Goal: Task Accomplishment & Management: Use online tool/utility

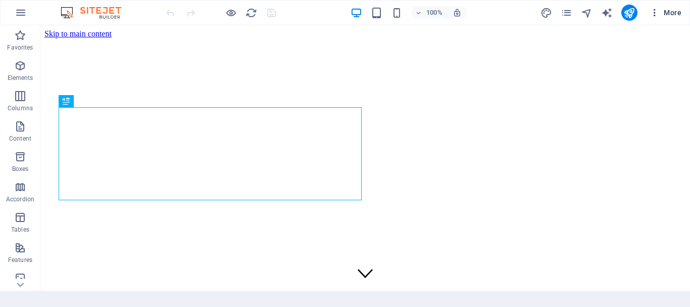
click at [654, 8] on icon "button" at bounding box center [655, 13] width 10 height 10
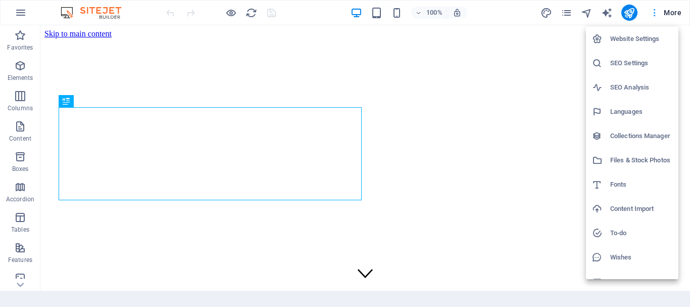
click at [654, 8] on div at bounding box center [345, 153] width 690 height 307
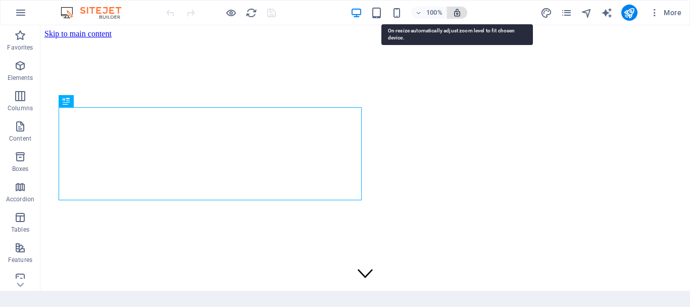
click at [453, 11] on icon "button" at bounding box center [457, 12] width 9 height 9
click at [461, 11] on icon "button" at bounding box center [457, 12] width 9 height 9
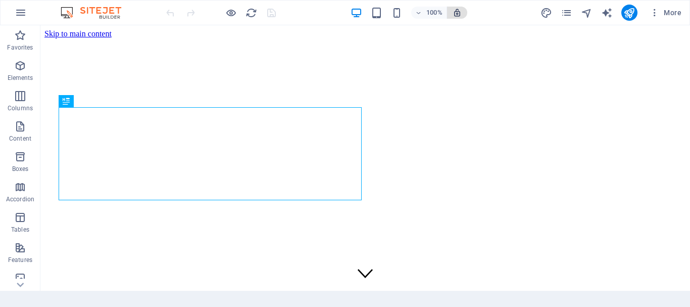
click at [463, 10] on span "button" at bounding box center [457, 12] width 12 height 9
click at [420, 15] on icon "button" at bounding box center [418, 13] width 7 height 7
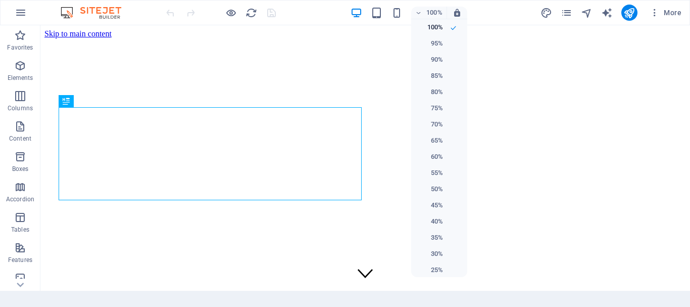
click at [420, 13] on div at bounding box center [345, 153] width 690 height 307
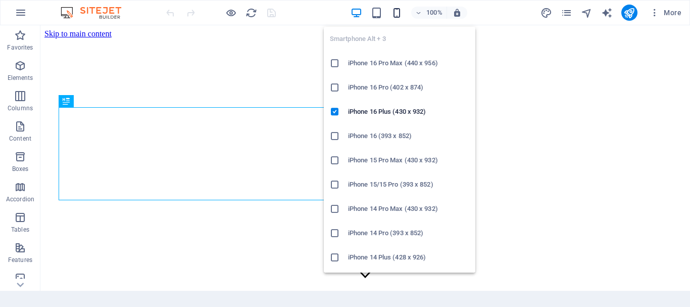
click at [398, 12] on icon "button" at bounding box center [397, 13] width 12 height 12
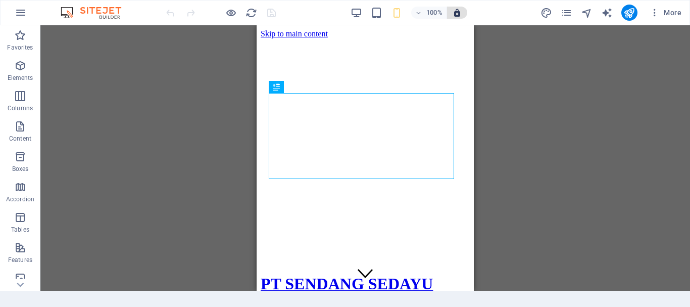
click at [458, 7] on button "button" at bounding box center [457, 13] width 20 height 12
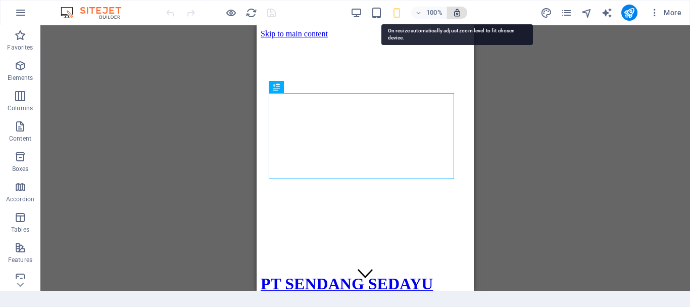
click at [459, 13] on icon "button" at bounding box center [457, 12] width 9 height 9
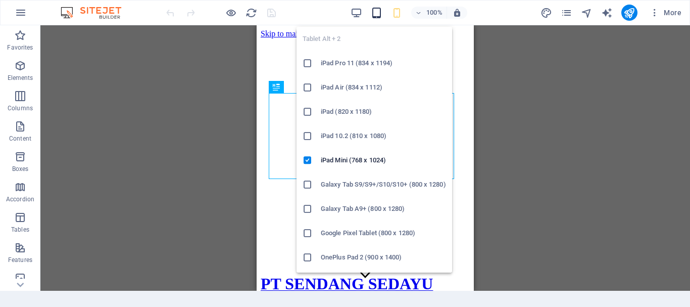
click at [379, 15] on icon "button" at bounding box center [377, 13] width 12 height 12
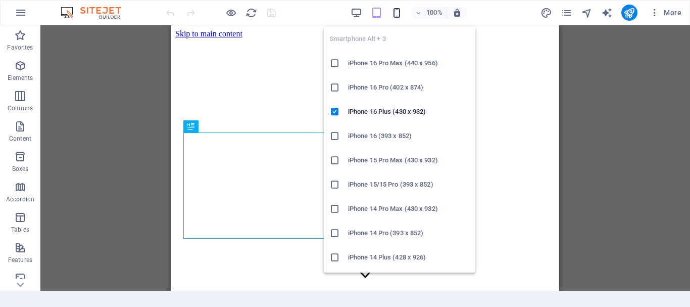
click at [395, 10] on icon "button" at bounding box center [397, 13] width 12 height 12
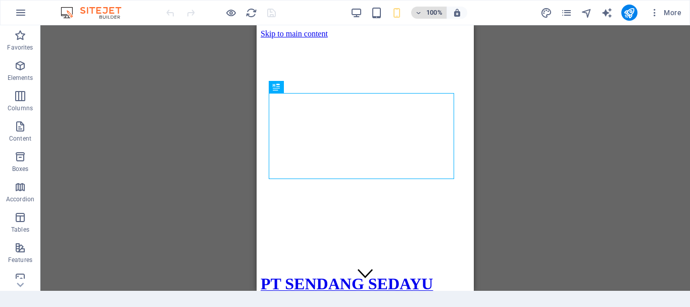
click at [426, 15] on h6 "100%" at bounding box center [434, 13] width 16 height 12
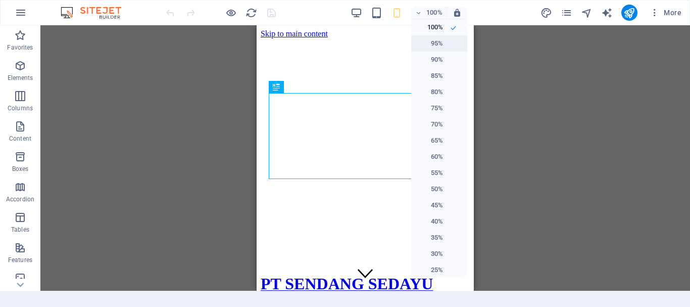
click at [433, 40] on h6 "95%" at bounding box center [430, 43] width 26 height 12
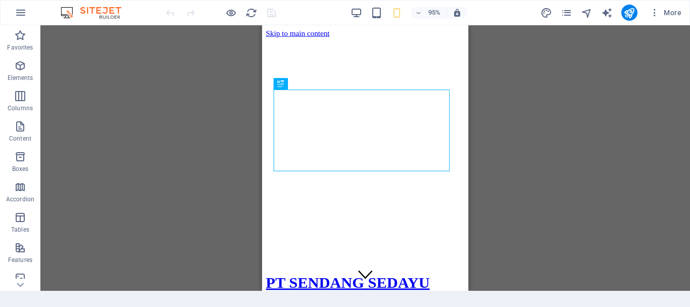
click at [433, 6] on div "95%" at bounding box center [409, 13] width 117 height 16
click at [433, 9] on h6 "95%" at bounding box center [434, 13] width 16 height 12
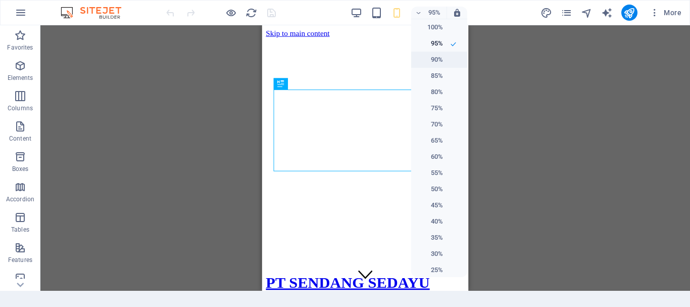
click at [448, 56] on li "90%" at bounding box center [439, 60] width 56 height 16
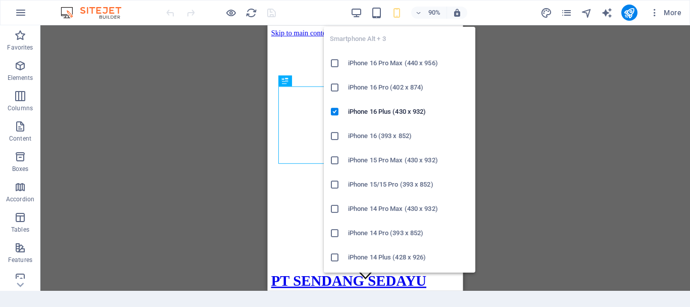
click at [393, 11] on icon "button" at bounding box center [397, 13] width 12 height 12
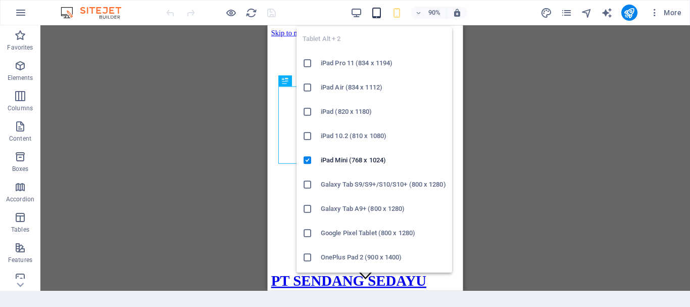
click at [379, 12] on icon "button" at bounding box center [377, 13] width 12 height 12
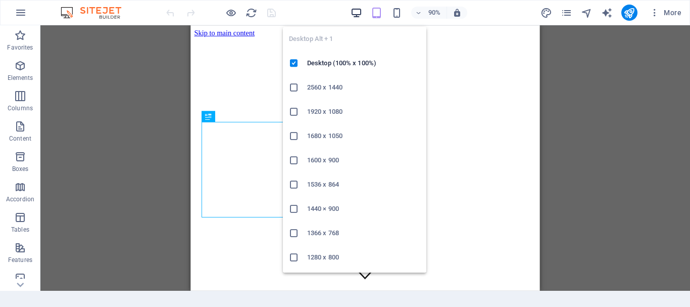
click at [363, 9] on span "button" at bounding box center [357, 13] width 12 height 12
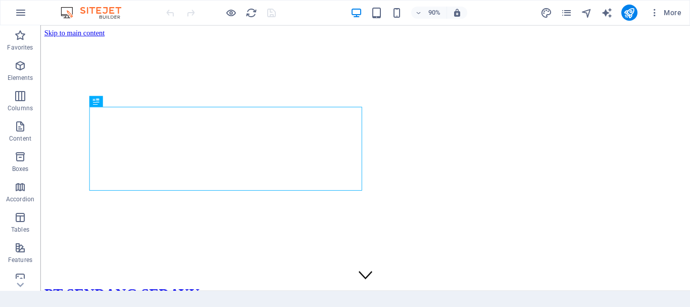
click at [337, 10] on div "90% More" at bounding box center [424, 13] width 521 height 16
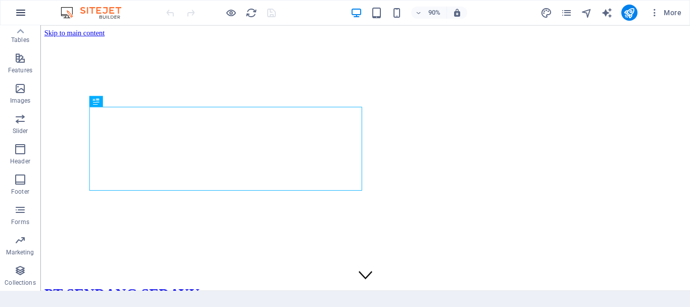
click at [16, 8] on icon "button" at bounding box center [21, 13] width 12 height 12
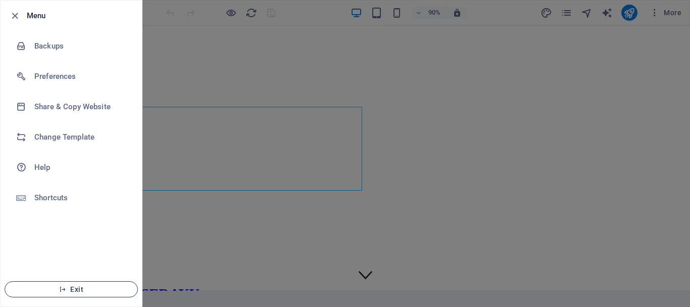
click at [75, 285] on span "Exit" at bounding box center [71, 289] width 116 height 8
click at [75, 289] on span "Exit" at bounding box center [71, 289] width 116 height 8
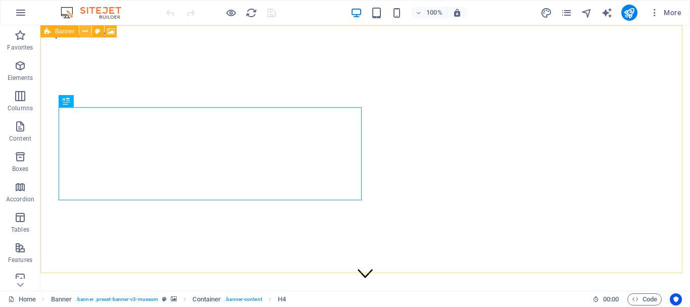
click at [87, 32] on icon at bounding box center [85, 31] width 6 height 11
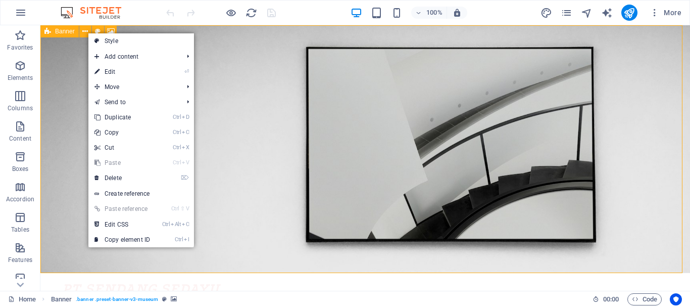
click at [68, 31] on span "Banner" at bounding box center [65, 31] width 20 height 6
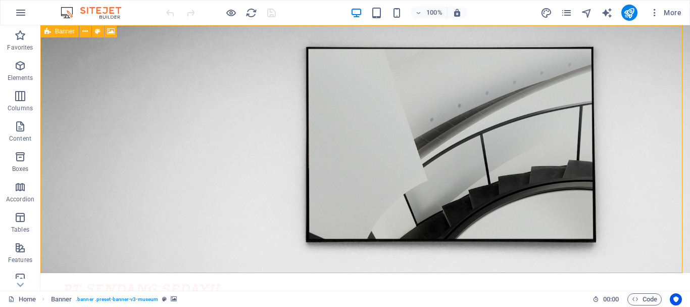
click at [68, 31] on span "Banner" at bounding box center [65, 31] width 20 height 6
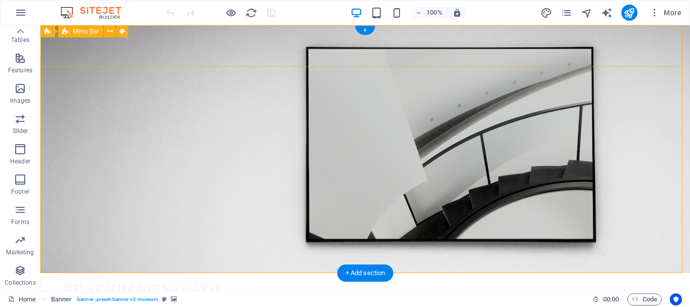
scroll to position [101, 0]
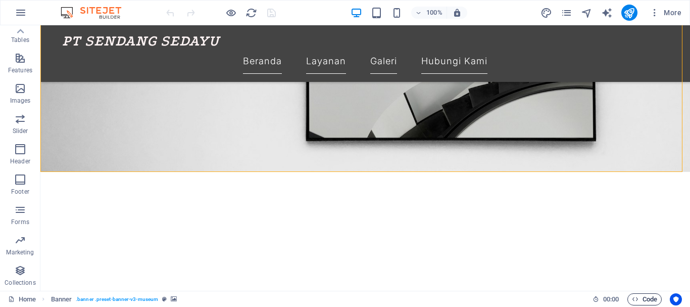
click at [645, 300] on span "Code" at bounding box center [644, 299] width 25 height 12
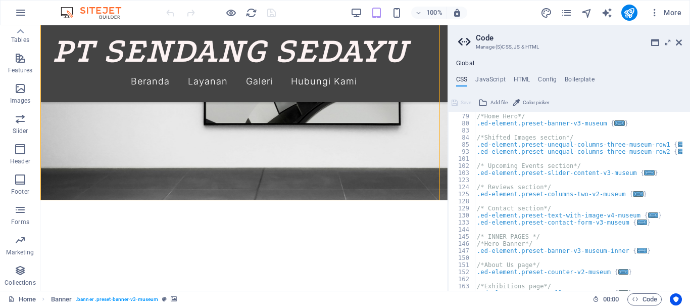
scroll to position [121, 0]
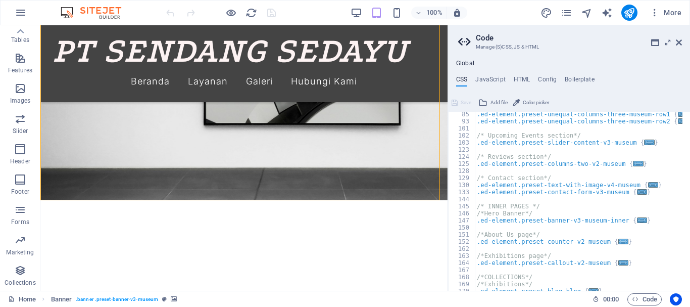
click at [492, 74] on div "Global CSS JavaScript HTML Config Boilerplate // 85 93 101 102 103 123 124 125 …" at bounding box center [569, 175] width 242 height 231
click at [494, 76] on h4 "JavaScript" at bounding box center [490, 81] width 30 height 11
type textarea "/* JS for preset "Menu V2" */"
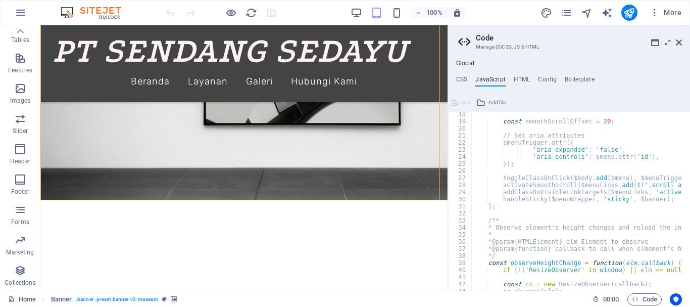
scroll to position [273, 0]
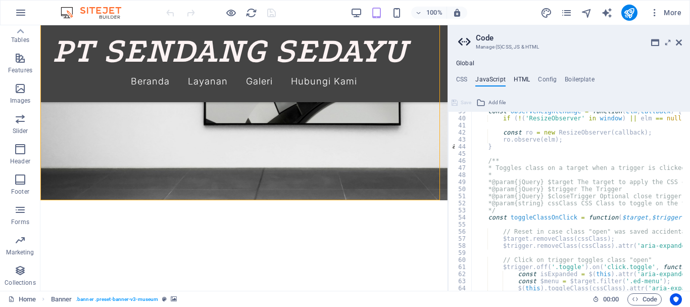
click at [524, 79] on h4 "HTML" at bounding box center [522, 81] width 17 height 11
type textarea "<a href="#main-content" class="wv-link-content button">Skip to main content</a>"
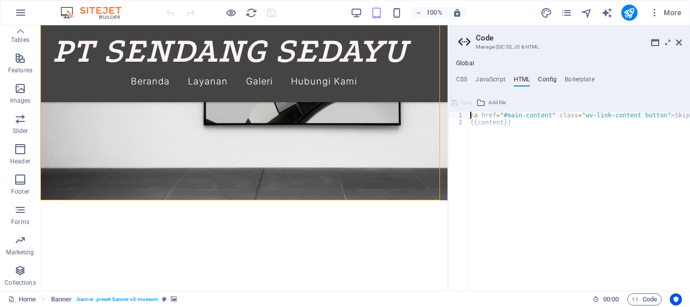
click at [541, 80] on h4 "Config" at bounding box center [547, 81] width 19 height 11
type textarea "$color-background: #ffffff;"
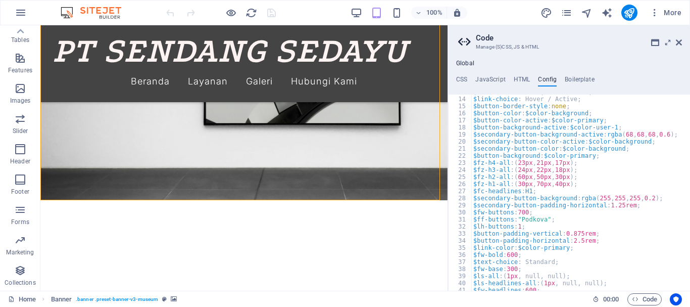
scroll to position [121, 0]
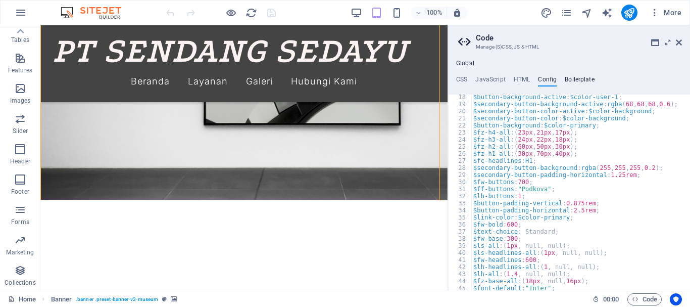
click at [573, 77] on h4 "Boilerplate" at bounding box center [580, 81] width 30 height 11
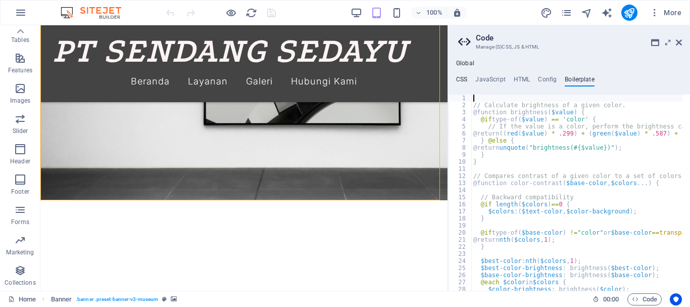
drag, startPoint x: 462, startPoint y: 79, endPoint x: 467, endPoint y: 74, distance: 7.1
click at [461, 79] on h4 "CSS" at bounding box center [461, 81] width 11 height 11
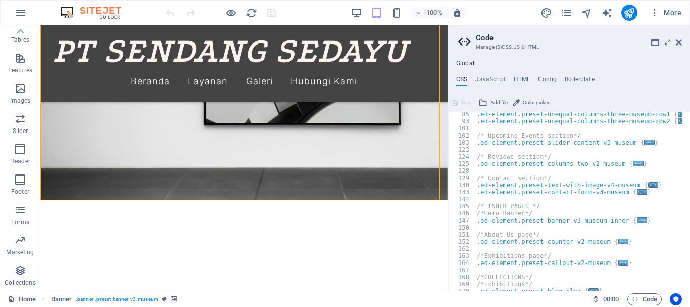
click at [464, 65] on h4 "Global" at bounding box center [465, 64] width 18 height 8
drag, startPoint x: 678, startPoint y: 42, endPoint x: 636, endPoint y: 14, distance: 50.2
click at [678, 42] on icon at bounding box center [679, 42] width 6 height 8
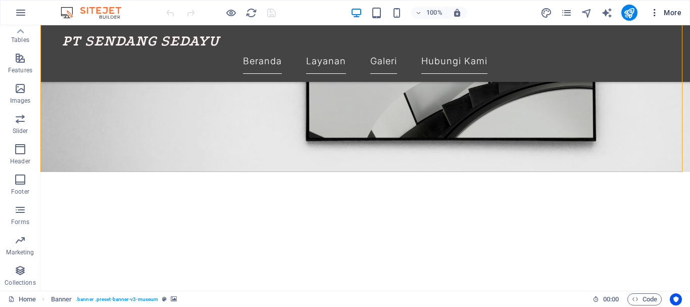
click at [656, 13] on icon "button" at bounding box center [655, 13] width 10 height 10
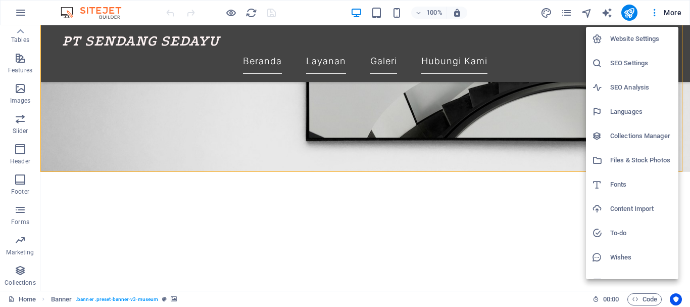
click at [651, 42] on h6 "Website Settings" at bounding box center [641, 39] width 62 height 12
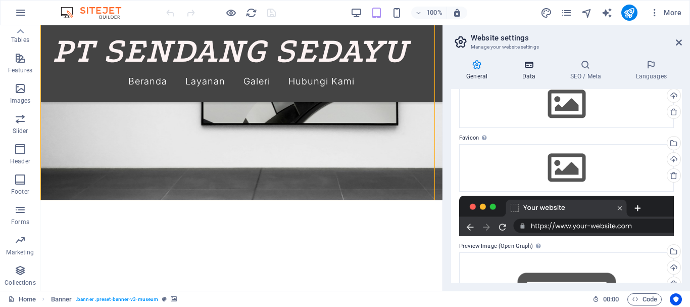
scroll to position [101, 0]
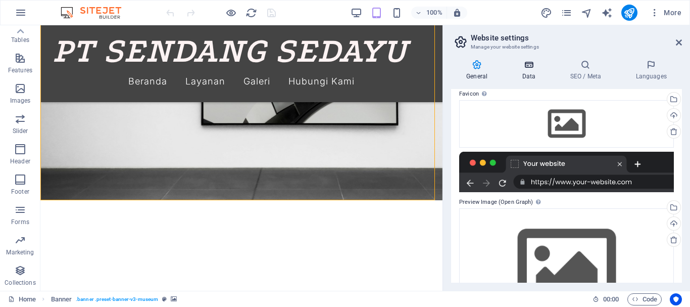
click at [529, 71] on h4 "Data" at bounding box center [531, 70] width 48 height 21
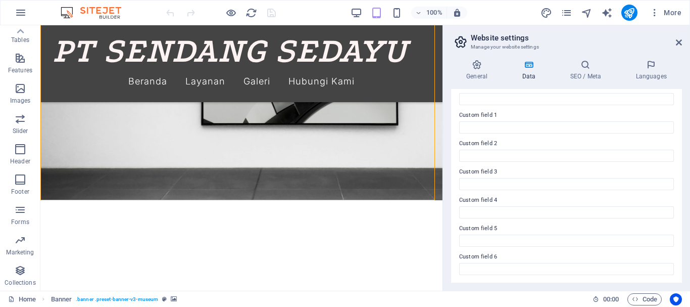
scroll to position [292, 0]
click at [585, 77] on h4 "SEO / Meta" at bounding box center [588, 70] width 66 height 21
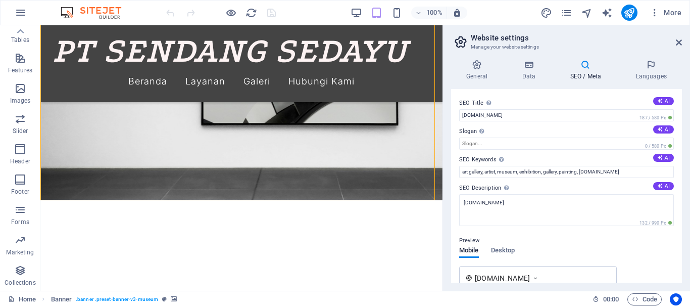
drag, startPoint x: 589, startPoint y: 89, endPoint x: 610, endPoint y: 94, distance: 21.8
click at [610, 94] on div "SEO Title The title of your website - make it something that stands out in sear…" at bounding box center [566, 186] width 231 height 194
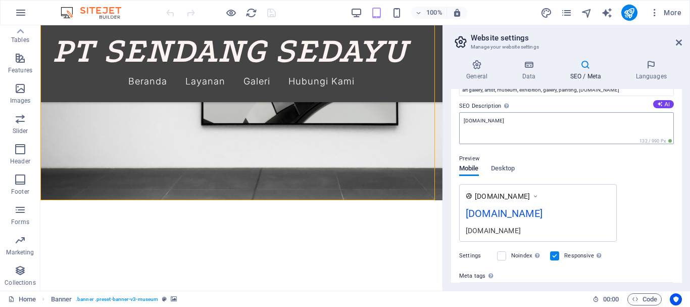
scroll to position [77, 0]
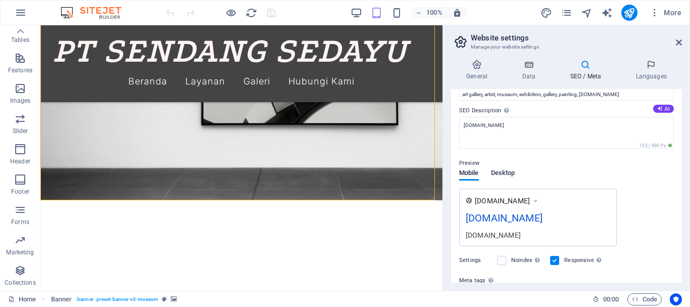
click at [511, 171] on span "Desktop" at bounding box center [503, 174] width 24 height 14
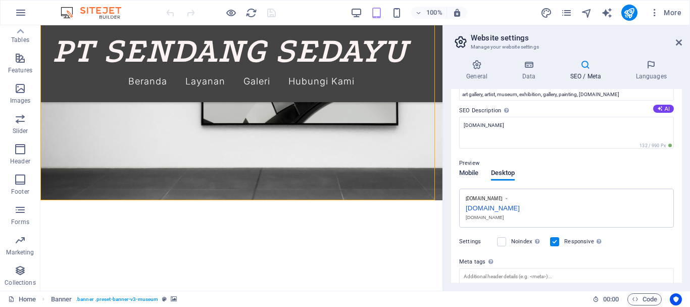
click at [472, 172] on span "Mobile" at bounding box center [469, 174] width 20 height 14
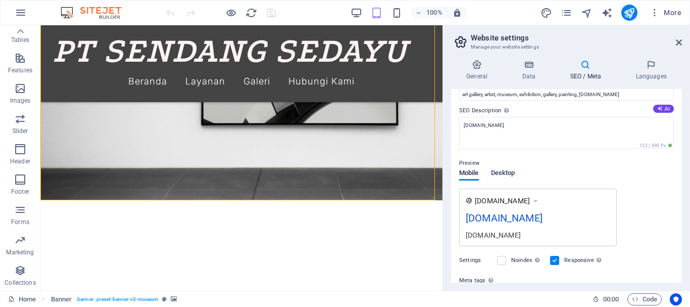
click at [502, 171] on span "Desktop" at bounding box center [503, 174] width 24 height 14
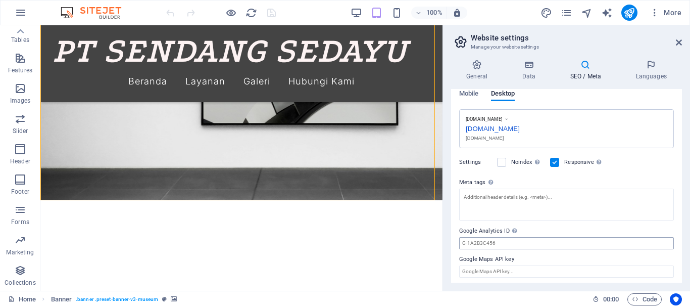
scroll to position [160, 0]
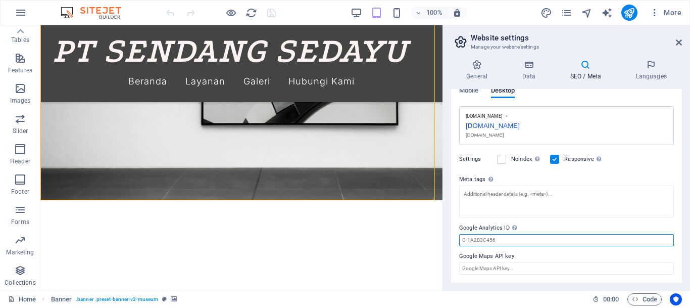
click at [553, 242] on input "Google Analytics ID Please only add the Google Analytics ID. We automatically i…" at bounding box center [566, 240] width 215 height 12
click at [548, 228] on label "Google Analytics ID Please only add the Google Analytics ID. We automatically i…" at bounding box center [566, 228] width 215 height 12
click at [548, 234] on input "Google Analytics ID Please only add the Google Analytics ID. We automatically i…" at bounding box center [566, 240] width 215 height 12
drag, startPoint x: 565, startPoint y: 227, endPoint x: 580, endPoint y: 229, distance: 14.3
click at [580, 229] on label "Google Analytics ID Please only add the Google Analytics ID. We automatically i…" at bounding box center [566, 228] width 215 height 12
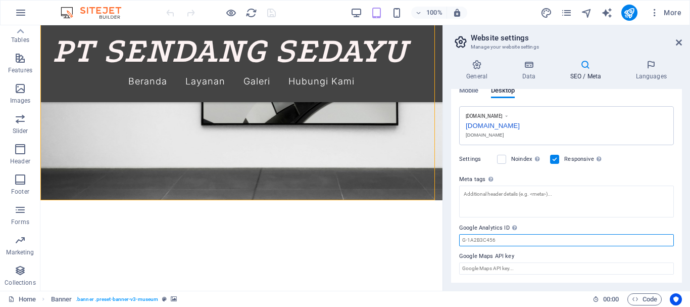
click at [580, 234] on input "Google Analytics ID Please only add the Google Analytics ID. We automatically i…" at bounding box center [566, 240] width 215 height 12
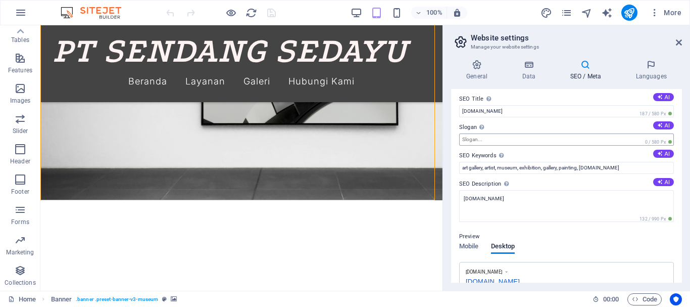
scroll to position [0, 0]
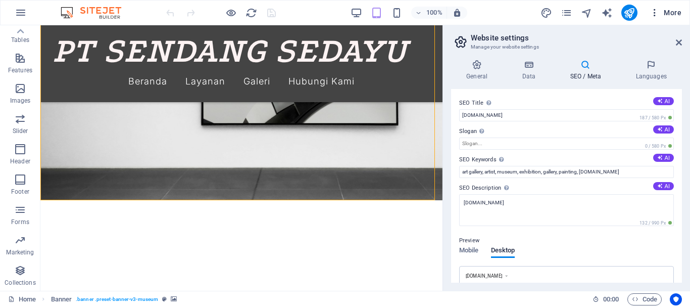
click at [657, 14] on icon "button" at bounding box center [655, 13] width 10 height 10
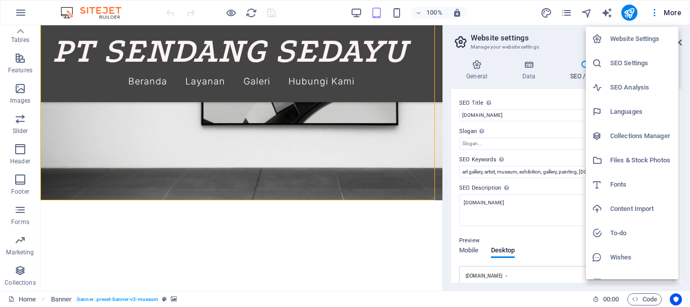
click at [557, 26] on div at bounding box center [345, 153] width 690 height 307
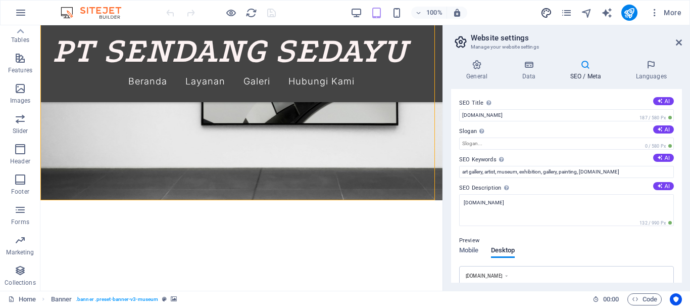
click at [547, 13] on icon "design" at bounding box center [547, 13] width 12 height 12
select select "px"
select select "300"
select select "px"
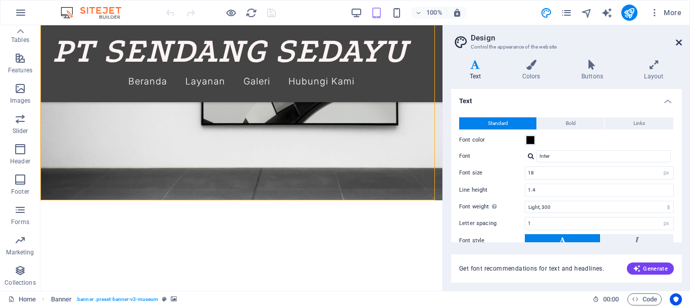
click at [678, 43] on icon at bounding box center [679, 42] width 6 height 8
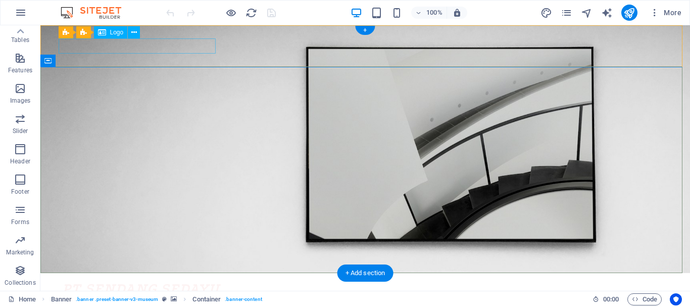
click at [146, 281] on div "PT SENDANG SEDAYU" at bounding box center [365, 288] width 606 height 15
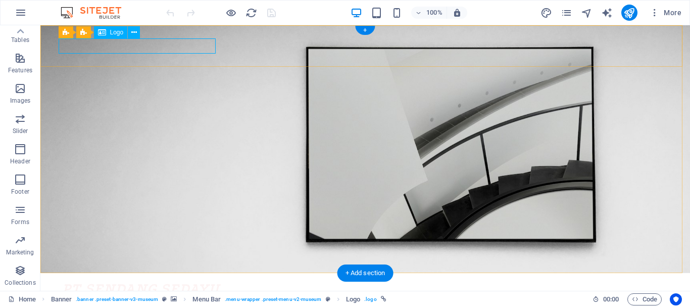
click at [180, 281] on div "PT SENDANG SEDAYU" at bounding box center [365, 288] width 606 height 15
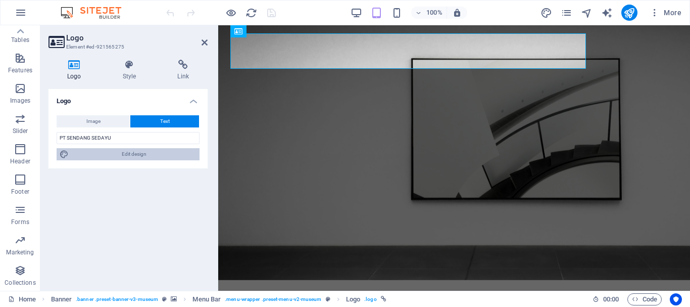
click at [139, 155] on span "Edit design" at bounding box center [134, 154] width 125 height 12
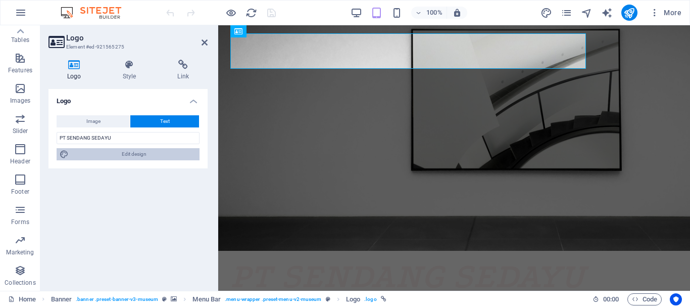
select select "px"
select select "300"
select select "px"
select select "600"
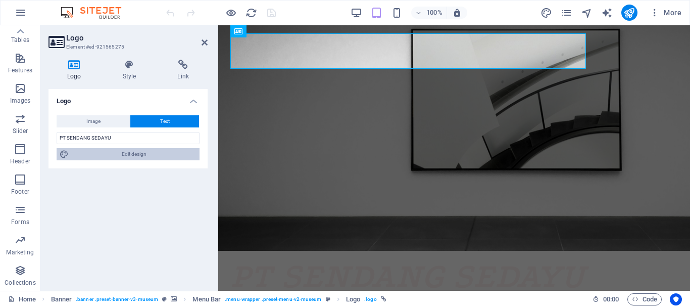
select select "px"
select select "rem"
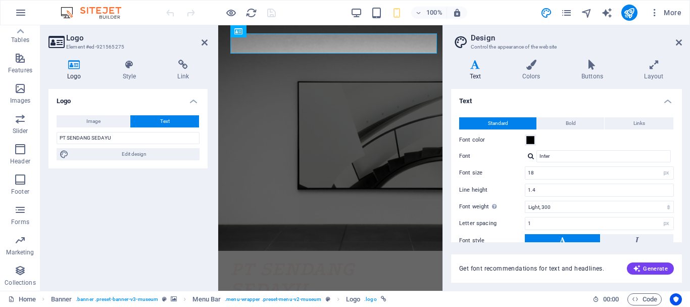
type input "16"
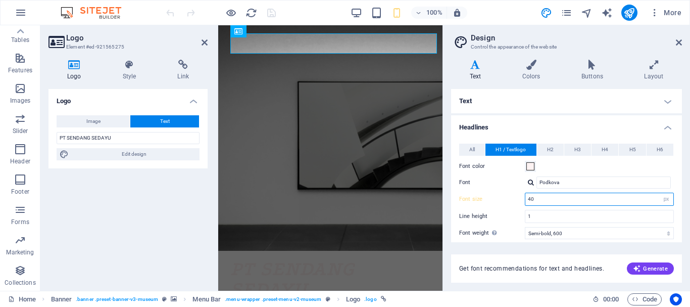
click at [634, 202] on input "40" at bounding box center [599, 199] width 148 height 12
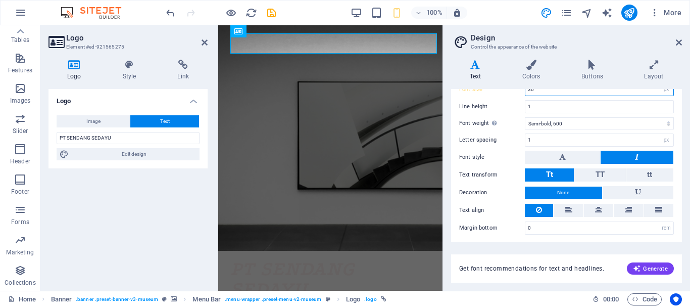
scroll to position [112, 0]
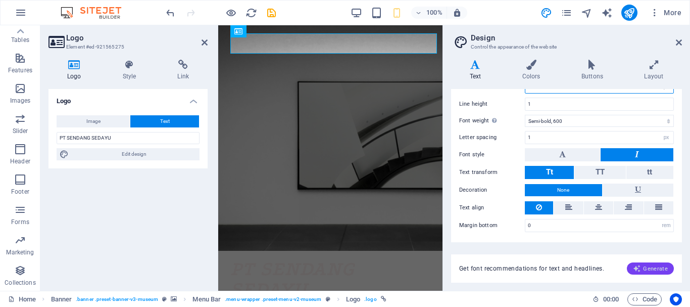
type input "30"
click at [646, 266] on span "Generate" at bounding box center [650, 268] width 35 height 8
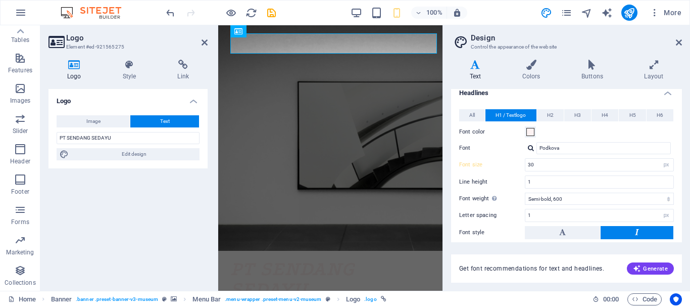
scroll to position [0, 0]
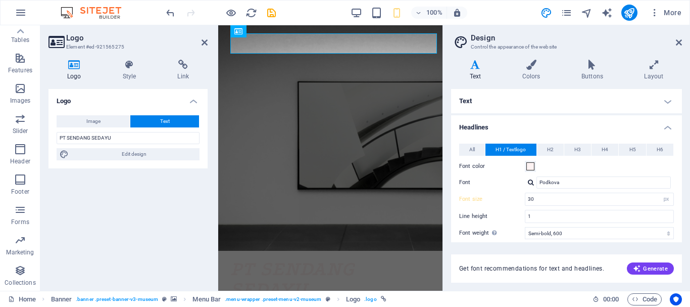
click at [496, 195] on div "Font size 30 rem px em %" at bounding box center [566, 199] width 215 height 13
click at [683, 42] on aside "Design Control the appearance of the website Variants Text Colors Buttons Layou…" at bounding box center [567, 157] width 248 height 265
click at [416, 259] on div "PT SENDANG SEDAYU" at bounding box center [330, 279] width 200 height 40
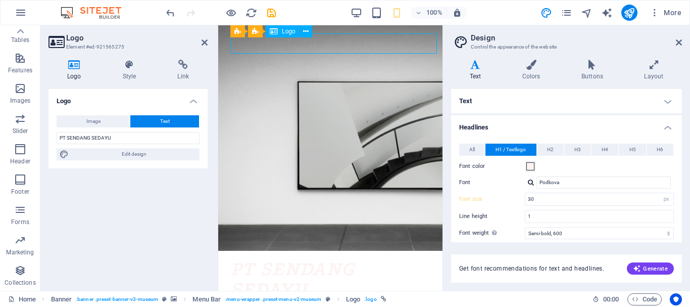
drag, startPoint x: 405, startPoint y: 41, endPoint x: 359, endPoint y: 46, distance: 46.2
click at [359, 259] on div "PT SENDANG SEDAYU" at bounding box center [330, 279] width 200 height 40
click at [354, 259] on div "PT SENDANG SEDAYU" at bounding box center [330, 279] width 200 height 40
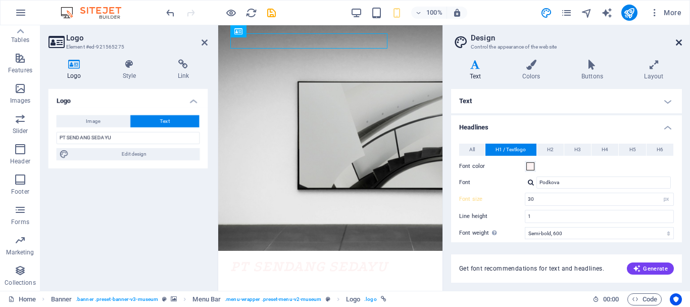
click at [680, 41] on icon at bounding box center [679, 42] width 6 height 8
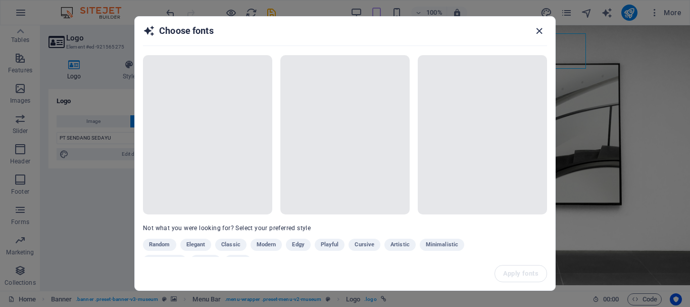
click at [536, 33] on icon "button" at bounding box center [540, 31] width 12 height 12
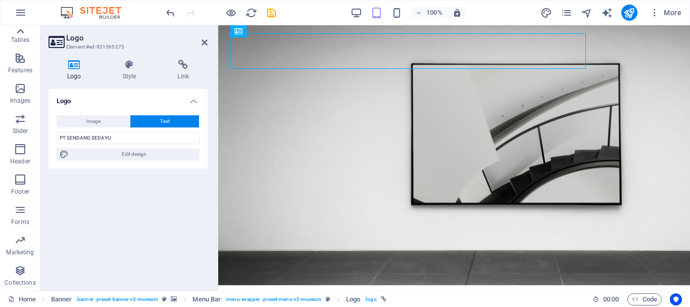
click at [21, 33] on icon at bounding box center [20, 31] width 14 height 14
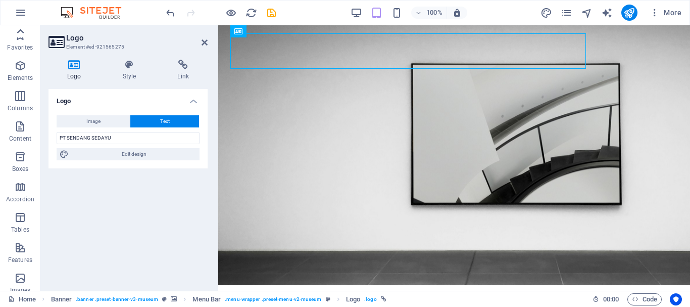
click at [21, 33] on div "Favorites Elements Columns Content Boxes Accordion Tables Features Images Slide…" at bounding box center [20, 157] width 40 height 265
click at [21, 33] on icon "button" at bounding box center [20, 35] width 12 height 12
click at [18, 14] on icon "button" at bounding box center [21, 13] width 12 height 12
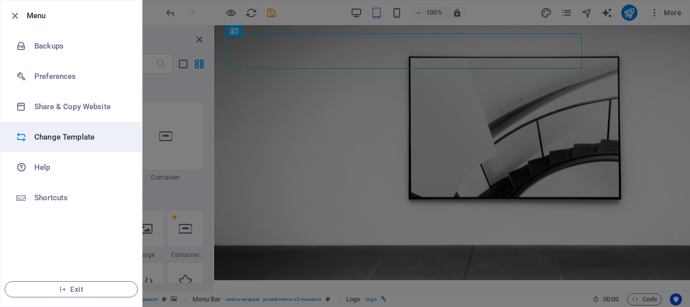
click at [67, 142] on h6 "Change Template" at bounding box center [80, 137] width 93 height 12
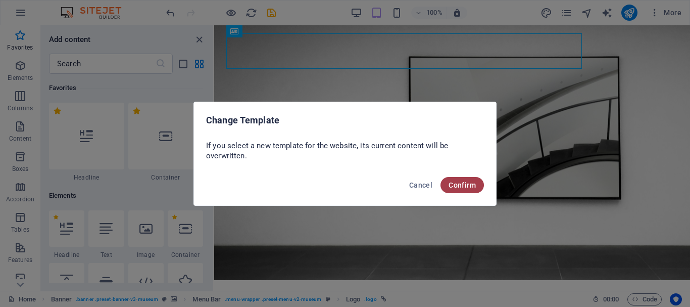
click at [469, 189] on button "Confirm" at bounding box center [462, 185] width 43 height 16
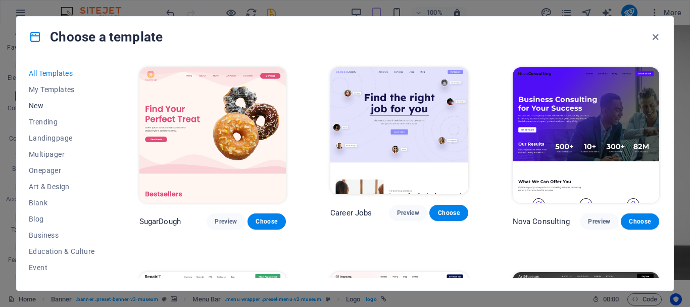
click at [38, 106] on span "New" at bounding box center [62, 106] width 66 height 8
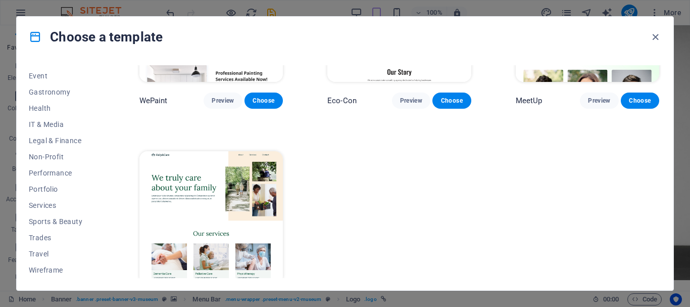
scroll to position [749, 0]
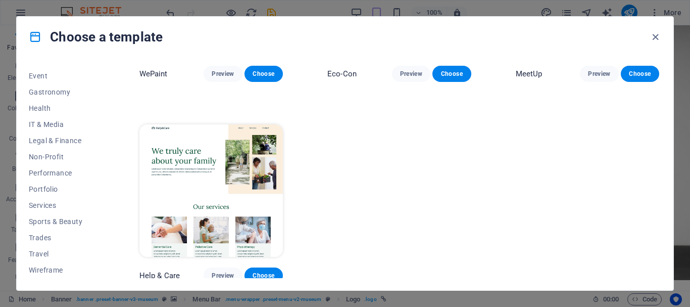
drag, startPoint x: 106, startPoint y: 207, endPoint x: 113, endPoint y: 143, distance: 63.5
click at [107, 111] on div "All Templates My Templates New Trending Landingpage Multipager Onepager Art & D…" at bounding box center [68, 171] width 78 height 213
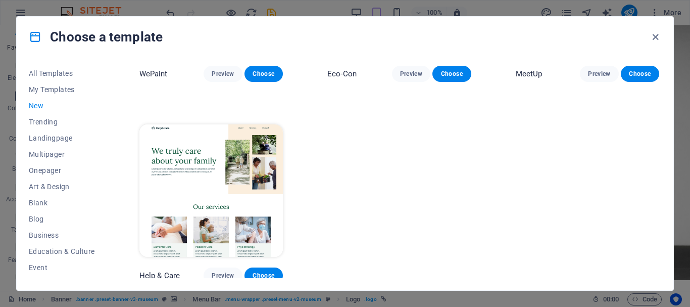
scroll to position [598, 0]
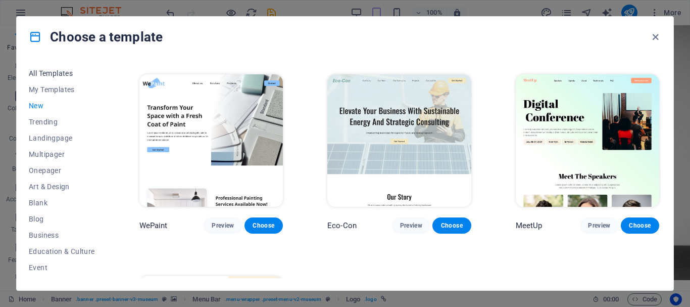
click at [64, 71] on span "All Templates" at bounding box center [62, 73] width 66 height 8
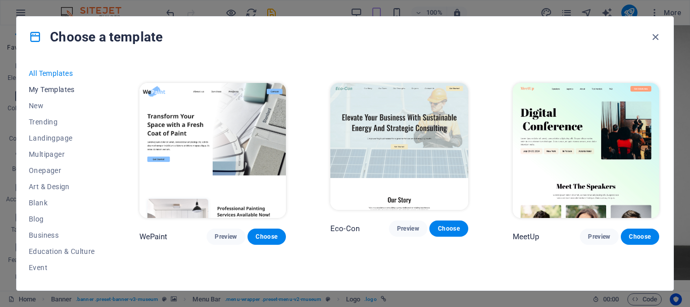
click at [66, 86] on span "My Templates" at bounding box center [62, 89] width 66 height 8
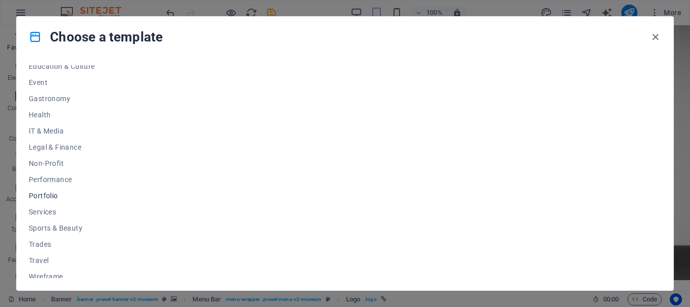
scroll to position [192, 0]
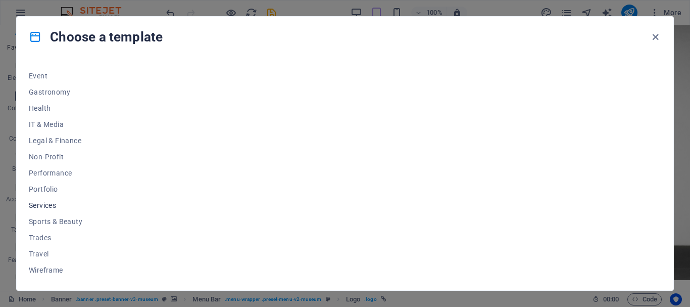
click at [51, 204] on span "Services" at bounding box center [62, 205] width 66 height 8
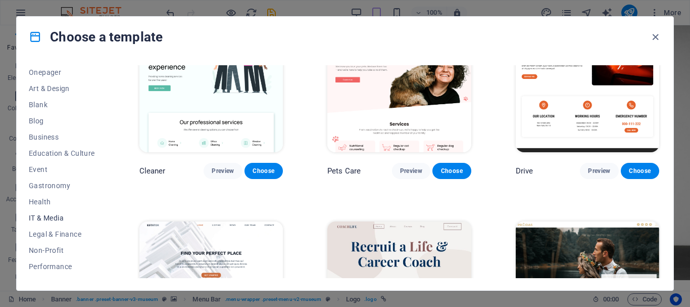
scroll to position [90, 0]
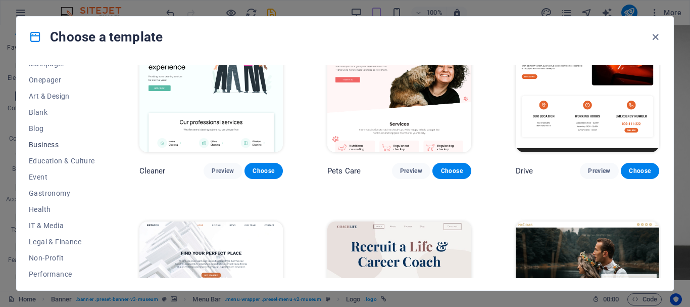
click at [55, 143] on span "Business" at bounding box center [62, 144] width 66 height 8
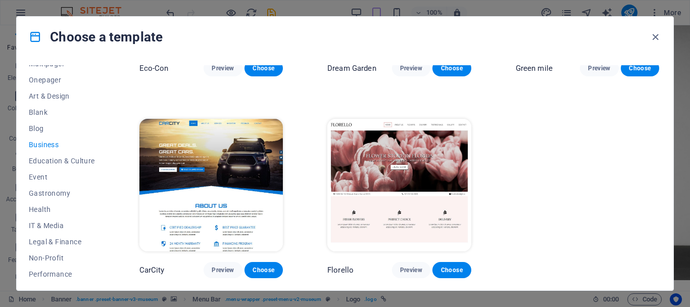
scroll to position [0, 0]
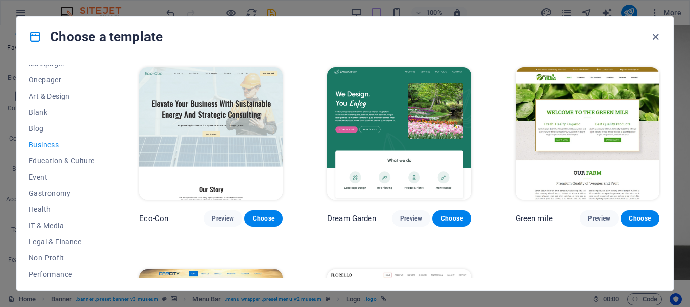
click at [244, 138] on img at bounding box center [210, 133] width 143 height 132
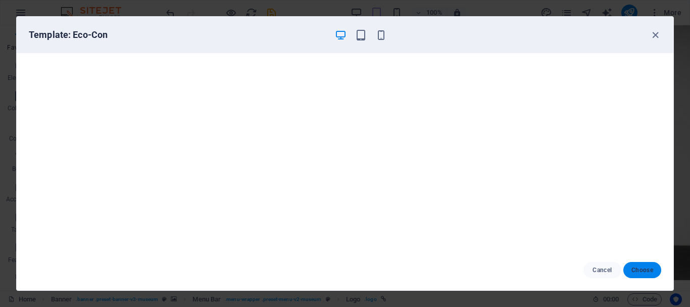
click at [647, 270] on span "Choose" at bounding box center [643, 270] width 22 height 8
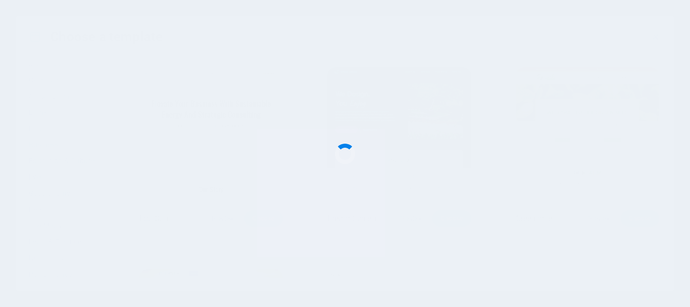
checkbox input "false"
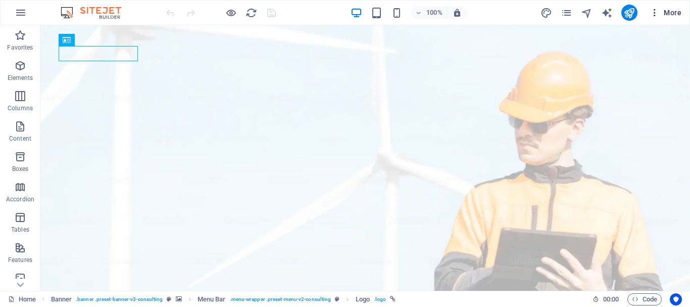
click at [651, 9] on icon "button" at bounding box center [655, 13] width 10 height 10
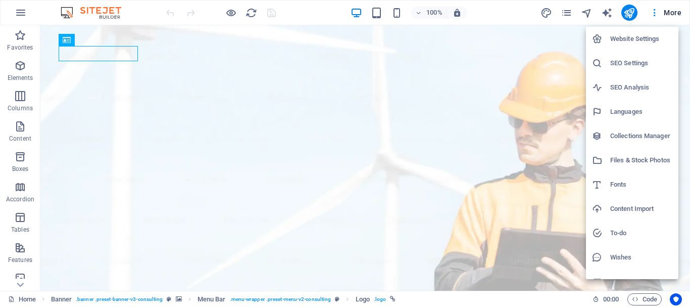
click at [625, 40] on h6 "Website Settings" at bounding box center [641, 39] width 62 height 12
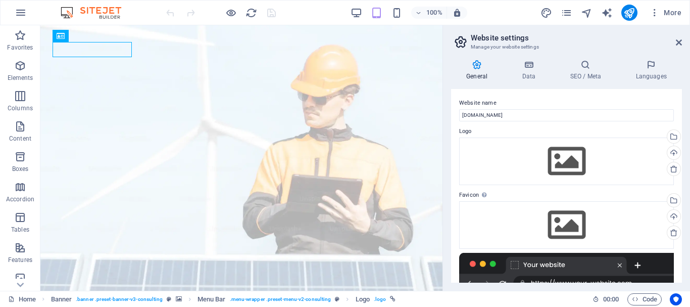
click at [484, 68] on icon at bounding box center [477, 65] width 52 height 10
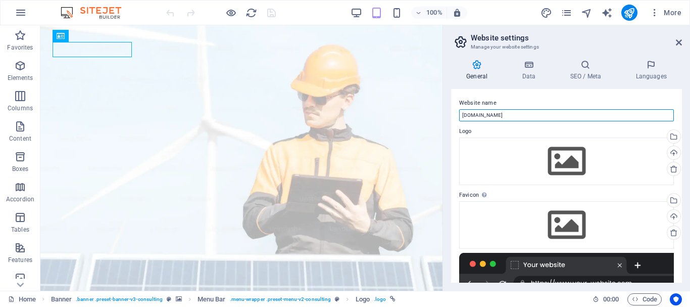
click at [526, 115] on input "[DOMAIN_NAME]" at bounding box center [566, 115] width 215 height 12
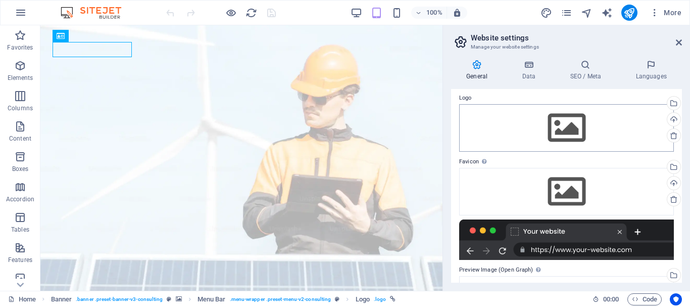
scroll to position [51, 0]
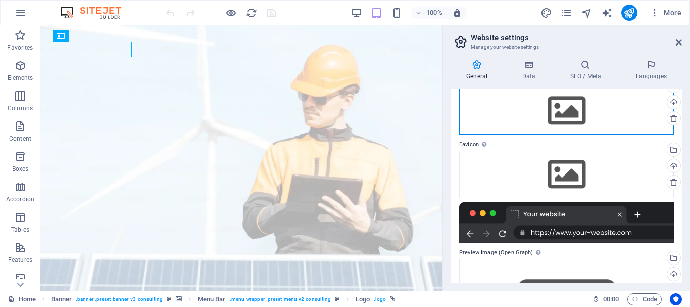
click at [561, 117] on div "Drag files here, click to choose files or select files from Files or our free s…" at bounding box center [566, 110] width 215 height 47
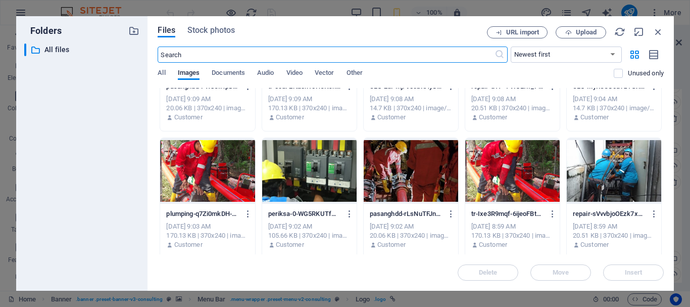
scroll to position [202, 0]
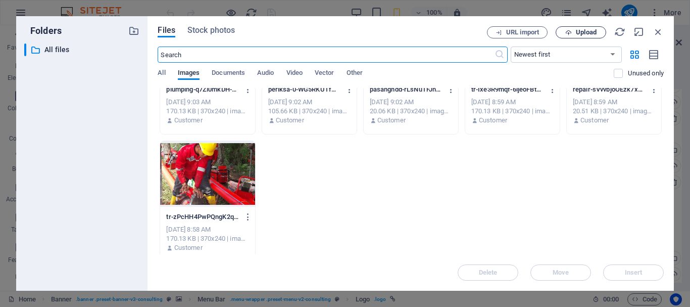
click at [563, 30] on span "Upload" at bounding box center [580, 32] width 41 height 7
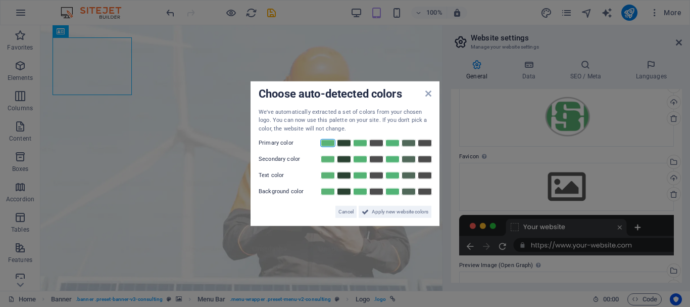
click at [333, 145] on link at bounding box center [327, 143] width 15 height 8
click at [351, 213] on span "Cancel" at bounding box center [346, 212] width 15 height 12
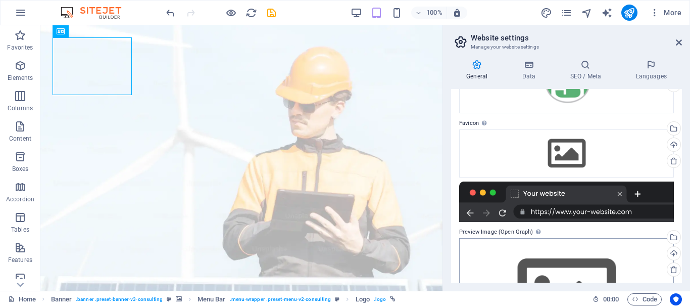
scroll to position [152, 0]
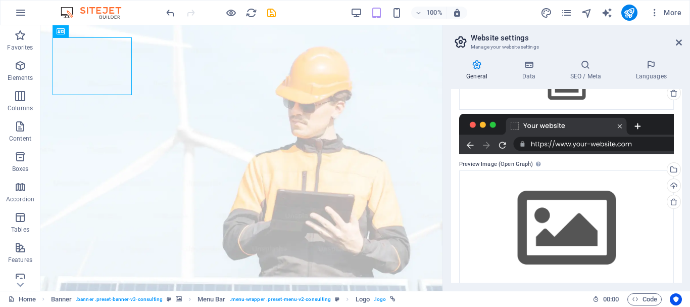
click at [556, 121] on div at bounding box center [566, 134] width 215 height 40
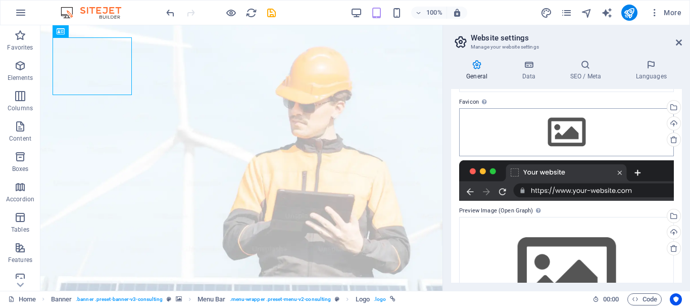
scroll to position [51, 0]
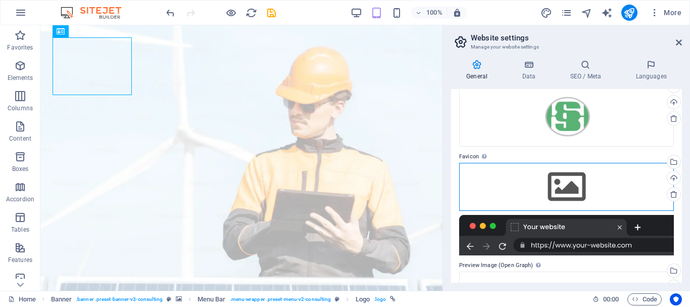
click at [544, 208] on div "Drag files here, click to choose files or select files from Files or our free s…" at bounding box center [566, 186] width 215 height 47
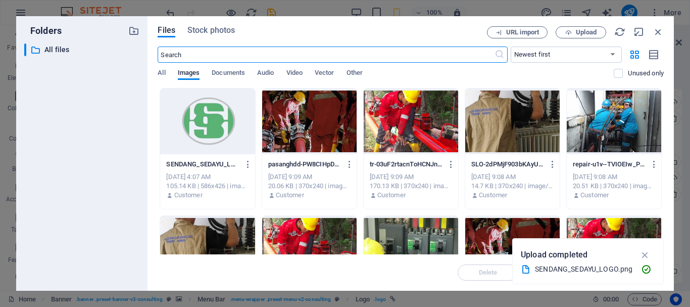
click at [218, 133] on div at bounding box center [207, 121] width 94 height 66
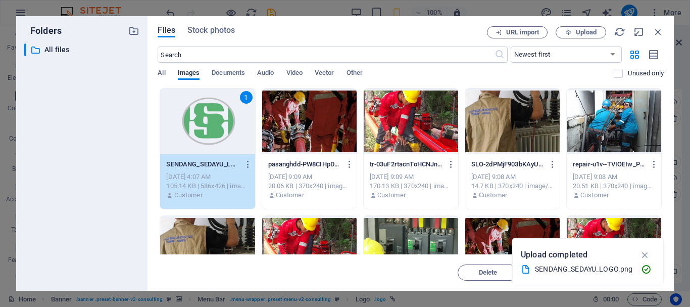
click at [218, 133] on div "1" at bounding box center [207, 121] width 94 height 66
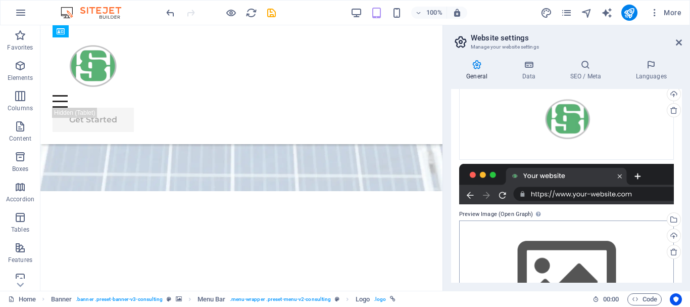
scroll to position [175, 0]
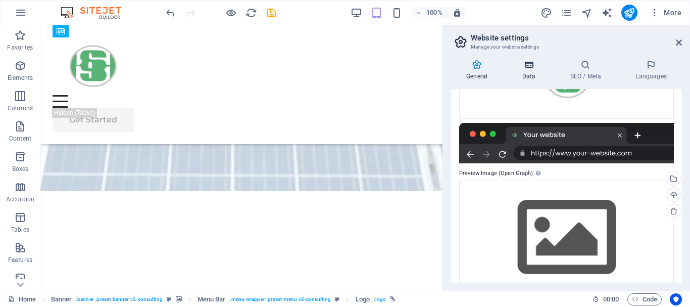
click at [524, 69] on icon at bounding box center [529, 65] width 44 height 10
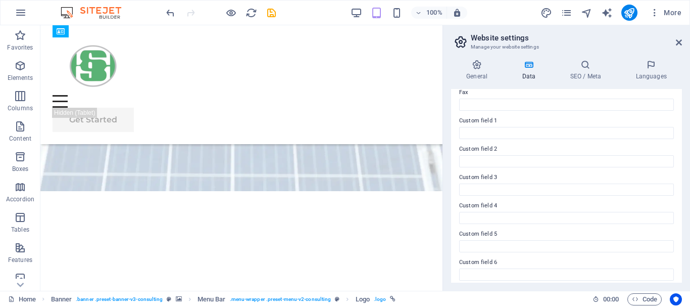
scroll to position [292, 0]
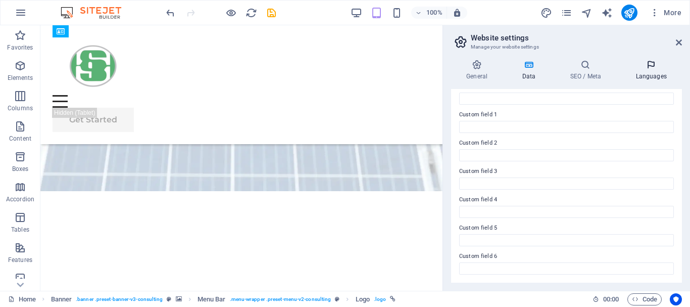
click at [646, 63] on icon at bounding box center [651, 65] width 62 height 10
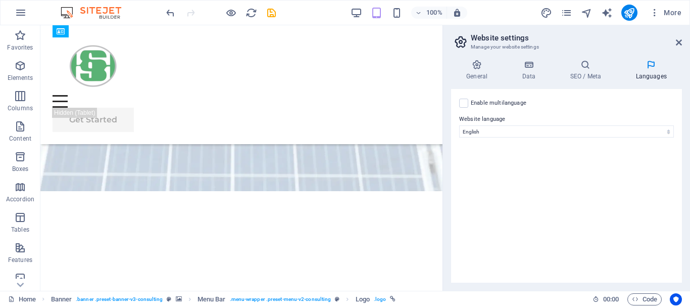
click at [545, 124] on label "Website language" at bounding box center [566, 119] width 215 height 12
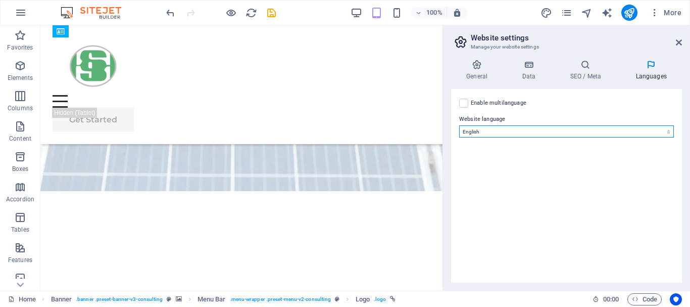
click at [545, 125] on select "Abkhazian Afar Afrikaans Akan Albanian Amharic Arabic Aragonese Armenian Assame…" at bounding box center [566, 131] width 215 height 12
click at [546, 128] on select "Abkhazian Afar Afrikaans Akan Albanian Amharic Arabic Aragonese Armenian Assame…" at bounding box center [566, 131] width 215 height 12
select select "70"
click at [459, 125] on select "Abkhazian Afar Afrikaans Akan Albanian Amharic Arabic Aragonese Armenian Assame…" at bounding box center [566, 131] width 215 height 12
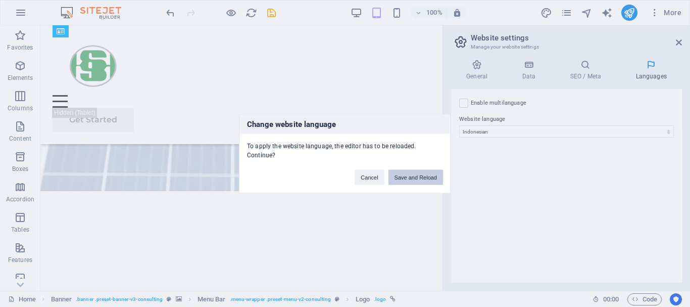
click at [413, 174] on button "Save and Reload" at bounding box center [416, 176] width 55 height 15
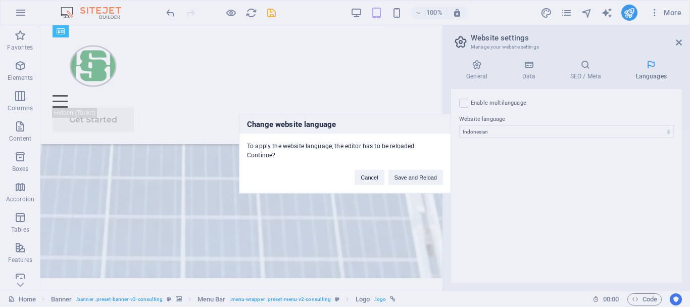
checkbox input "false"
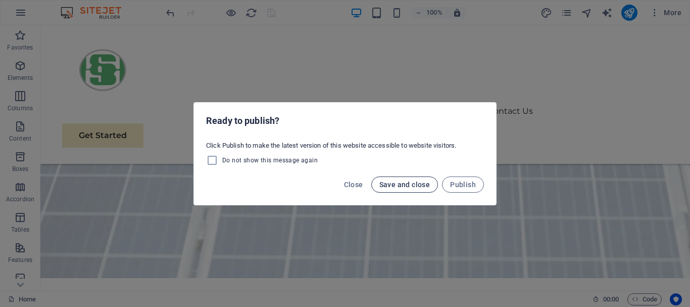
click at [427, 182] on span "Save and close" at bounding box center [404, 184] width 51 height 8
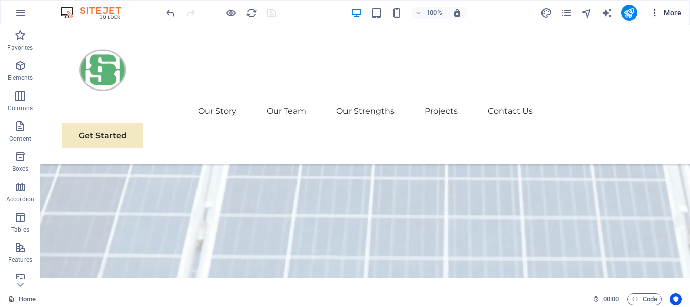
click at [654, 10] on icon "button" at bounding box center [655, 13] width 10 height 10
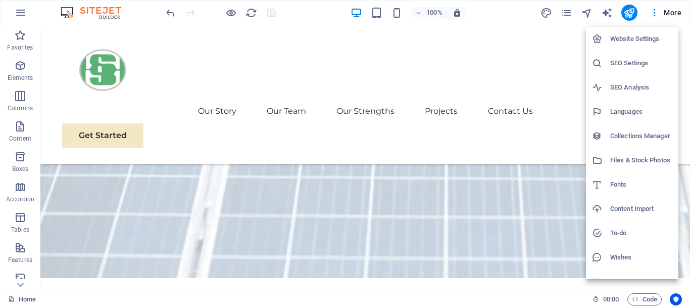
click at [495, 42] on div at bounding box center [345, 153] width 690 height 307
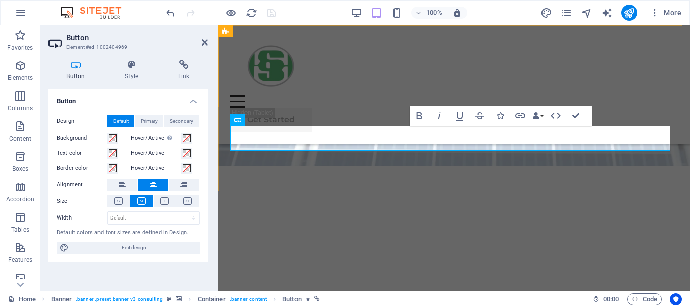
click at [490, 80] on div "Menu Our Story Our Team Our Strengths Projects Contact Us Get Started" at bounding box center [454, 84] width 472 height 119
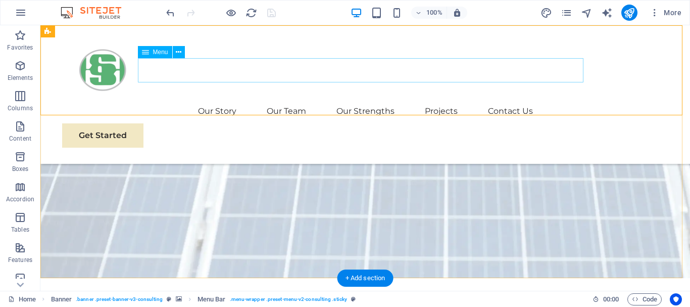
click at [216, 99] on nav "Our Story Our Team Our Strengths Projects Contact Us" at bounding box center [365, 111] width 606 height 24
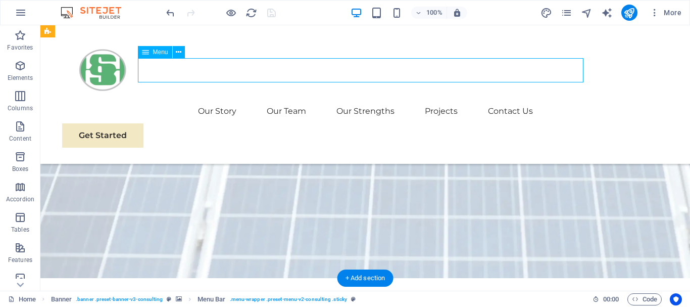
click at [216, 99] on nav "Our Story Our Team Our Strengths Projects Contact Us" at bounding box center [365, 111] width 606 height 24
select select
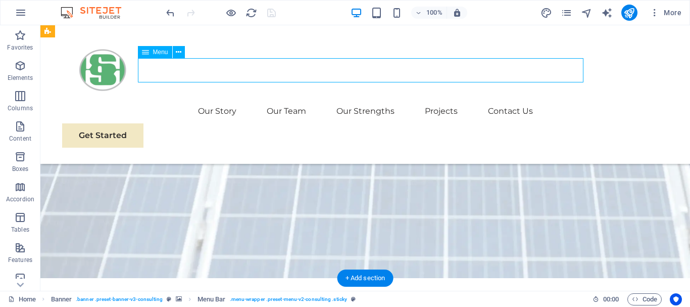
select select
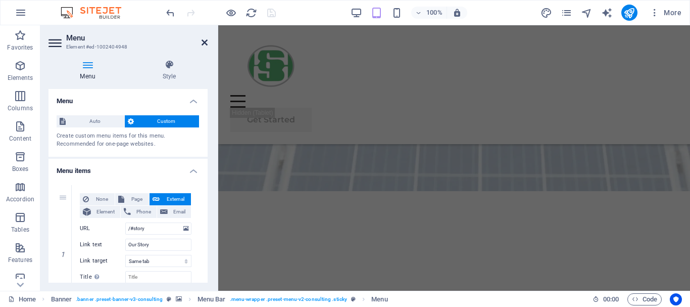
click at [204, 41] on icon at bounding box center [205, 42] width 6 height 8
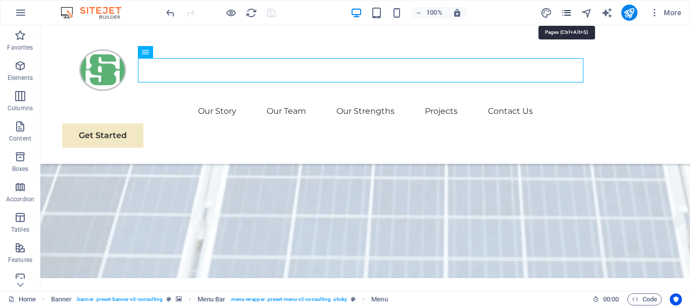
click at [564, 16] on icon "pages" at bounding box center [567, 13] width 12 height 12
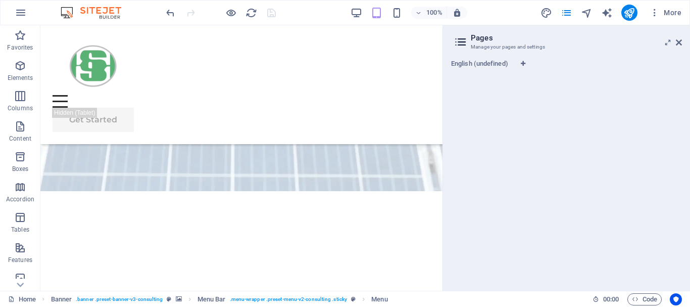
click at [684, 42] on aside "Pages Manage your pages and settings English (undefined)" at bounding box center [567, 157] width 248 height 265
click at [680, 42] on icon at bounding box center [679, 42] width 6 height 8
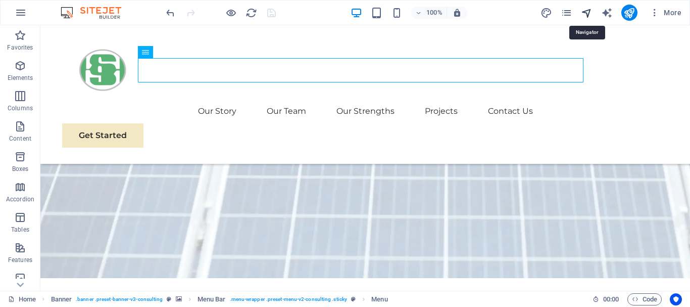
click at [586, 12] on icon "navigator" at bounding box center [587, 13] width 12 height 12
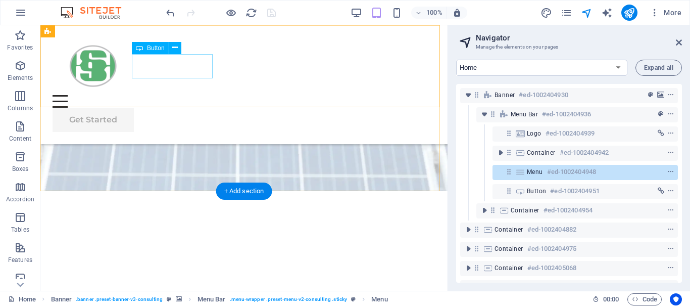
click at [200, 108] on div "Get Started" at bounding box center [244, 120] width 383 height 24
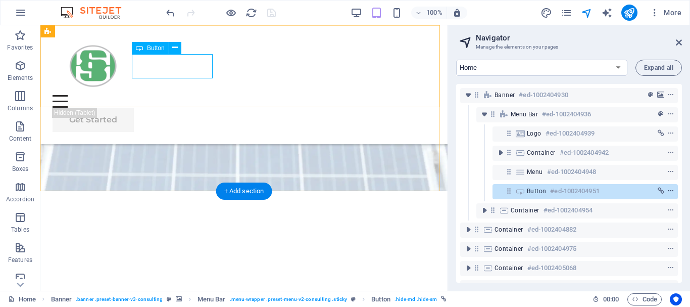
click at [668, 193] on icon "context-menu" at bounding box center [670, 190] width 7 height 7
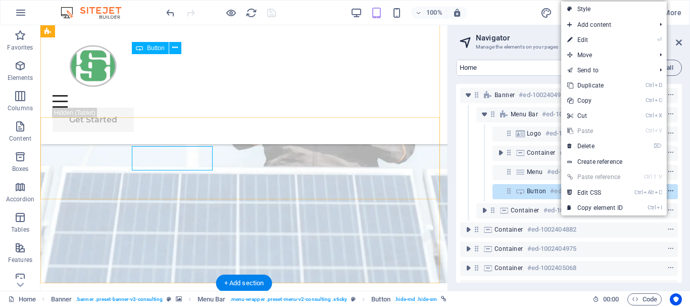
click at [668, 192] on icon "context-menu" at bounding box center [670, 190] width 7 height 7
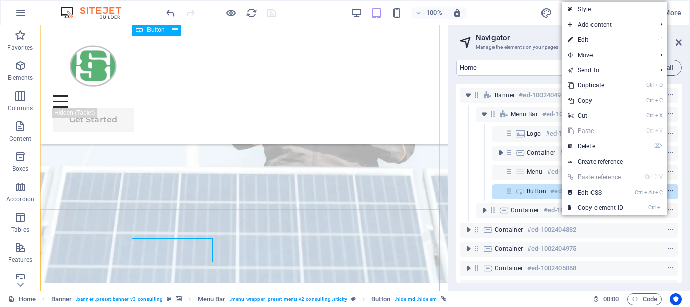
scroll to position [18, 0]
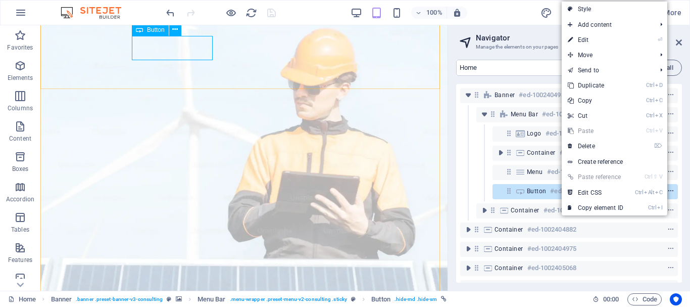
click at [669, 189] on icon "context-menu" at bounding box center [670, 190] width 7 height 7
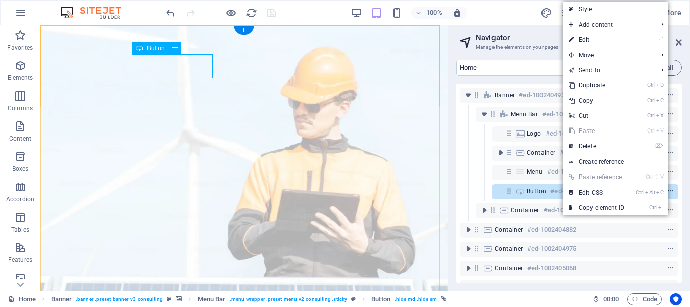
click at [669, 189] on icon "context-menu" at bounding box center [670, 190] width 7 height 7
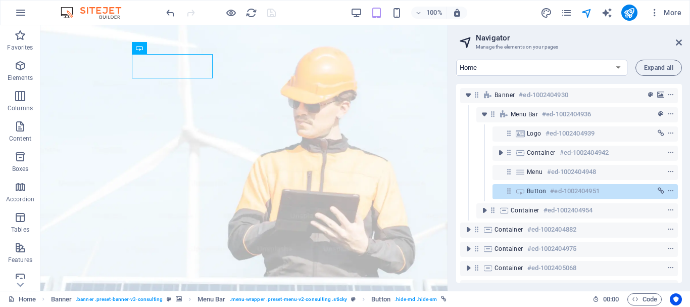
click at [465, 188] on div "Button #ed-1002404951" at bounding box center [569, 191] width 218 height 19
drag, startPoint x: 677, startPoint y: 44, endPoint x: 636, endPoint y: 19, distance: 48.5
click at [677, 44] on icon at bounding box center [679, 42] width 6 height 8
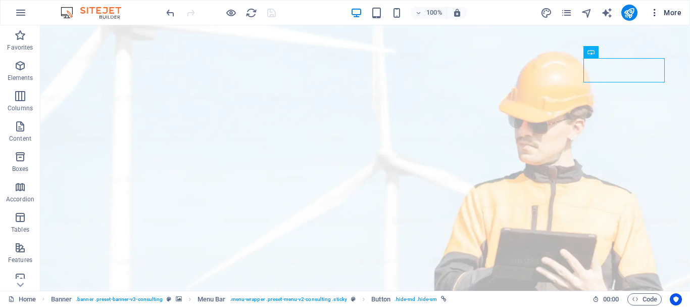
click at [654, 10] on icon "button" at bounding box center [655, 13] width 10 height 10
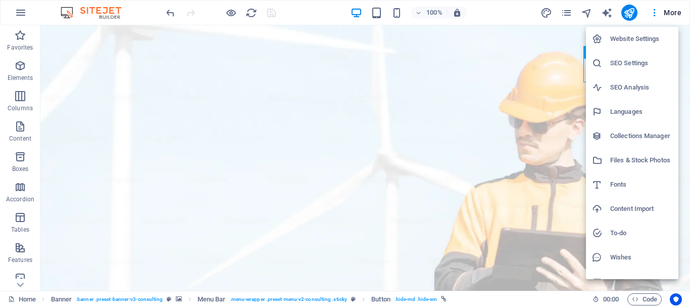
click at [648, 108] on h6 "Languages" at bounding box center [641, 112] width 62 height 12
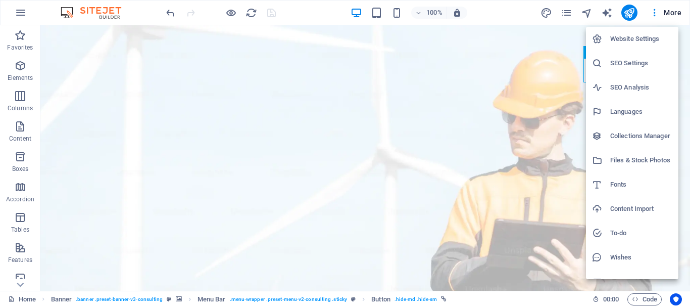
select select "70"
select select "41"
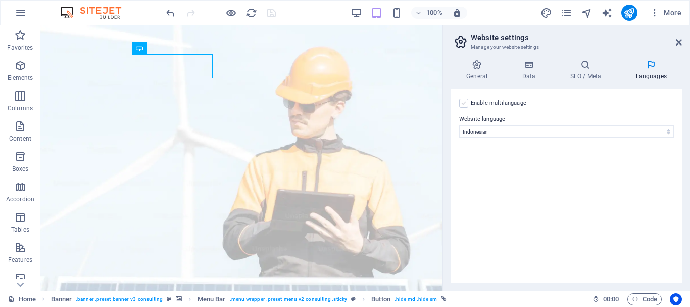
click at [466, 102] on label at bounding box center [463, 103] width 9 height 9
click at [0, 0] on input "Enable multilanguage To disable multilanguage delete all languages until only o…" at bounding box center [0, 0] width 0 height 0
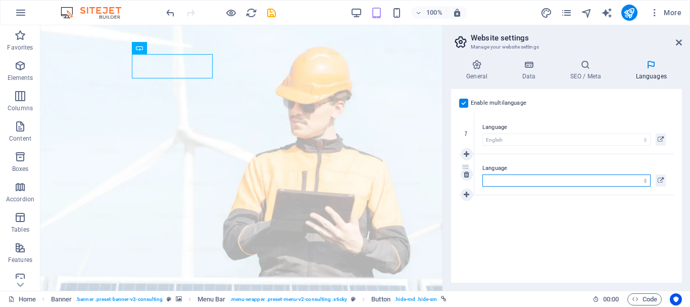
click at [532, 178] on select "Abkhazian Afar Afrikaans Akan Albanian Amharic Arabic Aragonese Armenian Assame…" at bounding box center [567, 180] width 168 height 12
select select "70"
click at [483, 174] on select "Abkhazian Afar Afrikaans Akan Albanian Amharic Arabic Aragonese Armenian Assame…" at bounding box center [567, 180] width 168 height 12
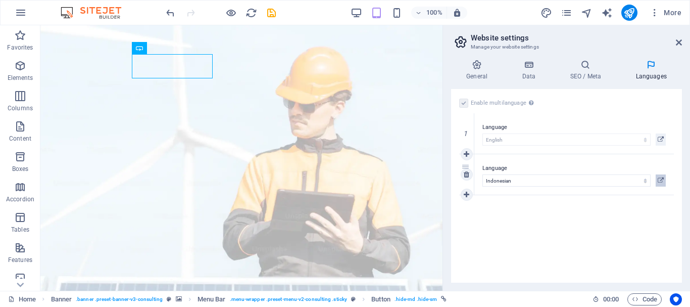
click at [662, 181] on icon at bounding box center [661, 180] width 6 height 12
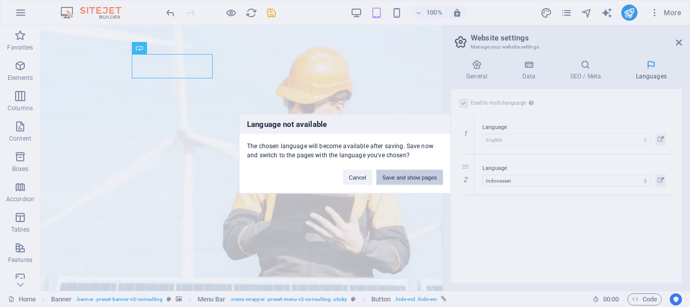
drag, startPoint x: 431, startPoint y: 176, endPoint x: 391, endPoint y: 151, distance: 47.7
click at [431, 176] on button "Save and show pages" at bounding box center [409, 176] width 67 height 15
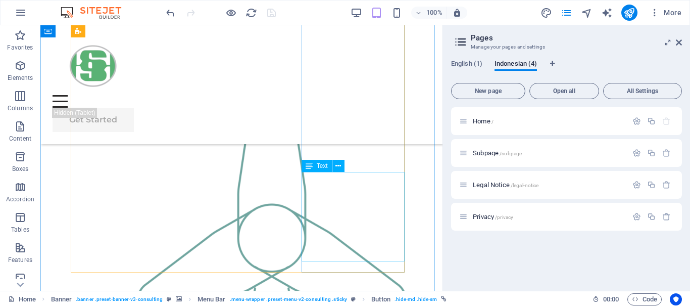
scroll to position [960, 0]
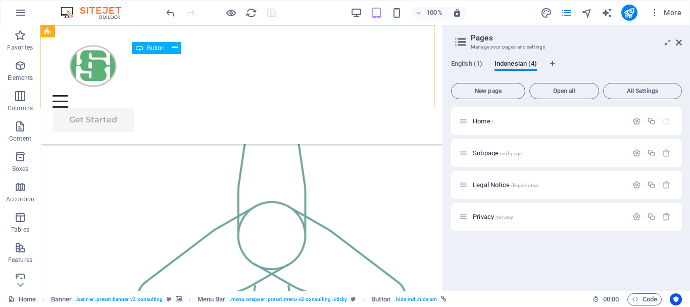
click at [196, 108] on div "Get Started" at bounding box center [242, 120] width 378 height 24
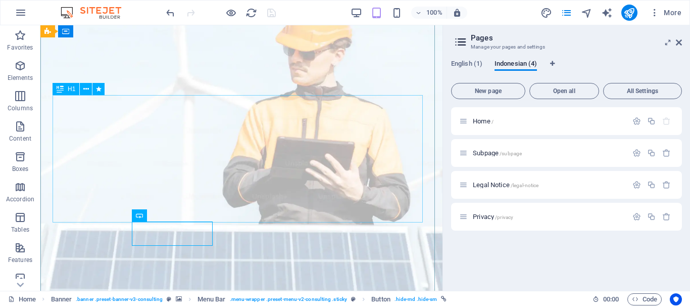
scroll to position [0, 0]
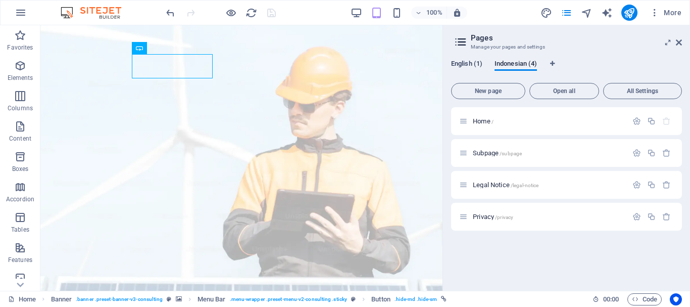
click at [473, 64] on span "English (1)" at bounding box center [466, 65] width 31 height 14
click at [524, 57] on div "English (1) Indonesian (4) New page Open all All Settings Home / Subpage /subpa…" at bounding box center [566, 171] width 247 height 239
click at [510, 66] on span "Indonesian (4)" at bounding box center [516, 65] width 42 height 14
click at [477, 63] on span "English (1)" at bounding box center [466, 65] width 31 height 14
click at [512, 60] on span "Indonesian (4)" at bounding box center [516, 65] width 42 height 14
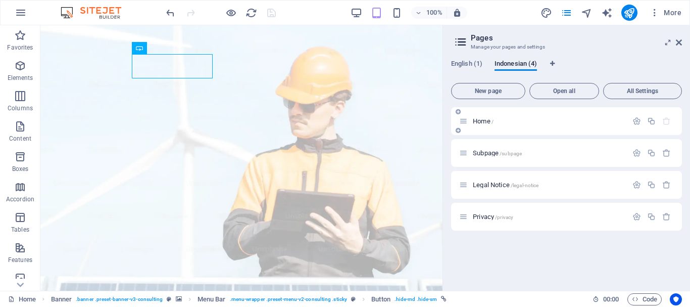
click at [493, 116] on div "Home /" at bounding box center [543, 121] width 168 height 12
click at [485, 118] on span "Home /" at bounding box center [483, 121] width 21 height 8
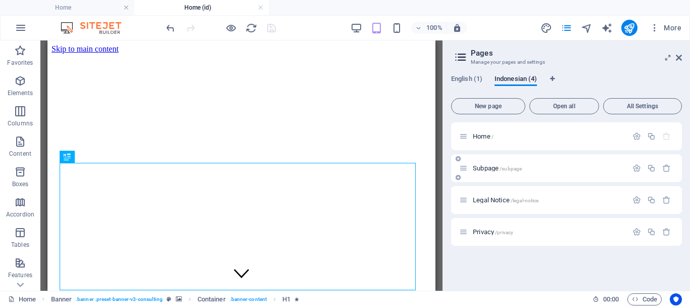
click at [509, 168] on span "/subpage" at bounding box center [511, 169] width 22 height 6
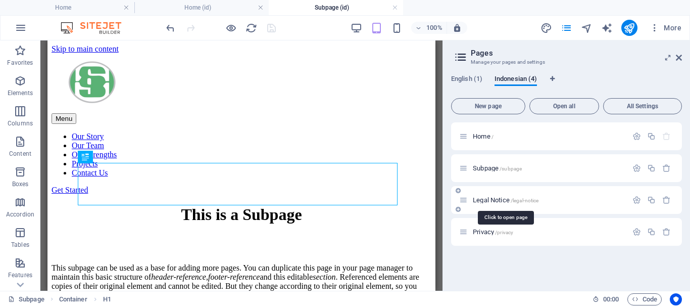
click at [504, 198] on span "Legal Notice /legal-notice" at bounding box center [506, 200] width 66 height 8
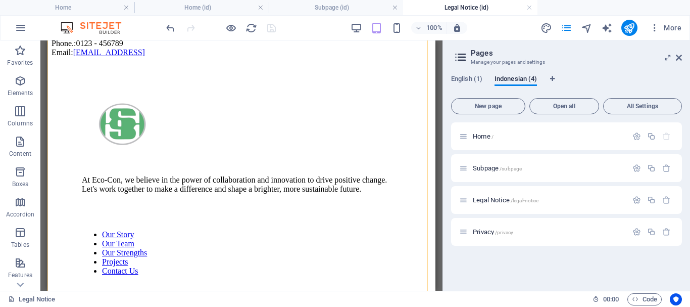
scroll to position [367, 0]
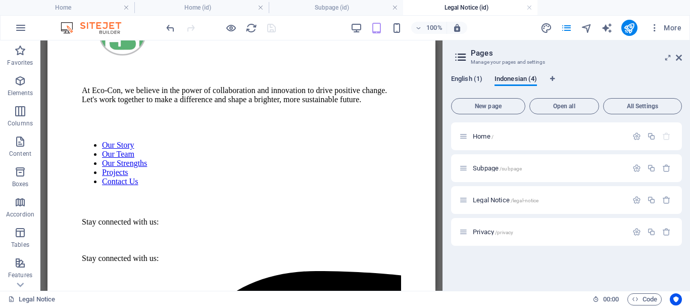
click at [467, 79] on span "English (1)" at bounding box center [466, 80] width 31 height 14
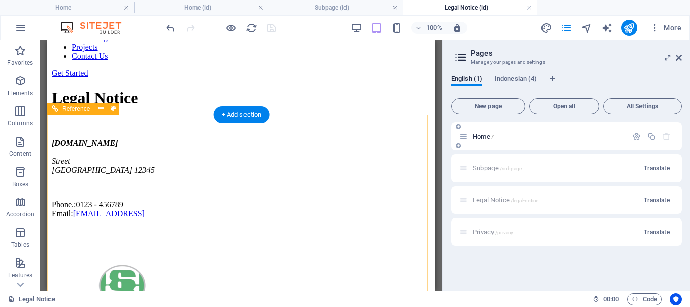
scroll to position [115, 0]
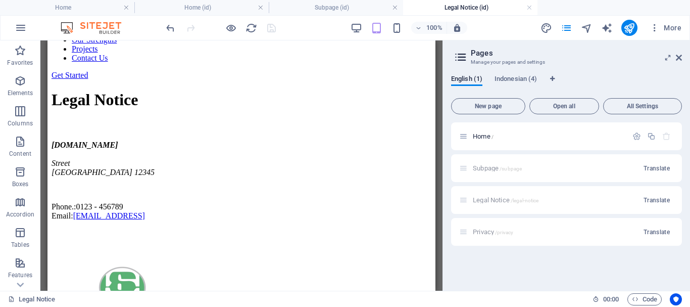
click at [498, 165] on div "Subpage /subpage Translate" at bounding box center [566, 168] width 231 height 28
click at [663, 166] on span "Translate" at bounding box center [657, 168] width 26 height 8
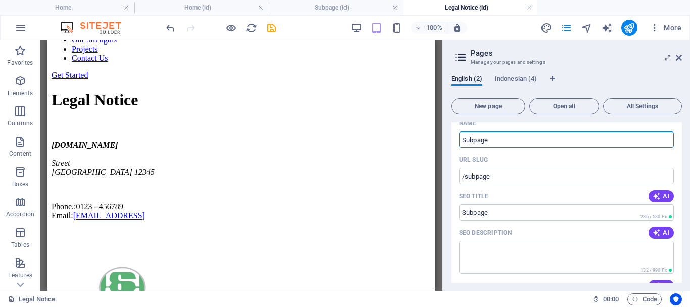
scroll to position [0, 0]
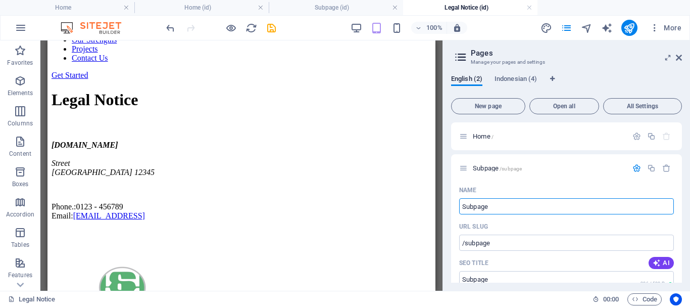
drag, startPoint x: 520, startPoint y: 79, endPoint x: 530, endPoint y: 70, distance: 13.6
click at [520, 79] on span "Indonesian (4)" at bounding box center [516, 80] width 42 height 14
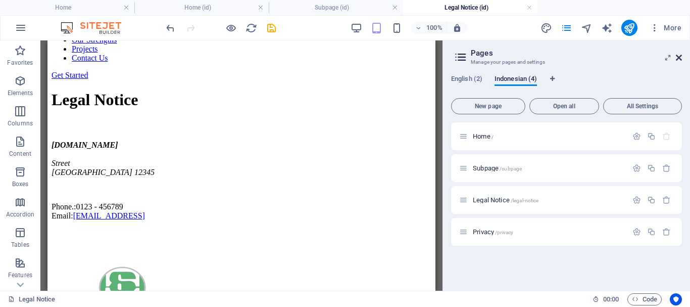
click at [676, 57] on icon at bounding box center [679, 58] width 6 height 8
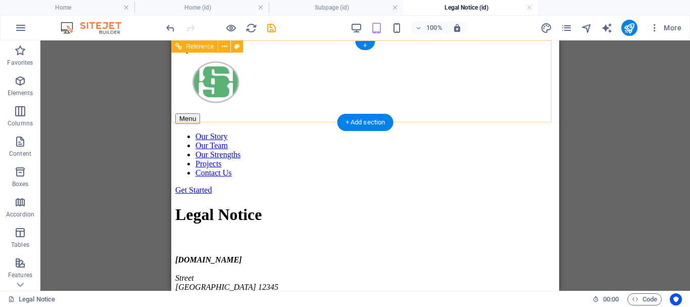
click at [300, 185] on div "Get Started" at bounding box center [365, 189] width 380 height 9
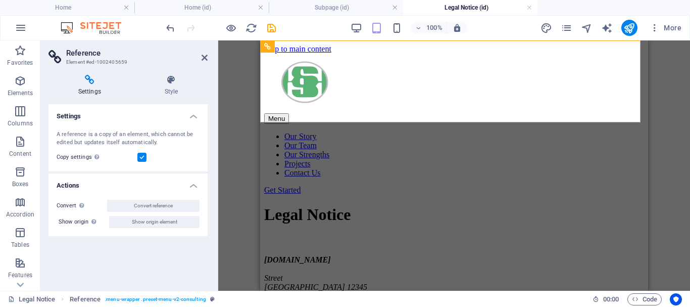
click at [145, 156] on label at bounding box center [141, 157] width 9 height 9
click at [0, 0] on input "Copy settings Use the same settings (flex, animation, position, style) as for t…" at bounding box center [0, 0] width 0 height 0
click at [145, 158] on label at bounding box center [141, 157] width 9 height 9
click at [0, 0] on input "Copy settings Use the same settings (flex, animation, position, style) as for t…" at bounding box center [0, 0] width 0 height 0
click at [173, 83] on icon at bounding box center [171, 80] width 73 height 10
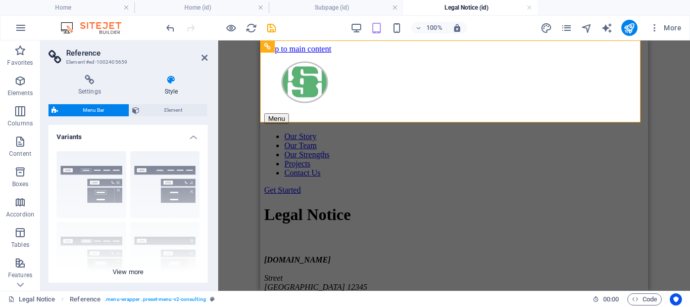
click at [105, 165] on div "Border Centered Default Fixed Loki Trigger Wide XXL" at bounding box center [128, 219] width 159 height 152
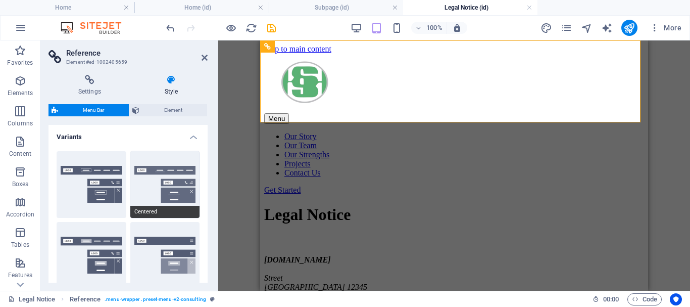
click at [154, 179] on button "Centered" at bounding box center [165, 184] width 70 height 67
type input "1"
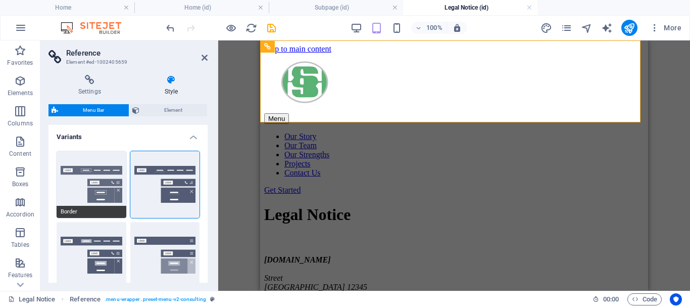
click at [111, 180] on button "Border" at bounding box center [92, 184] width 70 height 67
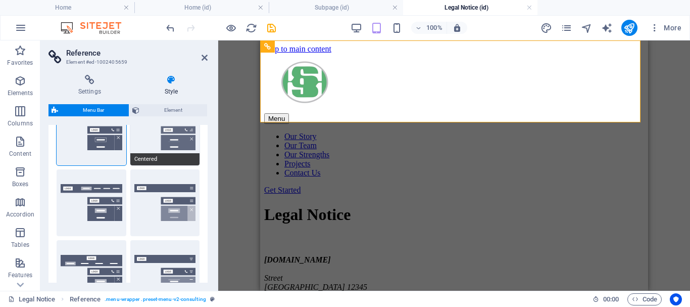
scroll to position [101, 0]
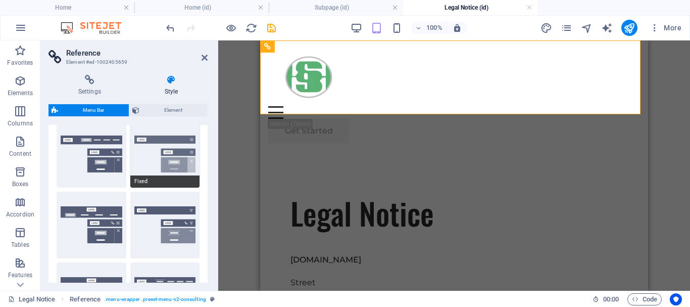
click at [166, 158] on button "Fixed" at bounding box center [165, 154] width 70 height 67
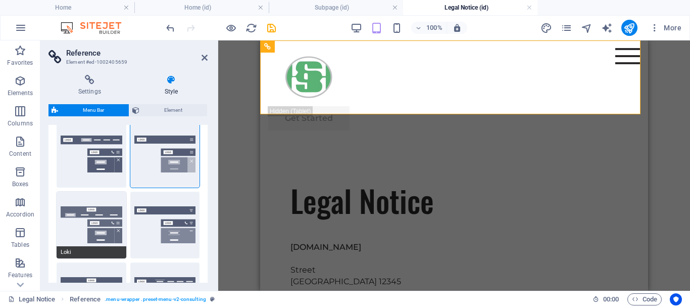
click at [95, 220] on button "Loki" at bounding box center [92, 225] width 70 height 67
select select "DISABLED_OPTION_VALUE"
type input "2"
type input "1"
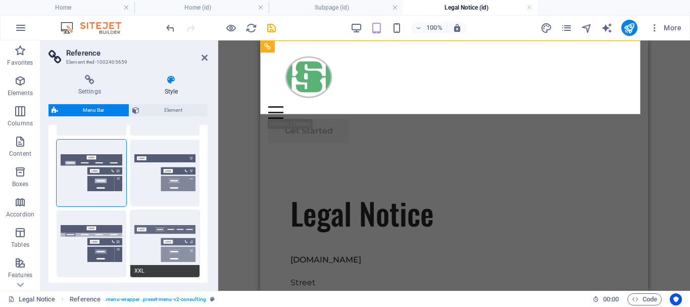
scroll to position [202, 0]
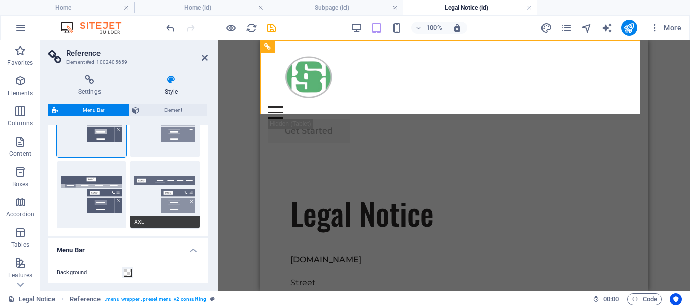
click at [175, 184] on button "XXL" at bounding box center [165, 194] width 70 height 67
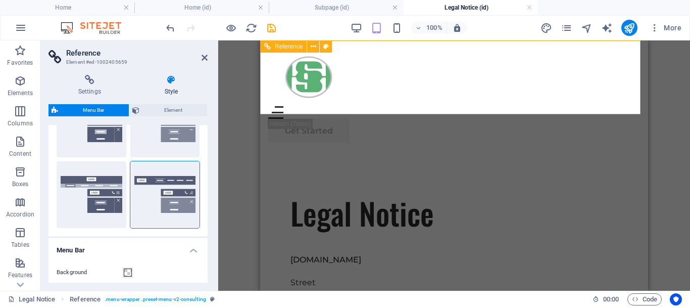
click at [624, 106] on div "Menu" at bounding box center [454, 112] width 372 height 13
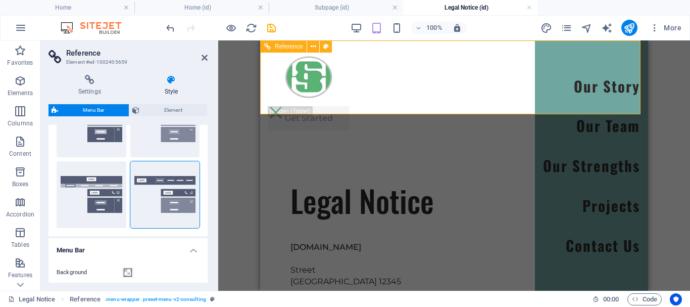
click at [485, 74] on div "Menu Our Story Our Team Our Strengths Projects Contact Us Get Started" at bounding box center [454, 89] width 388 height 98
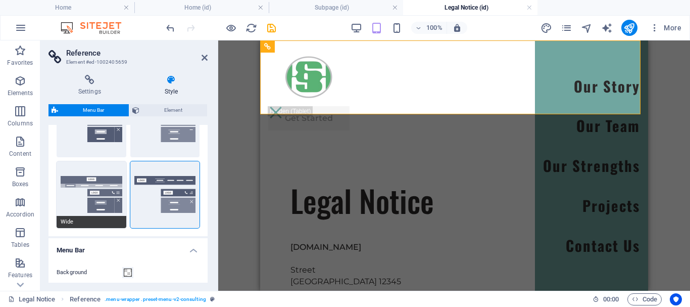
click at [103, 202] on button "Wide" at bounding box center [92, 194] width 70 height 67
type input "2"
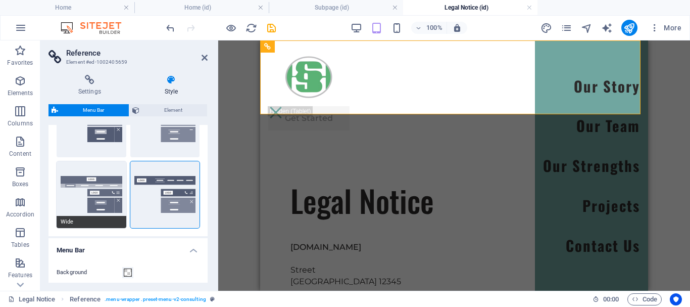
type input "2"
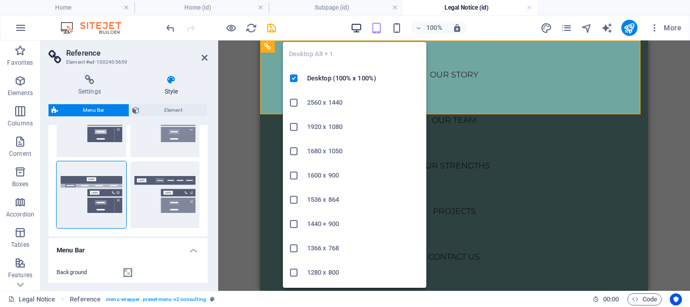
click at [358, 26] on icon "button" at bounding box center [357, 28] width 12 height 12
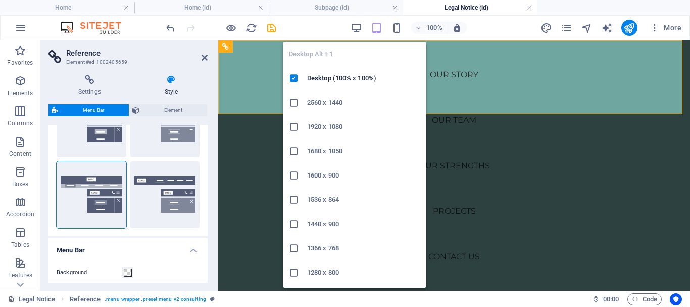
click at [364, 26] on div "100%" at bounding box center [409, 28] width 117 height 16
click at [358, 27] on icon "button" at bounding box center [357, 28] width 12 height 12
drag, startPoint x: 354, startPoint y: 29, endPoint x: 350, endPoint y: 34, distance: 6.1
click at [354, 31] on icon "button" at bounding box center [357, 28] width 12 height 12
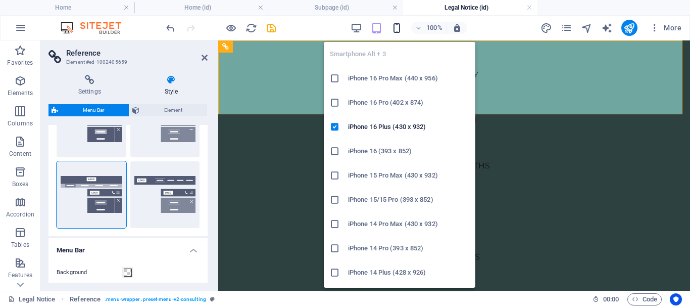
click at [394, 27] on icon "button" at bounding box center [397, 28] width 12 height 12
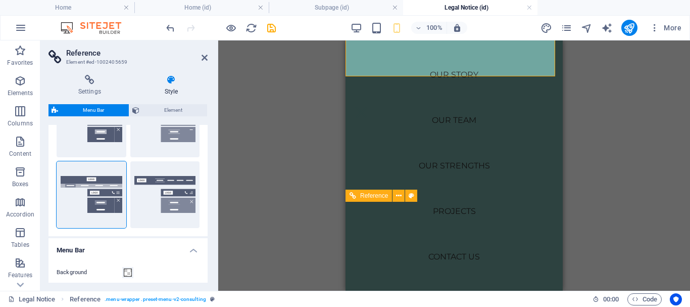
scroll to position [0, 0]
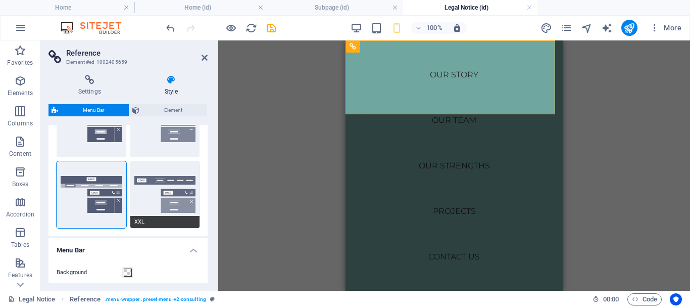
click at [149, 183] on button "XXL" at bounding box center [165, 194] width 70 height 67
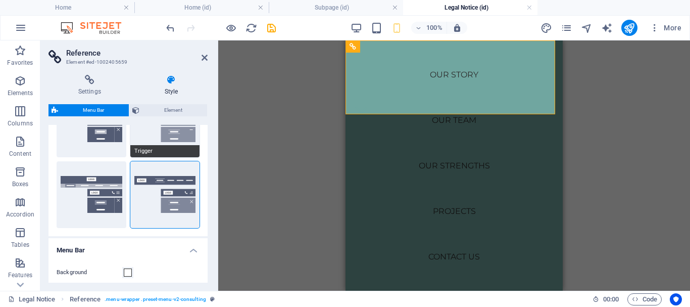
click at [161, 126] on button "Trigger" at bounding box center [165, 123] width 70 height 67
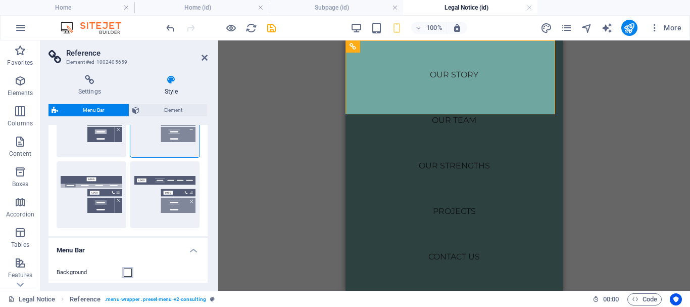
click at [130, 273] on span at bounding box center [128, 272] width 8 height 8
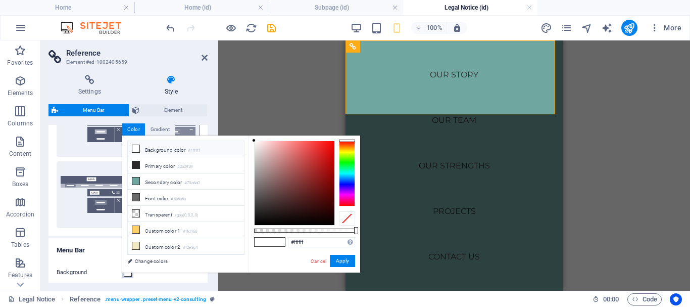
type input "rgba(0, 0, 0, 0)"
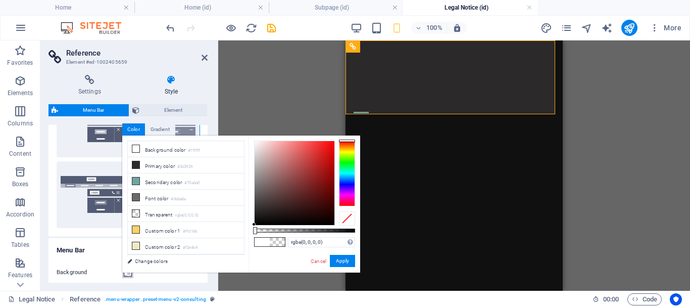
click at [130, 273] on span at bounding box center [128, 272] width 8 height 8
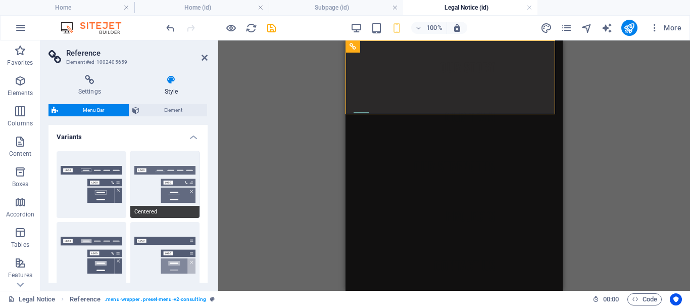
click at [148, 175] on button "Centered" at bounding box center [165, 184] width 70 height 67
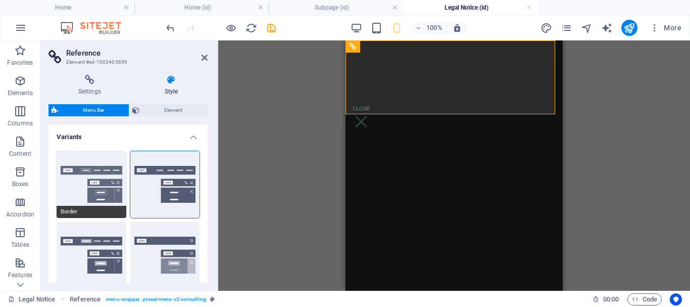
click at [91, 207] on span "Border" at bounding box center [92, 212] width 70 height 12
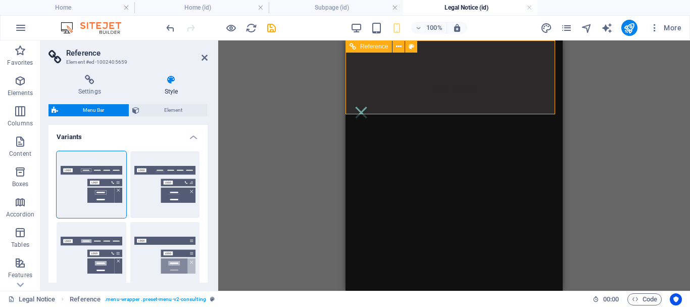
click at [369, 106] on div "Menu" at bounding box center [361, 112] width 15 height 13
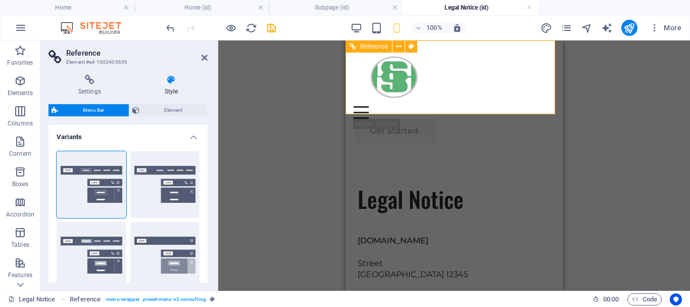
click at [539, 106] on div "Menu" at bounding box center [454, 112] width 201 height 13
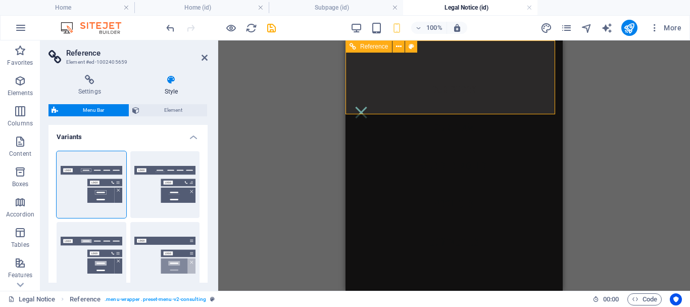
click at [369, 106] on div "Menu" at bounding box center [361, 112] width 15 height 13
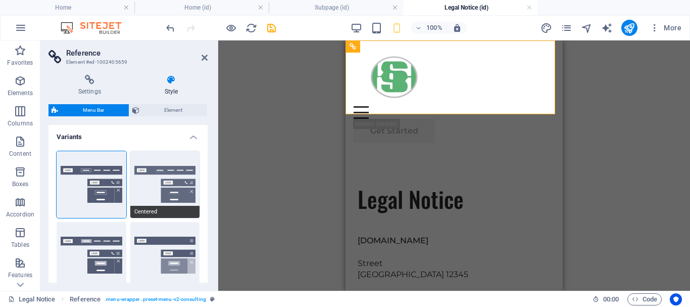
click at [159, 177] on button "Centered" at bounding box center [165, 184] width 70 height 67
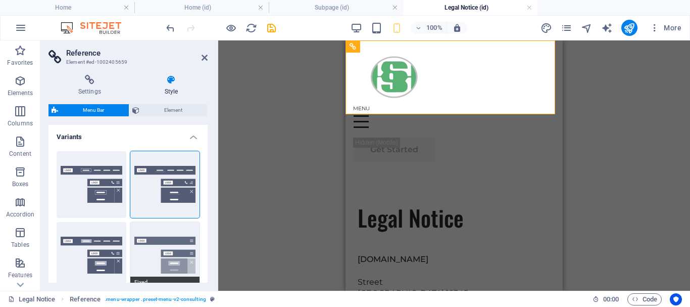
click at [155, 245] on button "Fixed" at bounding box center [165, 255] width 70 height 67
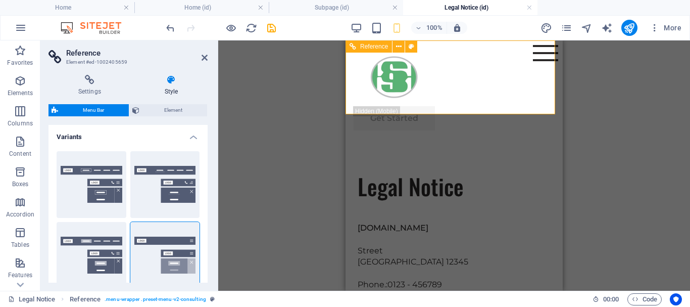
click at [353, 43] on icon at bounding box center [353, 46] width 7 height 12
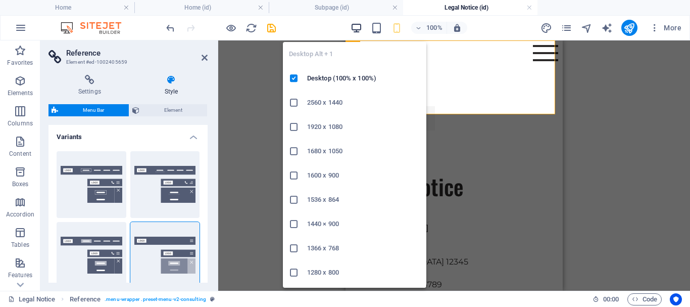
click at [353, 27] on icon "button" at bounding box center [357, 28] width 12 height 12
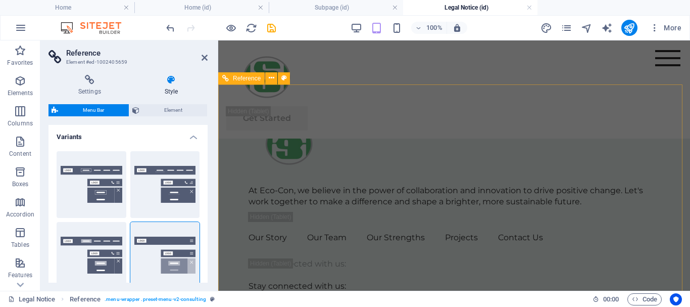
scroll to position [253, 0]
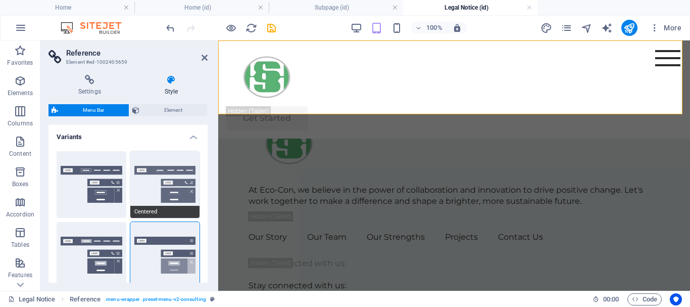
click at [149, 180] on button "Centered" at bounding box center [165, 184] width 70 height 67
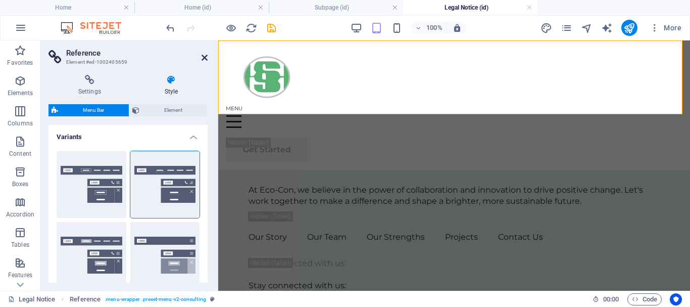
click at [207, 59] on icon at bounding box center [205, 58] width 6 height 8
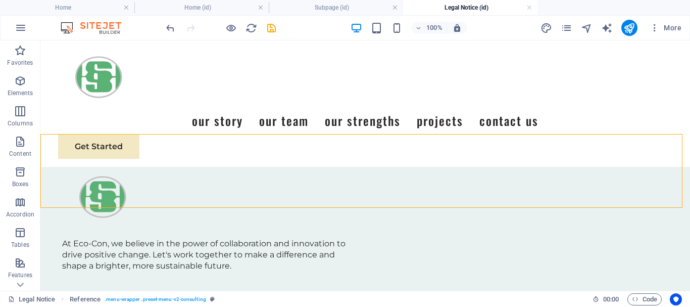
scroll to position [127, 0]
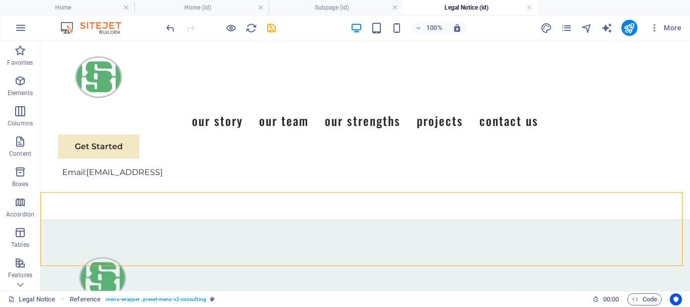
click at [635, 134] on div "Get Started" at bounding box center [365, 146] width 614 height 24
select select "rem"
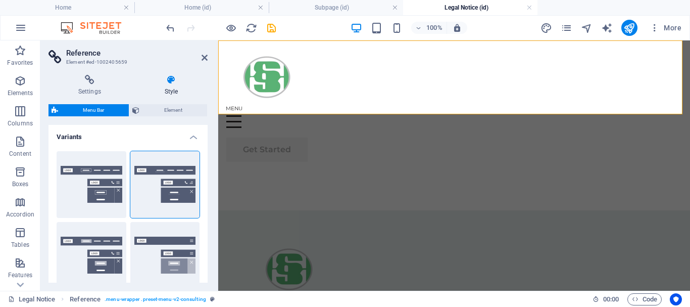
click at [635, 106] on div "Menu" at bounding box center [454, 121] width 456 height 31
click at [206, 55] on icon at bounding box center [205, 58] width 6 height 8
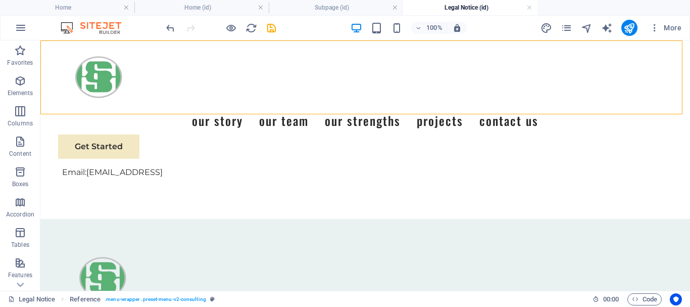
click at [613, 134] on div "Get Started" at bounding box center [365, 146] width 614 height 24
click at [612, 134] on div "Get Started" at bounding box center [365, 146] width 614 height 24
select select "rem"
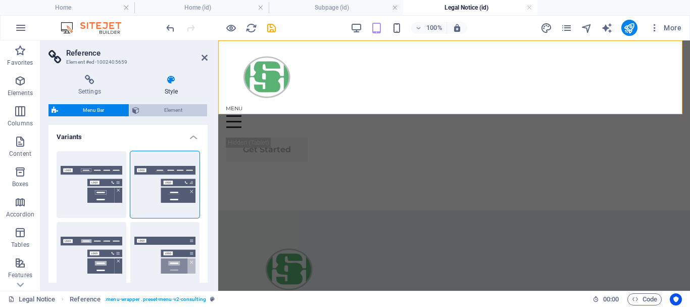
click at [166, 106] on span "Element" at bounding box center [173, 110] width 62 height 12
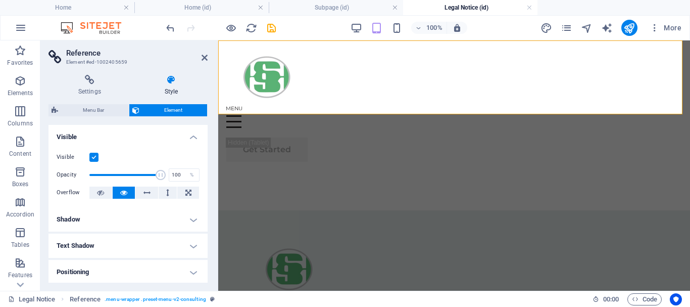
click at [93, 157] on label at bounding box center [93, 157] width 9 height 9
click at [0, 0] on input "Visible" at bounding box center [0, 0] width 0 height 0
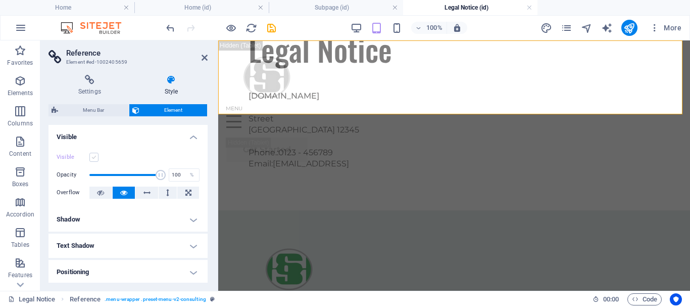
click at [93, 156] on label at bounding box center [93, 157] width 9 height 9
click at [0, 0] on input "Visible" at bounding box center [0, 0] width 0 height 0
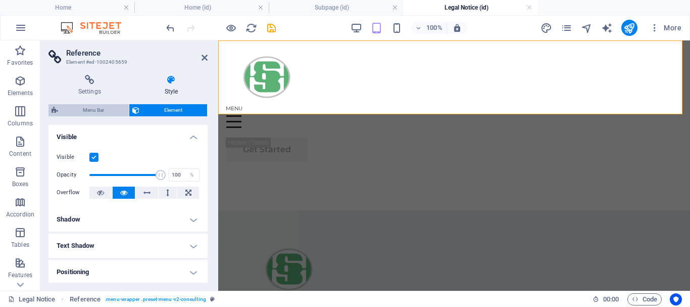
click at [99, 109] on span "Menu Bar" at bounding box center [93, 110] width 65 height 12
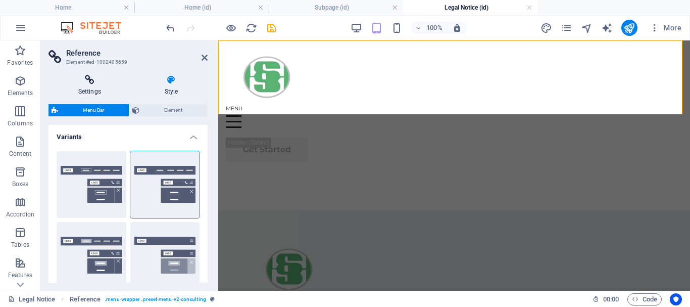
click at [94, 85] on h4 "Settings" at bounding box center [92, 85] width 86 height 21
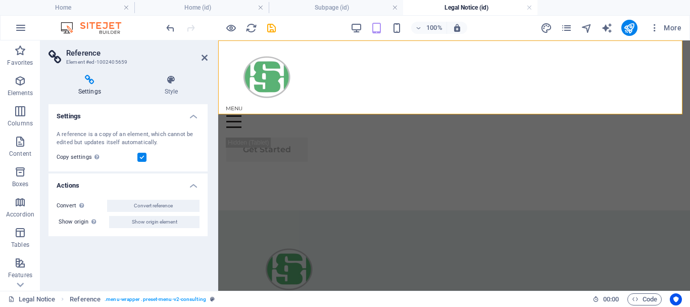
drag, startPoint x: 152, startPoint y: 157, endPoint x: 147, endPoint y: 156, distance: 5.6
click at [151, 157] on div "Copy settings Use the same settings (flex, animation, position, style) as for t…" at bounding box center [128, 157] width 143 height 12
drag, startPoint x: 146, startPoint y: 156, endPoint x: 149, endPoint y: 137, distance: 18.9
click at [146, 155] on label at bounding box center [141, 157] width 9 height 9
click at [0, 0] on input "Copy settings Use the same settings (flex, animation, position, style) as for t…" at bounding box center [0, 0] width 0 height 0
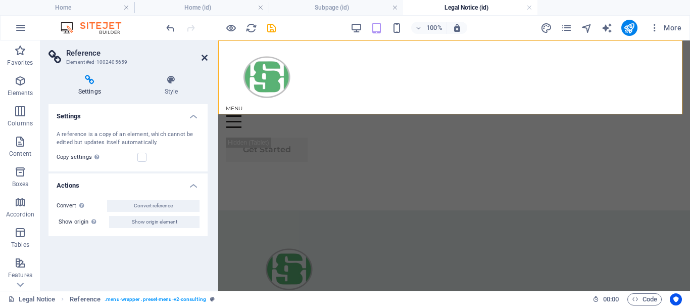
click at [203, 61] on icon at bounding box center [205, 58] width 6 height 8
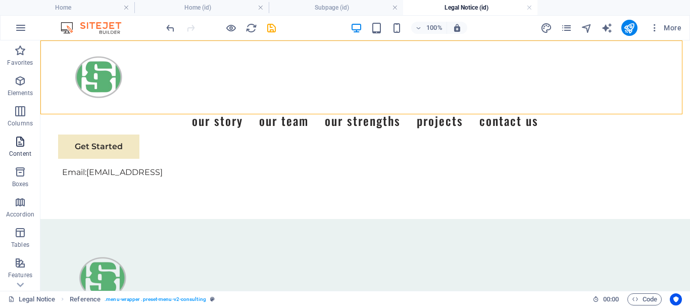
click at [17, 140] on icon "button" at bounding box center [20, 141] width 12 height 12
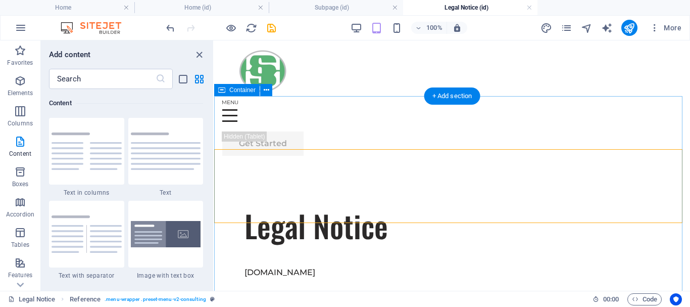
scroll to position [0, 0]
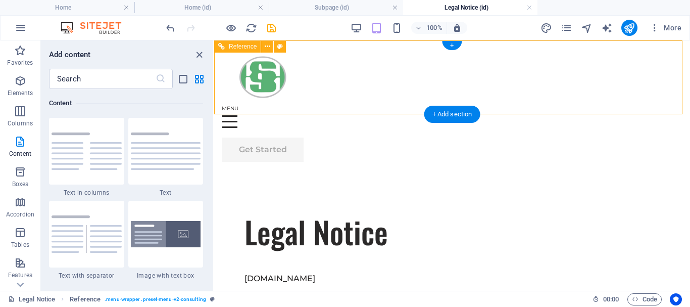
click at [361, 137] on div "Get Started" at bounding box center [452, 149] width 460 height 24
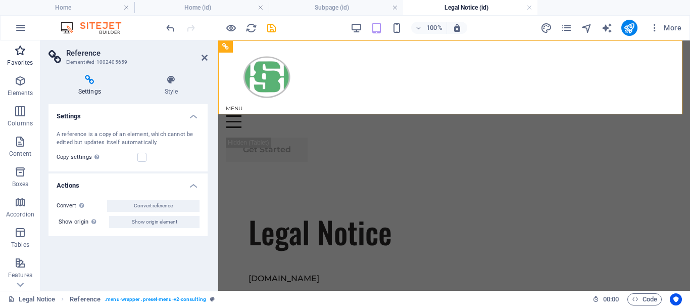
click at [11, 56] on span "Favorites" at bounding box center [20, 56] width 40 height 24
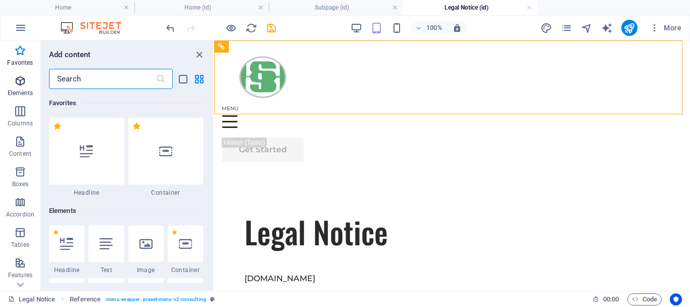
click at [16, 84] on icon "button" at bounding box center [20, 81] width 12 height 12
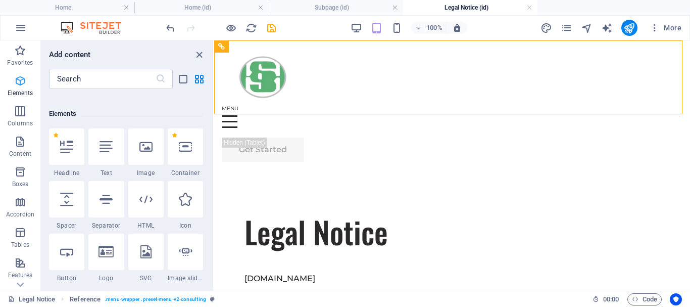
scroll to position [108, 0]
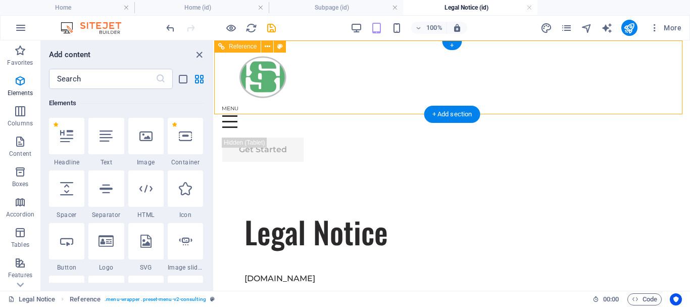
click at [499, 106] on div "Menu" at bounding box center [452, 121] width 460 height 31
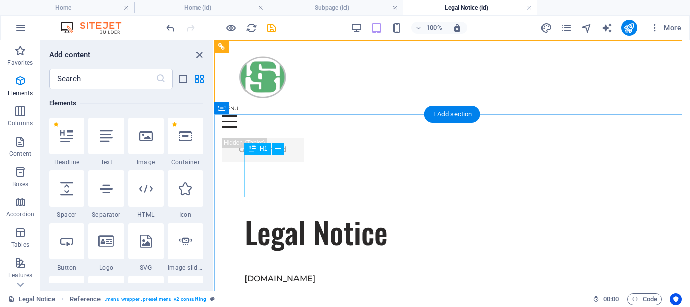
click at [577, 210] on div "Legal Notice" at bounding box center [452, 231] width 415 height 42
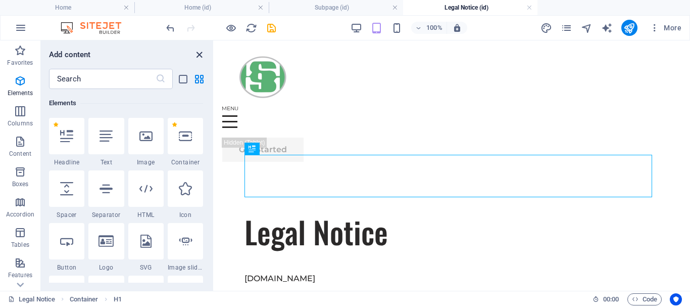
drag, startPoint x: 202, startPoint y: 56, endPoint x: 156, endPoint y: 15, distance: 61.2
click at [202, 56] on icon "close panel" at bounding box center [200, 55] width 12 height 12
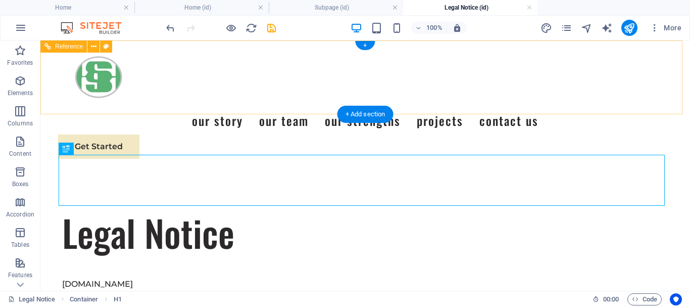
click at [357, 106] on nav "Our Story Our Team Our Strengths Projects Contact Us" at bounding box center [365, 120] width 614 height 28
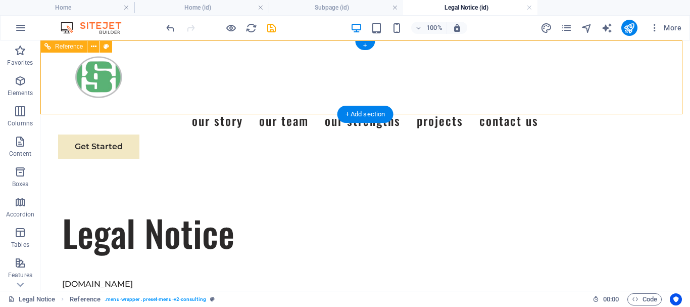
click at [357, 106] on nav "Our Story Our Team Our Strengths Projects Contact Us" at bounding box center [365, 120] width 614 height 28
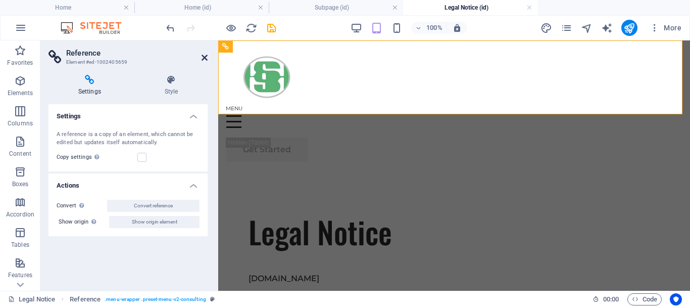
click at [202, 55] on icon at bounding box center [205, 58] width 6 height 8
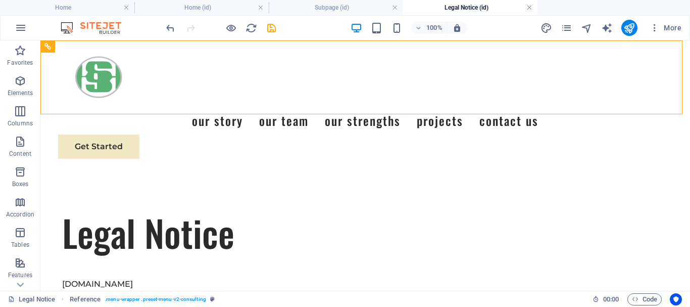
click at [527, 7] on link at bounding box center [530, 8] width 6 height 10
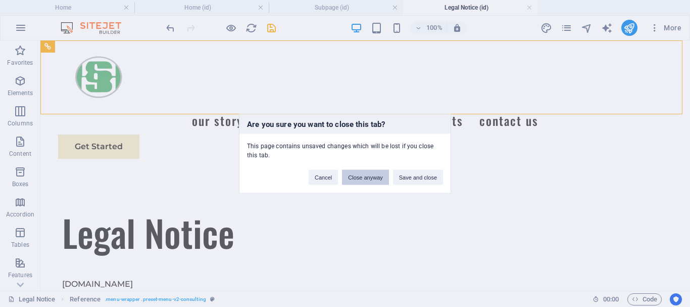
click at [366, 176] on button "Close anyway" at bounding box center [365, 176] width 46 height 15
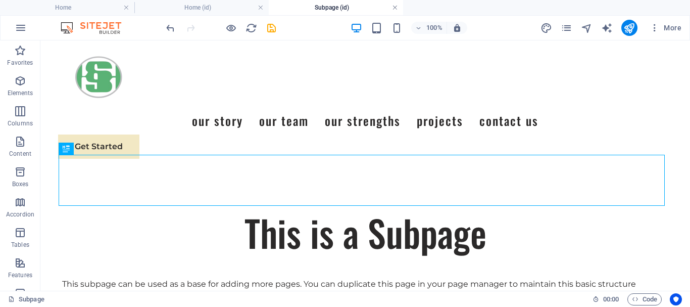
click at [394, 6] on link at bounding box center [395, 8] width 6 height 10
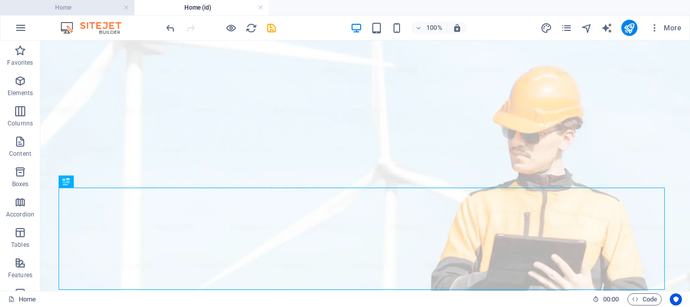
click at [83, 7] on h4 "Home" at bounding box center [67, 7] width 134 height 11
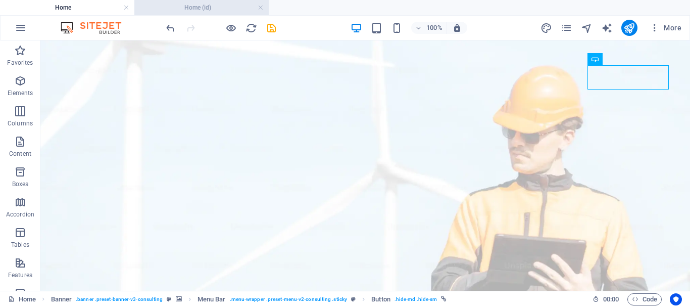
click at [208, 2] on h4 "Home (id)" at bounding box center [201, 7] width 134 height 11
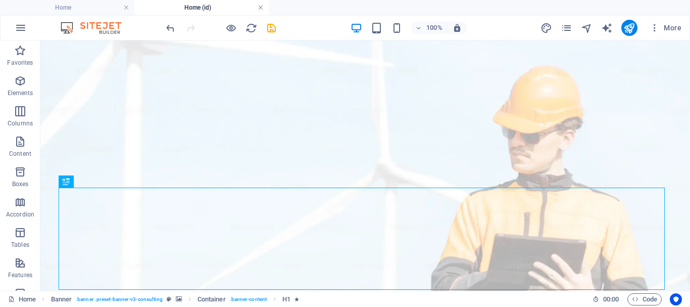
click at [259, 7] on link at bounding box center [261, 8] width 6 height 10
click at [0, 0] on div "Elevate Your Business With Sustainable Energy And Strategic Consulting Empoweri…" at bounding box center [0, 0] width 0 height 0
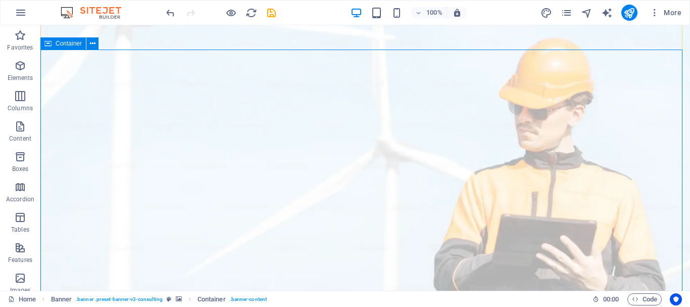
scroll to position [0, 0]
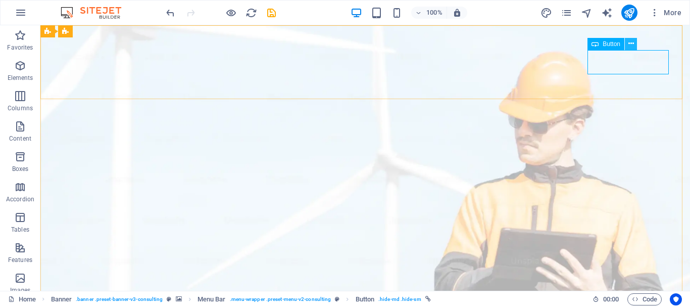
click at [629, 42] on icon at bounding box center [632, 43] width 6 height 11
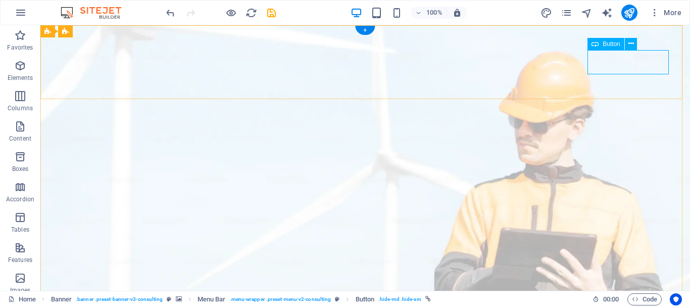
drag, startPoint x: 653, startPoint y: 55, endPoint x: 654, endPoint y: 62, distance: 7.2
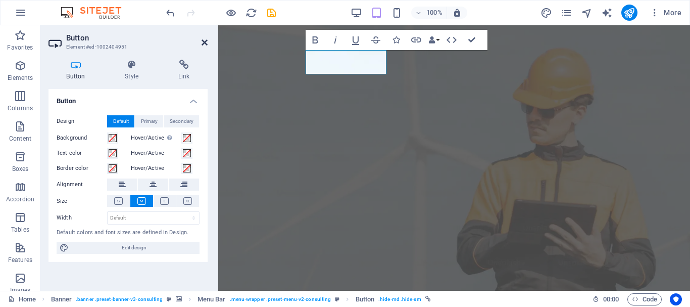
click at [205, 38] on icon at bounding box center [205, 42] width 6 height 8
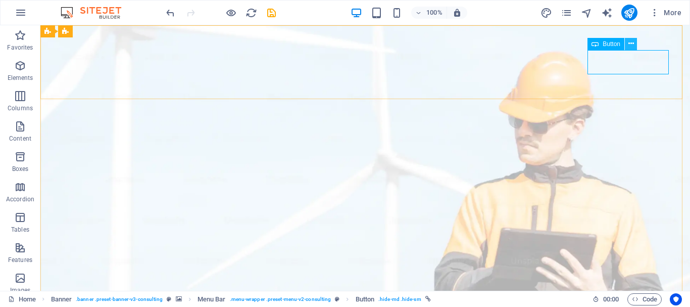
click at [634, 40] on icon at bounding box center [632, 43] width 6 height 11
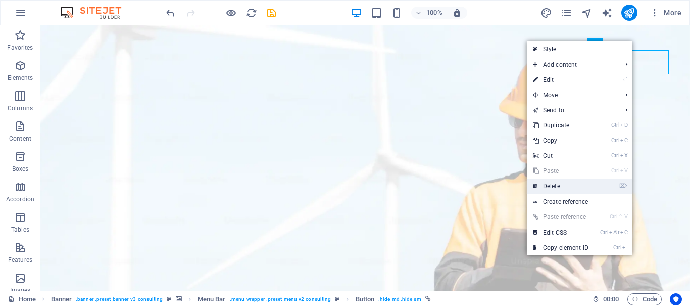
click at [570, 182] on link "⌦ Delete" at bounding box center [561, 185] width 68 height 15
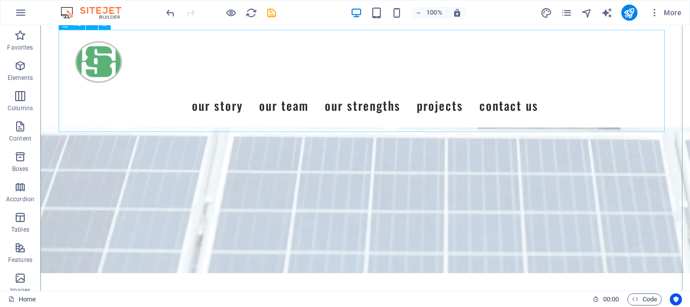
scroll to position [253, 0]
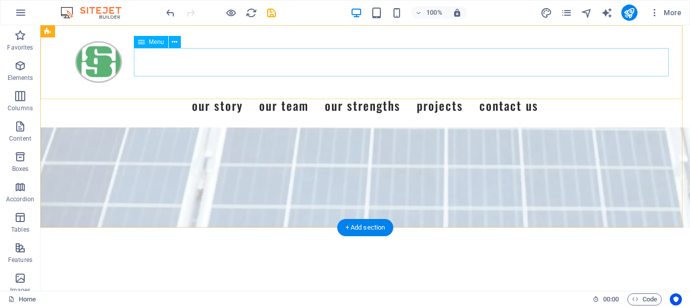
click at [265, 91] on nav "Our Story Our Team Our Strengths Projects Contact Us" at bounding box center [365, 105] width 614 height 28
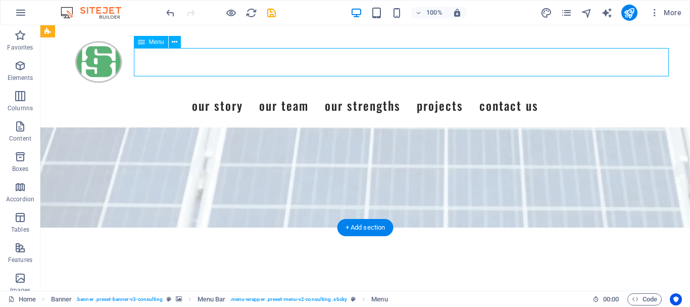
click at [260, 91] on nav "Our Story Our Team Our Strengths Projects Contact Us" at bounding box center [365, 105] width 614 height 28
select select
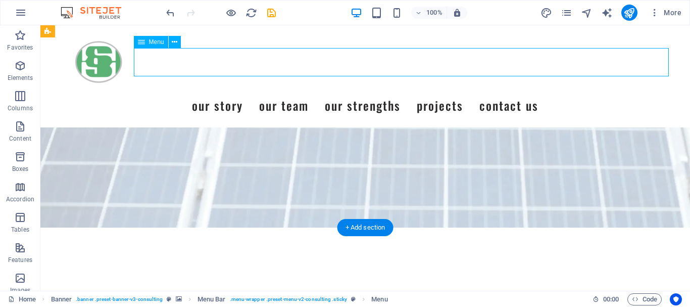
select select
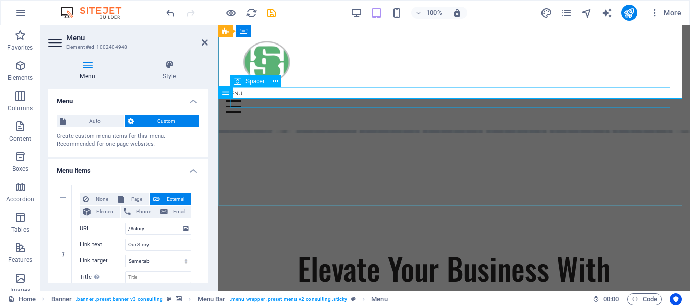
scroll to position [0, 0]
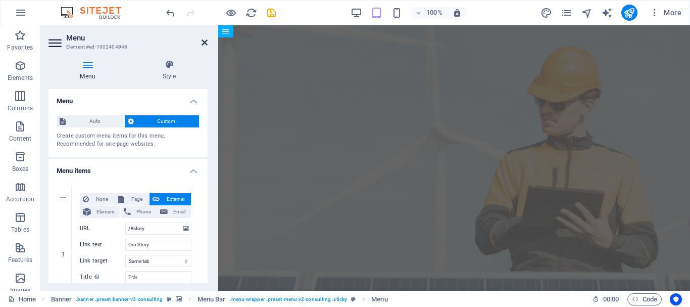
click at [205, 43] on icon at bounding box center [205, 42] width 6 height 8
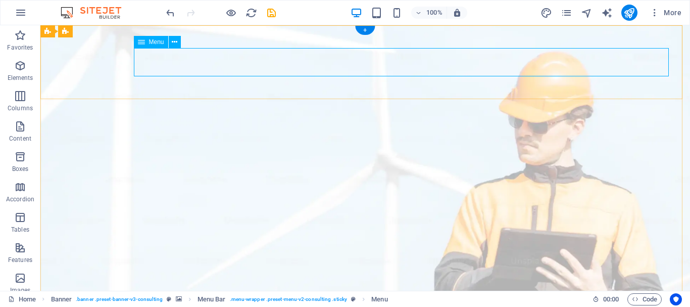
select select
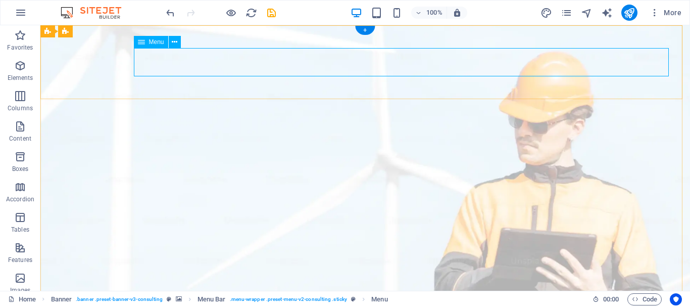
select select
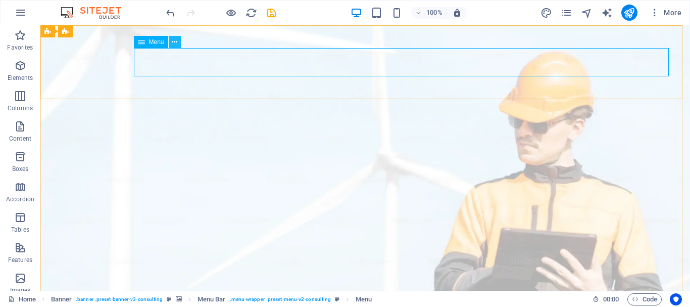
click at [172, 42] on icon at bounding box center [175, 42] width 6 height 11
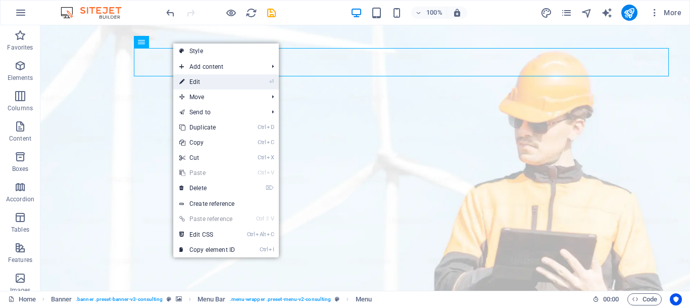
click at [200, 79] on link "⏎ Edit" at bounding box center [207, 81] width 68 height 15
select select
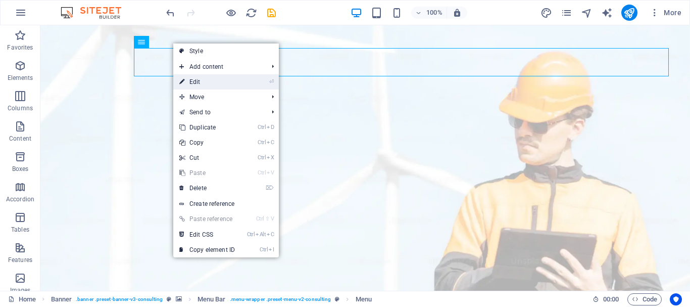
select select
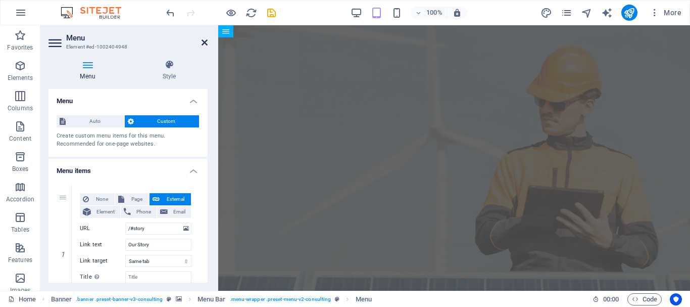
click at [204, 40] on icon at bounding box center [205, 42] width 6 height 8
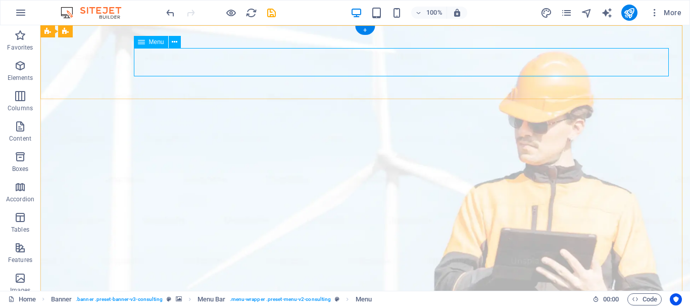
select select
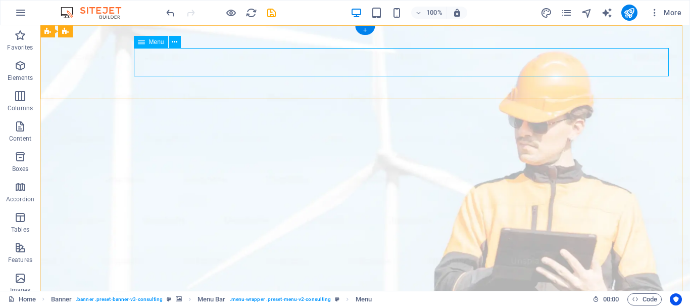
select select
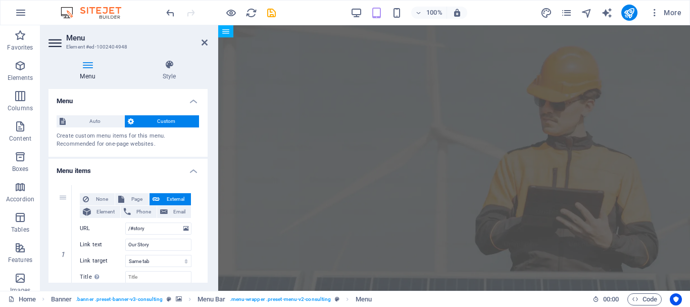
click at [204, 49] on header "Menu Element #ed-1002404948" at bounding box center [128, 38] width 159 height 26
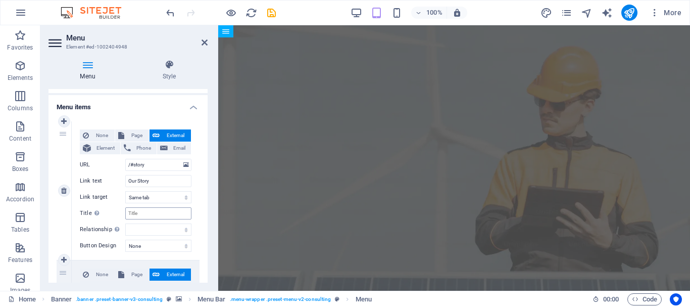
scroll to position [101, 0]
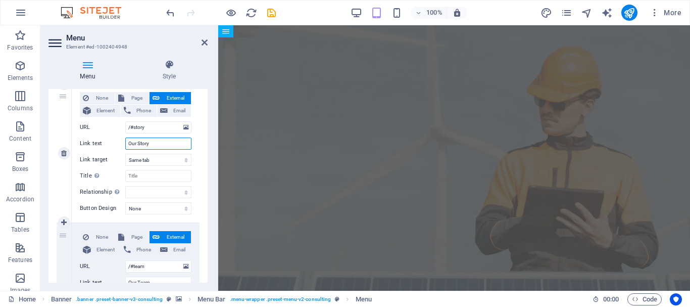
drag, startPoint x: 155, startPoint y: 141, endPoint x: 112, endPoint y: 143, distance: 43.0
click at [112, 143] on div "Link text Our Story" at bounding box center [136, 143] width 112 height 12
click at [207, 41] on icon at bounding box center [205, 42] width 6 height 8
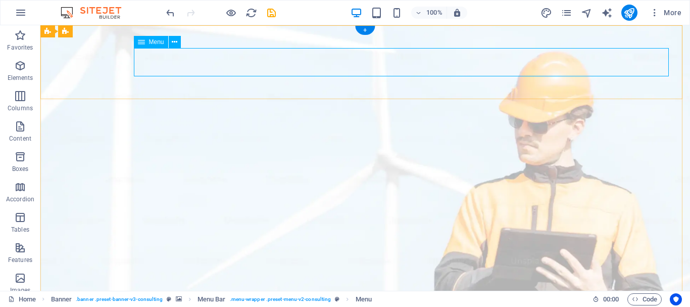
select select
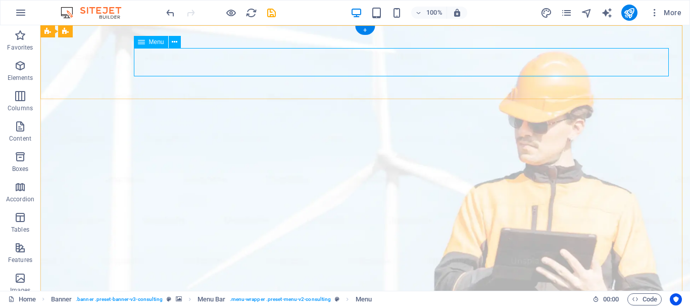
select select
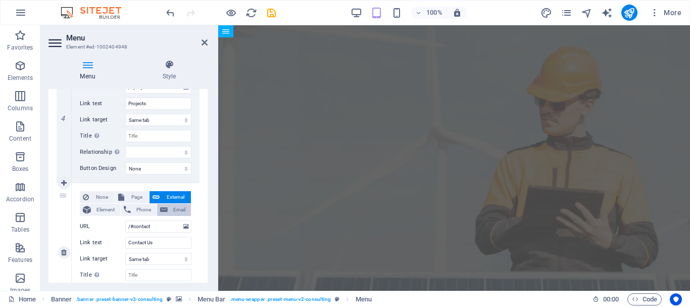
scroll to position [625, 0]
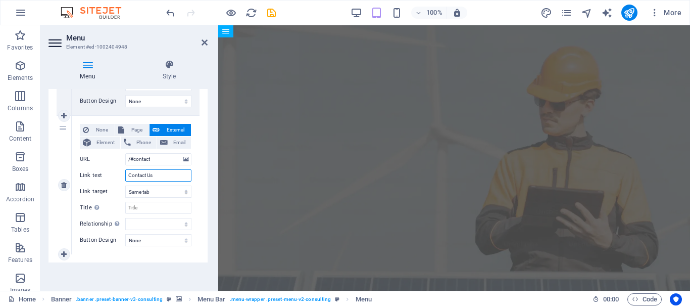
drag, startPoint x: 160, startPoint y: 176, endPoint x: 73, endPoint y: 172, distance: 87.0
click at [73, 172] on div "None Page External Element Phone Email Page Home Subpage Home Subpage Legal Not…" at bounding box center [136, 185] width 128 height 138
type input "Hubungi"
select select
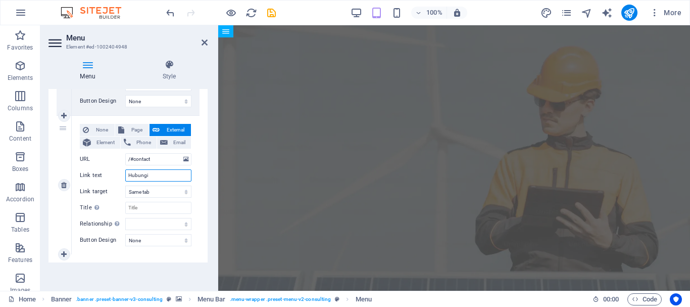
select select
type input "Hubungi Kami"
select select
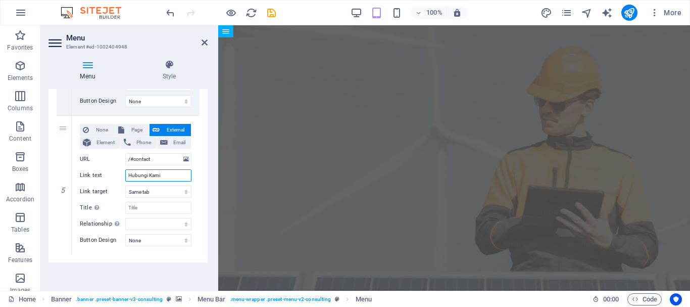
select select
type input "Hubungi Kami"
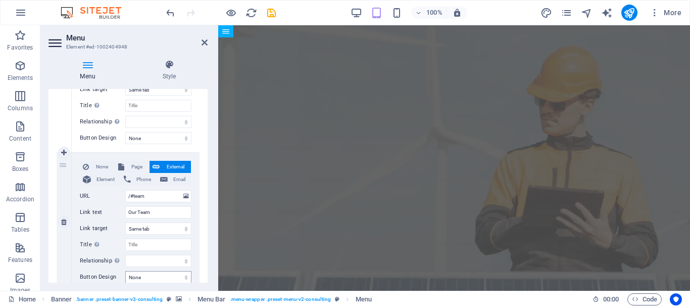
scroll to position [170, 0]
drag, startPoint x: 138, startPoint y: 212, endPoint x: 73, endPoint y: 224, distance: 66.3
click at [73, 224] on div "None Page External Element Phone Email Page Home Subpage Home Subpage Legal Not…" at bounding box center [136, 223] width 128 height 138
type input "Team"
select select
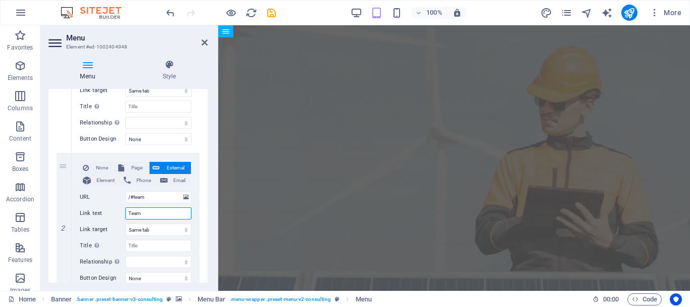
select select
type input "Team"
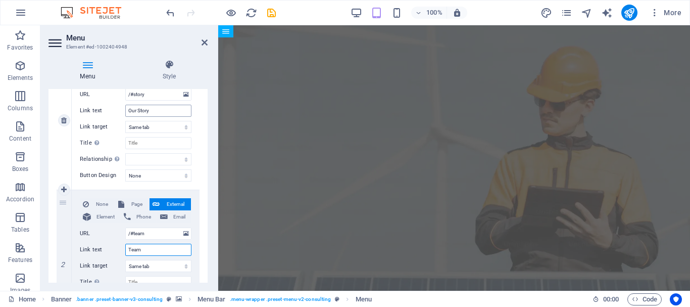
scroll to position [120, 0]
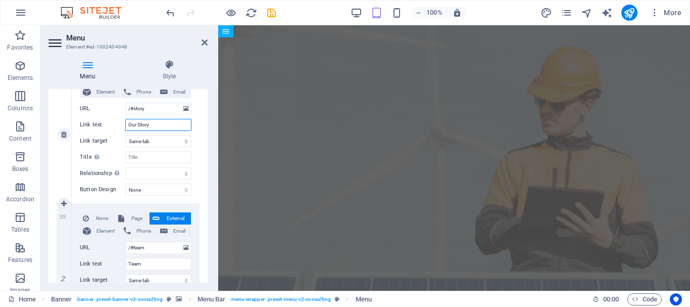
drag, startPoint x: 171, startPoint y: 125, endPoint x: 66, endPoint y: 118, distance: 105.9
click at [74, 123] on div "None Page External Element Phone Email Page Home Subpage Home Subpage Legal Not…" at bounding box center [136, 134] width 128 height 138
click at [174, 122] on input "Our Story" at bounding box center [158, 125] width 66 height 12
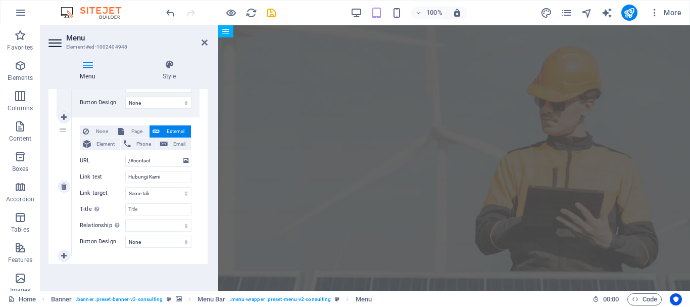
scroll to position [625, 0]
click at [204, 45] on icon at bounding box center [205, 42] width 6 height 8
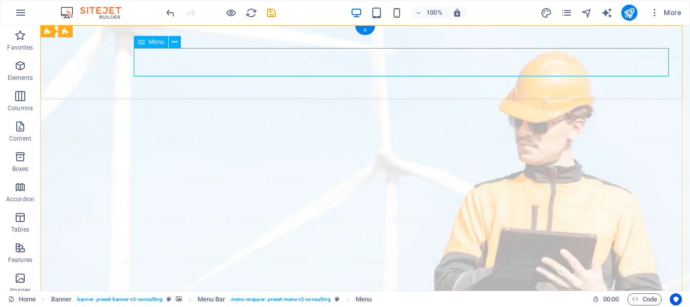
select select
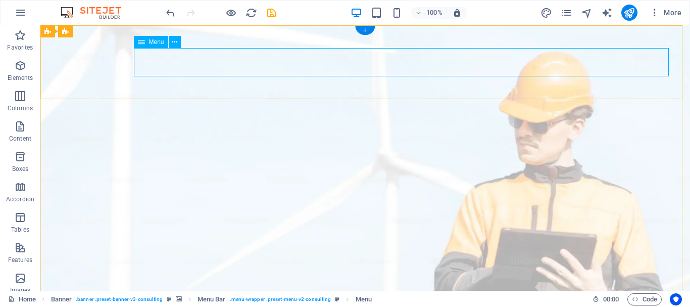
select select
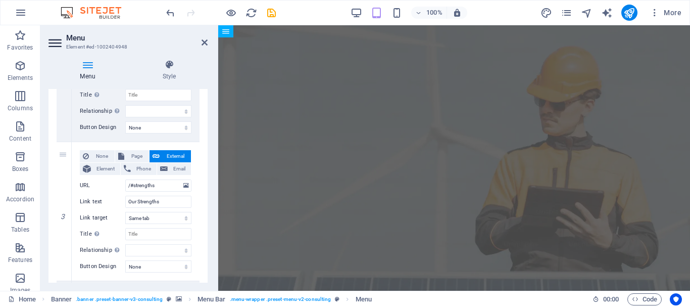
scroll to position [404, 0]
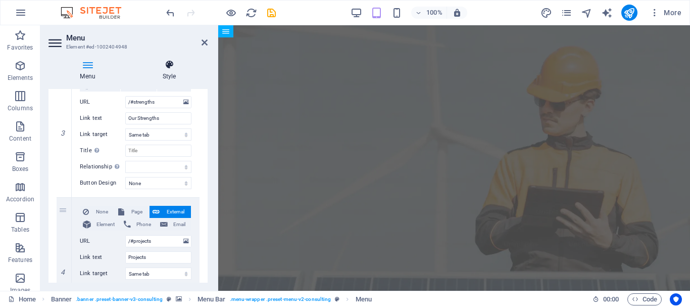
click at [173, 71] on h4 "Style" at bounding box center [169, 70] width 77 height 21
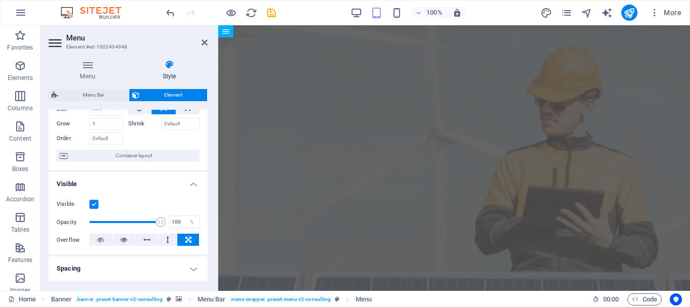
scroll to position [0, 0]
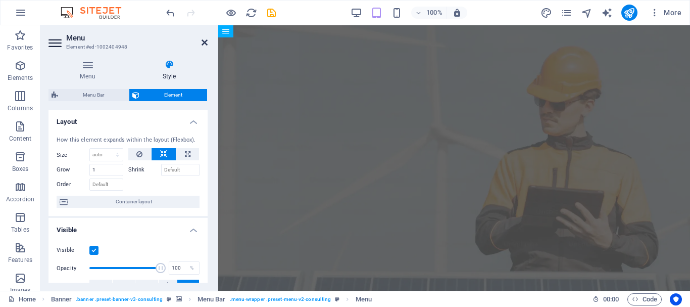
click at [204, 39] on icon at bounding box center [205, 42] width 6 height 8
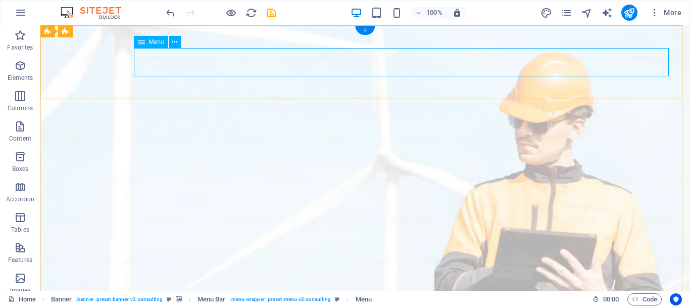
click at [174, 38] on icon at bounding box center [175, 42] width 6 height 11
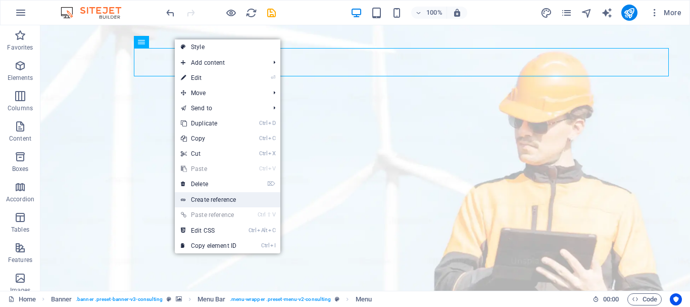
click at [236, 200] on link "Create reference" at bounding box center [228, 199] width 106 height 15
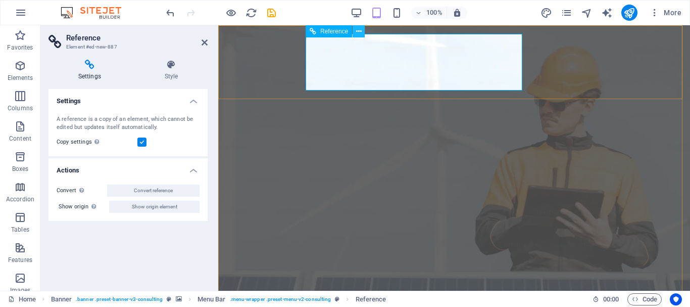
click at [358, 30] on icon at bounding box center [359, 31] width 6 height 11
click at [145, 141] on label at bounding box center [141, 141] width 9 height 9
click at [0, 0] on input "Copy settings Use the same settings (flex, animation, position, style) as for t…" at bounding box center [0, 0] width 0 height 0
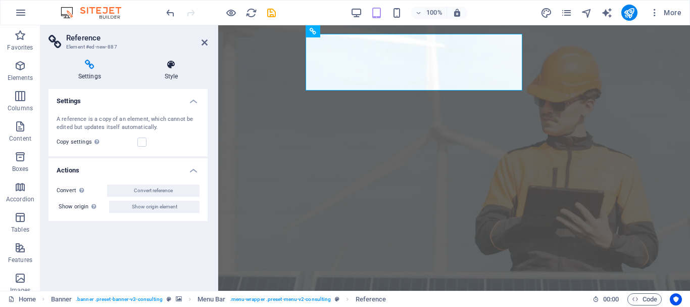
click at [174, 66] on icon at bounding box center [171, 65] width 73 height 10
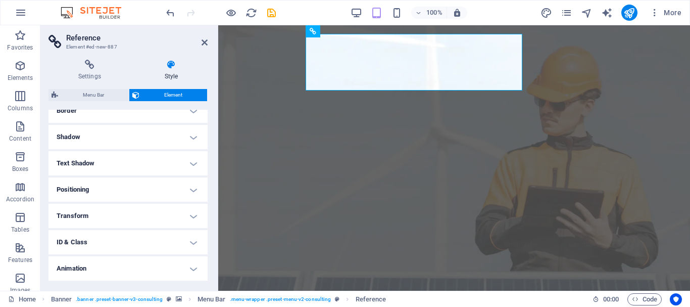
scroll to position [254, 0]
drag, startPoint x: 146, startPoint y: 273, endPoint x: 142, endPoint y: 268, distance: 5.9
click at [143, 272] on h4 "Miscellaneous" at bounding box center [128, 270] width 159 height 24
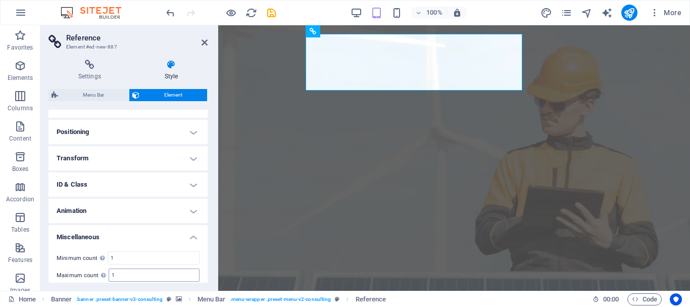
scroll to position [317, 0]
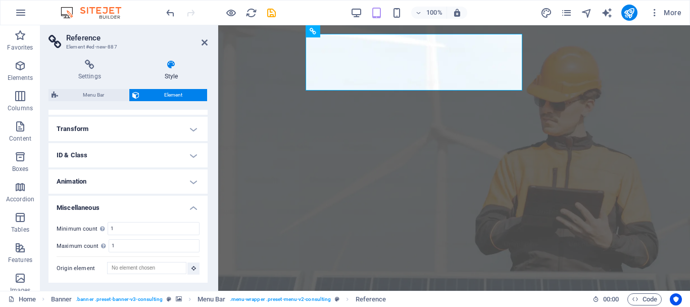
click at [149, 201] on h4 "Miscellaneous" at bounding box center [128, 205] width 159 height 18
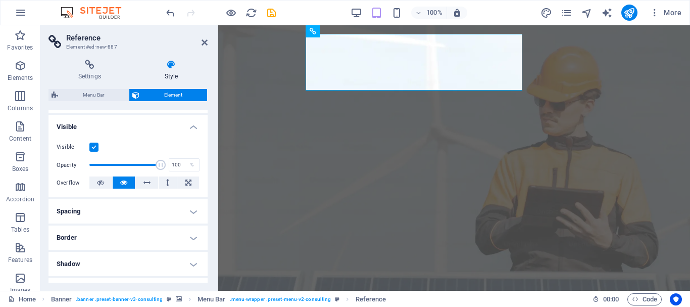
scroll to position [0, 0]
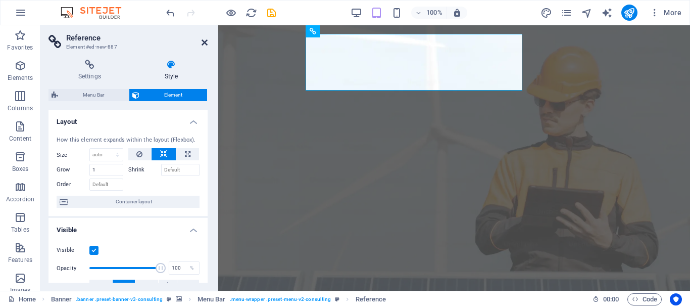
click at [205, 39] on icon at bounding box center [205, 42] width 6 height 8
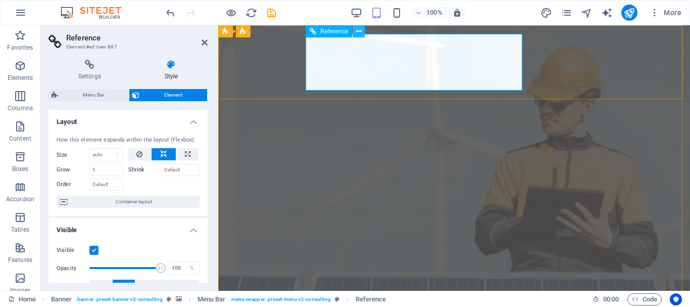
click at [362, 29] on button at bounding box center [359, 31] width 12 height 12
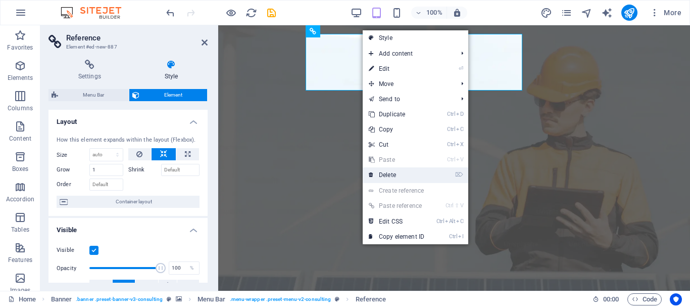
click at [406, 172] on link "⌦ Delete" at bounding box center [397, 174] width 68 height 15
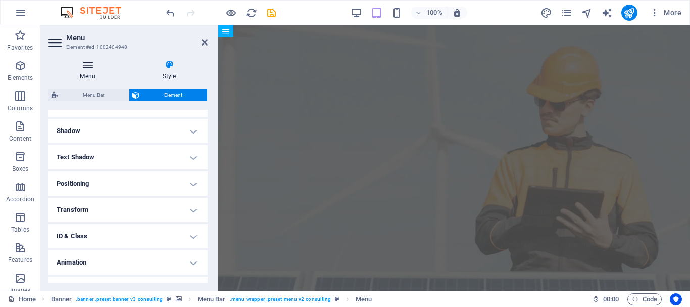
scroll to position [254, 0]
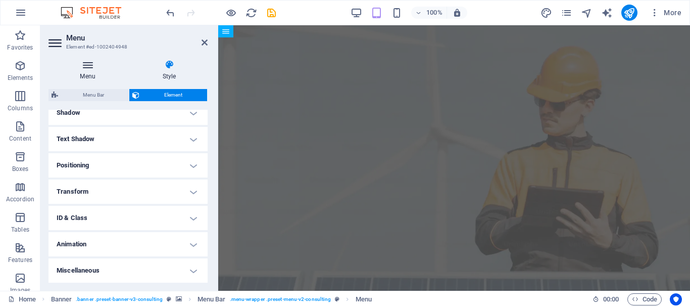
click at [97, 74] on h4 "Menu" at bounding box center [90, 70] width 82 height 21
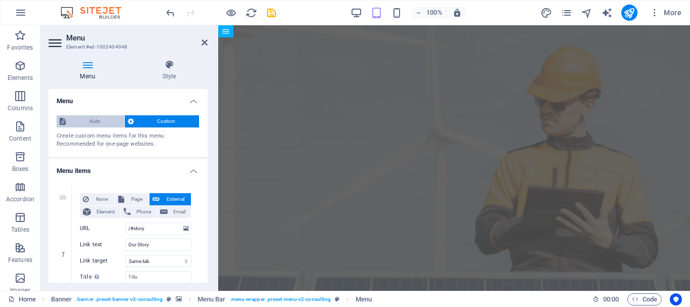
click at [118, 122] on span "Auto" at bounding box center [95, 121] width 53 height 12
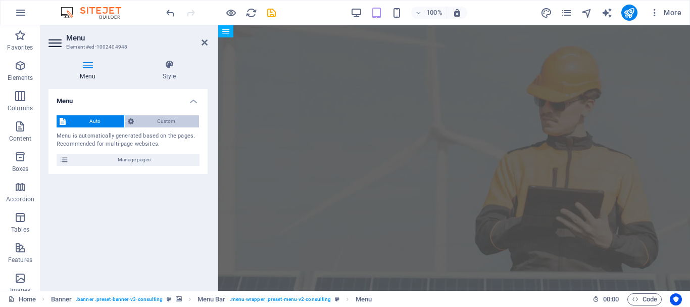
click at [146, 120] on span "Custom" at bounding box center [167, 121] width 60 height 12
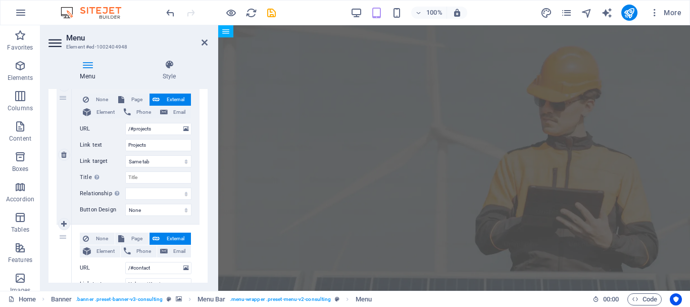
scroll to position [625, 0]
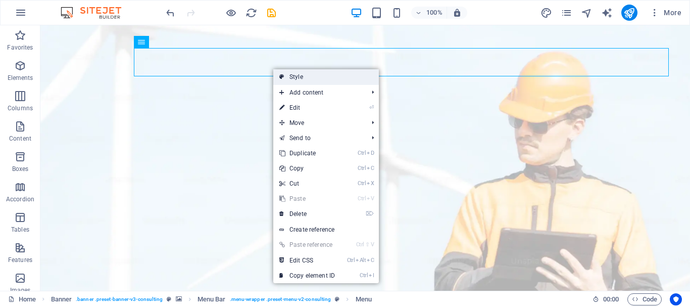
click at [290, 72] on link "Style" at bounding box center [326, 76] width 106 height 15
select select "rem"
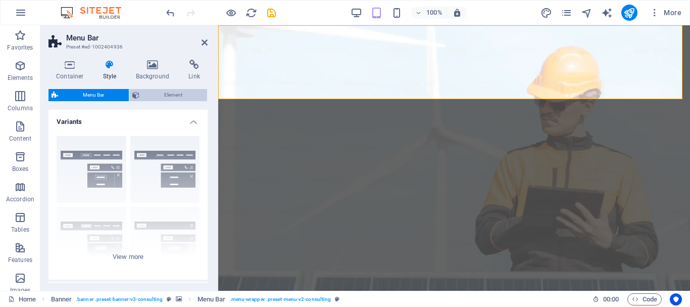
click at [166, 97] on span "Element" at bounding box center [173, 95] width 62 height 12
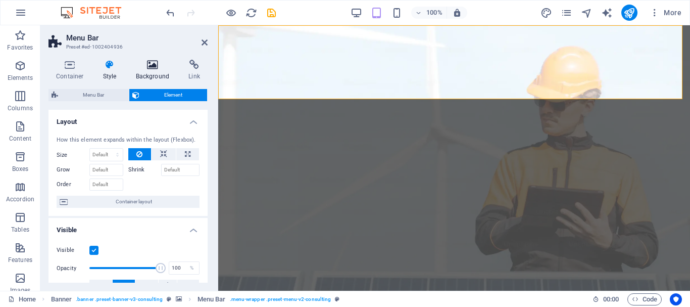
click at [152, 61] on icon at bounding box center [152, 65] width 49 height 10
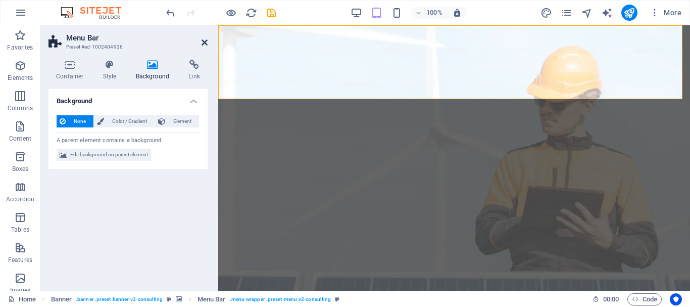
click at [204, 39] on icon at bounding box center [205, 42] width 6 height 8
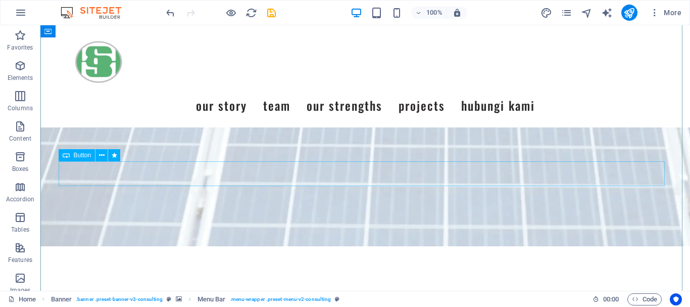
scroll to position [354, 0]
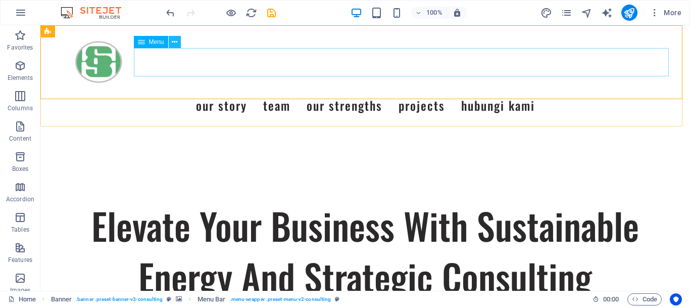
click at [174, 42] on icon at bounding box center [175, 42] width 6 height 11
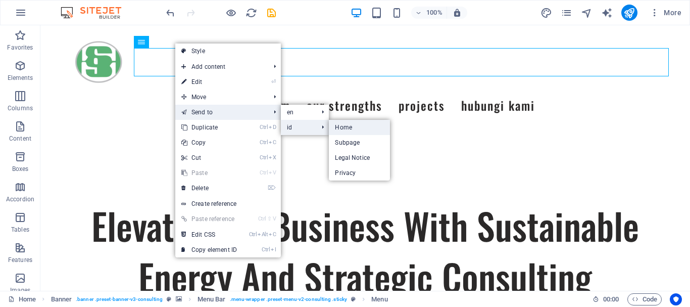
click at [337, 126] on link "Home" at bounding box center [359, 127] width 61 height 15
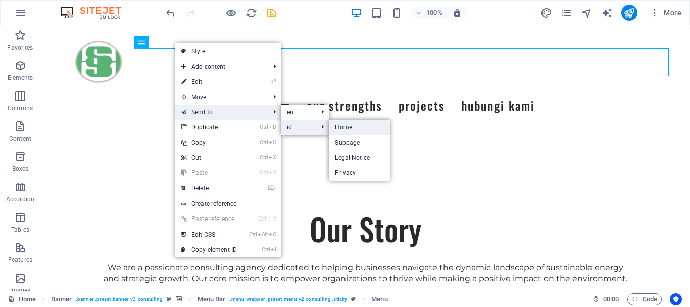
scroll to position [0, 0]
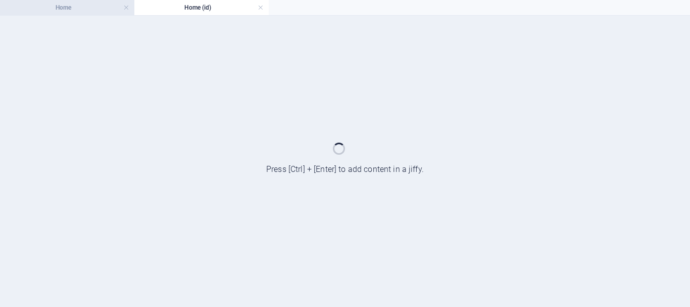
select select
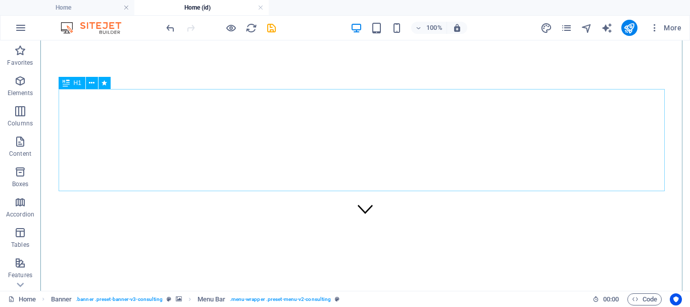
scroll to position [152, 0]
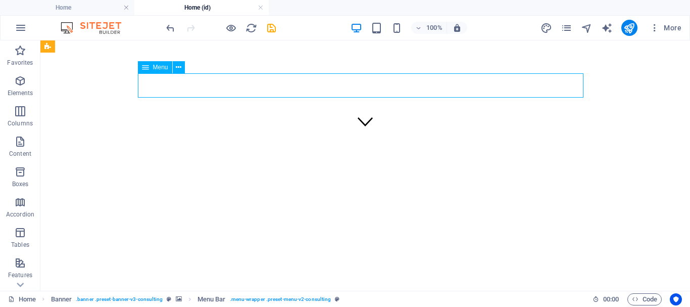
select select
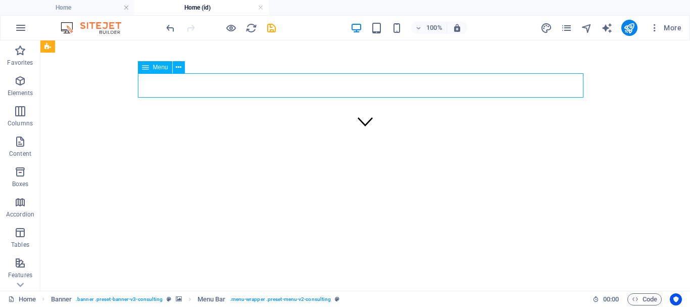
select select
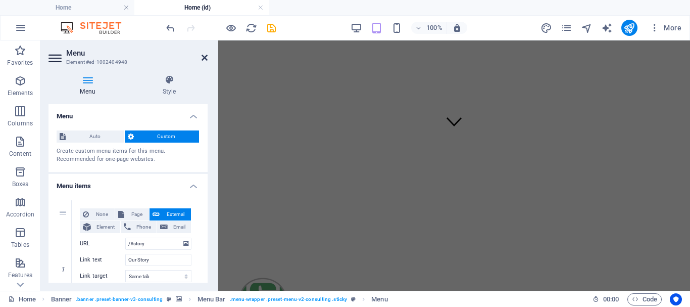
click at [203, 59] on icon at bounding box center [205, 58] width 6 height 8
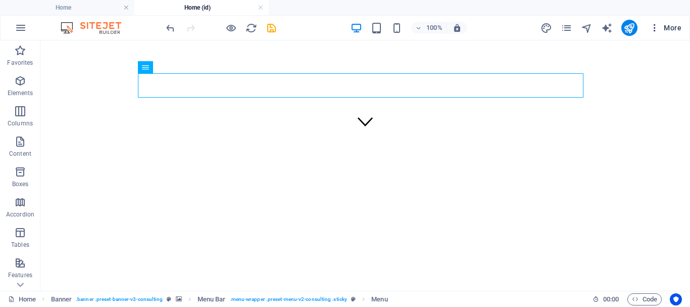
click at [655, 27] on icon "button" at bounding box center [655, 28] width 10 height 10
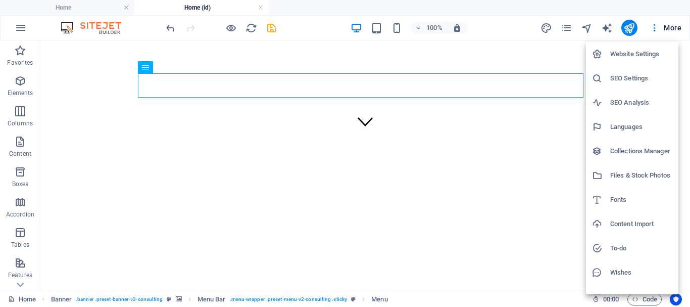
click at [619, 53] on h6 "Website Settings" at bounding box center [641, 54] width 62 height 12
select select "41"
select select "70"
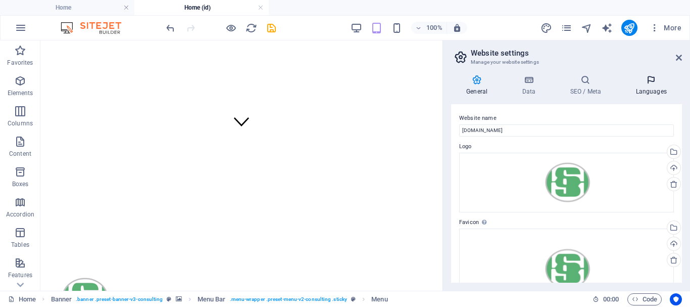
click at [650, 83] on icon at bounding box center [651, 80] width 62 height 10
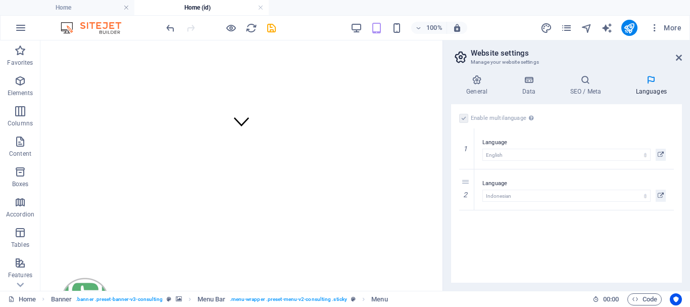
click at [465, 120] on label at bounding box center [463, 118] width 9 height 9
click at [464, 114] on label at bounding box center [463, 118] width 9 height 9
drag, startPoint x: 471, startPoint y: 196, endPoint x: 471, endPoint y: 146, distance: 50.5
select select "70"
click at [467, 193] on icon at bounding box center [467, 189] width 6 height 7
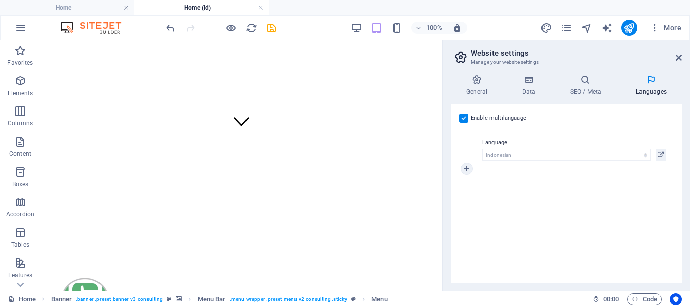
click at [504, 141] on label "Language" at bounding box center [574, 142] width 183 height 12
click at [563, 190] on div "Enable multilanguage To disable multilanguage delete all languages until only o…" at bounding box center [566, 193] width 231 height 178
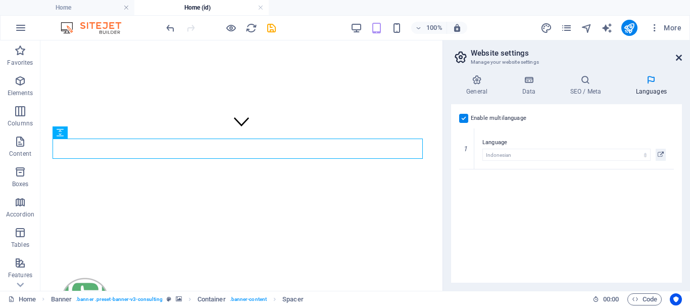
click at [680, 55] on icon at bounding box center [679, 58] width 6 height 8
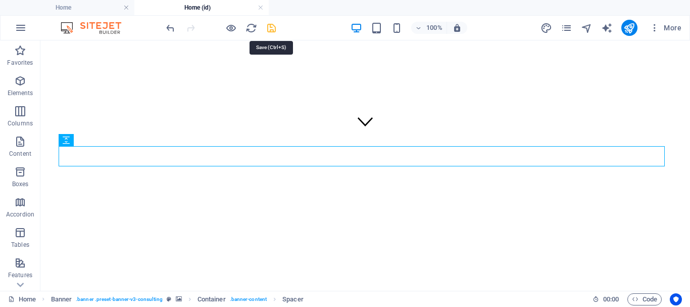
click at [270, 28] on icon "save" at bounding box center [272, 28] width 12 height 12
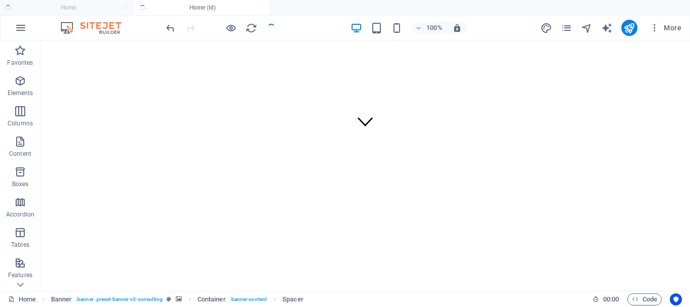
checkbox input "false"
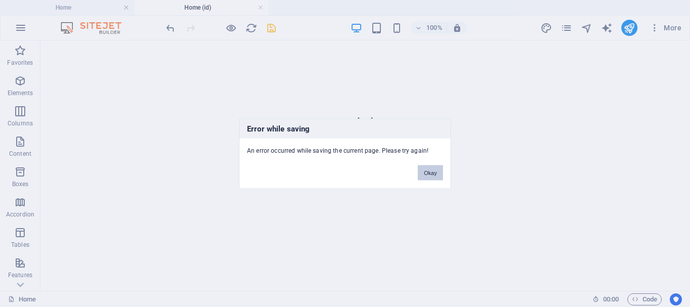
click at [438, 169] on button "Okay" at bounding box center [430, 172] width 25 height 15
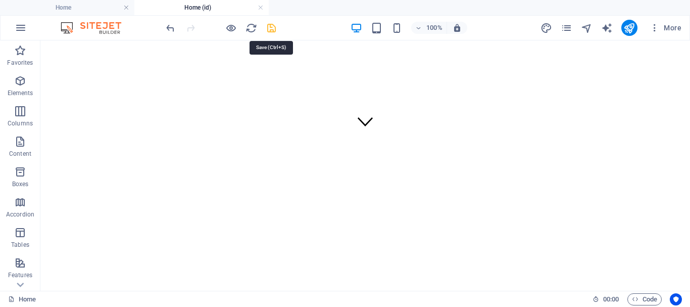
click at [277, 25] on icon "save" at bounding box center [272, 28] width 12 height 12
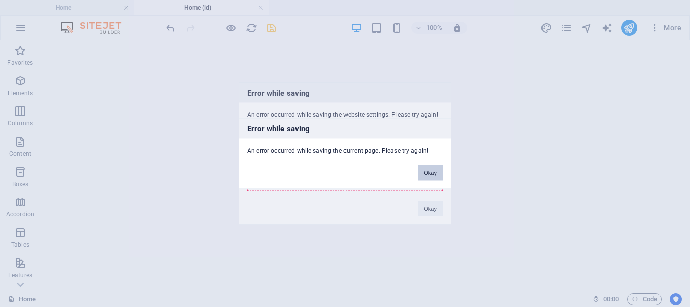
click at [432, 169] on button "Okay" at bounding box center [430, 172] width 25 height 15
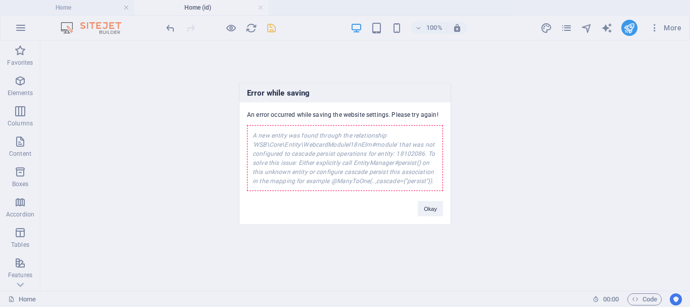
click at [413, 167] on div "A new entity was found through the relationship 'WSB\Core\Entity\WebcardModuleI…" at bounding box center [345, 158] width 196 height 66
click at [442, 204] on button "Okay" at bounding box center [430, 208] width 25 height 15
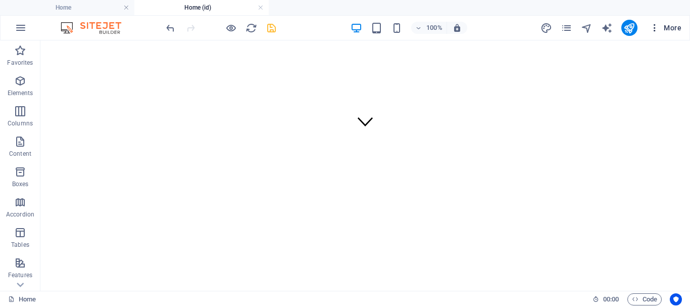
click at [659, 22] on button "More" at bounding box center [666, 28] width 40 height 16
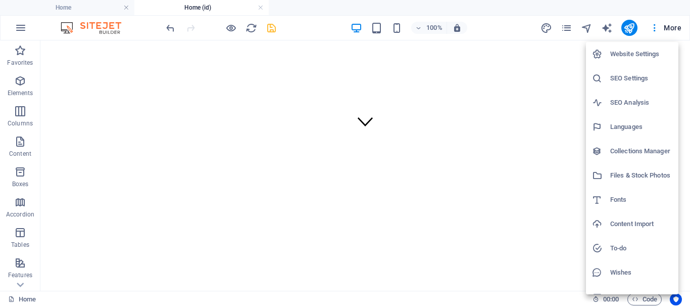
click at [628, 56] on h6 "Website Settings" at bounding box center [641, 54] width 62 height 12
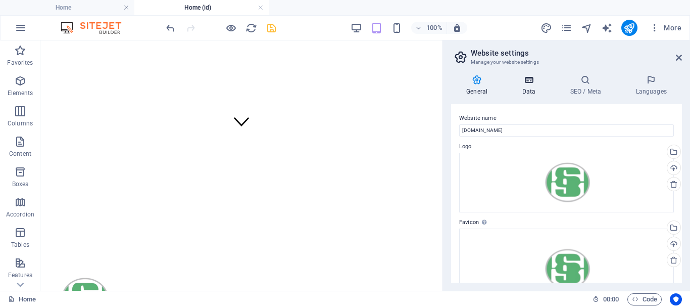
click at [538, 85] on h4 "Data" at bounding box center [531, 85] width 48 height 21
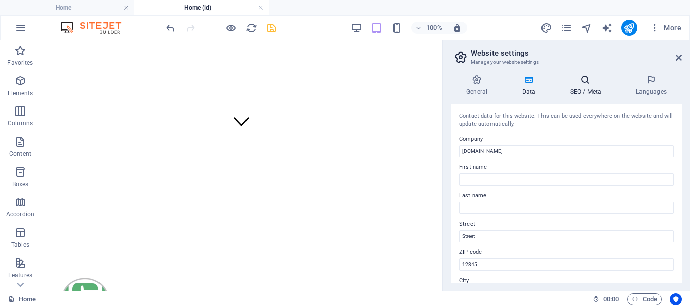
click at [569, 84] on icon at bounding box center [586, 80] width 62 height 10
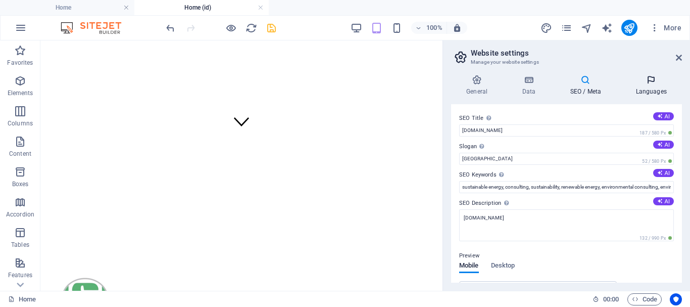
click at [649, 80] on icon at bounding box center [651, 80] width 62 height 10
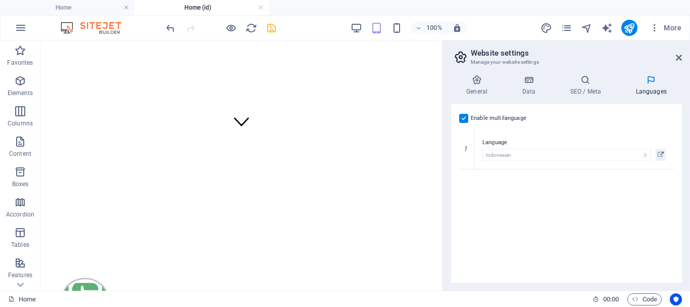
click at [462, 116] on label at bounding box center [463, 118] width 9 height 9
click at [0, 0] on input "Enable multilanguage To disable multilanguage delete all languages until only o…" at bounding box center [0, 0] width 0 height 0
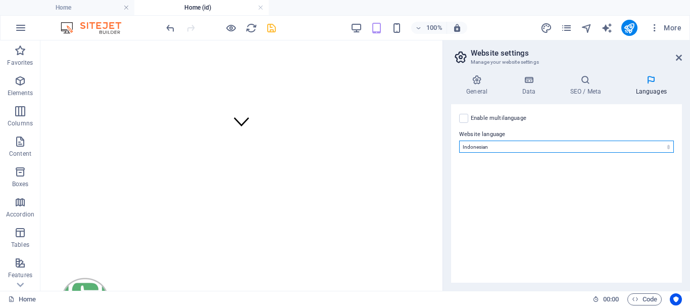
click at [515, 145] on select "Abkhazian Afar Afrikaans Akan Albanian Amharic Arabic Aragonese Armenian Assame…" at bounding box center [566, 146] width 215 height 12
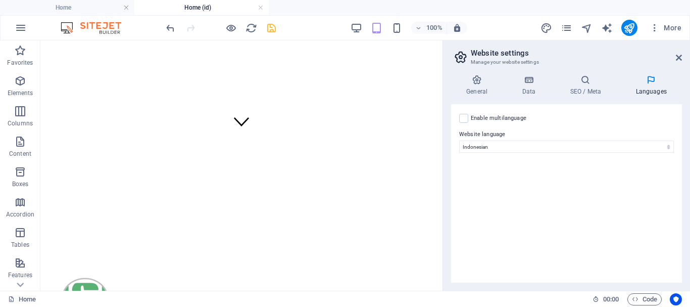
click at [510, 178] on div "Enable multilanguage To disable multilanguage delete all languages until only o…" at bounding box center [566, 193] width 231 height 178
drag, startPoint x: 680, startPoint y: 57, endPoint x: 629, endPoint y: 29, distance: 58.6
click at [680, 57] on icon at bounding box center [679, 58] width 6 height 8
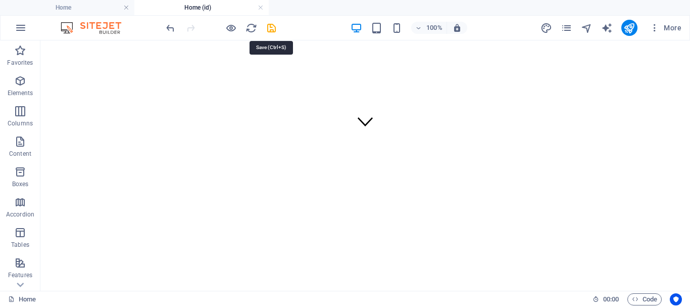
click at [270, 27] on icon "save" at bounding box center [272, 28] width 12 height 12
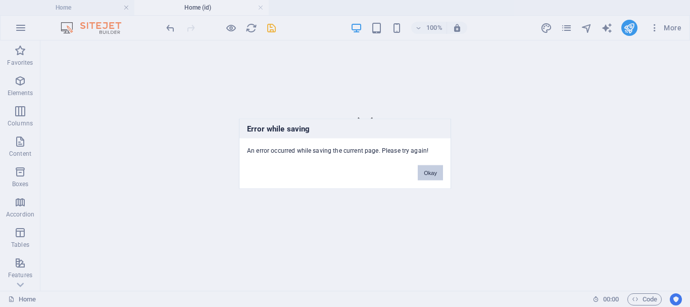
click at [433, 171] on button "Okay" at bounding box center [430, 172] width 25 height 15
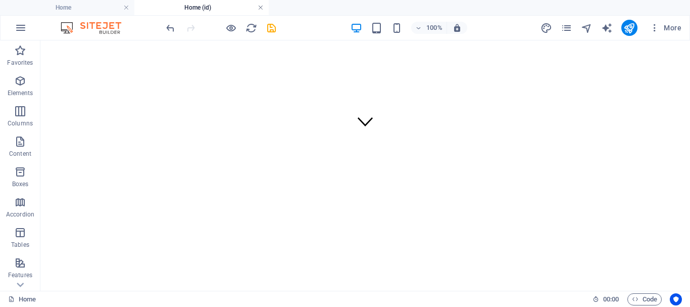
click at [261, 6] on link at bounding box center [261, 8] width 6 height 10
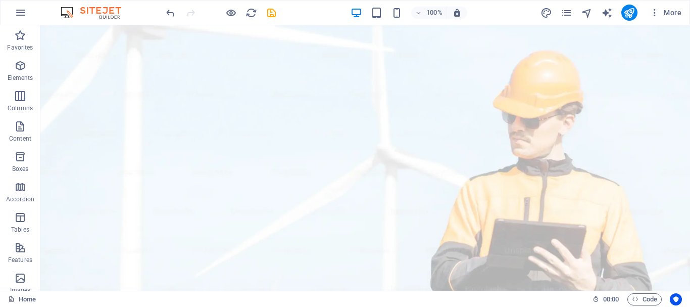
scroll to position [354, 0]
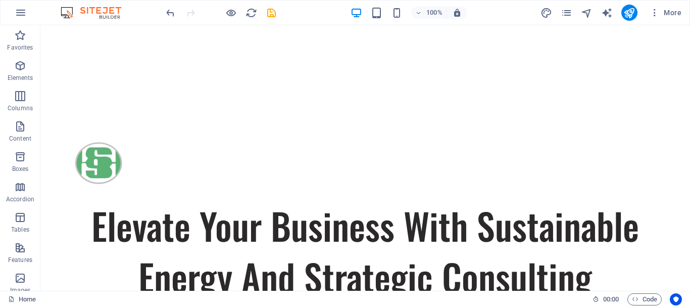
click at [262, 5] on div at bounding box center [220, 13] width 113 height 16
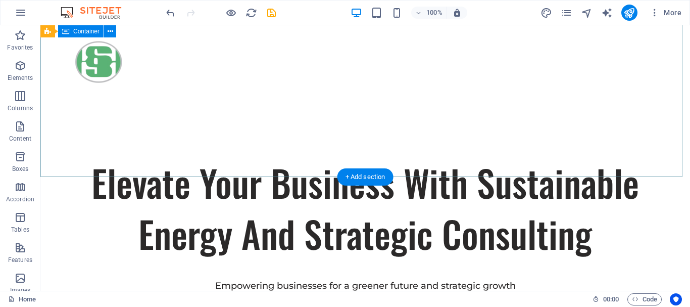
scroll to position [505, 0]
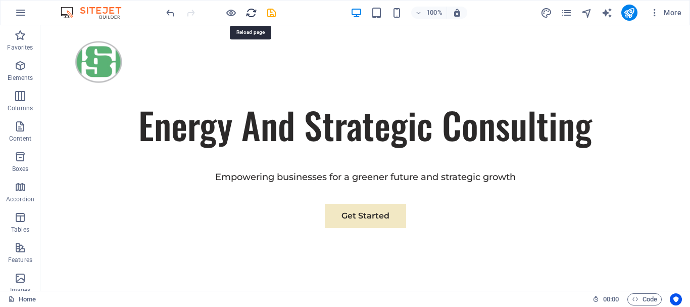
drag, startPoint x: 249, startPoint y: 14, endPoint x: 341, endPoint y: 24, distance: 92.5
click at [249, 14] on icon "reload" at bounding box center [252, 13] width 12 height 12
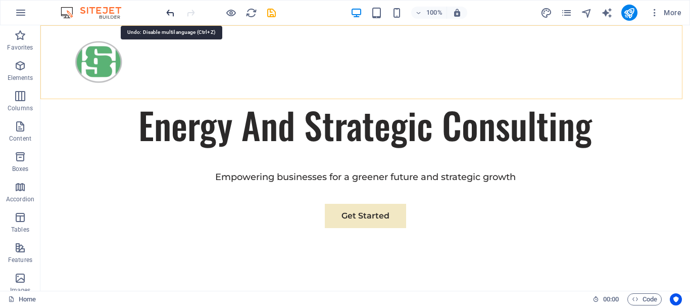
click at [173, 13] on icon "undo" at bounding box center [171, 13] width 12 height 12
click at [22, 15] on icon "button" at bounding box center [21, 13] width 12 height 12
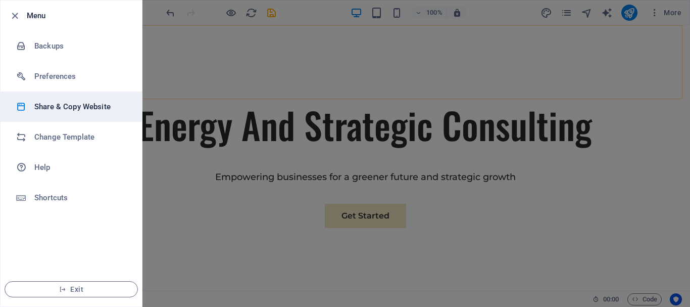
click at [66, 110] on h6 "Share & Copy Website" at bounding box center [80, 107] width 93 height 12
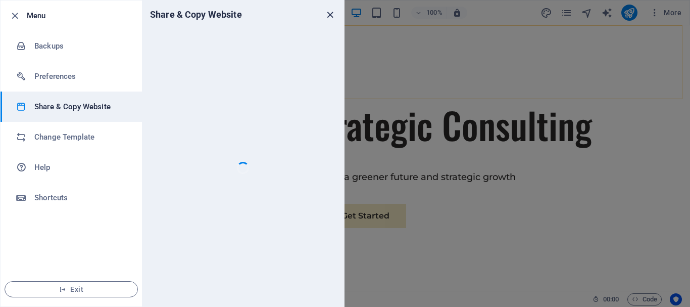
click at [329, 15] on icon "close" at bounding box center [330, 15] width 12 height 12
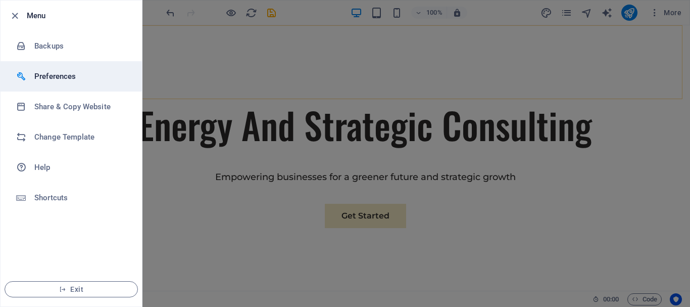
drag, startPoint x: 56, startPoint y: 74, endPoint x: 53, endPoint y: 44, distance: 30.0
click at [56, 74] on h6 "Preferences" at bounding box center [80, 76] width 93 height 12
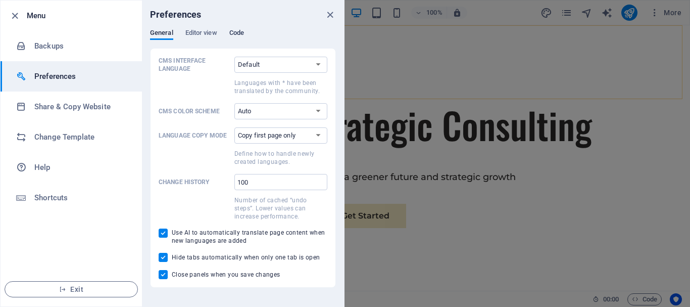
click at [239, 31] on span "Code" at bounding box center [236, 34] width 15 height 14
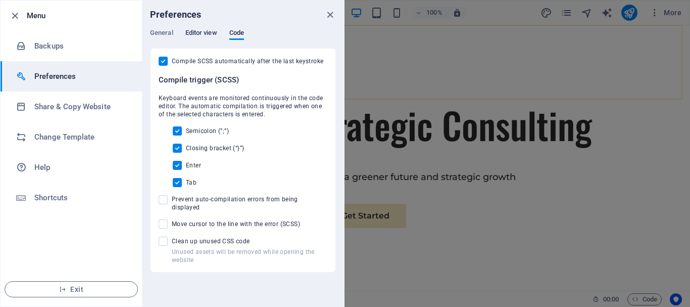
click at [216, 32] on span "Editor view" at bounding box center [201, 34] width 32 height 14
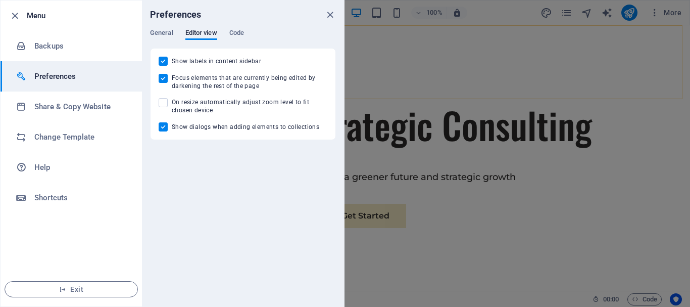
click at [177, 33] on div "General Editor view Code" at bounding box center [243, 38] width 186 height 19
click at [172, 32] on span "General" at bounding box center [161, 34] width 23 height 14
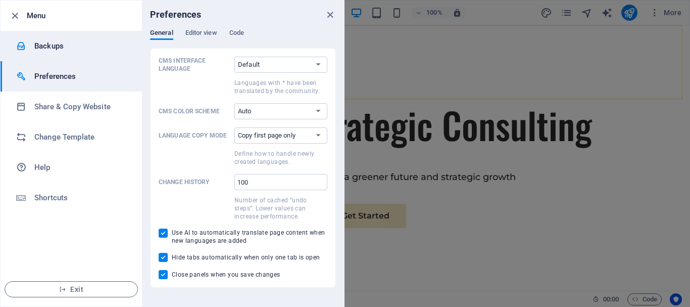
click at [36, 38] on li "Backups" at bounding box center [71, 46] width 141 height 30
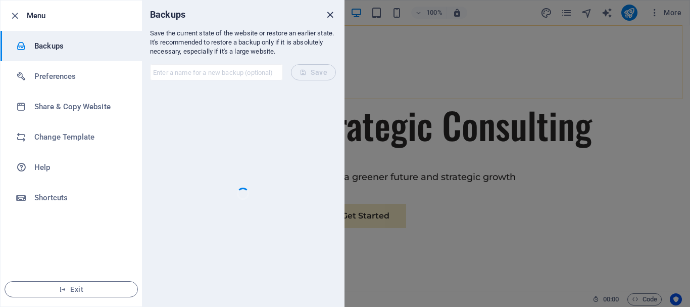
click at [332, 17] on icon "close" at bounding box center [330, 15] width 12 height 12
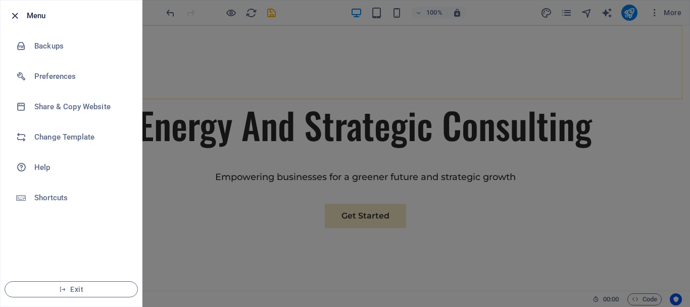
click at [17, 14] on icon "button" at bounding box center [15, 16] width 12 height 12
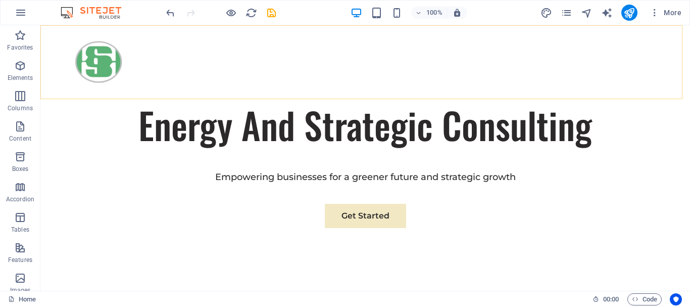
click at [100, 12] on img at bounding box center [96, 13] width 76 height 12
click at [171, 11] on icon "undo" at bounding box center [171, 13] width 12 height 12
click at [17, 10] on icon "button" at bounding box center [21, 13] width 12 height 12
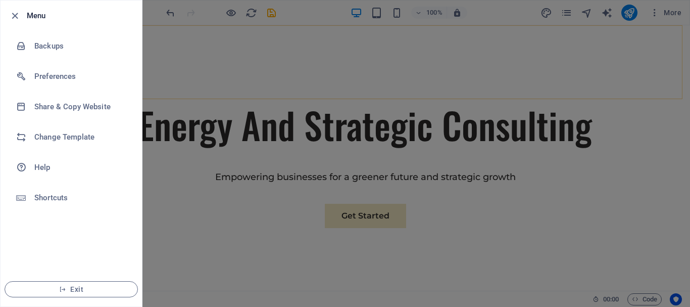
click at [18, 9] on li "Menu" at bounding box center [71, 16] width 141 height 30
click at [18, 16] on icon "button" at bounding box center [15, 16] width 12 height 12
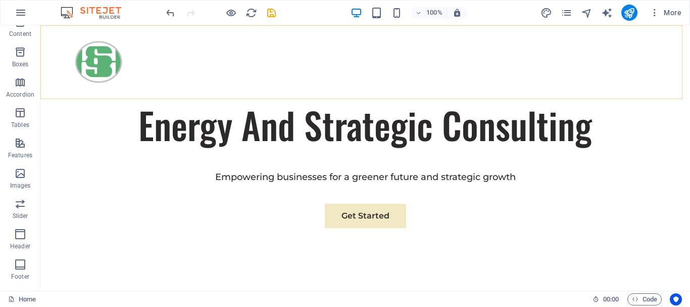
scroll to position [189, 0]
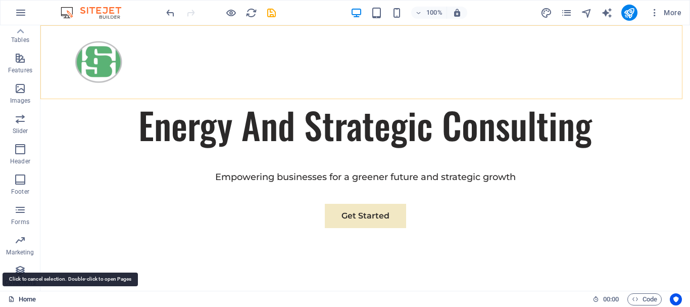
click at [19, 298] on link "Home" at bounding box center [22, 299] width 28 height 12
click at [23, 276] on icon "button" at bounding box center [20, 270] width 12 height 12
click at [23, 250] on p "Marketing" at bounding box center [20, 252] width 28 height 8
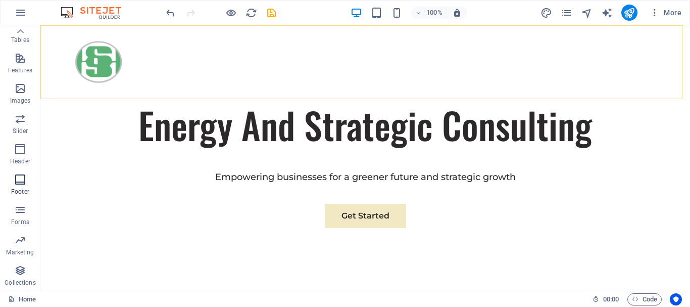
click at [27, 181] on span "Footer" at bounding box center [20, 185] width 40 height 24
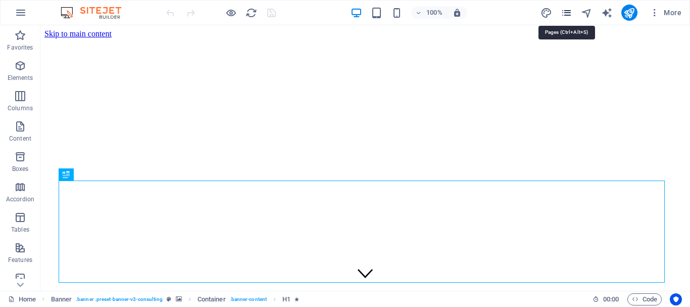
click at [563, 12] on icon "pages" at bounding box center [567, 13] width 12 height 12
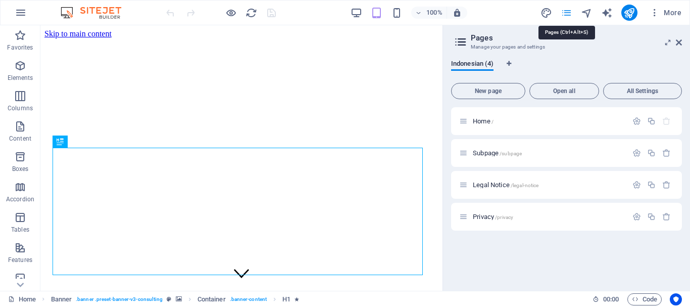
click at [563, 12] on icon "pages" at bounding box center [567, 13] width 12 height 12
drag, startPoint x: 680, startPoint y: 40, endPoint x: 639, endPoint y: 4, distance: 55.1
click at [680, 40] on icon at bounding box center [679, 42] width 6 height 8
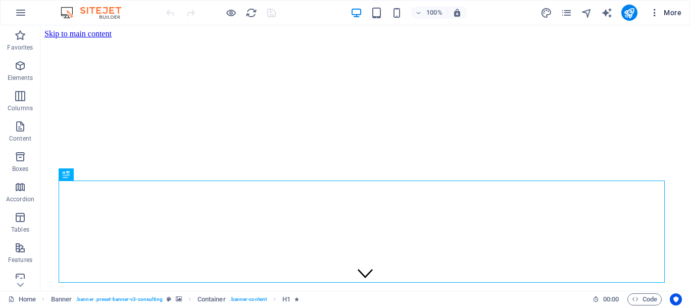
click at [675, 12] on span "More" at bounding box center [666, 13] width 32 height 10
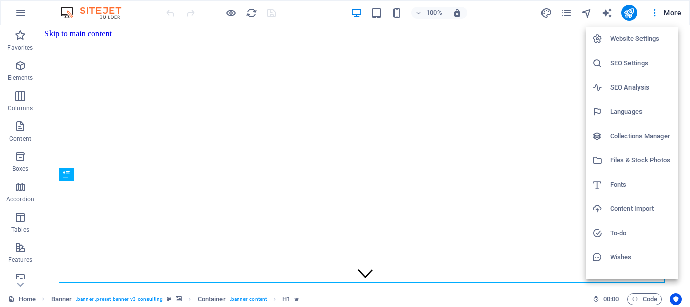
click at [624, 39] on h6 "Website Settings" at bounding box center [641, 39] width 62 height 12
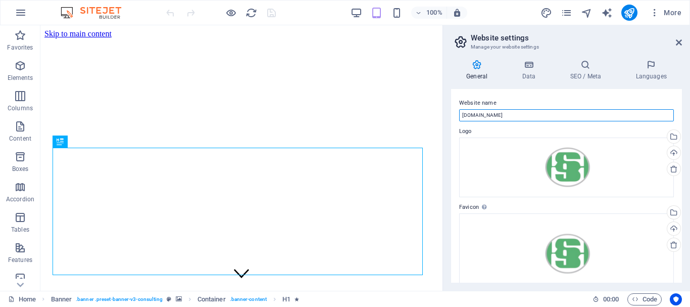
click at [524, 113] on input "[DOMAIN_NAME]" at bounding box center [566, 115] width 215 height 12
type input "[DOMAIN_NAME]"
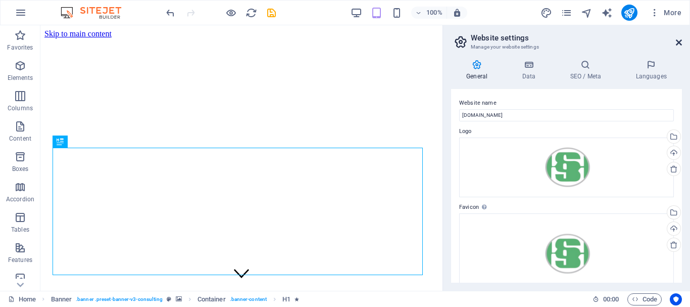
click at [678, 40] on icon at bounding box center [679, 42] width 6 height 8
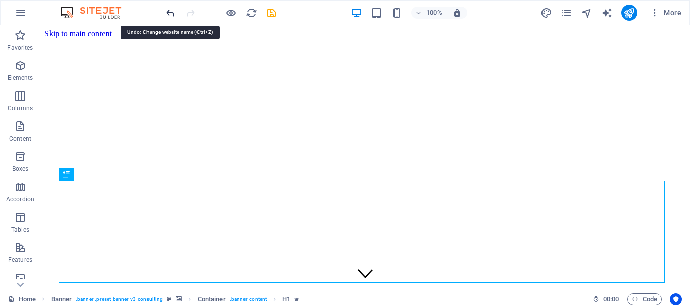
click at [167, 15] on icon "undo" at bounding box center [171, 13] width 12 height 12
click at [167, 15] on div at bounding box center [220, 13] width 113 height 16
click at [171, 14] on div at bounding box center [220, 13] width 113 height 16
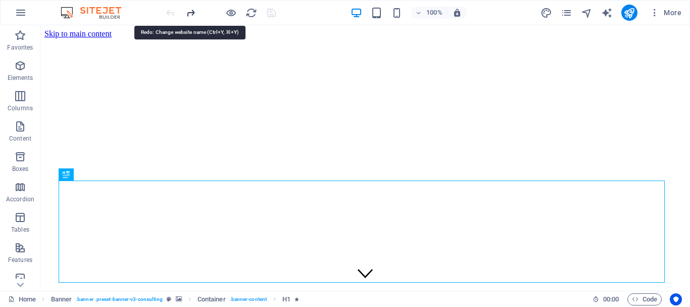
click at [185, 12] on icon "redo" at bounding box center [191, 13] width 12 height 12
click at [170, 12] on icon "undo" at bounding box center [171, 13] width 12 height 12
drag, startPoint x: 171, startPoint y: 12, endPoint x: 188, endPoint y: 13, distance: 17.2
click at [171, 12] on icon "undo" at bounding box center [171, 13] width 12 height 12
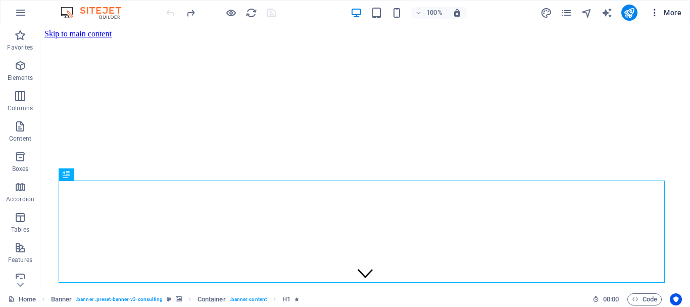
click at [665, 8] on span "More" at bounding box center [666, 13] width 32 height 10
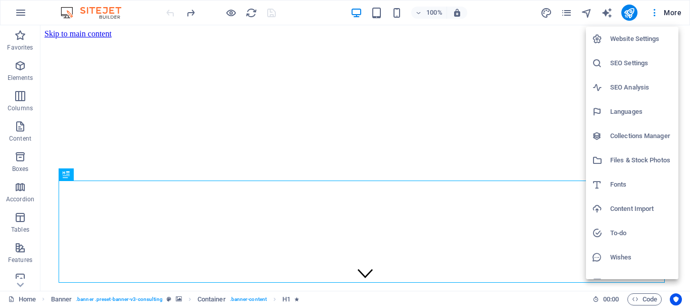
click at [658, 39] on h6 "Website Settings" at bounding box center [641, 39] width 62 height 12
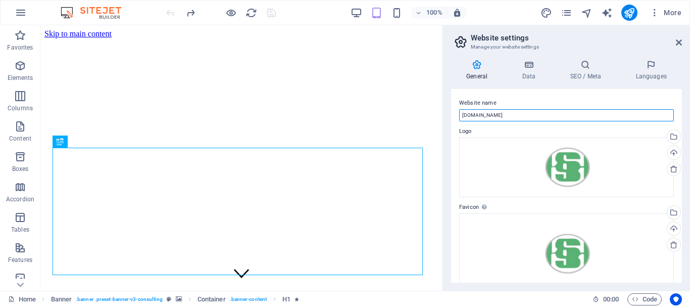
click at [523, 118] on input "[DOMAIN_NAME]" at bounding box center [566, 115] width 215 height 12
type input "[DOMAIN_NAME][URL]"
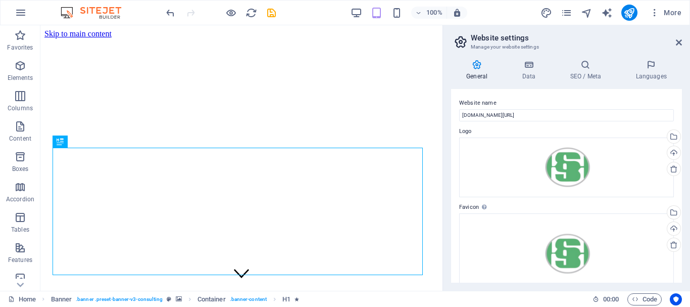
click at [685, 41] on aside "Website settings Manage your website settings General Data SEO / Meta Languages…" at bounding box center [567, 157] width 248 height 265
drag, startPoint x: 680, startPoint y: 40, endPoint x: 570, endPoint y: 8, distance: 114.5
click at [680, 40] on icon at bounding box center [679, 42] width 6 height 8
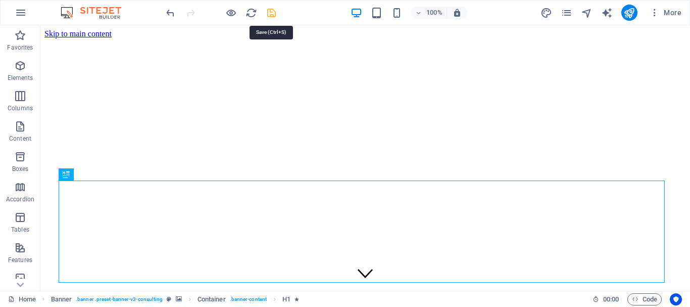
click at [269, 13] on icon "save" at bounding box center [272, 13] width 12 height 12
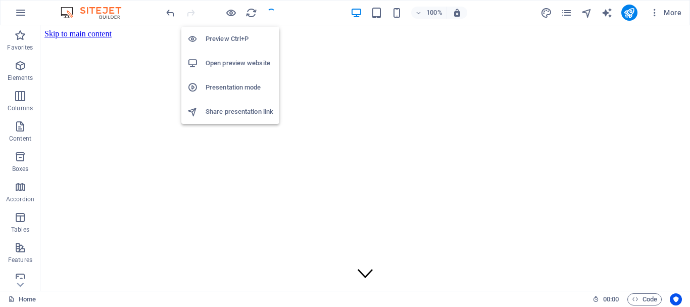
click at [238, 40] on h6 "Preview Ctrl+P" at bounding box center [240, 39] width 68 height 12
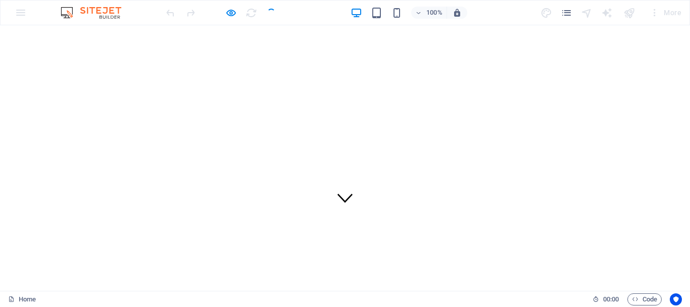
scroll to position [152, 0]
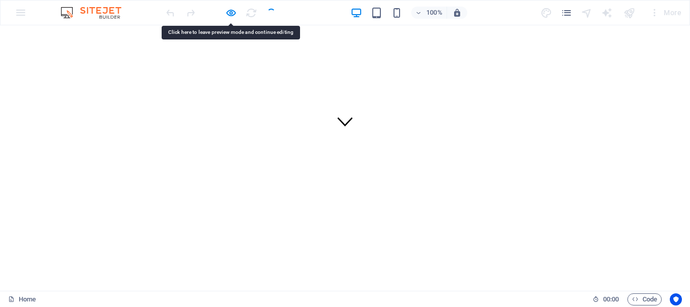
drag, startPoint x: 328, startPoint y: 157, endPoint x: 279, endPoint y: 157, distance: 48.5
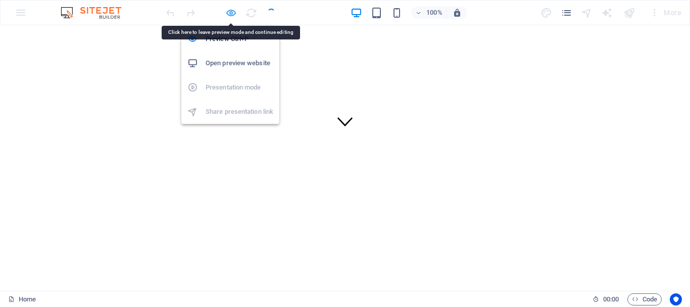
click at [231, 11] on icon "button" at bounding box center [231, 13] width 12 height 12
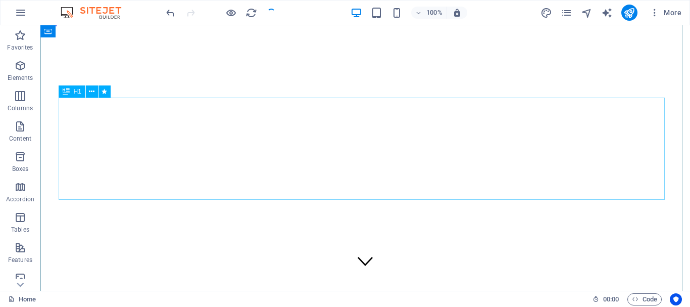
scroll to position [0, 0]
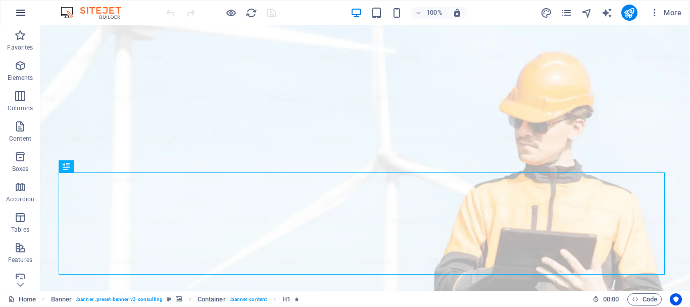
click at [20, 14] on icon "button" at bounding box center [21, 13] width 12 height 12
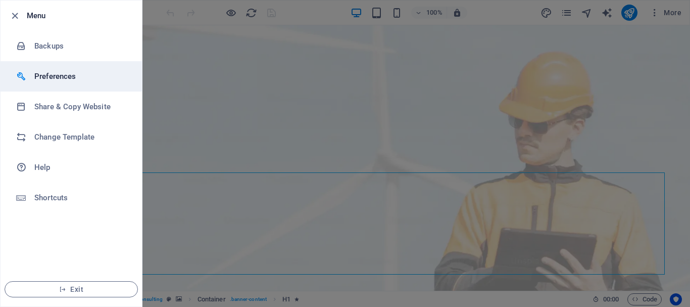
click at [54, 81] on h6 "Preferences" at bounding box center [80, 76] width 93 height 12
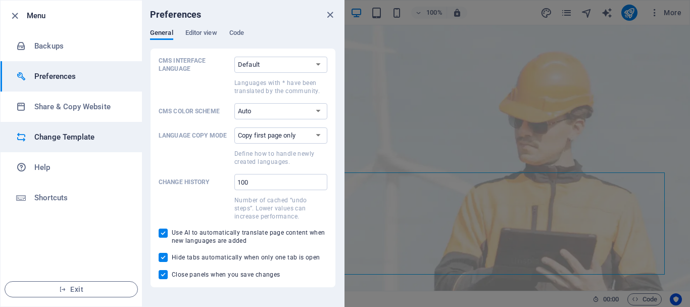
click at [51, 135] on h6 "Change Template" at bounding box center [80, 137] width 93 height 12
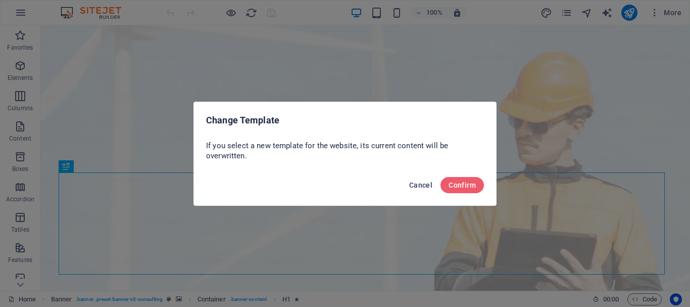
click at [419, 183] on span "Cancel" at bounding box center [420, 185] width 23 height 8
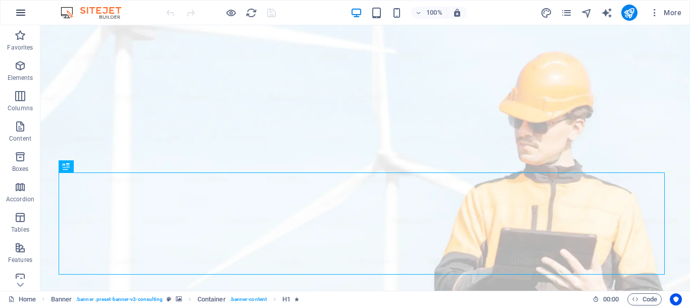
click at [15, 15] on icon "button" at bounding box center [21, 13] width 12 height 12
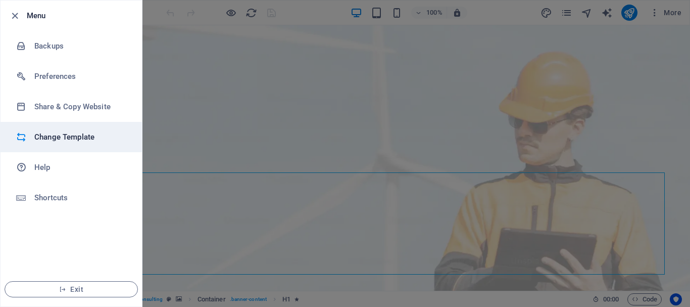
click at [86, 134] on h6 "Change Template" at bounding box center [80, 137] width 93 height 12
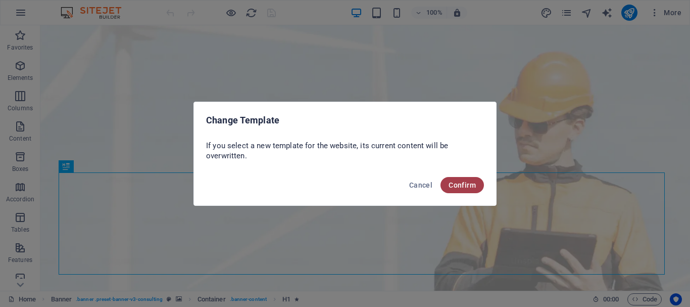
click at [470, 189] on button "Confirm" at bounding box center [462, 185] width 43 height 16
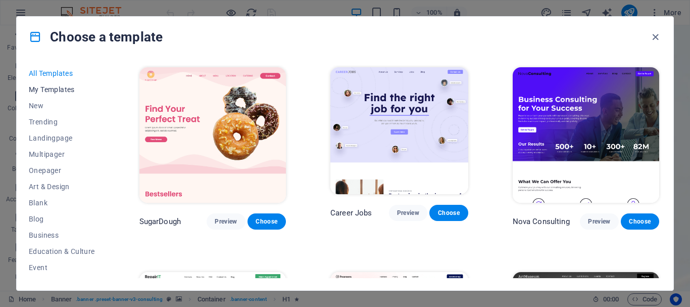
click at [66, 90] on span "My Templates" at bounding box center [62, 89] width 66 height 8
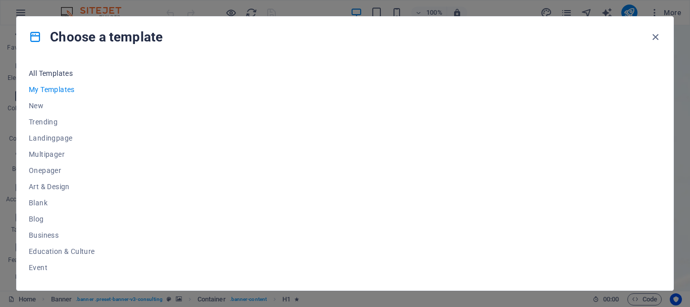
click at [64, 70] on span "All Templates" at bounding box center [62, 73] width 66 height 8
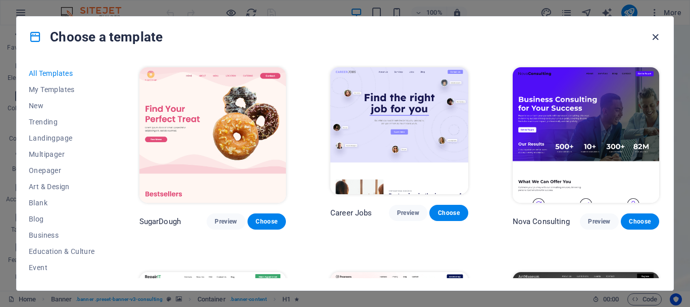
click at [656, 34] on icon "button" at bounding box center [656, 37] width 12 height 12
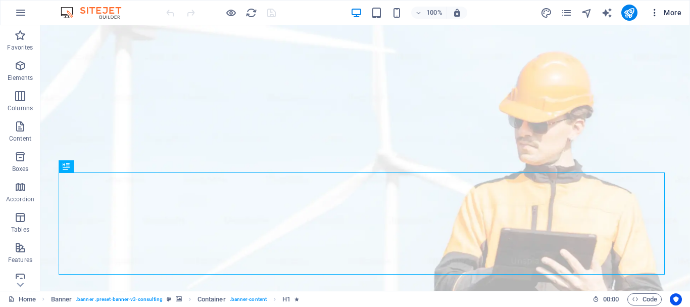
click at [654, 17] on icon "button" at bounding box center [655, 13] width 10 height 10
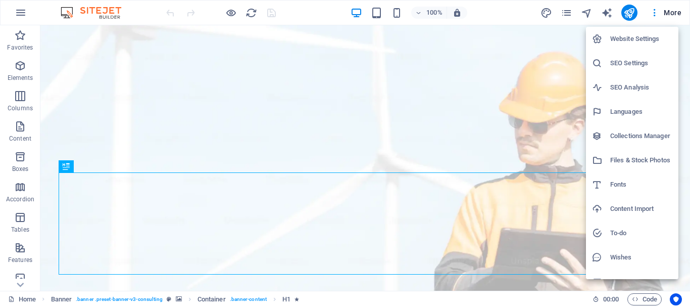
click at [665, 39] on h6 "Website Settings" at bounding box center [641, 39] width 62 height 12
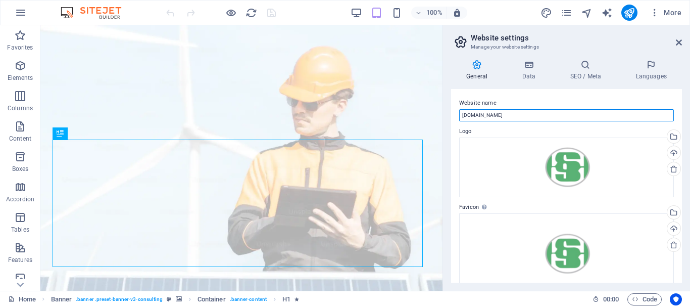
click at [608, 112] on input "[DOMAIN_NAME]" at bounding box center [566, 115] width 215 height 12
type input "[DOMAIN_NAME][URL]"
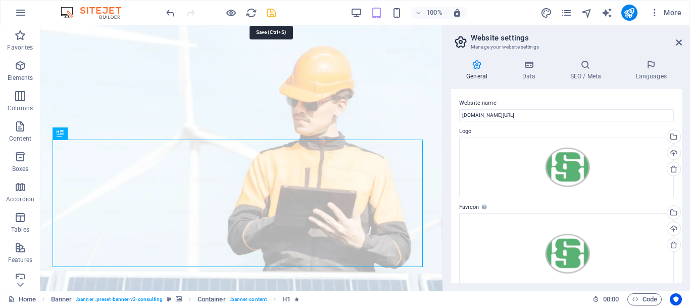
click at [270, 9] on icon "save" at bounding box center [272, 13] width 12 height 12
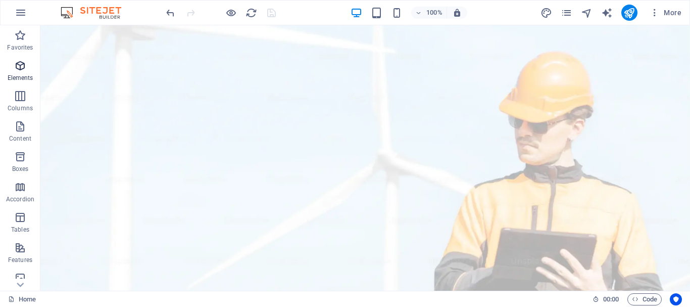
click at [29, 66] on span "Elements" at bounding box center [20, 72] width 40 height 24
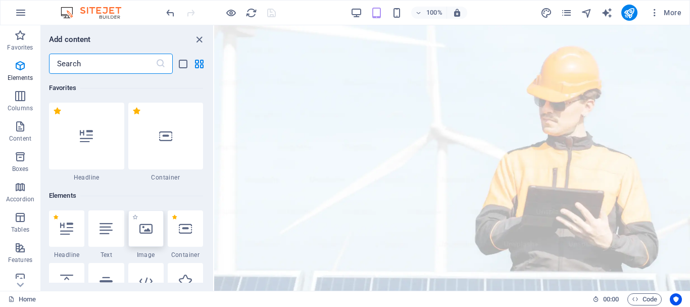
scroll to position [108, 0]
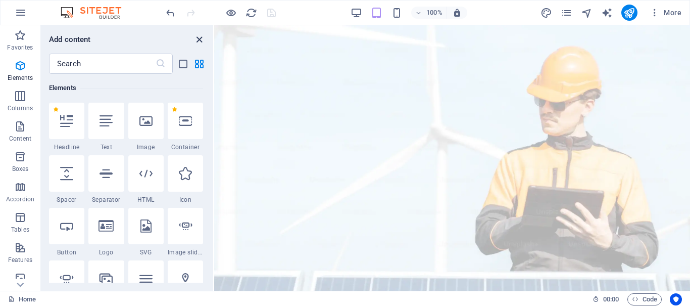
click at [199, 39] on icon "close panel" at bounding box center [200, 40] width 12 height 12
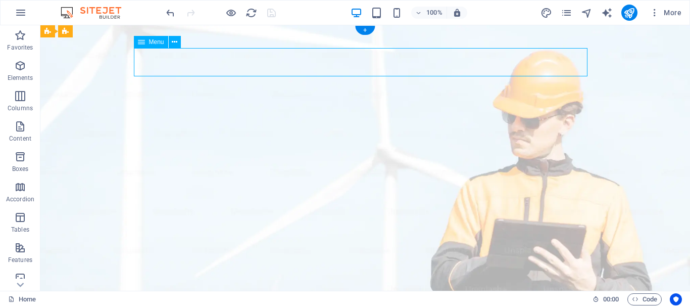
select select
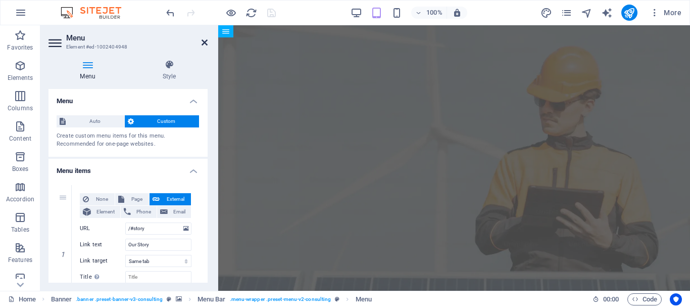
drag, startPoint x: 204, startPoint y: 44, endPoint x: 164, endPoint y: 17, distance: 48.5
click at [204, 44] on icon at bounding box center [205, 42] width 6 height 8
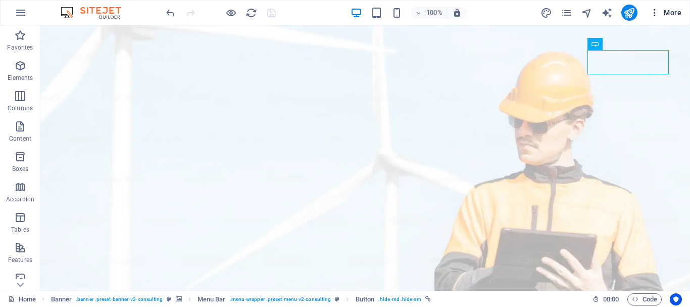
click at [653, 12] on icon "button" at bounding box center [655, 13] width 10 height 10
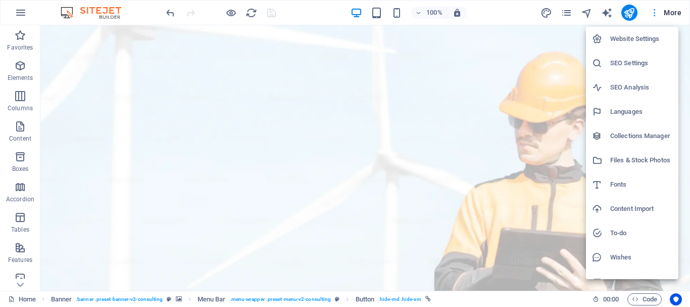
click at [653, 12] on div at bounding box center [345, 153] width 690 height 307
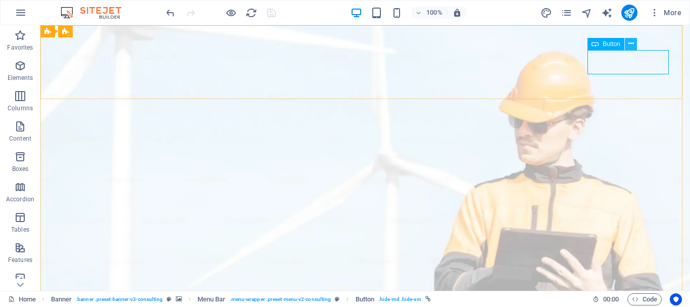
click at [630, 41] on icon at bounding box center [632, 43] width 6 height 11
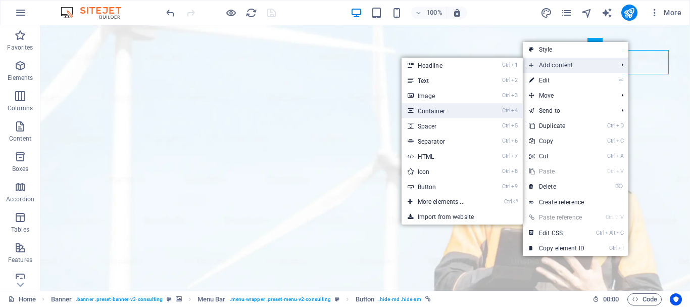
click at [459, 108] on link "Ctrl 4 Container" at bounding box center [443, 110] width 83 height 15
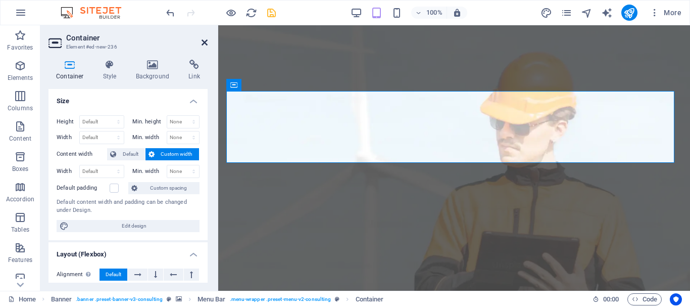
click at [205, 44] on icon at bounding box center [205, 42] width 6 height 8
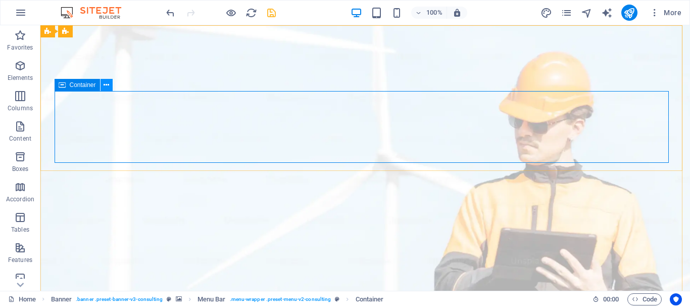
click at [110, 85] on button at bounding box center [107, 85] width 12 height 12
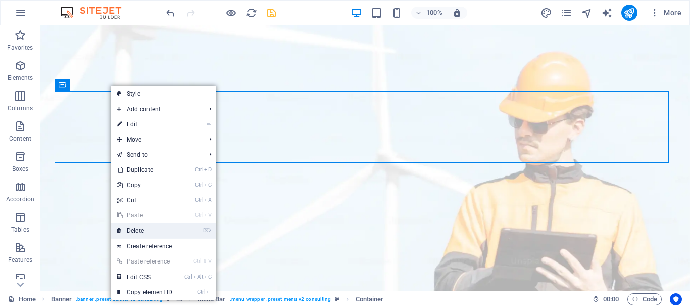
click at [150, 227] on link "⌦ Delete" at bounding box center [145, 230] width 68 height 15
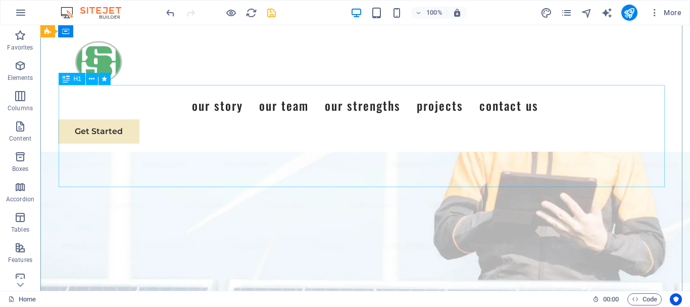
scroll to position [0, 0]
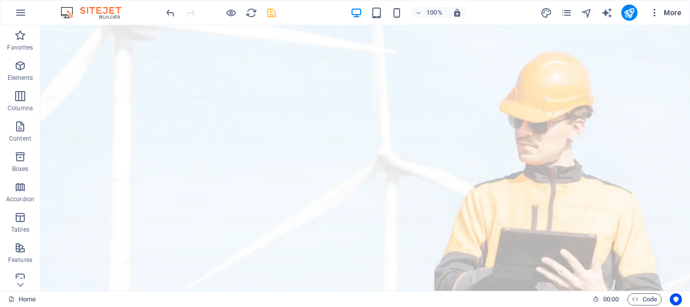
click at [655, 15] on icon "button" at bounding box center [655, 13] width 10 height 10
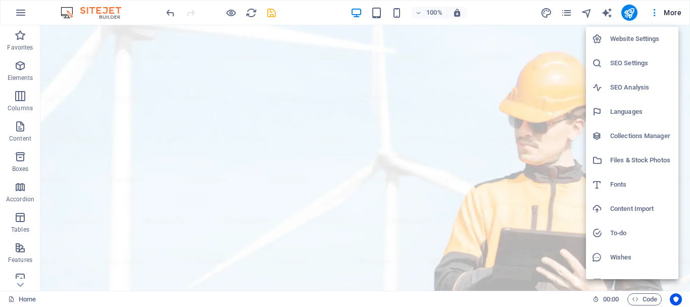
click at [629, 44] on h6 "Website Settings" at bounding box center [641, 39] width 62 height 12
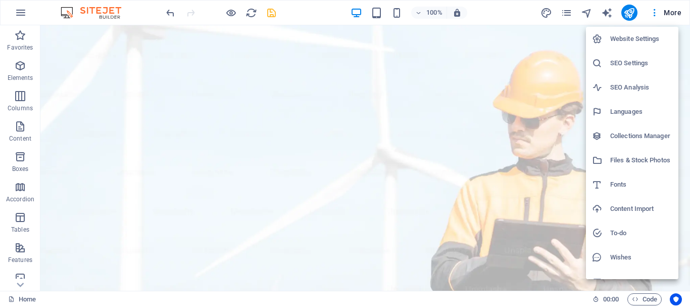
select select "70"
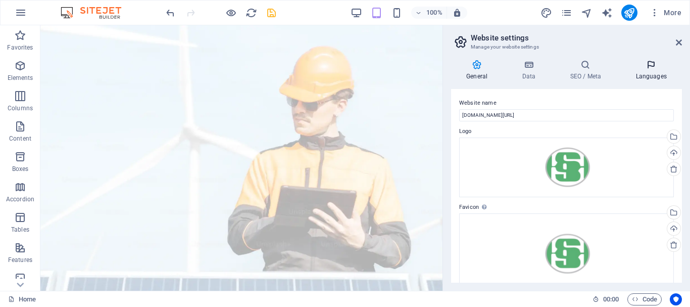
click at [641, 61] on icon at bounding box center [651, 65] width 62 height 10
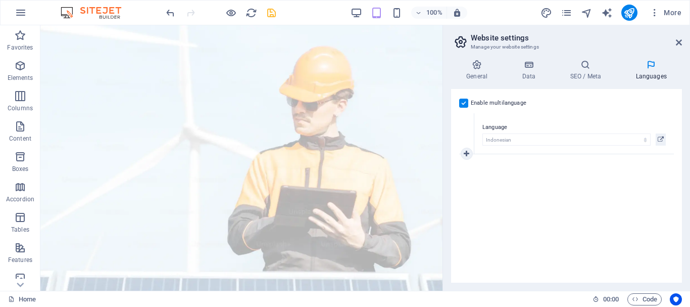
click at [518, 129] on label "Language" at bounding box center [574, 127] width 183 height 12
click at [463, 104] on label at bounding box center [463, 103] width 9 height 9
click at [0, 0] on input "Enable multilanguage To disable multilanguage delete all languages until only o…" at bounding box center [0, 0] width 0 height 0
drag, startPoint x: 677, startPoint y: 41, endPoint x: 635, endPoint y: 16, distance: 49.0
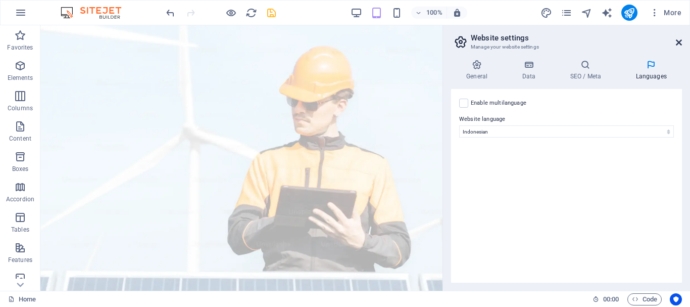
click at [677, 41] on icon at bounding box center [679, 42] width 6 height 8
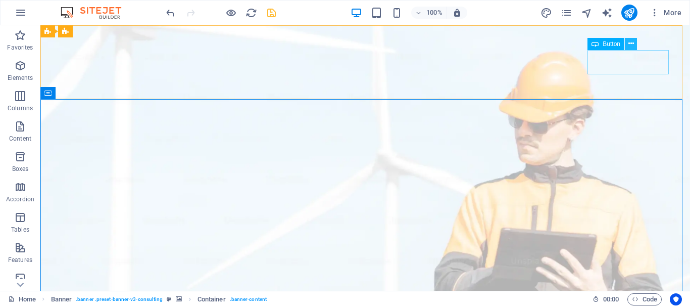
click at [633, 46] on icon at bounding box center [632, 43] width 6 height 11
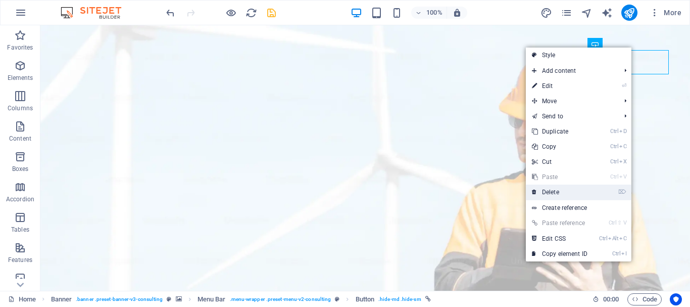
click at [560, 188] on link "⌦ Delete" at bounding box center [560, 191] width 68 height 15
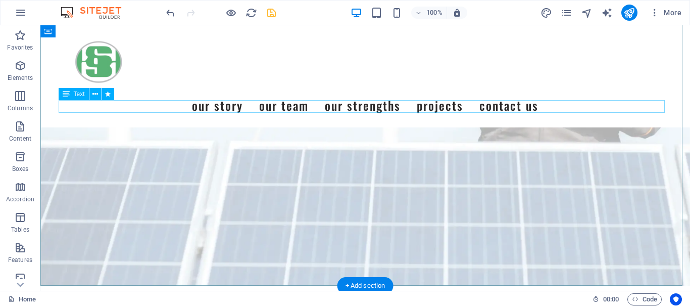
scroll to position [202, 0]
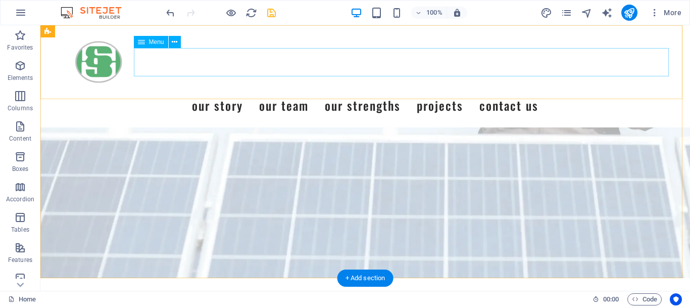
click at [263, 91] on nav "Our Story Our Team Our Strengths Projects Contact Us" at bounding box center [365, 105] width 614 height 28
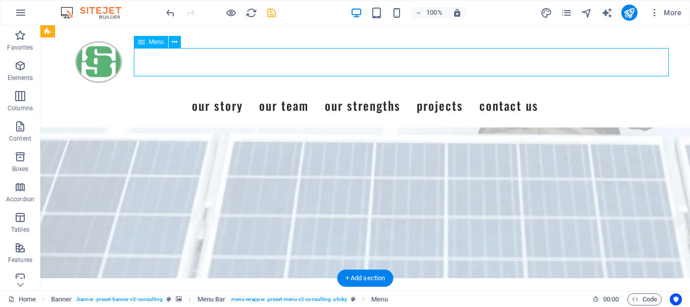
click at [260, 91] on nav "Our Story Our Team Our Strengths Projects Contact Us" at bounding box center [365, 105] width 614 height 28
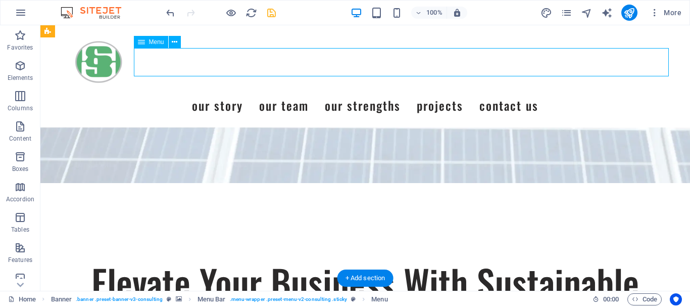
select select
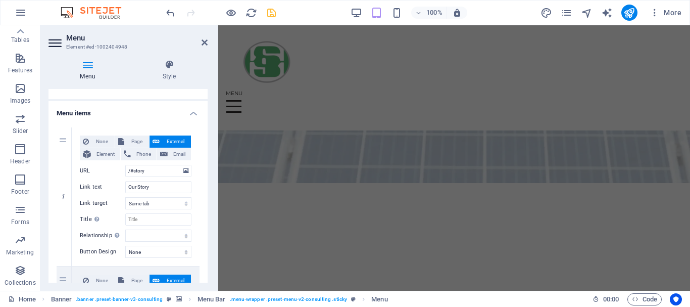
scroll to position [101, 0]
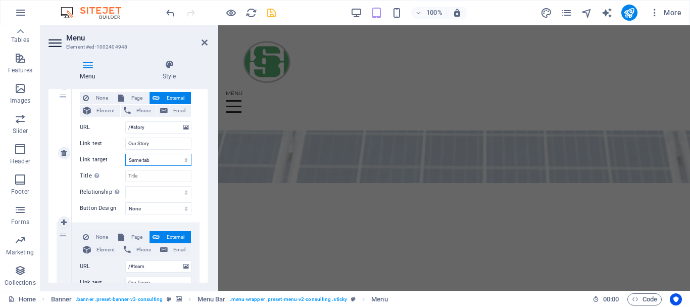
click at [172, 155] on select "New tab Same tab Overlay" at bounding box center [158, 160] width 66 height 12
click at [153, 132] on input "/#story" at bounding box center [158, 127] width 66 height 12
click at [195, 135] on div "None Page External Element Phone Email Page Home Subpage Legal Notice Privacy E…" at bounding box center [136, 153] width 128 height 138
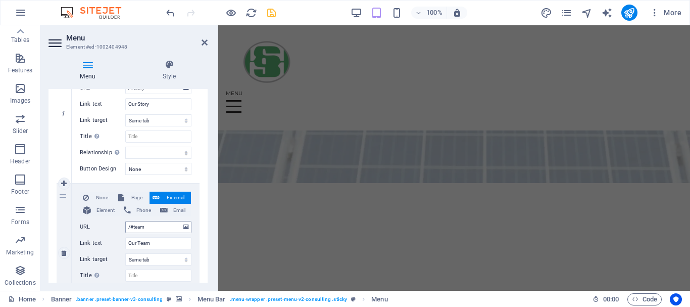
scroll to position [202, 0]
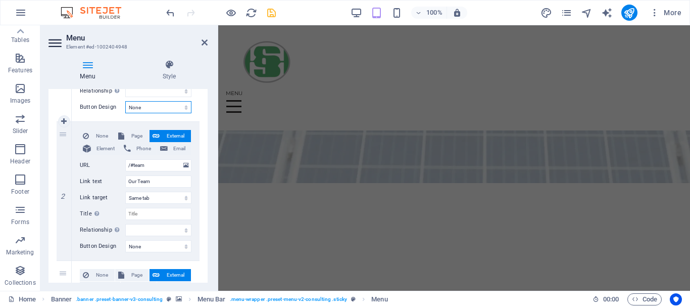
click at [153, 108] on select "None Default Primary Secondary" at bounding box center [158, 107] width 66 height 12
click at [192, 108] on div "None Page External Element Phone Email Page Home Subpage Legal Notice Privacy E…" at bounding box center [136, 52] width 128 height 138
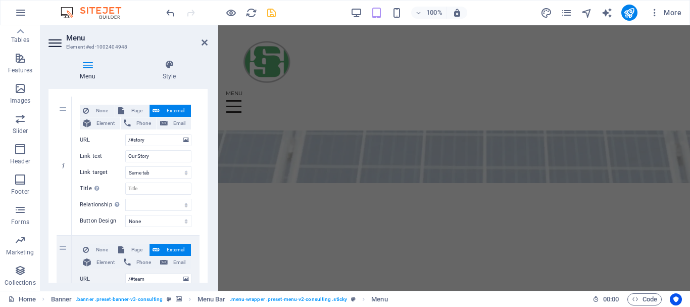
scroll to position [0, 0]
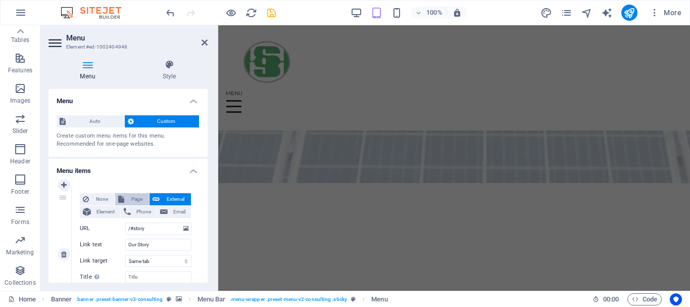
click at [137, 196] on span "Page" at bounding box center [136, 199] width 19 height 12
select select
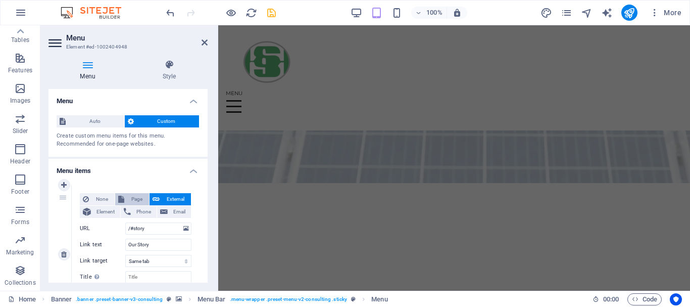
select select
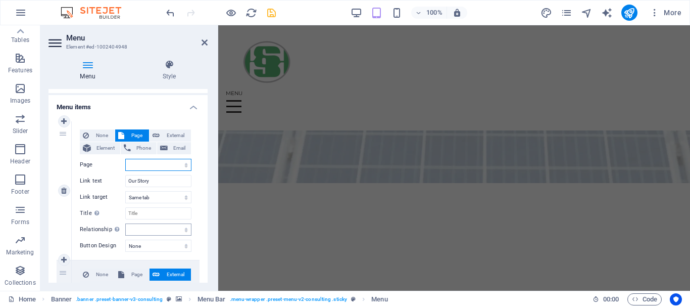
scroll to position [101, 0]
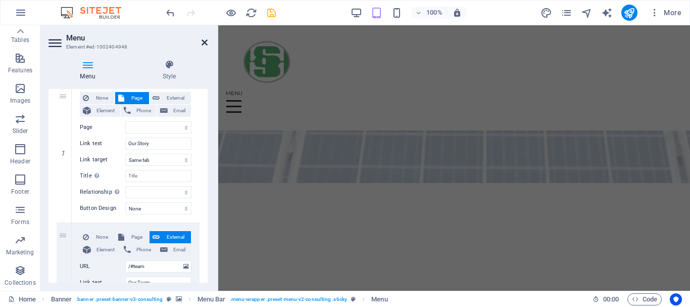
drag, startPoint x: 206, startPoint y: 42, endPoint x: 211, endPoint y: 30, distance: 13.3
click at [206, 42] on icon at bounding box center [205, 42] width 6 height 8
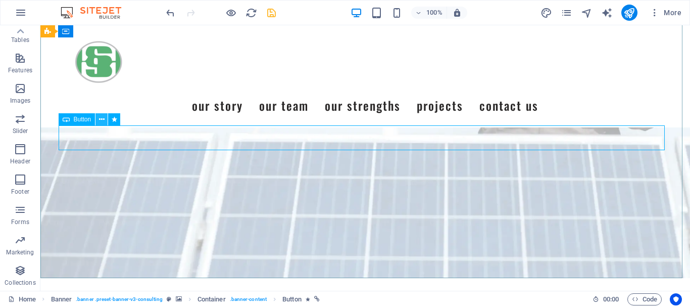
click at [104, 116] on icon at bounding box center [102, 119] width 6 height 11
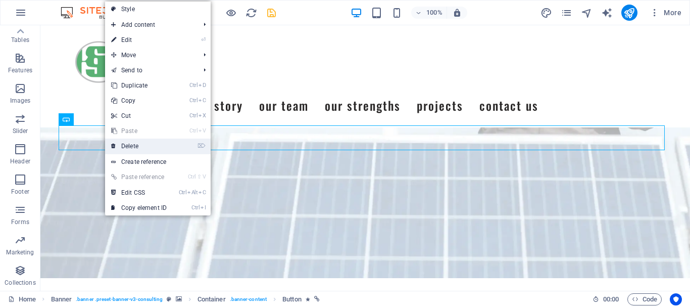
click at [149, 142] on link "⌦ Delete" at bounding box center [139, 145] width 68 height 15
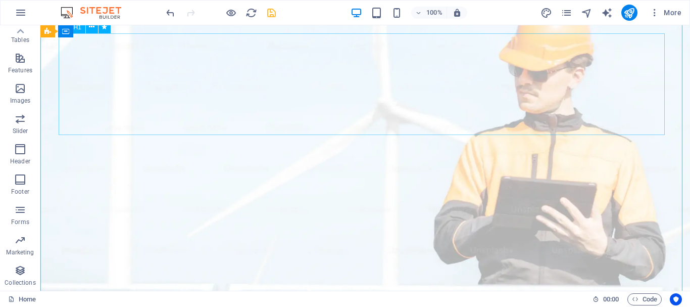
scroll to position [0, 0]
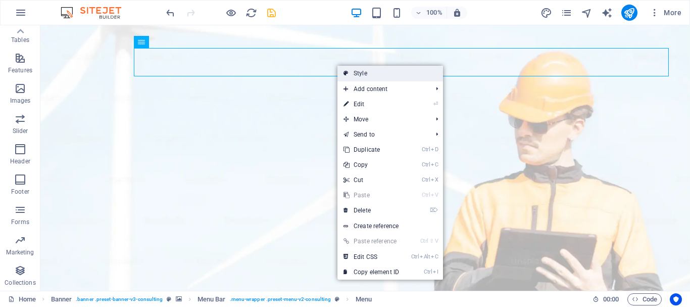
drag, startPoint x: 358, startPoint y: 70, endPoint x: 139, endPoint y: 45, distance: 219.7
click at [358, 70] on link "Style" at bounding box center [391, 73] width 106 height 15
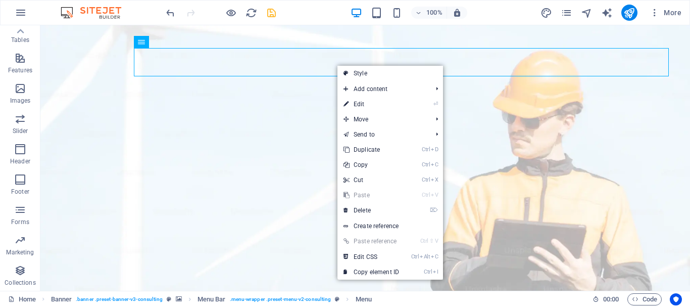
select select "rem"
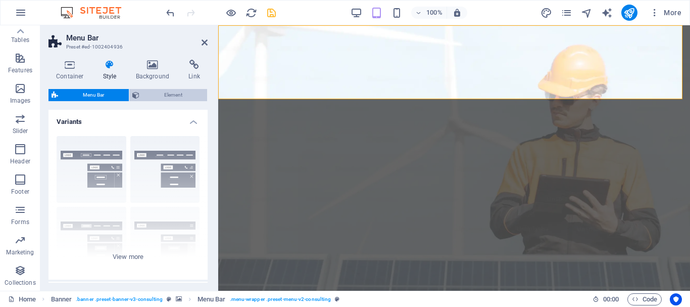
click at [160, 93] on span "Element" at bounding box center [173, 95] width 62 height 12
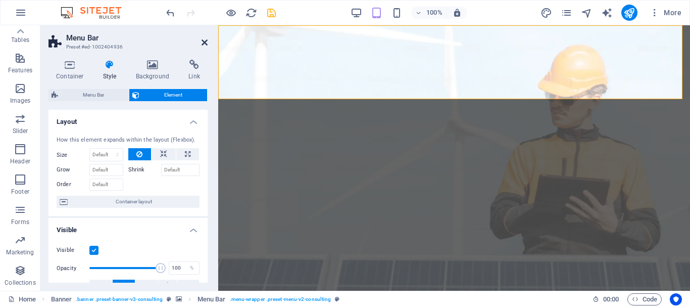
click at [204, 40] on icon at bounding box center [205, 42] width 6 height 8
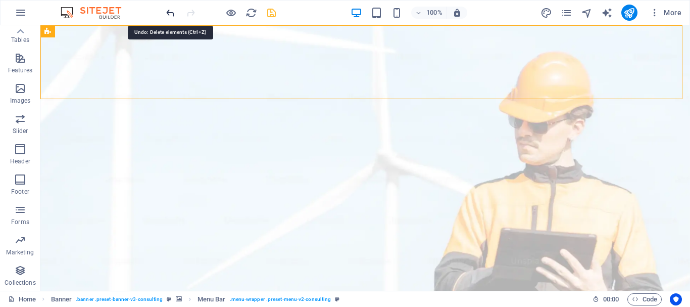
click at [172, 12] on icon "undo" at bounding box center [171, 13] width 12 height 12
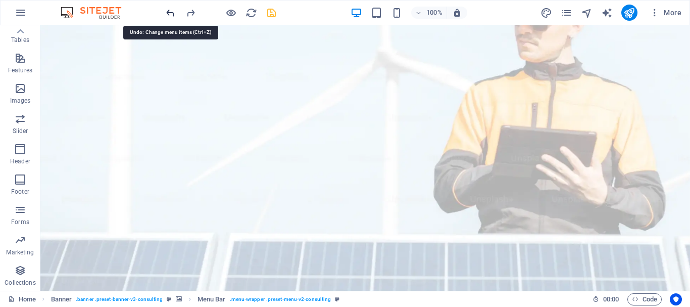
click at [172, 12] on icon "undo" at bounding box center [171, 13] width 12 height 12
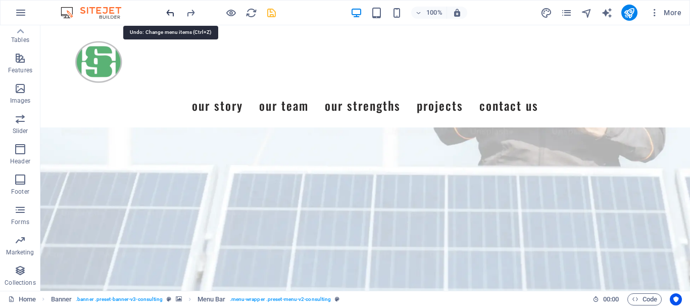
scroll to position [182, 0]
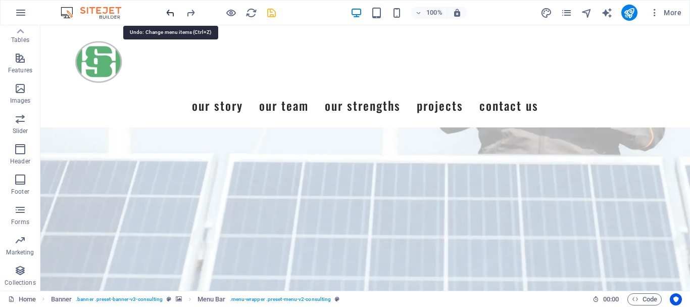
click at [172, 12] on icon "undo" at bounding box center [171, 13] width 12 height 12
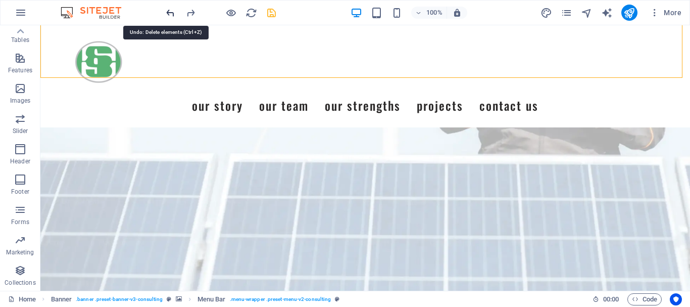
click at [172, 14] on icon "undo" at bounding box center [171, 13] width 12 height 12
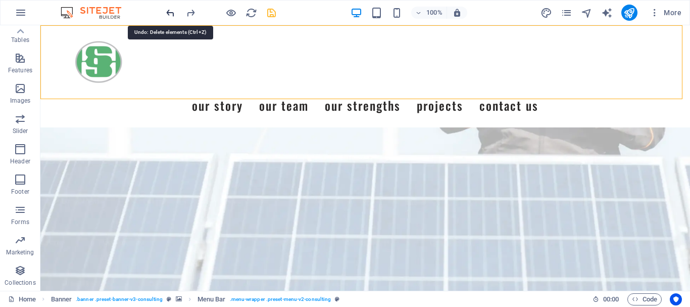
click at [172, 14] on icon "undo" at bounding box center [171, 13] width 12 height 12
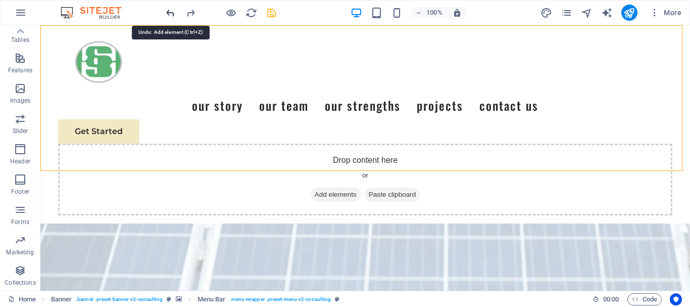
click at [172, 14] on icon "undo" at bounding box center [171, 13] width 12 height 12
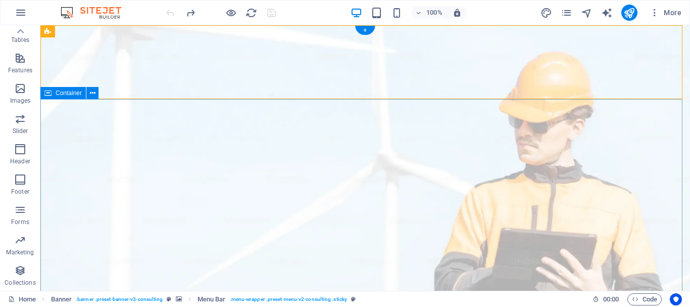
scroll to position [152, 0]
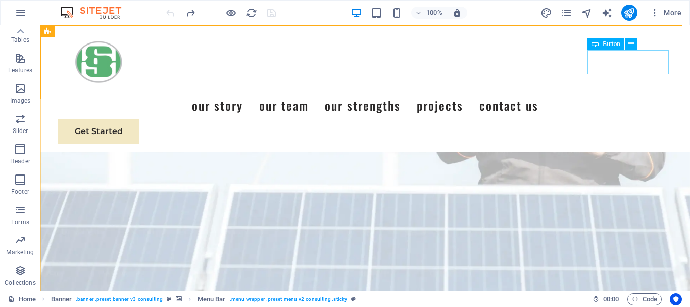
click at [619, 43] on span "Button" at bounding box center [612, 44] width 18 height 6
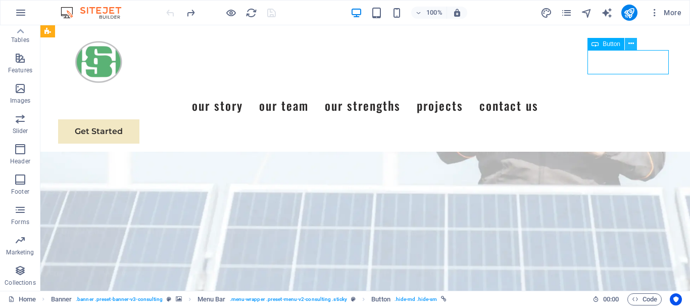
click at [629, 42] on icon at bounding box center [632, 43] width 6 height 11
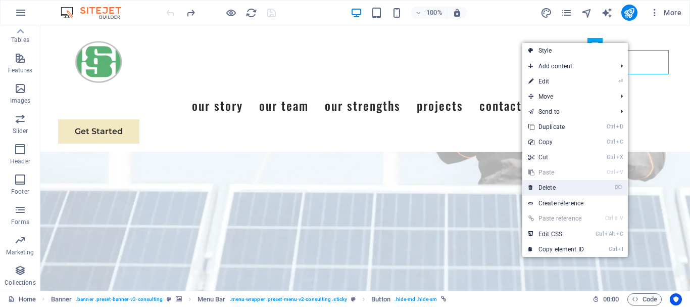
drag, startPoint x: 556, startPoint y: 186, endPoint x: 515, endPoint y: 160, distance: 48.5
click at [556, 186] on link "⌦ Delete" at bounding box center [556, 187] width 68 height 15
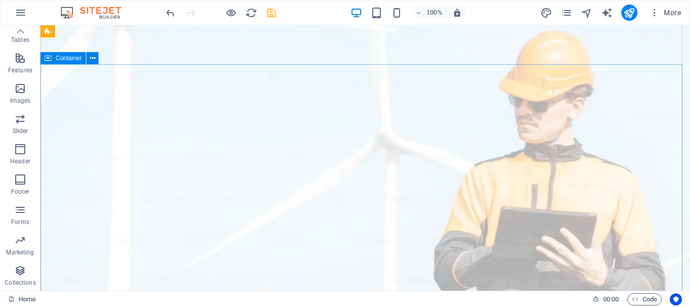
scroll to position [0, 0]
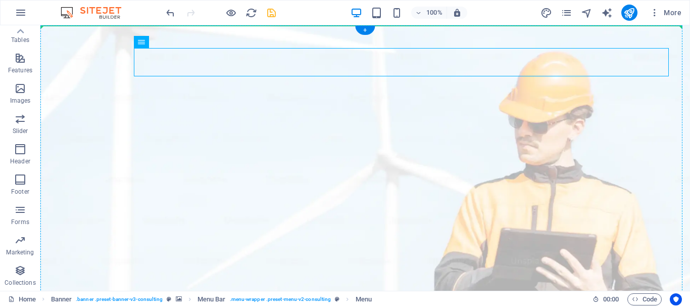
drag, startPoint x: 178, startPoint y: 66, endPoint x: 212, endPoint y: 42, distance: 41.4
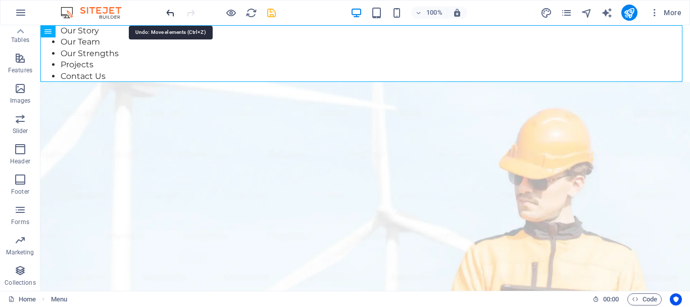
click at [169, 11] on icon "undo" at bounding box center [171, 13] width 12 height 12
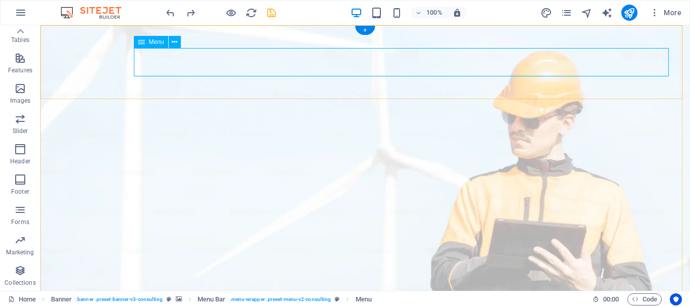
select select
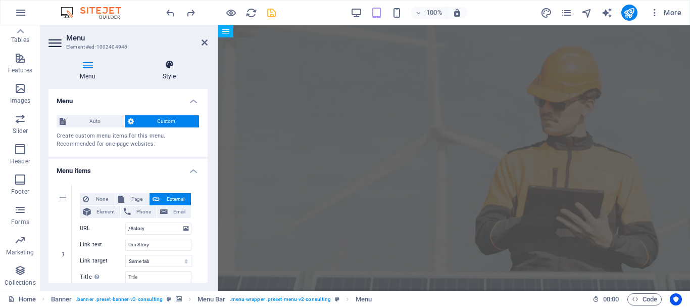
drag, startPoint x: 166, startPoint y: 63, endPoint x: 155, endPoint y: 64, distance: 11.2
click at [163, 65] on icon at bounding box center [169, 65] width 77 height 10
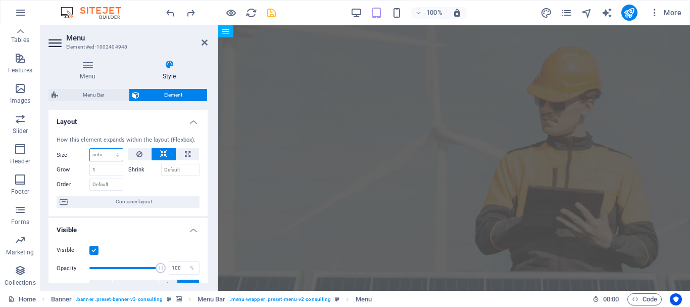
click at [97, 153] on select "Default auto px % 1/1 1/2 1/3 1/4 1/5 1/6 1/7 1/8 1/9 1/10" at bounding box center [106, 155] width 33 height 12
click at [203, 42] on icon at bounding box center [205, 42] width 6 height 8
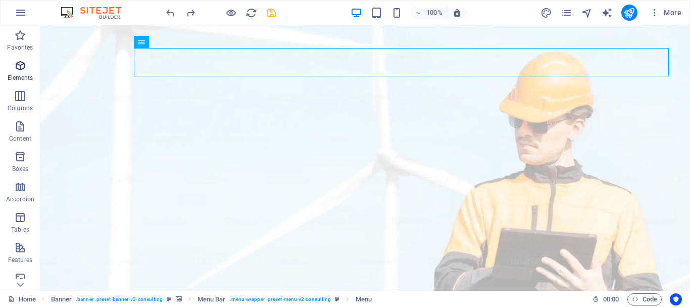
click at [22, 71] on icon "button" at bounding box center [20, 66] width 12 height 12
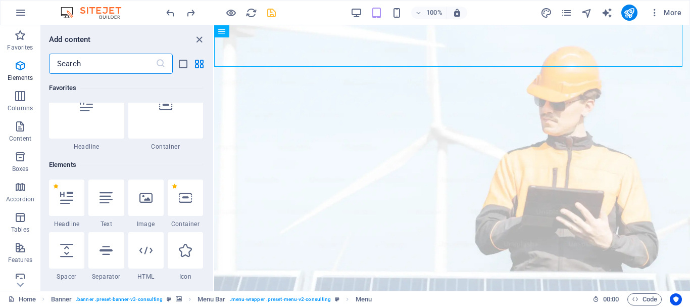
scroll to position [108, 0]
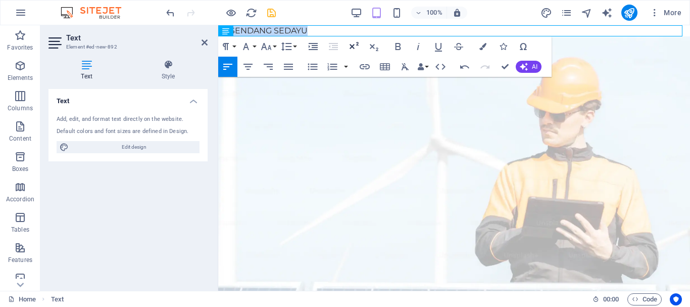
click at [356, 44] on icon "button" at bounding box center [354, 46] width 12 height 12
click at [360, 46] on button "Superscript" at bounding box center [353, 46] width 19 height 20
click at [270, 46] on icon "button" at bounding box center [266, 46] width 11 height 7
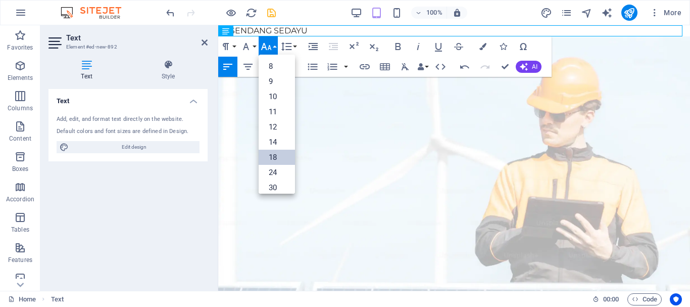
scroll to position [81, 0]
click at [273, 107] on link "30" at bounding box center [277, 106] width 36 height 15
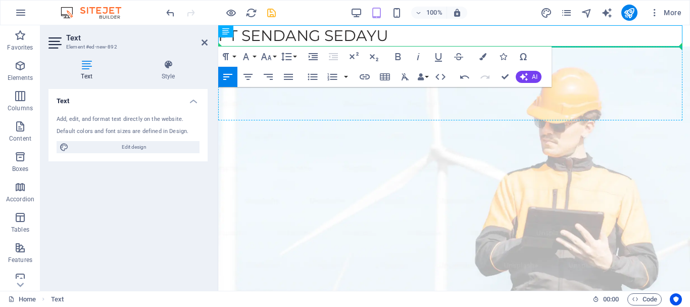
drag, startPoint x: 445, startPoint y: 59, endPoint x: 315, endPoint y: 95, distance: 134.7
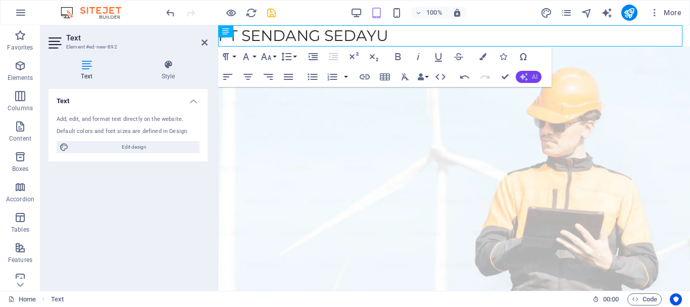
click at [520, 75] on icon "button" at bounding box center [524, 77] width 8 height 8
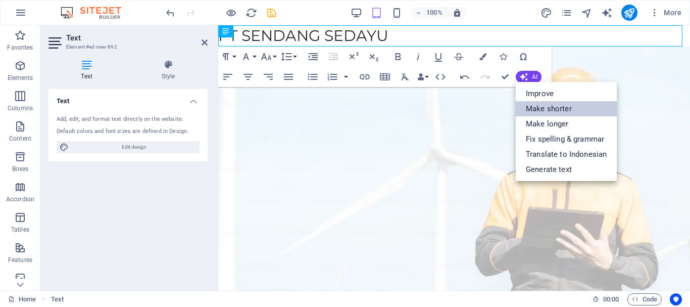
click at [564, 112] on link "Make shorter" at bounding box center [566, 108] width 101 height 15
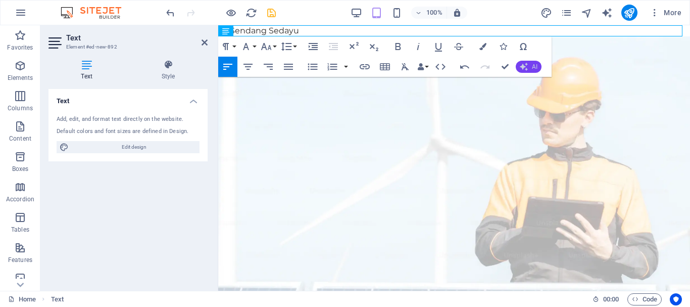
click at [529, 69] on button "AI" at bounding box center [529, 67] width 26 height 12
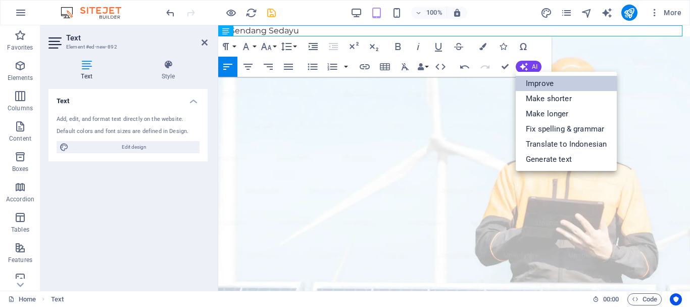
click at [559, 84] on link "Improve" at bounding box center [566, 83] width 101 height 15
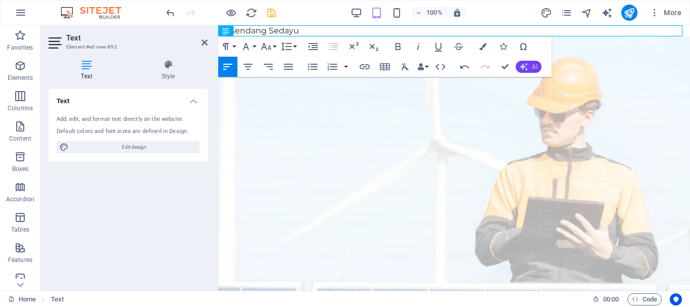
click at [529, 66] on button "AI" at bounding box center [529, 67] width 26 height 12
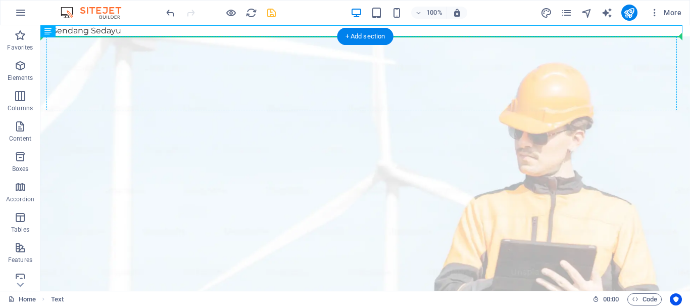
drag, startPoint x: 98, startPoint y: 55, endPoint x: 145, endPoint y: 82, distance: 54.6
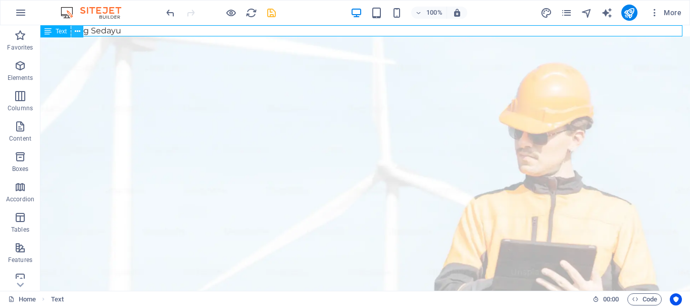
click at [74, 29] on button at bounding box center [77, 31] width 12 height 12
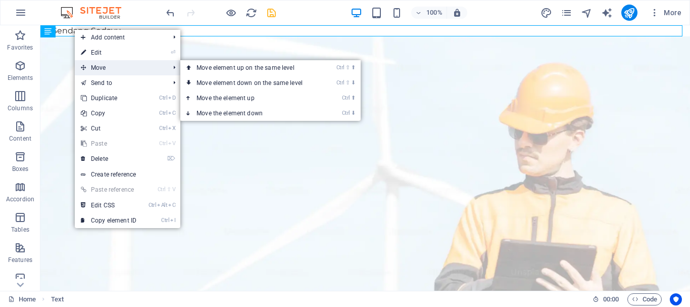
click at [99, 64] on span "Move" at bounding box center [120, 67] width 90 height 15
click at [213, 77] on link "Ctrl ⇧ ⬇ Move element down on the same level" at bounding box center [251, 82] width 142 height 15
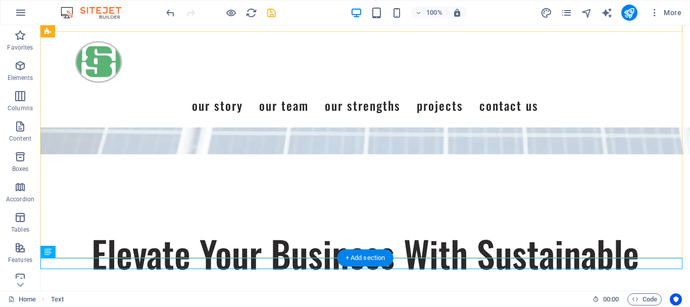
scroll to position [328, 0]
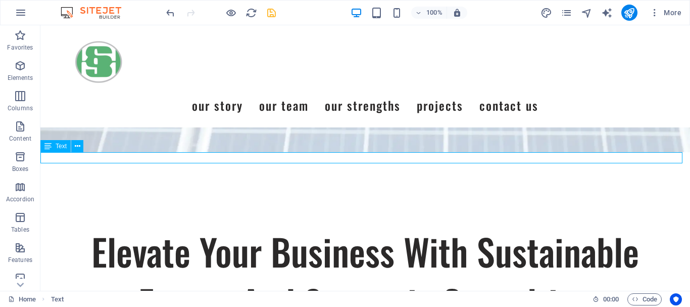
click at [76, 146] on icon at bounding box center [78, 146] width 6 height 11
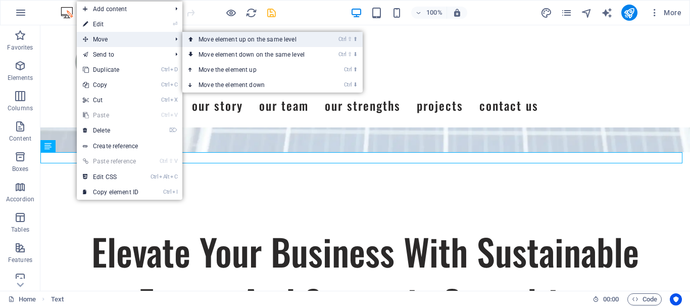
click at [244, 41] on link "Ctrl ⇧ ⬆ Move element up on the same level" at bounding box center [253, 39] width 142 height 15
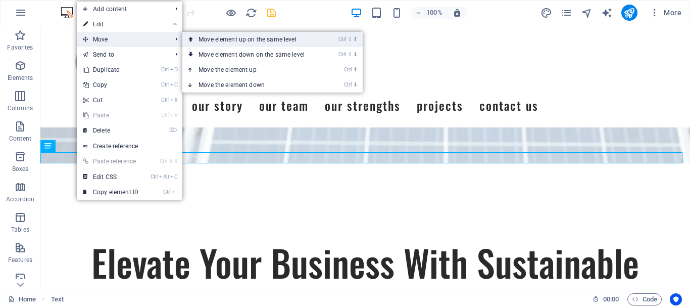
scroll to position [0, 0]
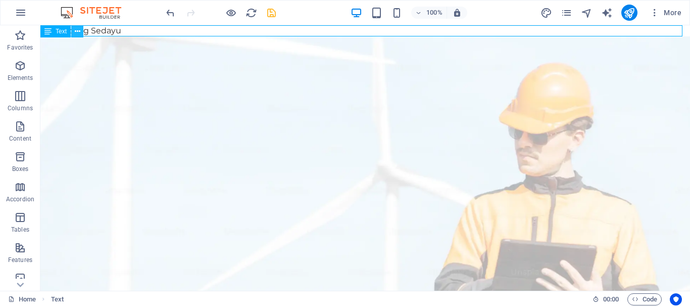
click at [79, 30] on icon at bounding box center [78, 31] width 6 height 11
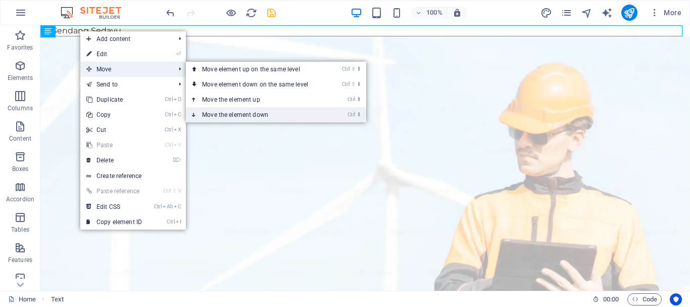
click at [213, 110] on link "Ctrl ⬇ Move the element down" at bounding box center [257, 114] width 142 height 15
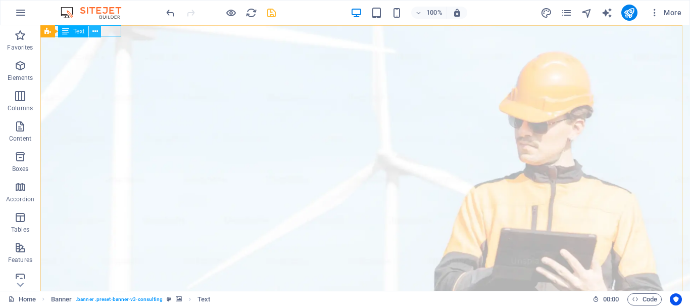
click at [95, 28] on icon at bounding box center [95, 31] width 6 height 11
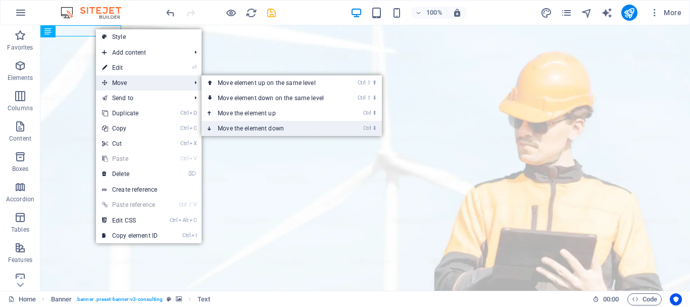
click at [306, 126] on link "Ctrl ⬇ Move the element down" at bounding box center [273, 128] width 142 height 15
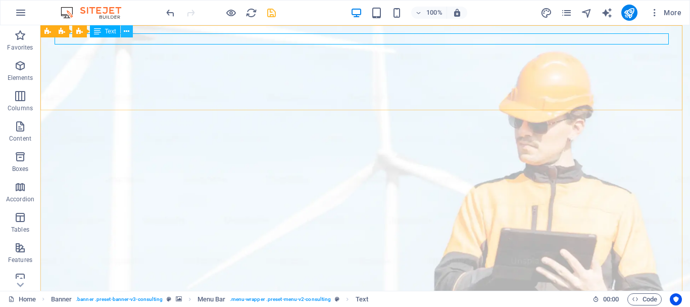
click at [126, 30] on icon at bounding box center [127, 31] width 6 height 11
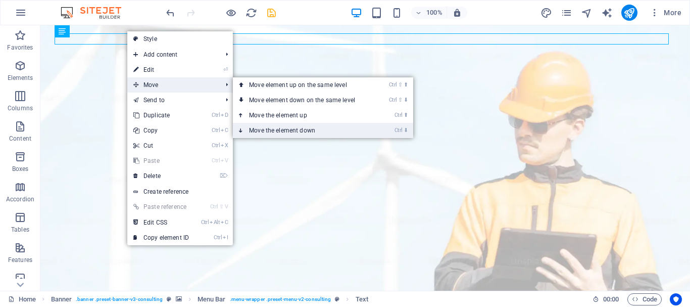
click at [281, 123] on link "Ctrl ⬇ Move the element down" at bounding box center [304, 130] width 142 height 15
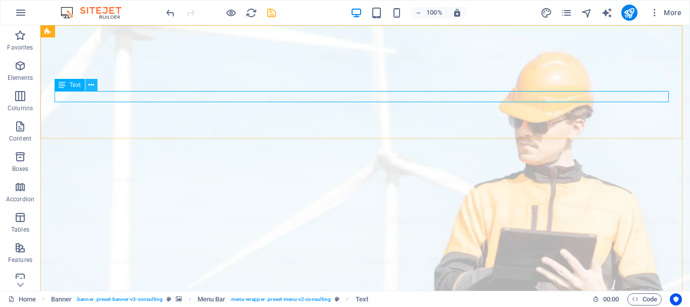
click at [89, 85] on icon at bounding box center [91, 85] width 6 height 11
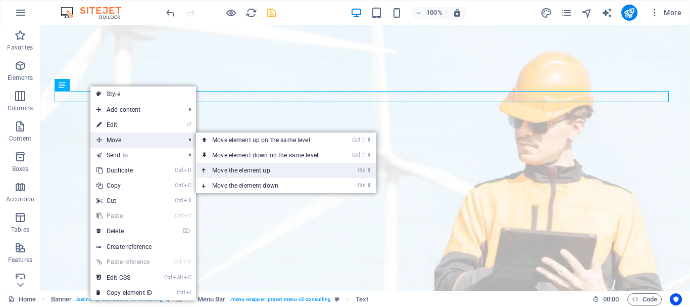
click at [244, 166] on link "Ctrl ⬆ Move the element up" at bounding box center [267, 170] width 142 height 15
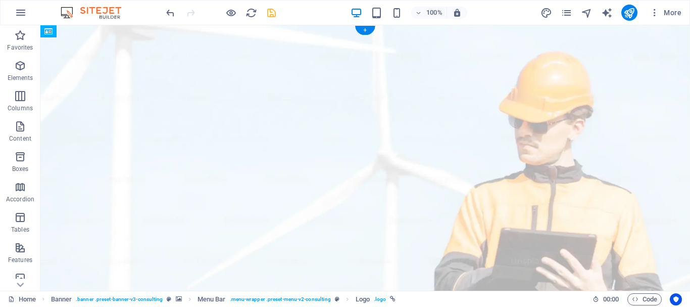
drag, startPoint x: 135, startPoint y: 64, endPoint x: 74, endPoint y: 54, distance: 62.5
click at [164, 8] on div "100% More" at bounding box center [345, 13] width 689 height 24
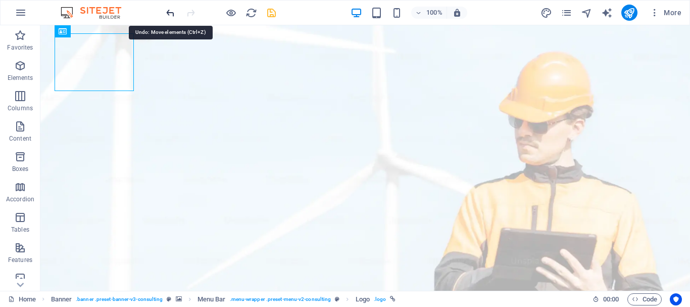
click at [167, 13] on icon "undo" at bounding box center [171, 13] width 12 height 12
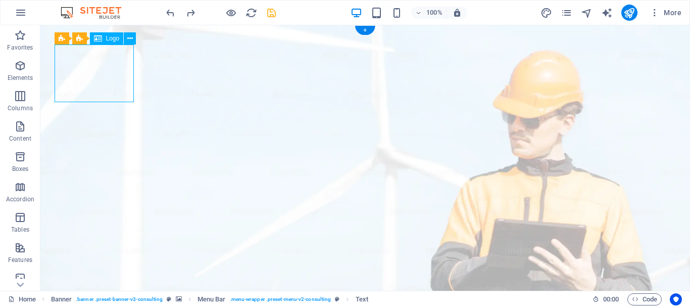
select select "px"
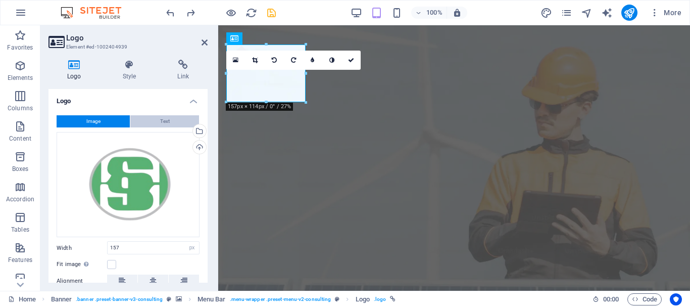
click at [162, 122] on span "Text" at bounding box center [165, 121] width 10 height 12
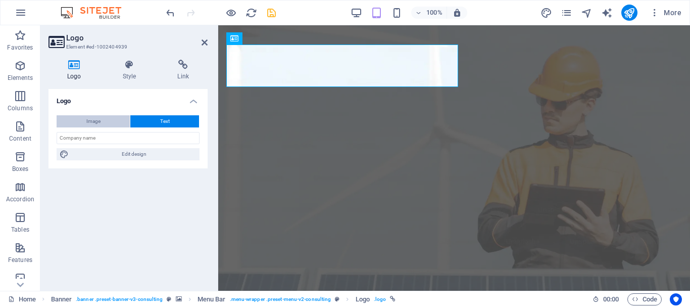
click at [111, 118] on button "Image" at bounding box center [93, 121] width 73 height 12
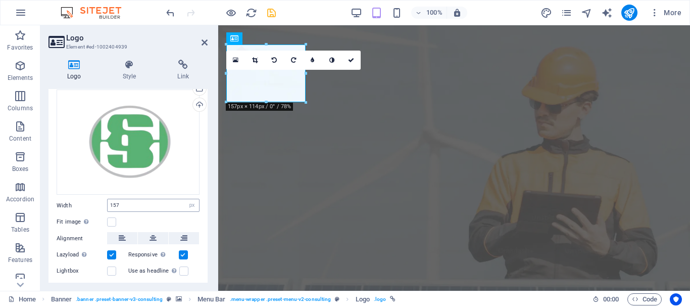
scroll to position [84, 0]
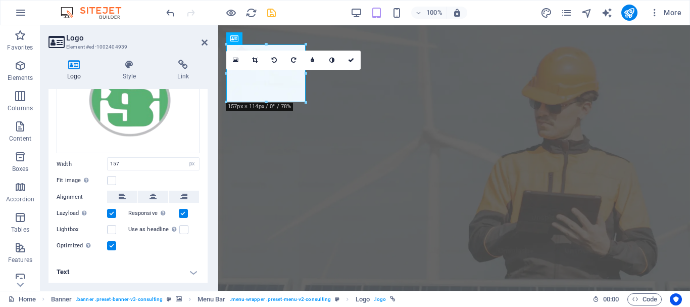
click at [187, 273] on h4 "Text" at bounding box center [128, 272] width 159 height 24
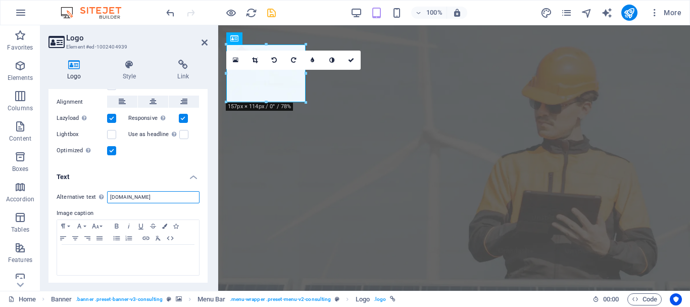
click at [162, 196] on input "[DOMAIN_NAME]" at bounding box center [153, 197] width 92 height 12
drag, startPoint x: 162, startPoint y: 194, endPoint x: 146, endPoint y: 197, distance: 16.0
click at [146, 197] on input "[DOMAIN_NAME]" at bounding box center [153, 197] width 92 height 12
type input "sendangsedayu"
click at [115, 224] on icon "button" at bounding box center [117, 226] width 4 height 5
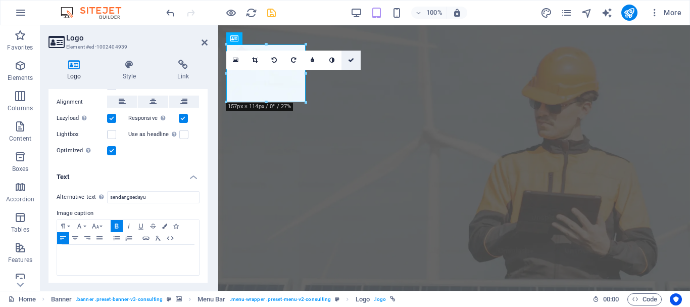
click at [351, 58] on icon at bounding box center [351, 60] width 6 height 6
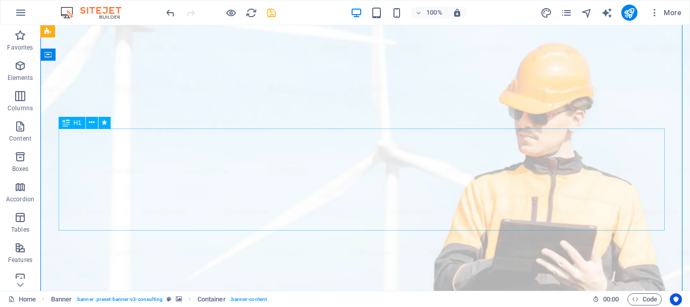
scroll to position [0, 0]
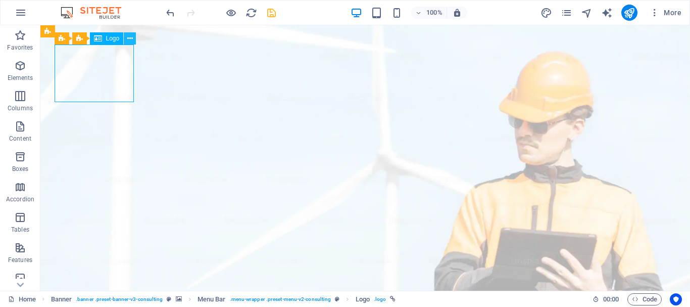
drag, startPoint x: 112, startPoint y: 37, endPoint x: 133, endPoint y: 43, distance: 22.2
click at [133, 43] on div "Menu Bar Banner Logo" at bounding box center [99, 38] width 88 height 13
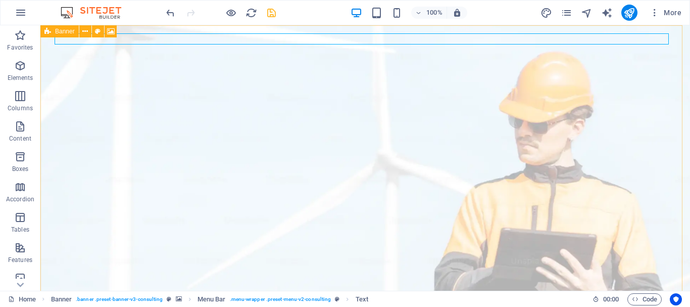
click at [72, 32] on span "Banner" at bounding box center [65, 31] width 20 height 6
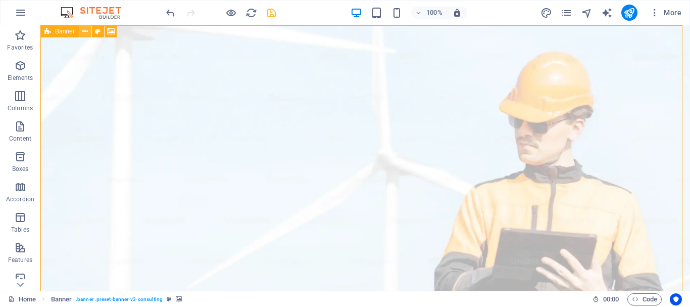
click at [86, 28] on icon at bounding box center [85, 31] width 6 height 11
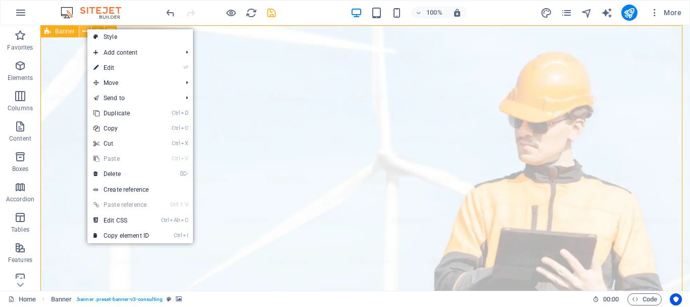
click at [82, 26] on button at bounding box center [85, 31] width 12 height 12
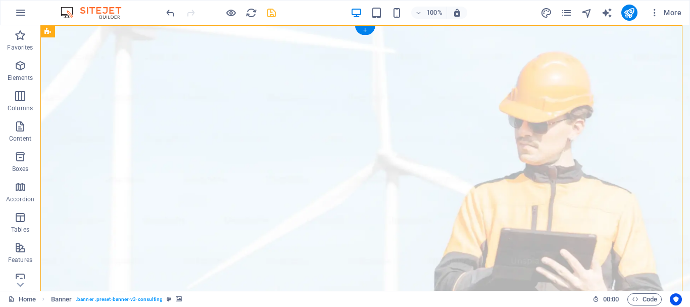
drag, startPoint x: 113, startPoint y: 56, endPoint x: 137, endPoint y: 68, distance: 27.1
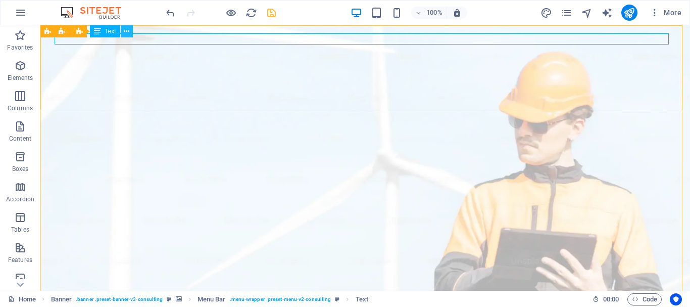
click at [130, 32] on button at bounding box center [127, 31] width 12 height 12
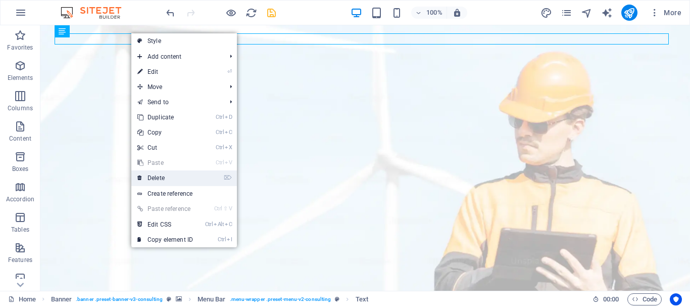
drag, startPoint x: 172, startPoint y: 174, endPoint x: 132, endPoint y: 148, distance: 48.2
click at [172, 174] on link "⌦ Delete" at bounding box center [165, 177] width 68 height 15
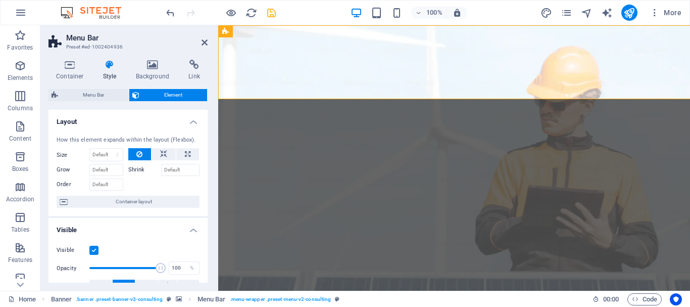
click at [139, 88] on div "Container Style Background Link Size Height Default px rem % vh vw Min. height …" at bounding box center [128, 171] width 159 height 223
click at [29, 78] on p "Elements" at bounding box center [21, 78] width 26 height 8
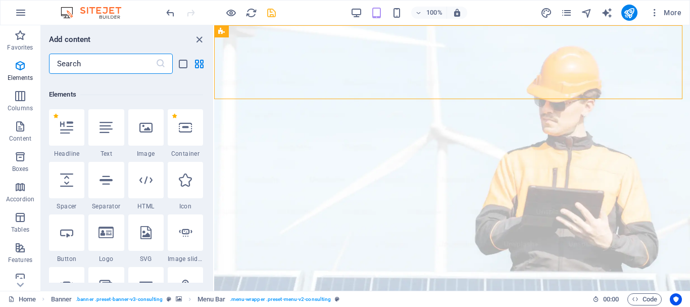
scroll to position [108, 0]
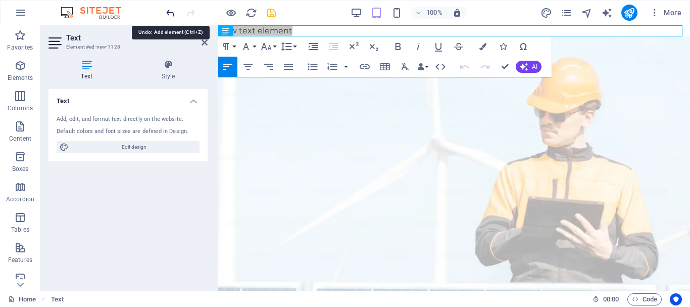
click at [168, 8] on icon "undo" at bounding box center [171, 13] width 12 height 12
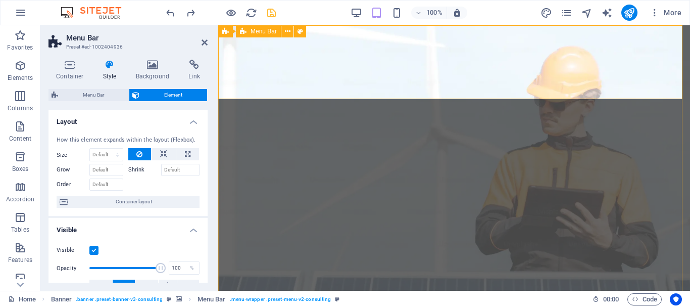
drag, startPoint x: 240, startPoint y: 92, endPoint x: 233, endPoint y: 94, distance: 6.4
drag, startPoint x: 17, startPoint y: 68, endPoint x: 25, endPoint y: 71, distance: 8.6
click at [18, 68] on icon "button" at bounding box center [20, 66] width 12 height 12
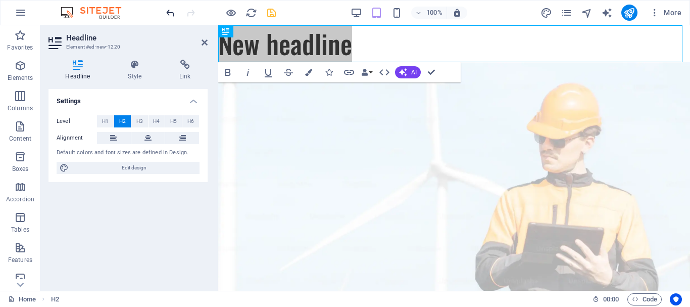
click at [171, 11] on icon "undo" at bounding box center [171, 13] width 12 height 12
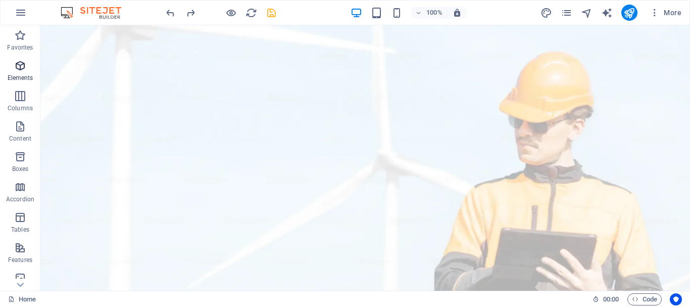
click at [26, 69] on icon "button" at bounding box center [20, 66] width 12 height 12
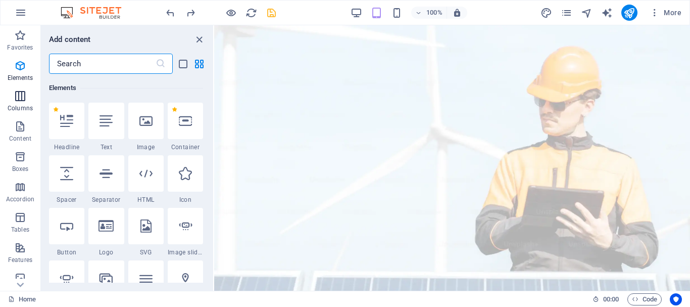
click at [8, 100] on span "Columns" at bounding box center [20, 102] width 40 height 24
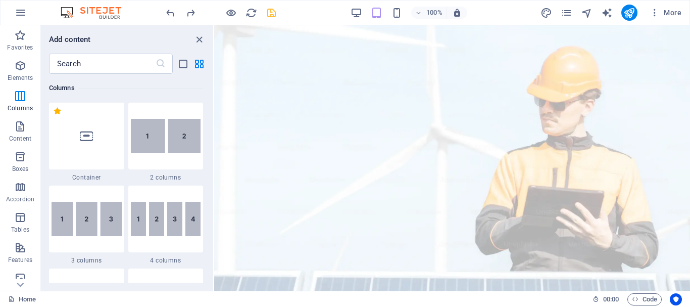
scroll to position [500, 0]
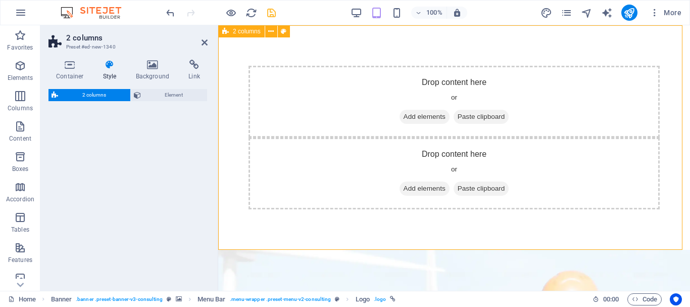
select select "rem"
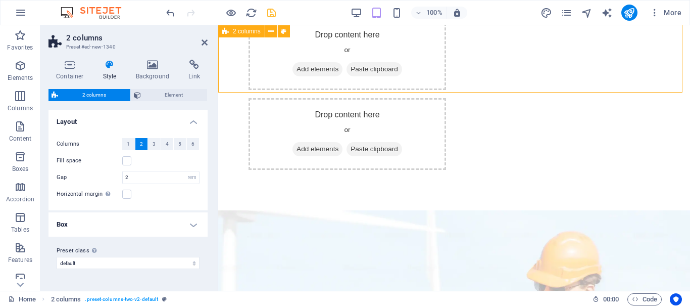
scroll to position [0, 0]
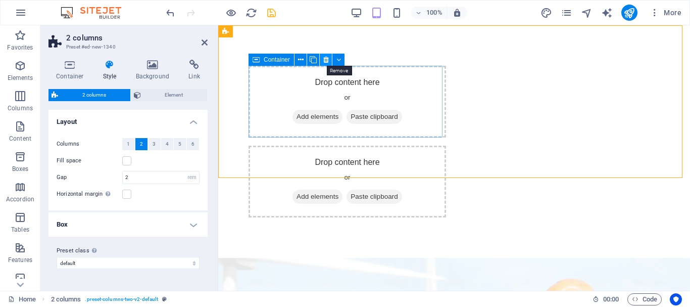
click at [327, 59] on icon at bounding box center [326, 60] width 6 height 11
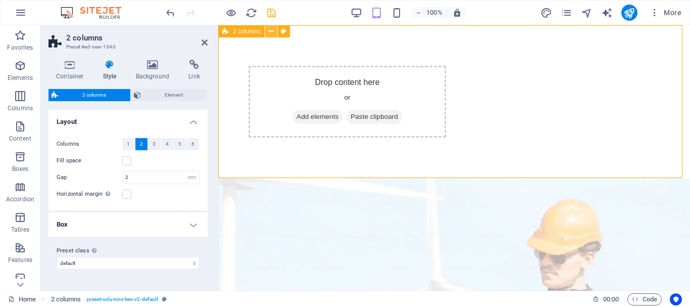
click at [276, 31] on button at bounding box center [271, 31] width 12 height 12
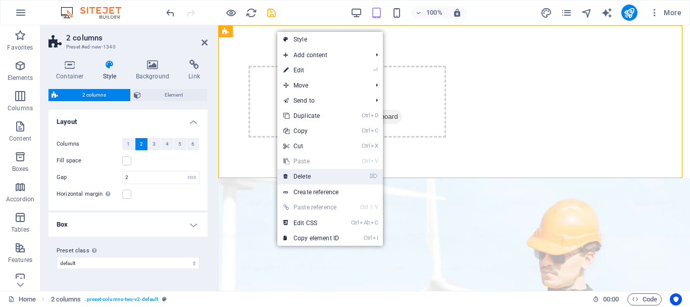
click at [305, 172] on link "⌦ Delete" at bounding box center [311, 176] width 68 height 15
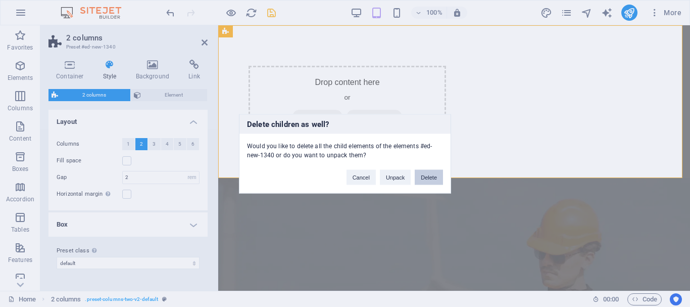
click at [428, 178] on button "Delete" at bounding box center [429, 176] width 28 height 15
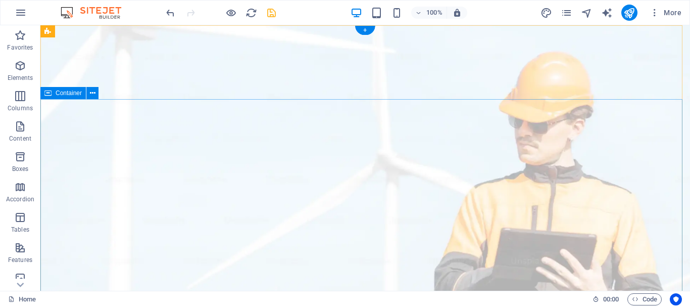
drag, startPoint x: 318, startPoint y: 127, endPoint x: 282, endPoint y: 127, distance: 35.9
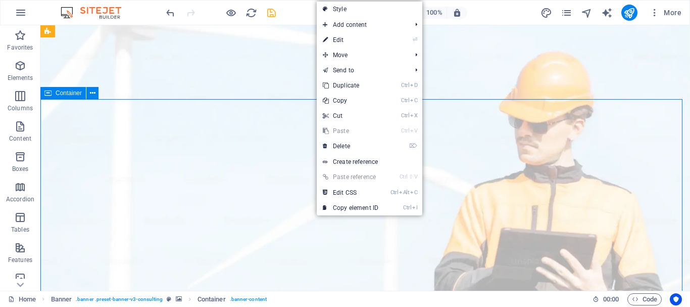
drag, startPoint x: 173, startPoint y: 119, endPoint x: 150, endPoint y: 86, distance: 39.5
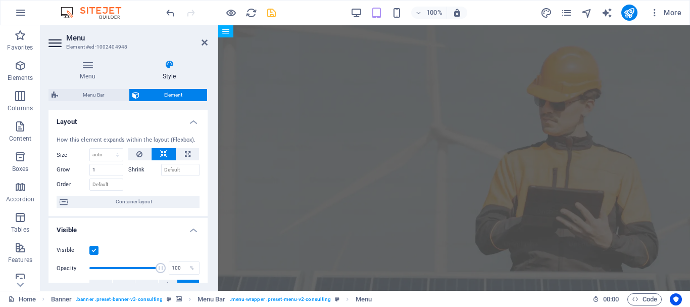
click at [95, 248] on label at bounding box center [93, 250] width 9 height 9
click at [0, 0] on input "Visible" at bounding box center [0, 0] width 0 height 0
click at [95, 248] on label at bounding box center [93, 250] width 9 height 9
click at [0, 0] on input "Visible" at bounding box center [0, 0] width 0 height 0
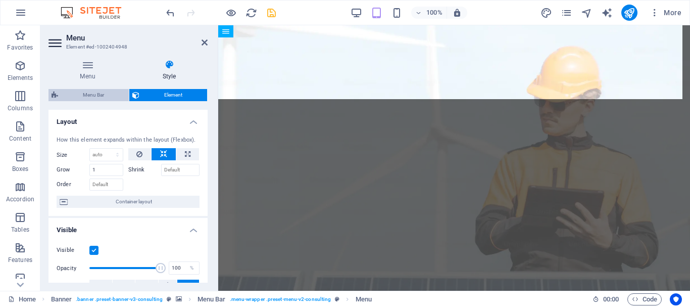
click at [82, 91] on span "Menu Bar" at bounding box center [93, 95] width 65 height 12
select select "rem"
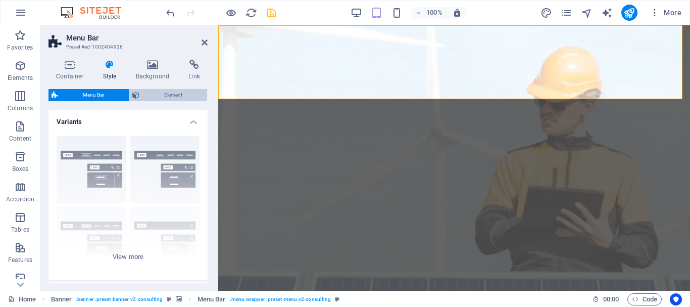
click at [161, 93] on span "Element" at bounding box center [173, 95] width 62 height 12
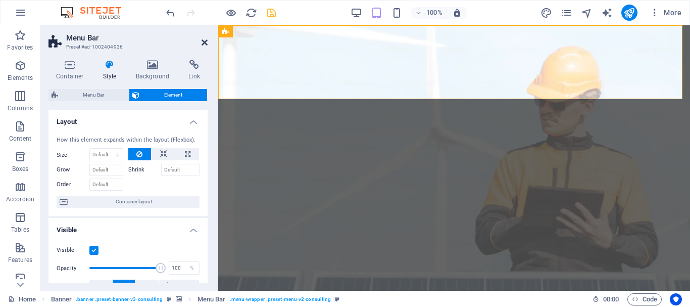
click at [206, 43] on icon at bounding box center [205, 42] width 6 height 8
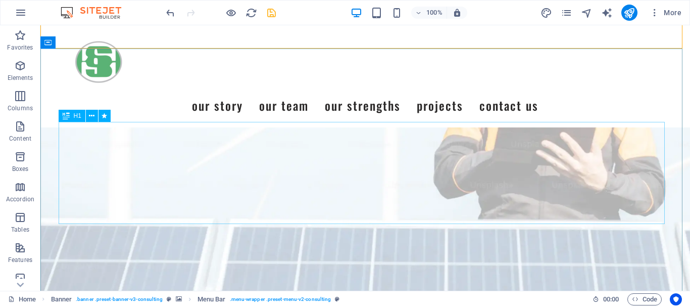
scroll to position [152, 0]
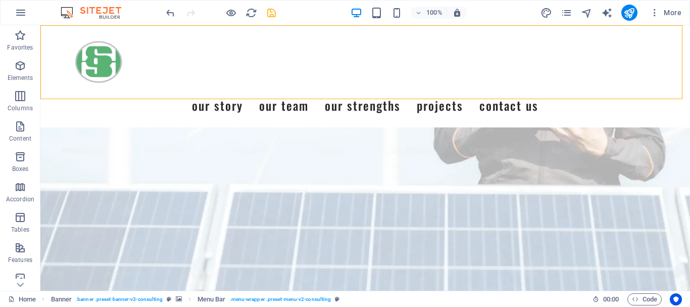
click at [176, 84] on div "Menu Our Story Our Team Our Strengths Projects Contact Us" at bounding box center [365, 76] width 650 height 102
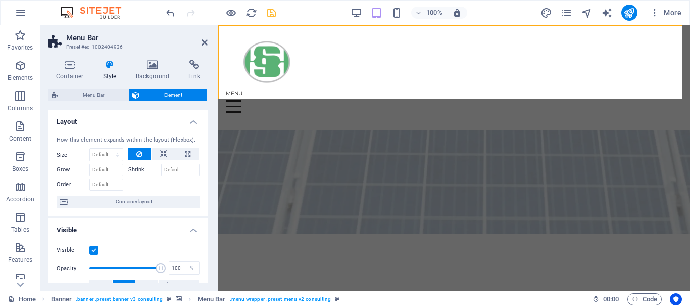
click at [91, 248] on label at bounding box center [93, 250] width 9 height 9
click at [0, 0] on input "Visible" at bounding box center [0, 0] width 0 height 0
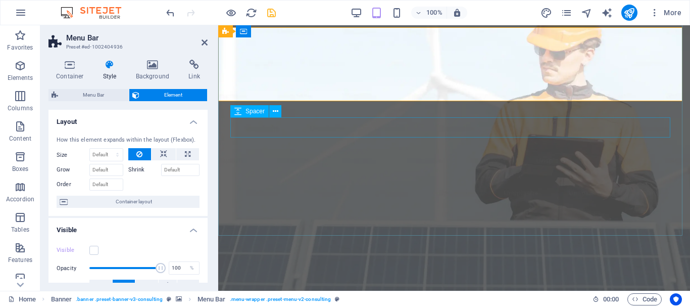
scroll to position [0, 0]
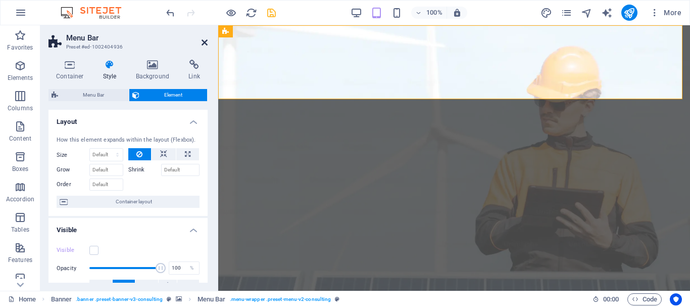
click at [203, 42] on icon at bounding box center [205, 42] width 6 height 8
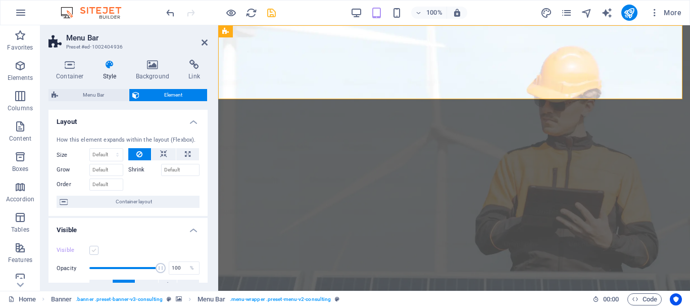
click at [94, 249] on label at bounding box center [93, 250] width 9 height 9
click at [0, 0] on input "Visible" at bounding box center [0, 0] width 0 height 0
click at [92, 248] on label at bounding box center [93, 250] width 9 height 9
click at [0, 0] on input "Visible" at bounding box center [0, 0] width 0 height 0
click at [92, 248] on label at bounding box center [93, 250] width 9 height 9
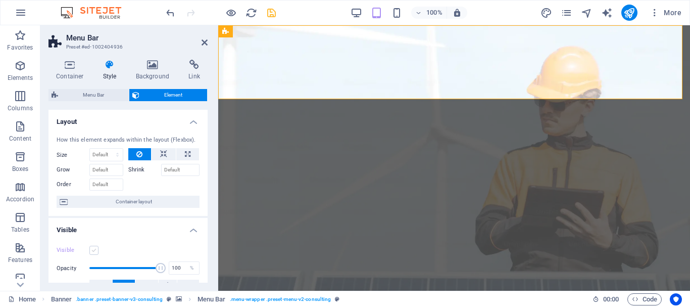
click at [0, 0] on input "Visible" at bounding box center [0, 0] width 0 height 0
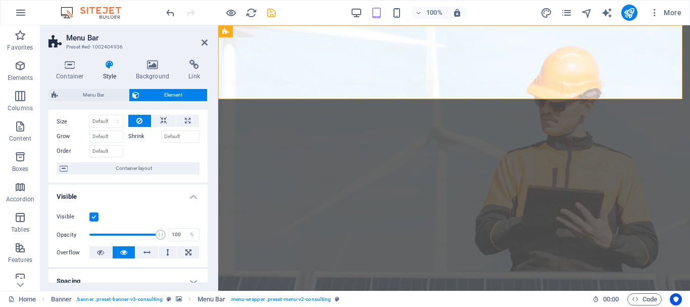
scroll to position [51, 0]
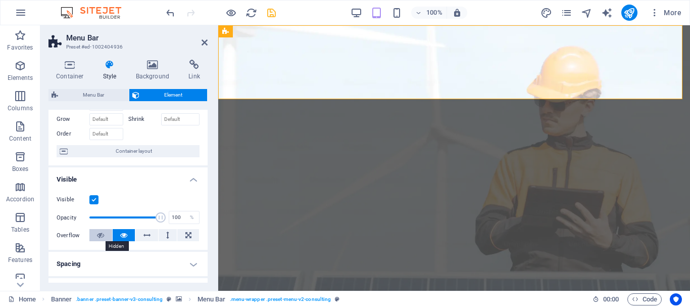
click at [101, 234] on icon at bounding box center [100, 235] width 7 height 12
click at [122, 235] on icon at bounding box center [123, 235] width 7 height 12
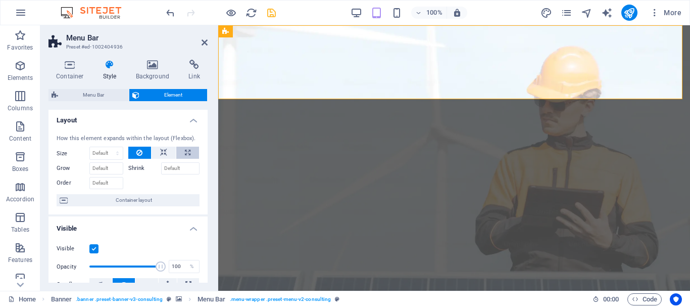
scroll to position [0, 0]
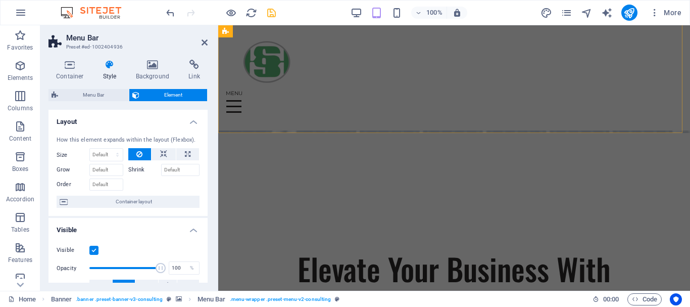
scroll to position [253, 0]
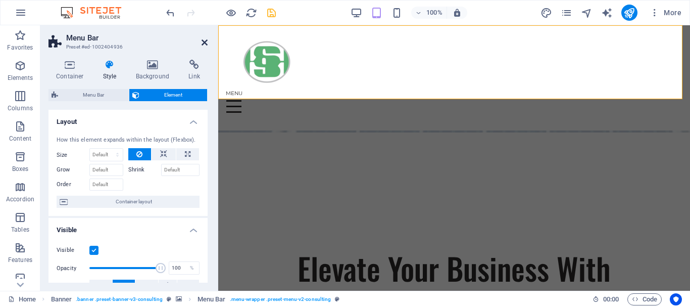
click at [207, 42] on icon at bounding box center [205, 42] width 6 height 8
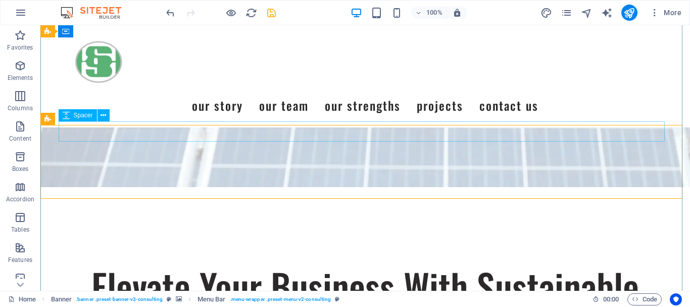
scroll to position [303, 0]
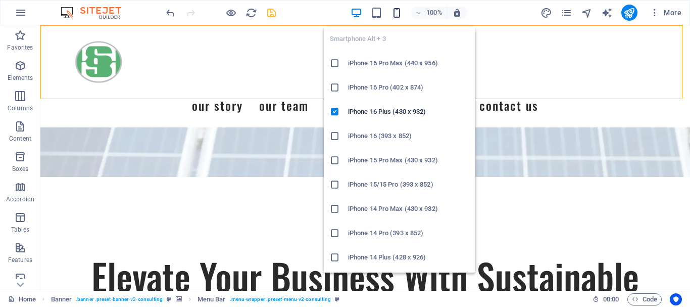
click at [393, 15] on icon "button" at bounding box center [397, 13] width 12 height 12
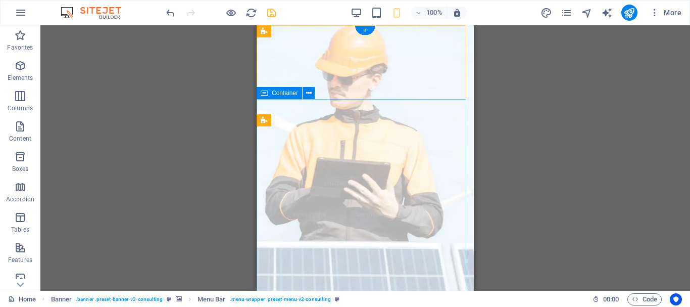
scroll to position [0, 0]
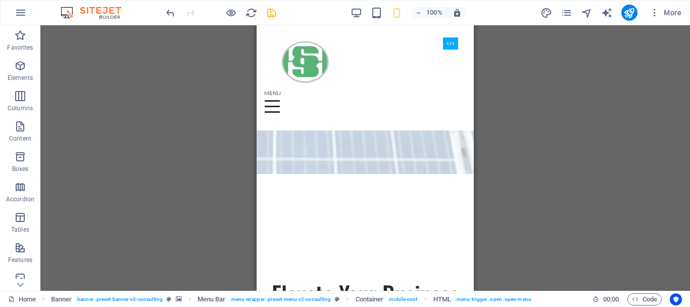
scroll to position [152, 0]
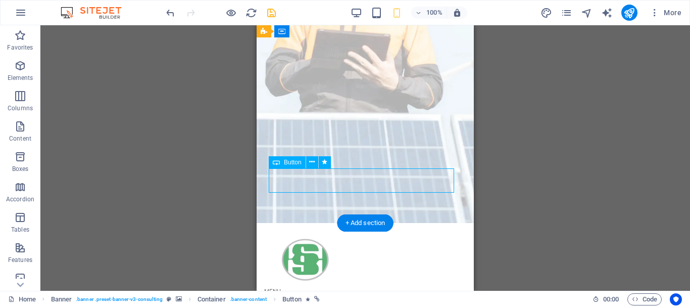
scroll to position [0, 0]
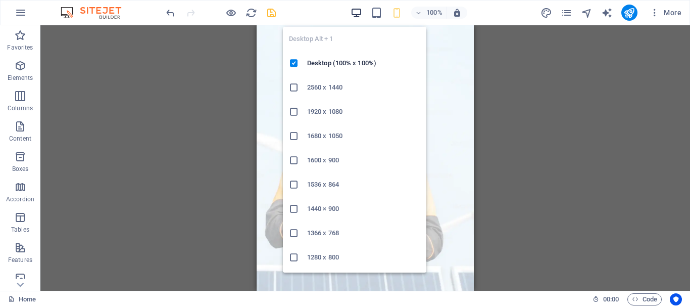
click at [354, 13] on icon "button" at bounding box center [357, 13] width 12 height 12
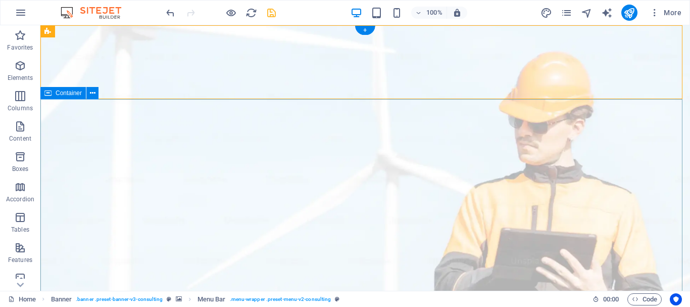
drag, startPoint x: 336, startPoint y: 112, endPoint x: 330, endPoint y: 110, distance: 5.3
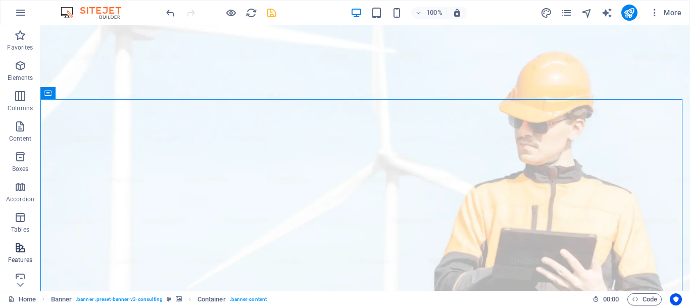
click at [18, 251] on icon "button" at bounding box center [20, 248] width 12 height 12
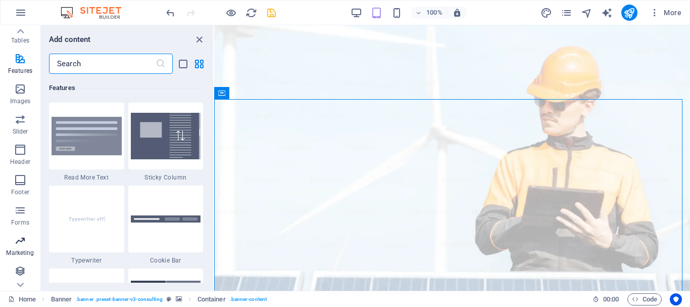
scroll to position [189, 0]
click at [18, 115] on icon "button" at bounding box center [20, 119] width 12 height 12
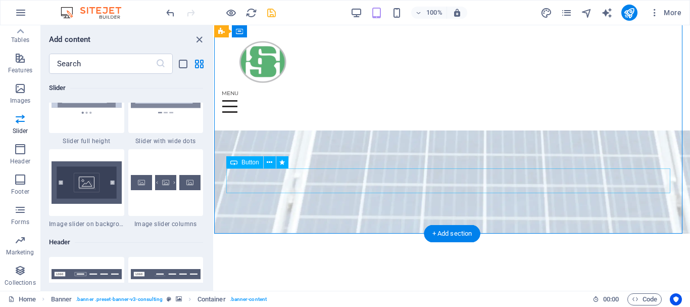
scroll to position [0, 0]
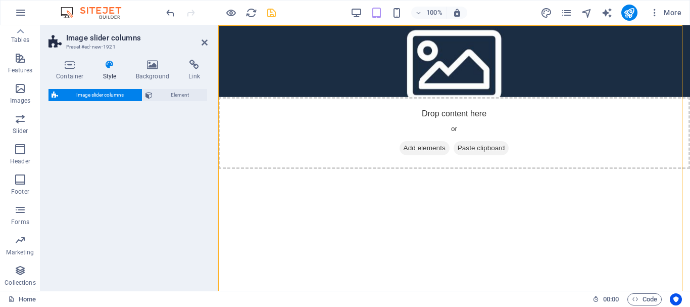
select select "rem"
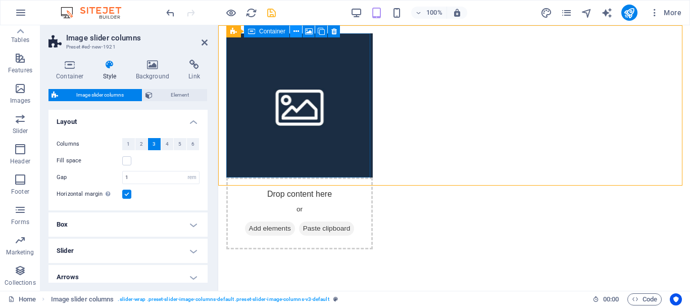
click at [295, 29] on icon at bounding box center [297, 31] width 6 height 11
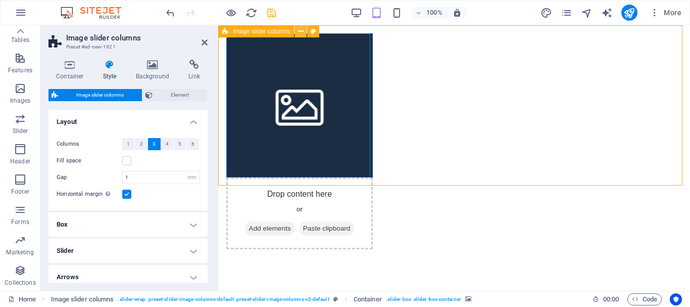
click at [302, 32] on icon at bounding box center [301, 31] width 6 height 11
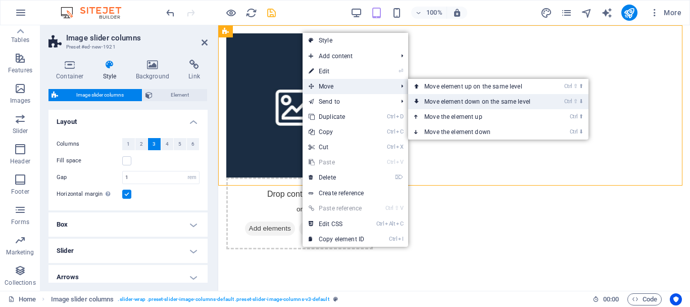
click at [438, 103] on link "Ctrl ⇧ ⬇ Move element down on the same level" at bounding box center [479, 101] width 142 height 15
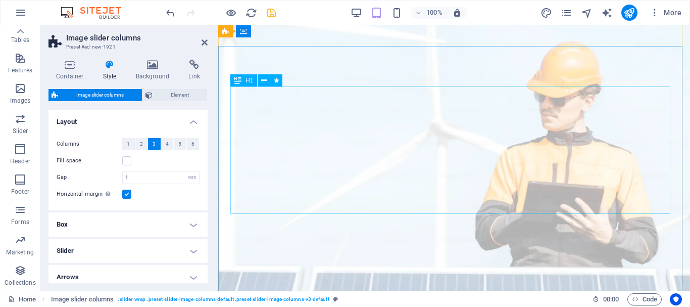
scroll to position [4, 0]
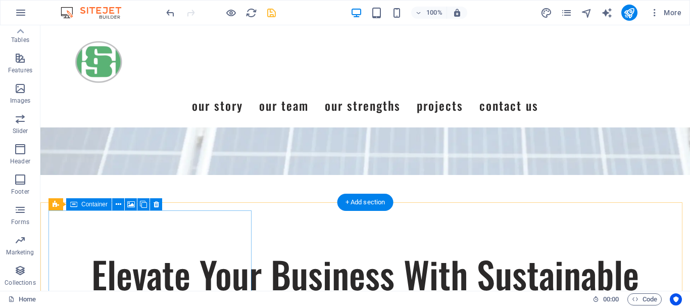
scroll to position [354, 0]
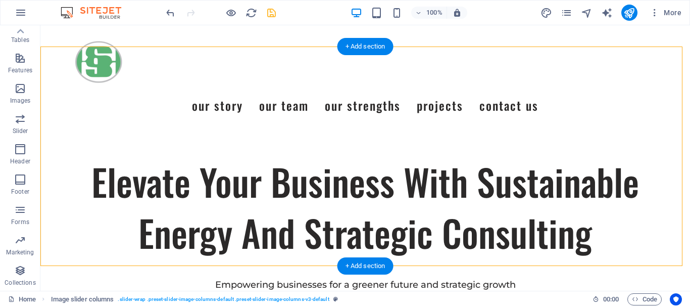
scroll to position [455, 0]
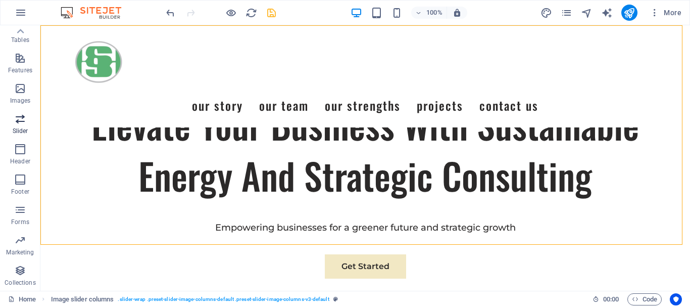
click at [19, 124] on icon "button" at bounding box center [20, 119] width 12 height 12
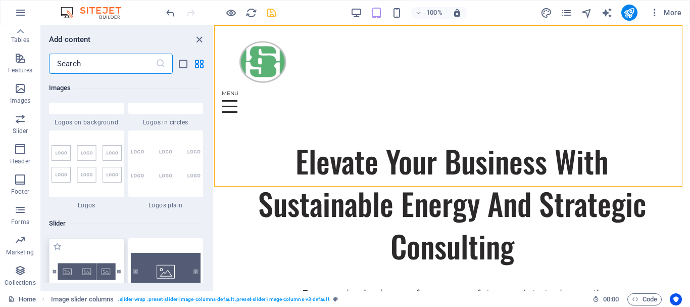
scroll to position [5728, 0]
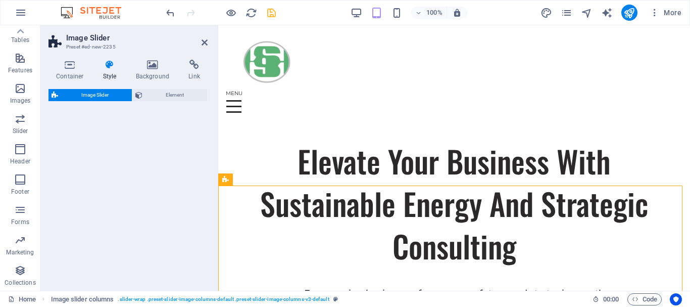
select select "rem"
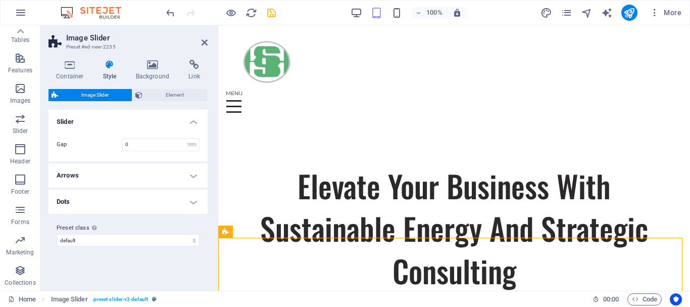
scroll to position [384, 0]
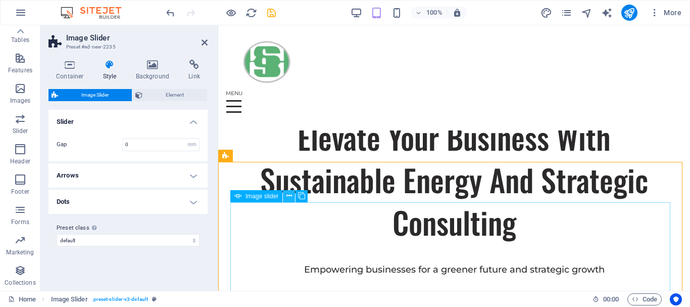
click at [287, 197] on icon at bounding box center [289, 195] width 6 height 11
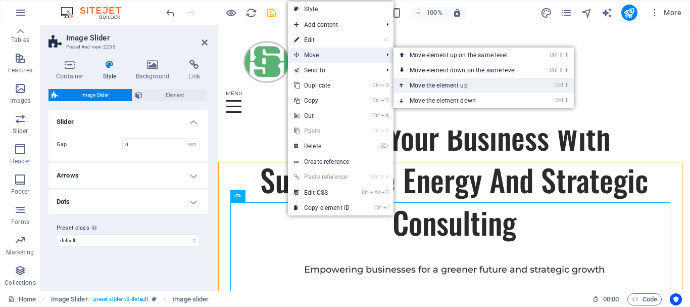
click at [496, 80] on link "Ctrl ⬆ Move the element up" at bounding box center [465, 85] width 142 height 15
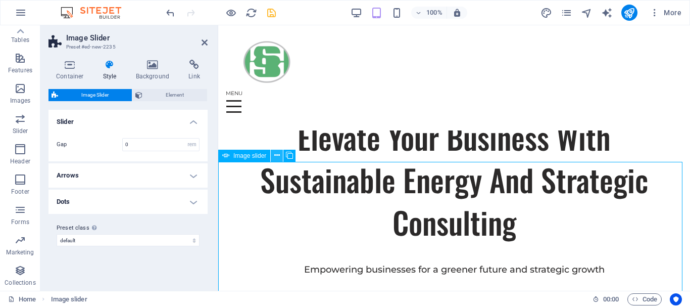
click at [276, 157] on icon at bounding box center [277, 155] width 6 height 11
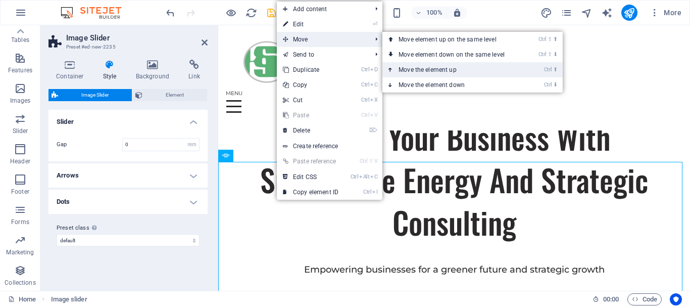
click at [468, 67] on link "Ctrl ⬆ Move the element up" at bounding box center [453, 69] width 142 height 15
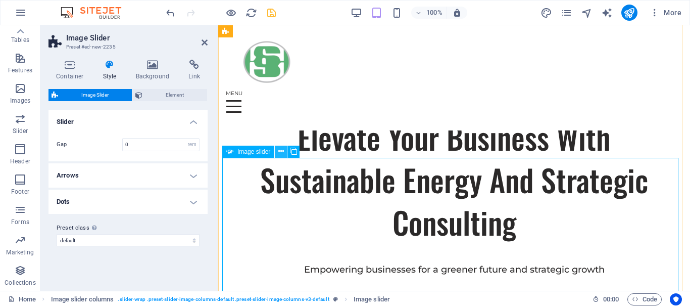
click at [281, 151] on icon at bounding box center [281, 151] width 6 height 11
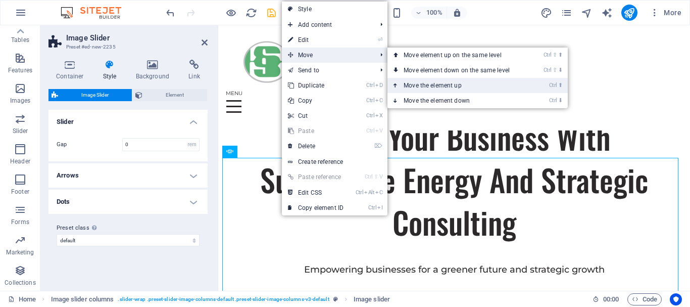
click at [477, 85] on link "Ctrl ⬆ Move the element up" at bounding box center [459, 85] width 142 height 15
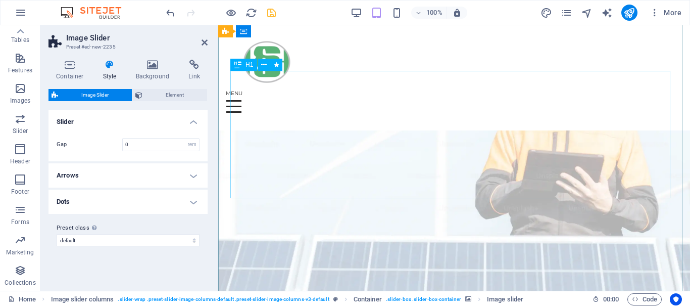
scroll to position [0, 0]
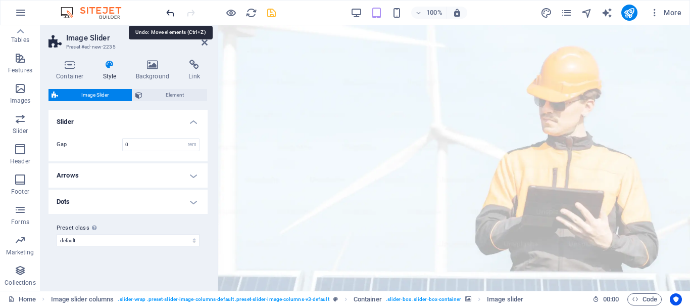
click at [168, 12] on icon "undo" at bounding box center [171, 13] width 12 height 12
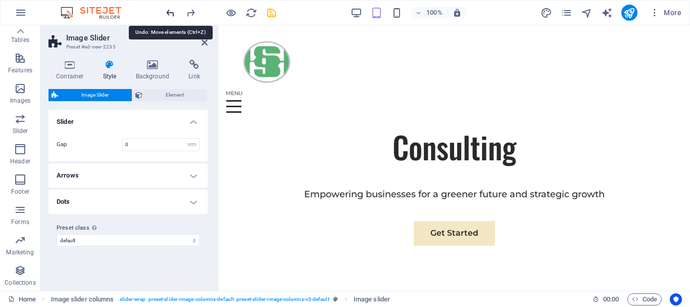
scroll to position [484, 0]
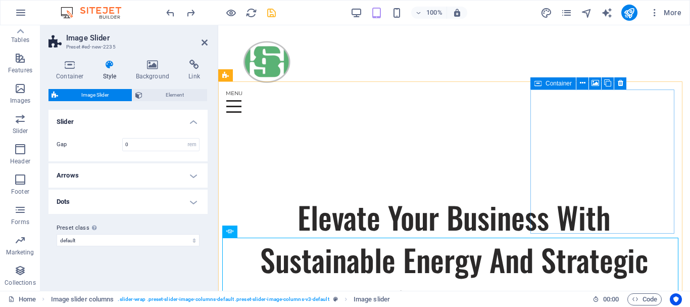
scroll to position [282, 0]
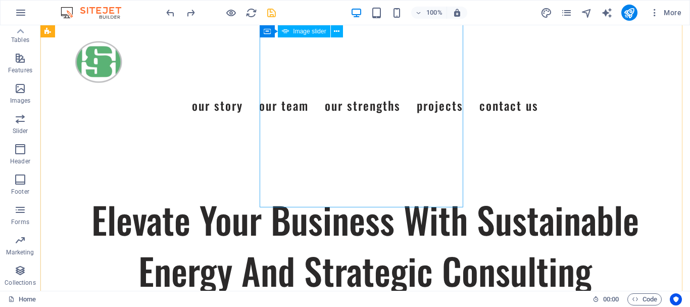
scroll to position [354, 0]
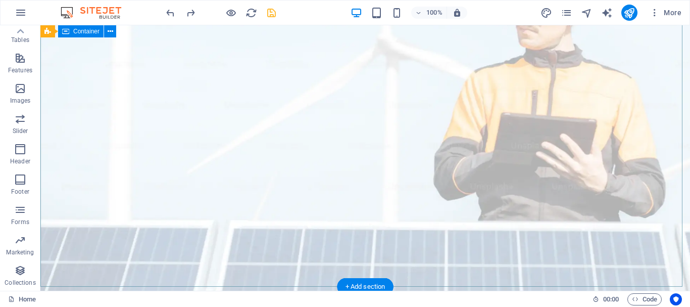
scroll to position [0, 0]
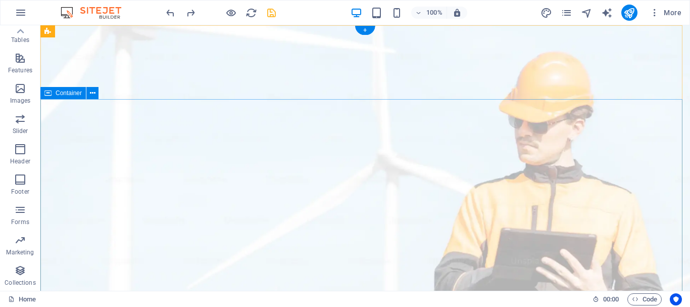
drag, startPoint x: 482, startPoint y: 117, endPoint x: 399, endPoint y: 116, distance: 83.4
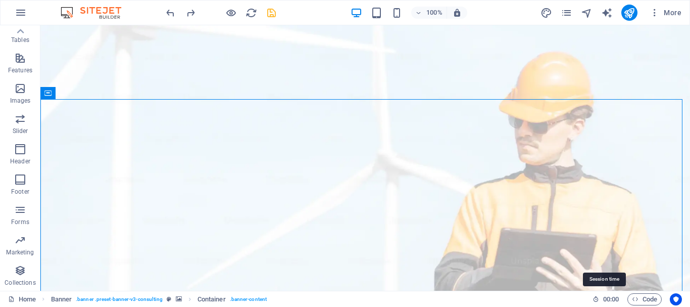
click at [596, 300] on icon at bounding box center [596, 299] width 7 height 7
click at [608, 299] on span "00 : 00" at bounding box center [611, 299] width 16 height 12
click at [597, 299] on icon at bounding box center [596, 299] width 7 height 7
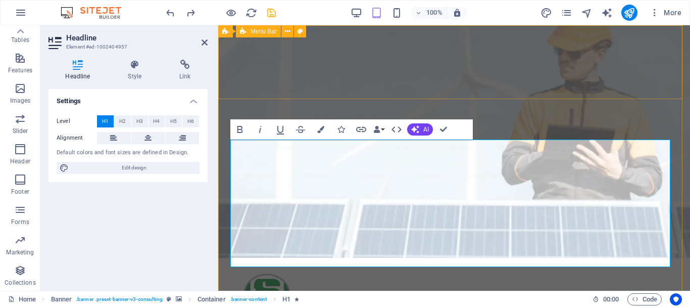
click at [493, 258] on div "Menu Our Story Our Team Our Strengths Projects Contact Us" at bounding box center [454, 310] width 472 height 105
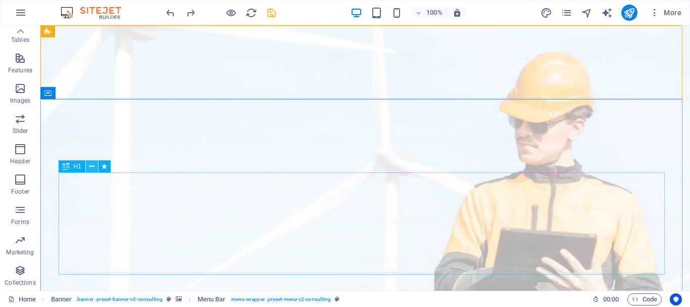
click at [90, 166] on icon at bounding box center [92, 166] width 6 height 11
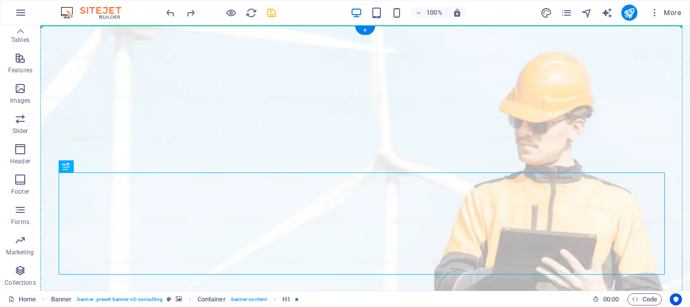
drag, startPoint x: 113, startPoint y: 190, endPoint x: 69, endPoint y: 120, distance: 82.6
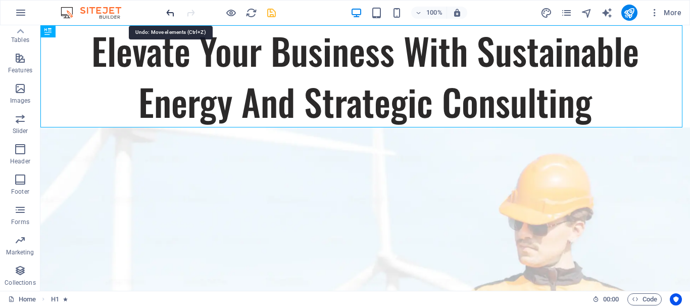
click at [167, 10] on icon "undo" at bounding box center [171, 13] width 12 height 12
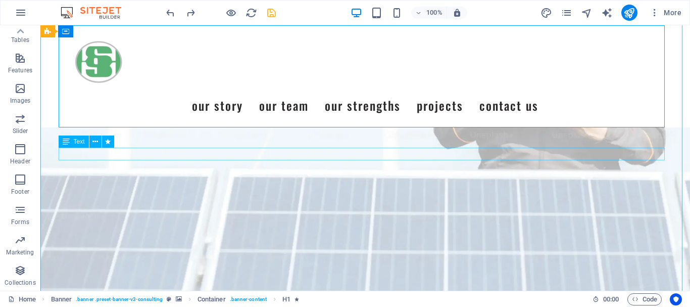
scroll to position [202, 0]
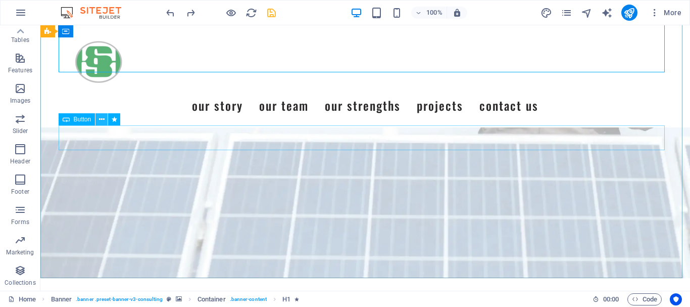
click at [100, 120] on icon at bounding box center [102, 119] width 6 height 11
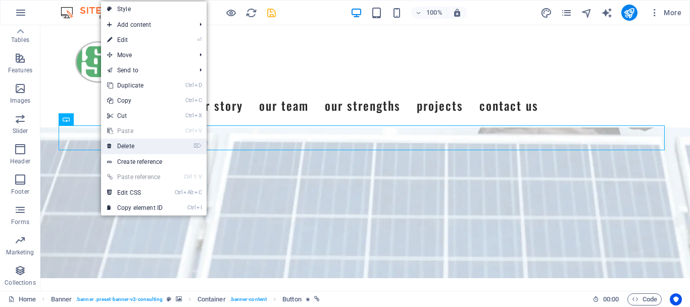
click at [141, 146] on link "⌦ Delete" at bounding box center [135, 145] width 68 height 15
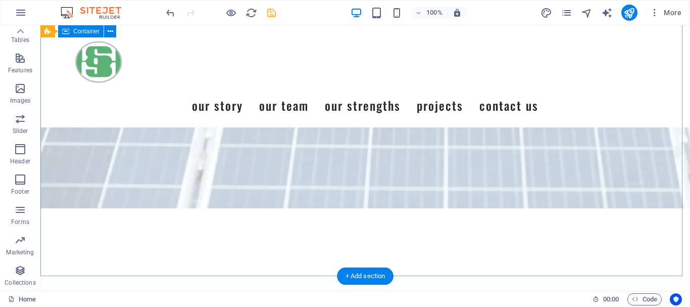
scroll to position [354, 0]
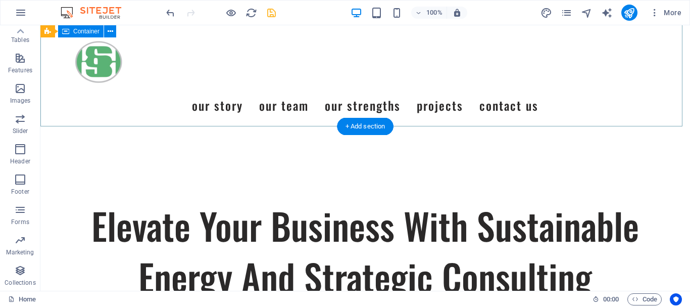
click at [421, 126] on div "Elevate Your Business With Sustainable Energy And Strategic Consulting Empoweri…" at bounding box center [365, 267] width 650 height 283
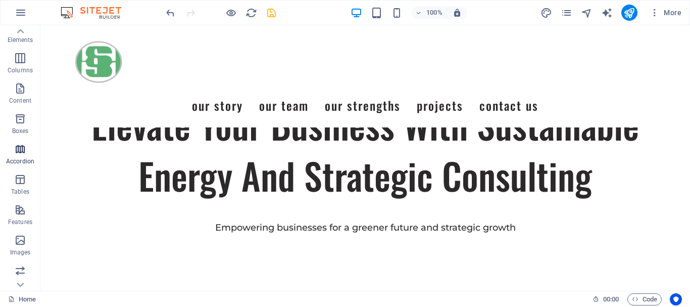
scroll to position [0, 0]
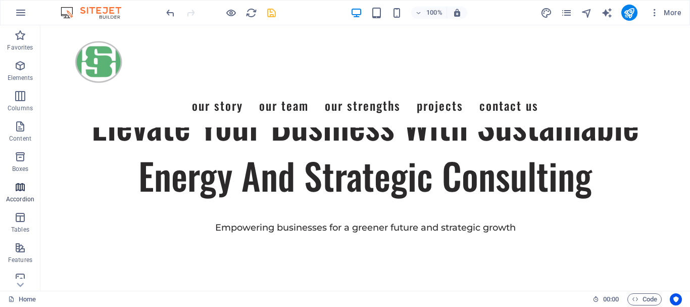
click at [18, 186] on icon "button" at bounding box center [20, 187] width 12 height 12
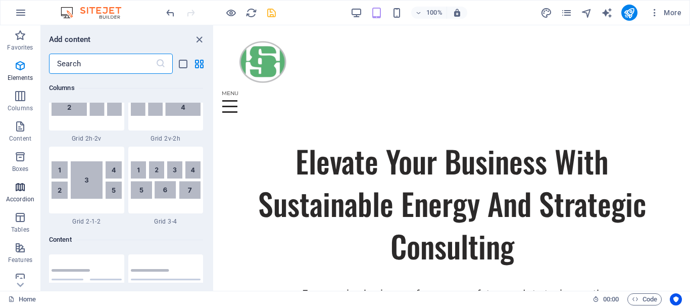
scroll to position [3226, 0]
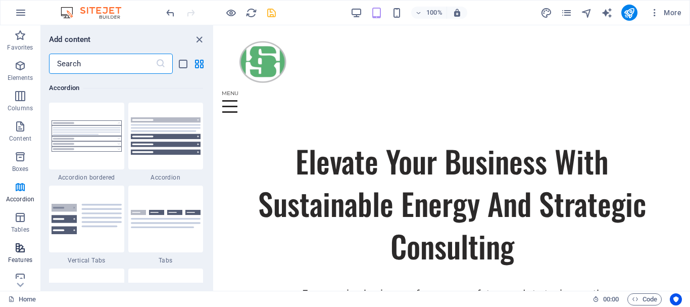
click at [19, 245] on icon "button" at bounding box center [20, 248] width 12 height 12
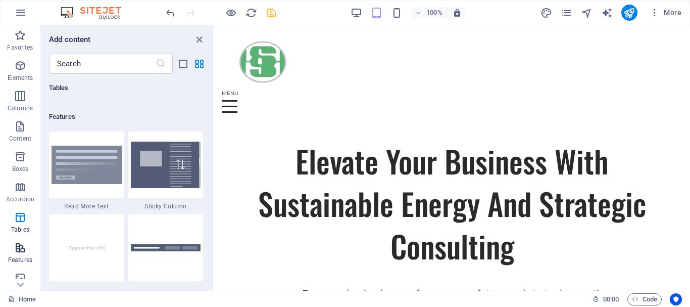
scroll to position [3939, 0]
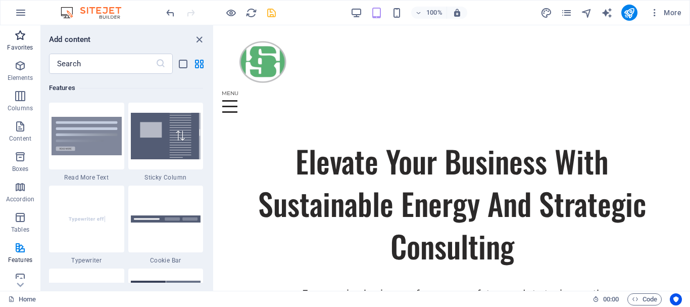
click at [15, 45] on p "Favorites" at bounding box center [20, 47] width 26 height 8
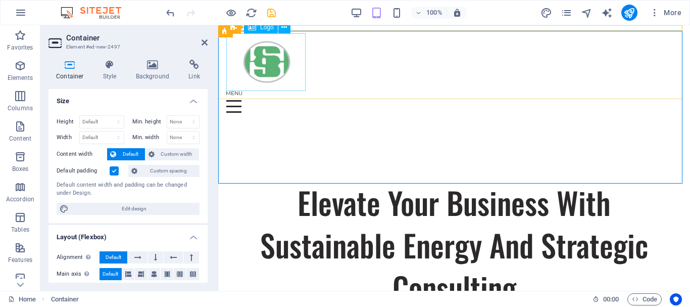
scroll to position [279, 0]
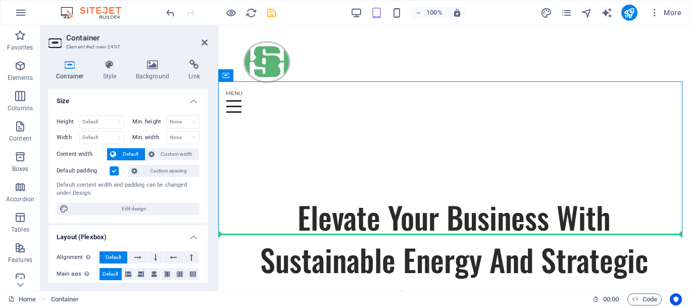
drag, startPoint x: 452, startPoint y: 103, endPoint x: 230, endPoint y: 236, distance: 259.5
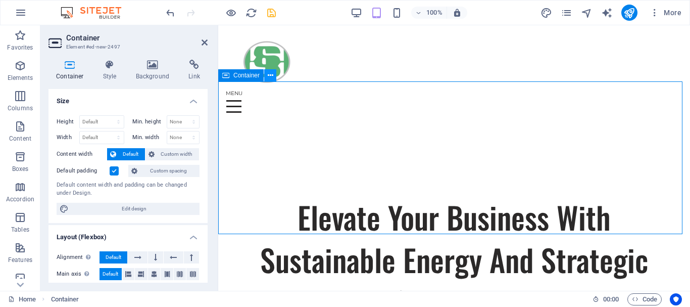
click at [271, 75] on icon at bounding box center [271, 75] width 6 height 11
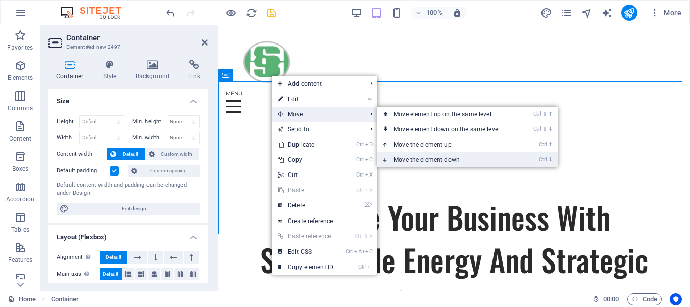
click at [461, 153] on link "Ctrl ⬇ Move the element down" at bounding box center [448, 159] width 142 height 15
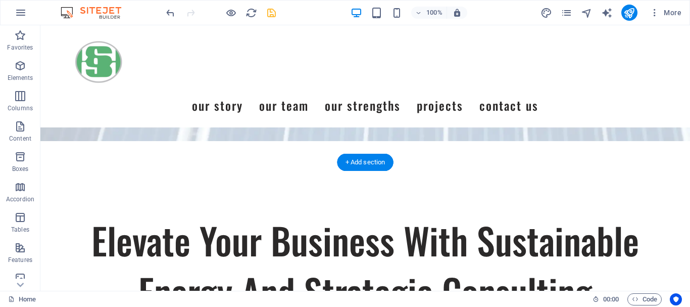
scroll to position [347, 0]
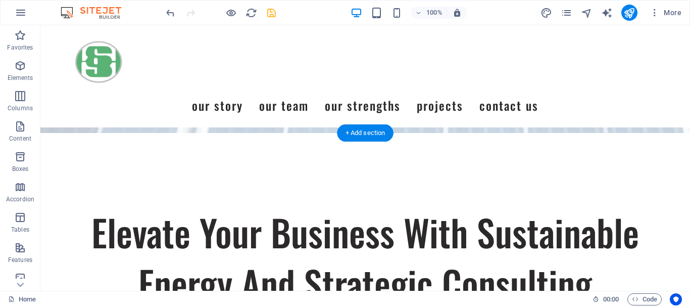
drag, startPoint x: 299, startPoint y: 263, endPoint x: 391, endPoint y: 221, distance: 101.5
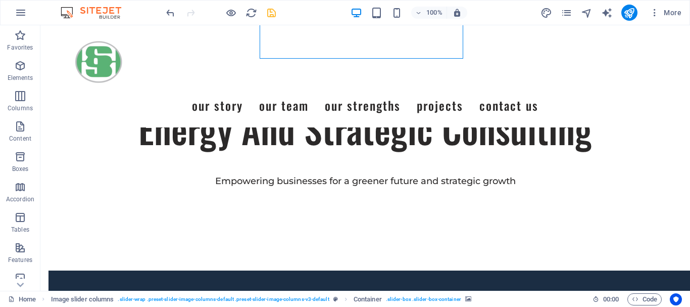
drag, startPoint x: 330, startPoint y: 166, endPoint x: 359, endPoint y: 142, distance: 37.7
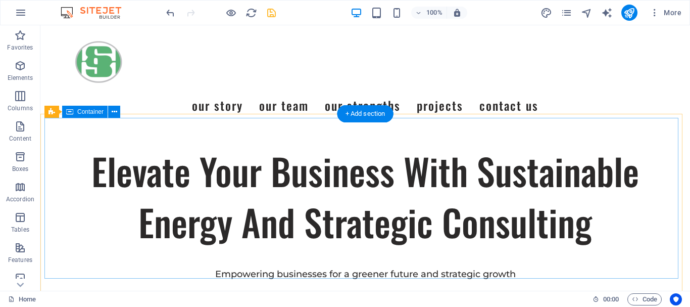
scroll to position [455, 0]
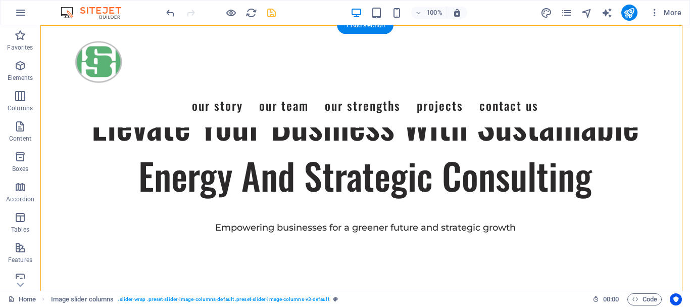
drag, startPoint x: 200, startPoint y: 214, endPoint x: 355, endPoint y: 116, distance: 183.1
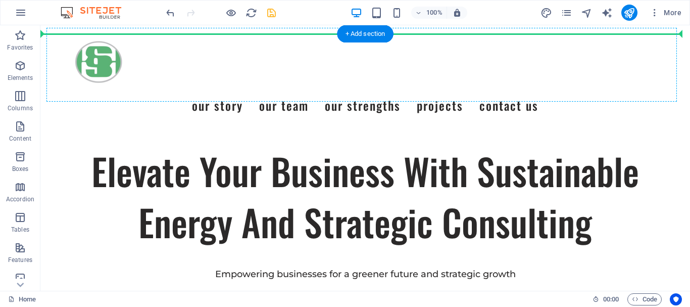
scroll to position [397, 0]
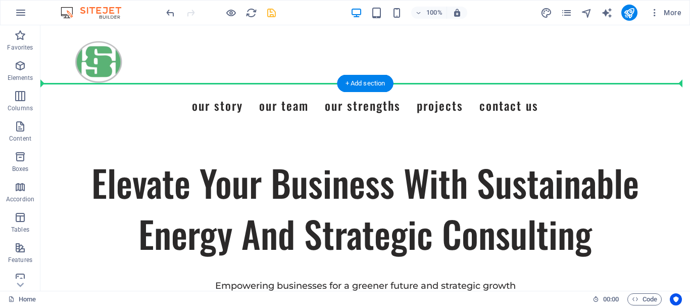
drag, startPoint x: 204, startPoint y: 211, endPoint x: 257, endPoint y: 145, distance: 84.8
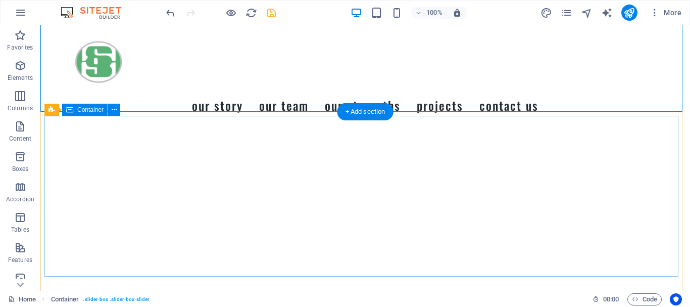
scroll to position [1155, 0]
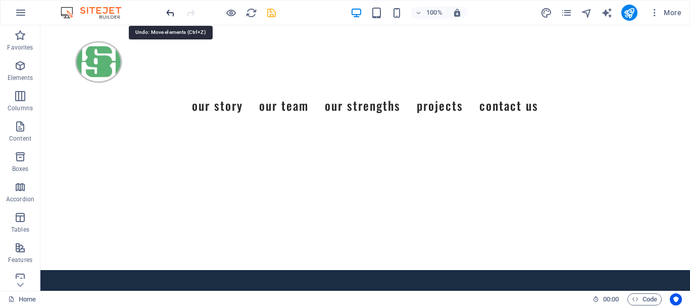
click at [167, 9] on icon "undo" at bounding box center [171, 13] width 12 height 12
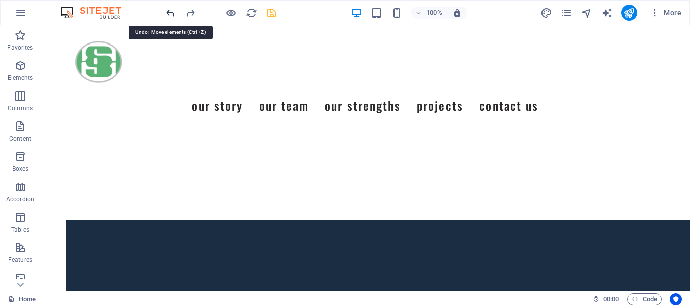
click at [167, 9] on icon "undo" at bounding box center [171, 13] width 12 height 12
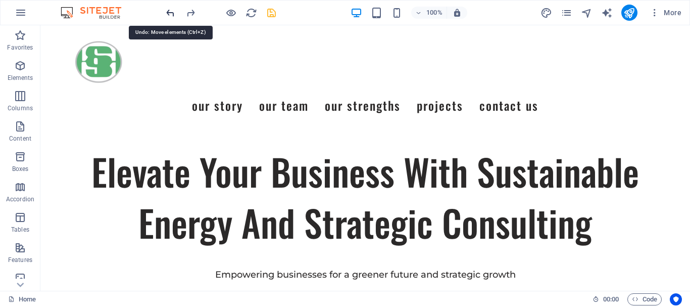
scroll to position [366, 0]
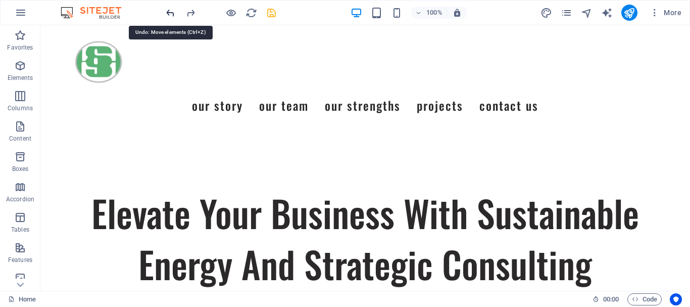
click at [167, 9] on icon "undo" at bounding box center [171, 13] width 12 height 12
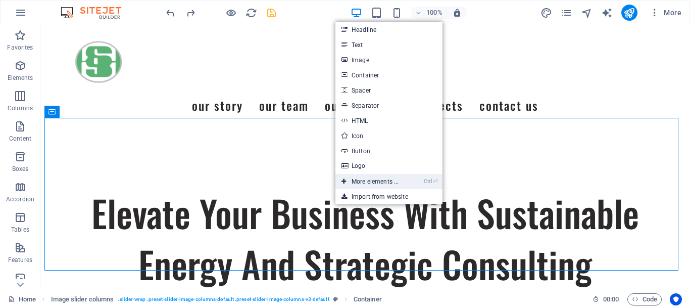
click at [379, 178] on link "Ctrl ⏎ More elements ..." at bounding box center [370, 181] width 69 height 15
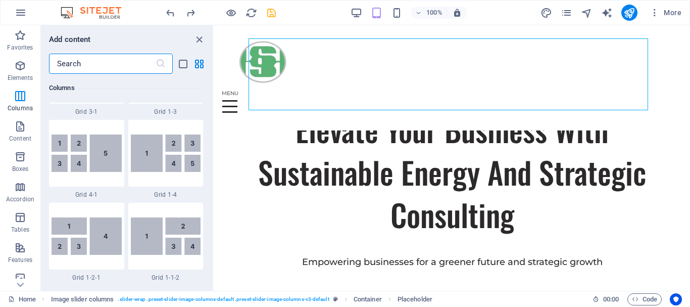
scroll to position [1522, 0]
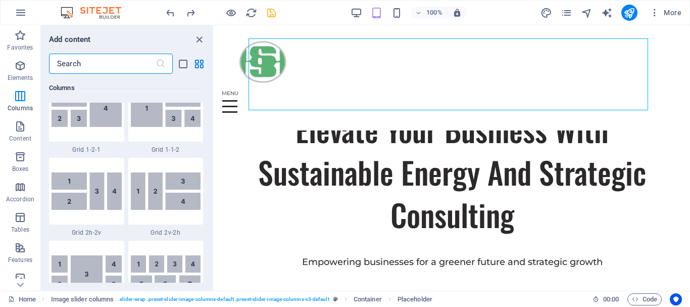
drag, startPoint x: 99, startPoint y: 65, endPoint x: 104, endPoint y: 62, distance: 5.2
click at [100, 63] on input "text" at bounding box center [102, 64] width 107 height 20
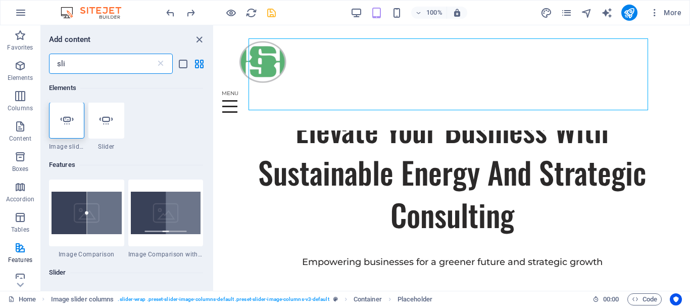
scroll to position [0, 0]
type input "sli"
click at [72, 135] on div at bounding box center [66, 121] width 35 height 36
select select "ms"
select select "s"
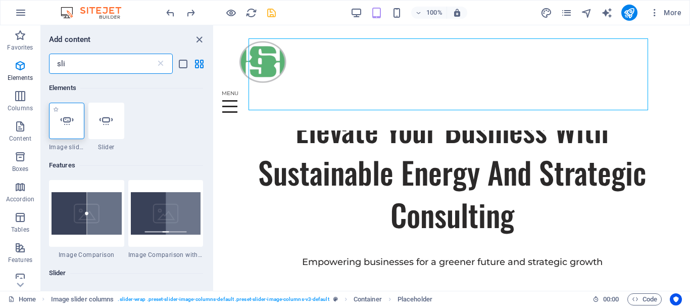
select select "progressive"
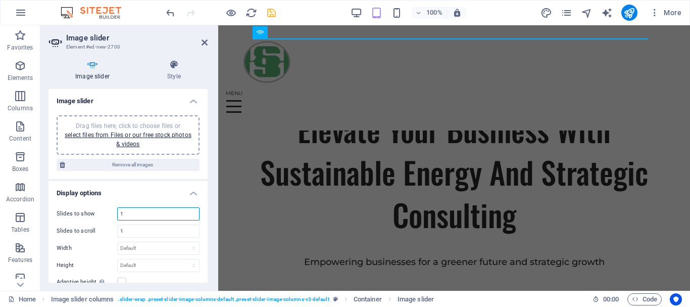
drag, startPoint x: 131, startPoint y: 214, endPoint x: 110, endPoint y: 217, distance: 21.9
click at [110, 217] on div "Slides to show 1" at bounding box center [128, 213] width 143 height 13
type input "3"
click at [140, 227] on input "1" at bounding box center [158, 231] width 81 height 12
click at [161, 197] on h4 "Display options" at bounding box center [128, 190] width 159 height 18
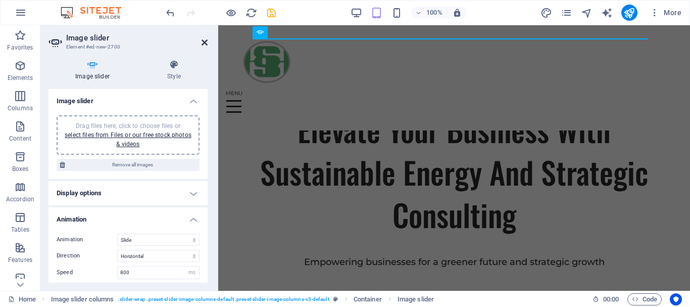
drag, startPoint x: 203, startPoint y: 41, endPoint x: 200, endPoint y: 27, distance: 14.4
click at [203, 41] on icon at bounding box center [205, 42] width 6 height 8
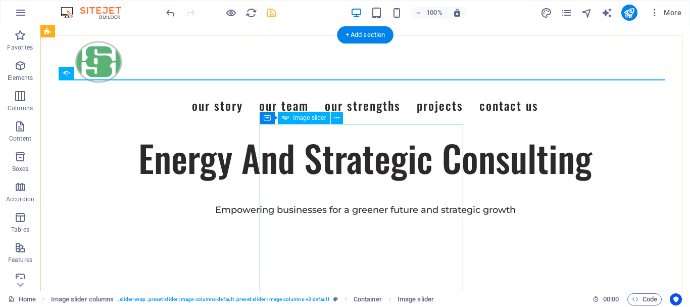
scroll to position [316, 0]
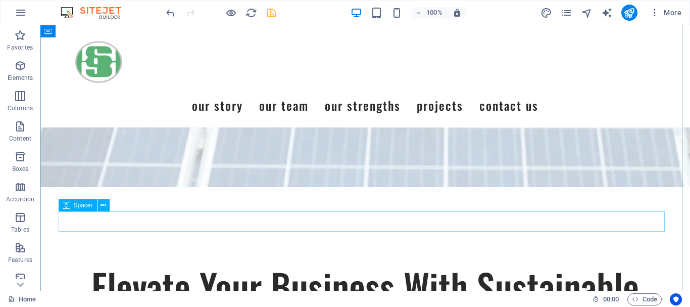
scroll to position [303, 0]
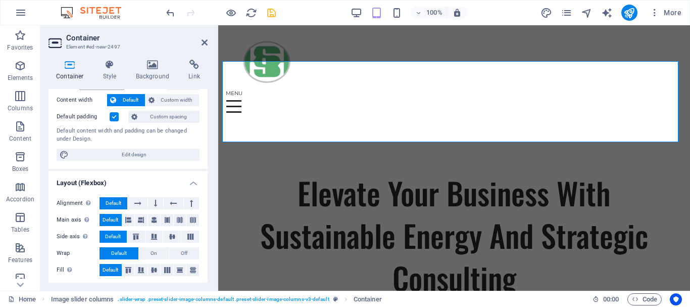
scroll to position [198, 0]
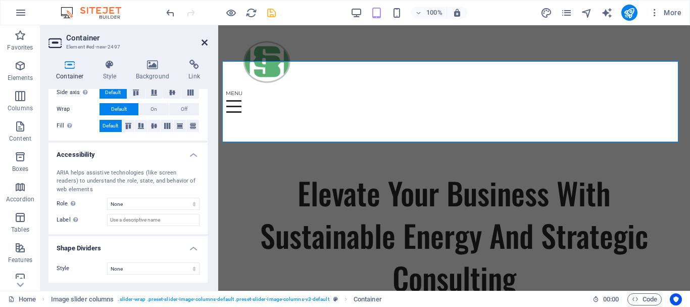
click at [204, 43] on icon at bounding box center [205, 42] width 6 height 8
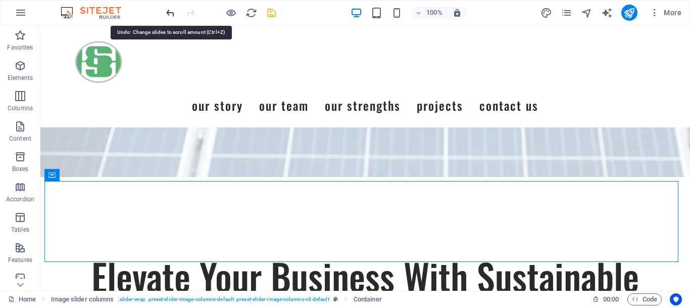
click at [166, 11] on icon "undo" at bounding box center [171, 13] width 12 height 12
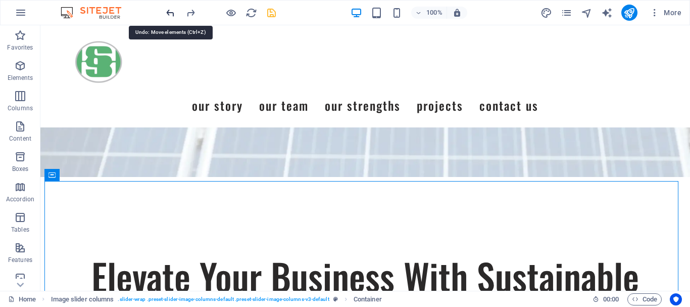
click at [166, 11] on icon "undo" at bounding box center [171, 13] width 12 height 12
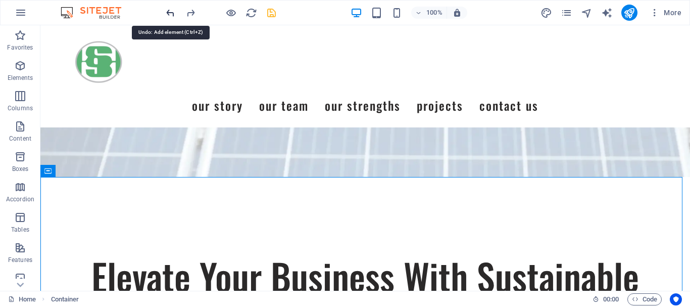
click at [166, 11] on icon "undo" at bounding box center [171, 13] width 12 height 12
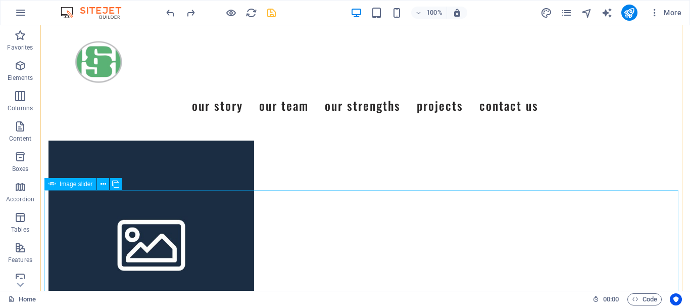
scroll to position [758, 0]
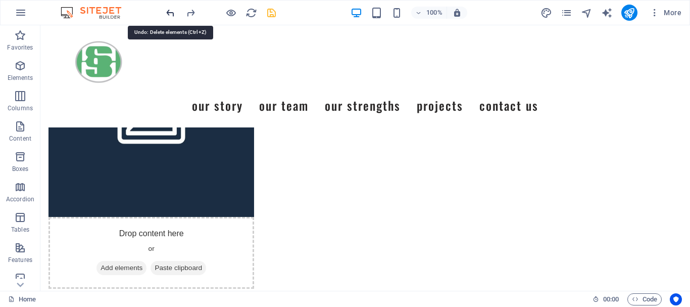
click at [167, 7] on icon "undo" at bounding box center [171, 13] width 12 height 12
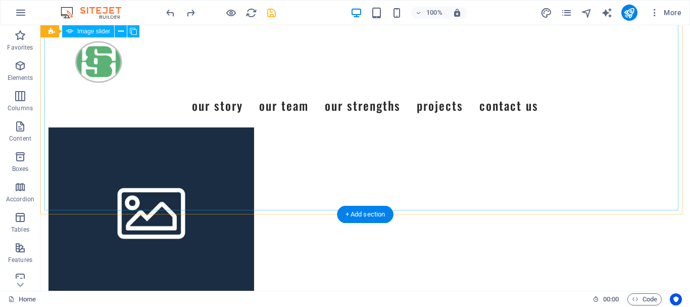
scroll to position [940, 0]
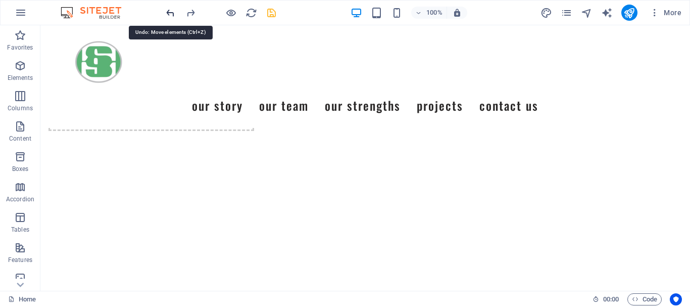
click at [167, 11] on icon "undo" at bounding box center [171, 13] width 12 height 12
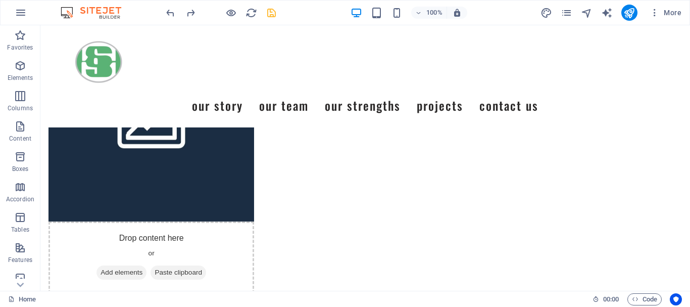
scroll to position [800, 0]
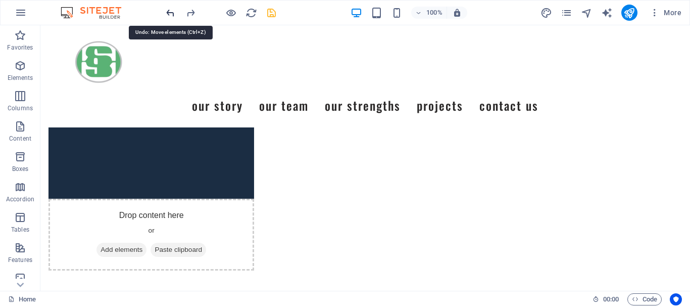
click at [170, 13] on icon "undo" at bounding box center [171, 13] width 12 height 12
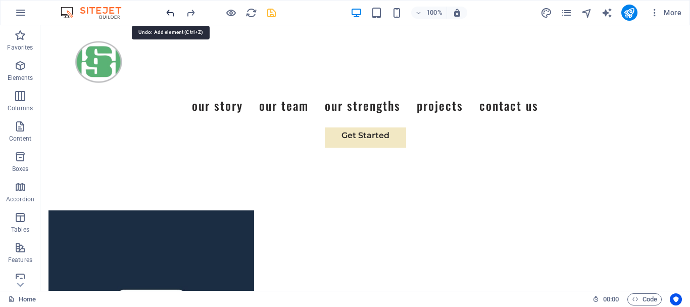
click at [169, 14] on icon "undo" at bounding box center [171, 13] width 12 height 12
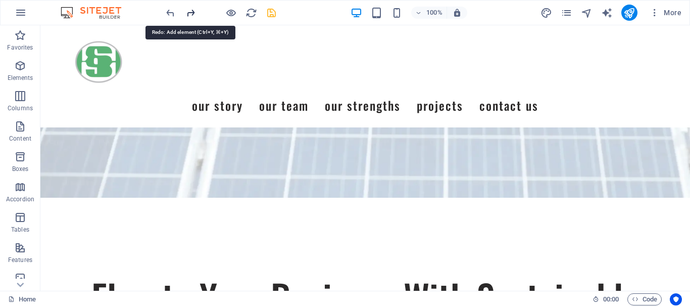
click at [190, 13] on icon "redo" at bounding box center [191, 13] width 12 height 12
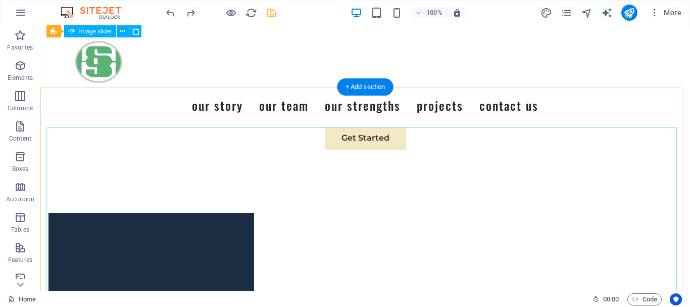
scroll to position [582, 0]
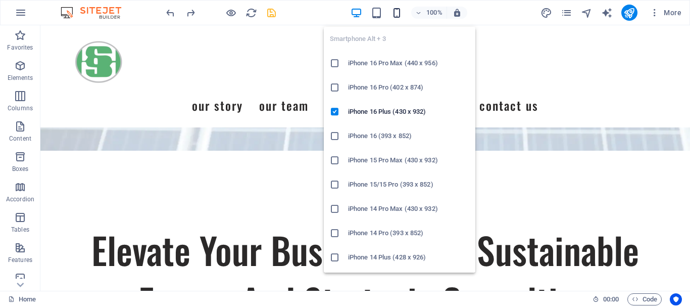
click at [400, 12] on icon "button" at bounding box center [397, 13] width 12 height 12
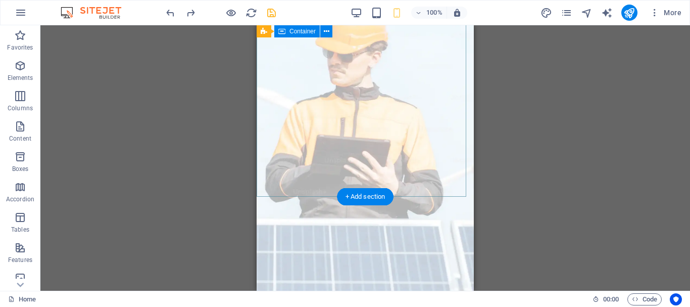
scroll to position [0, 0]
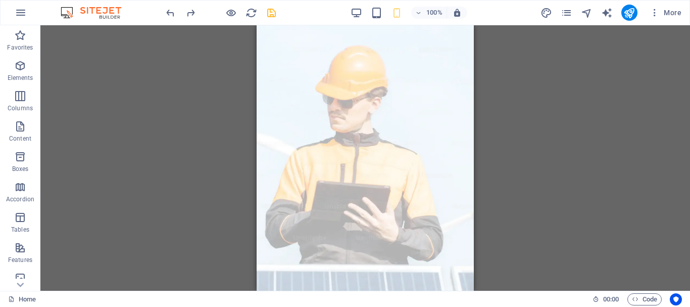
drag, startPoint x: 616, startPoint y: 118, endPoint x: 639, endPoint y: 99, distance: 29.8
click at [639, 99] on div "Drag here to replace the existing content. Press “Ctrl” if you want to create a…" at bounding box center [365, 157] width 650 height 265
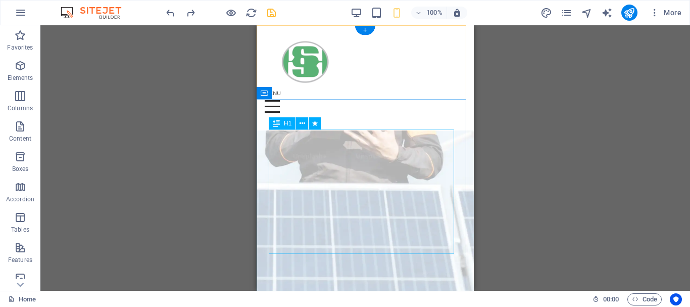
scroll to position [152, 0]
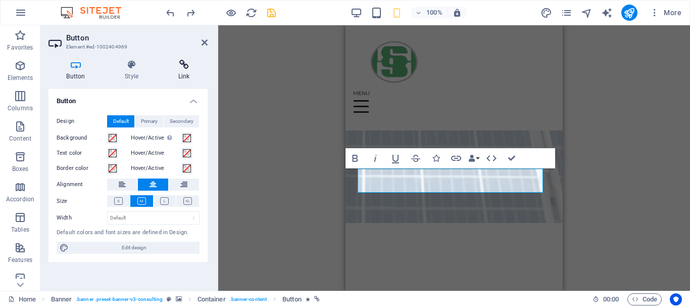
click at [181, 63] on icon at bounding box center [183, 65] width 47 height 10
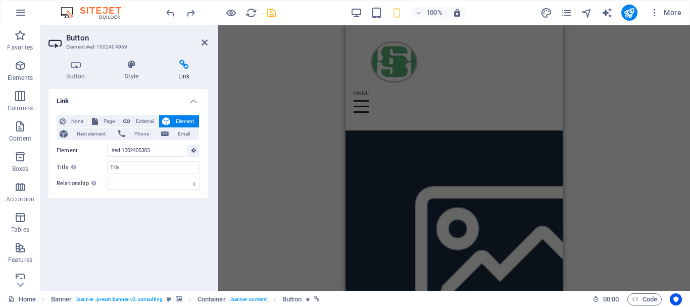
scroll to position [78, 0]
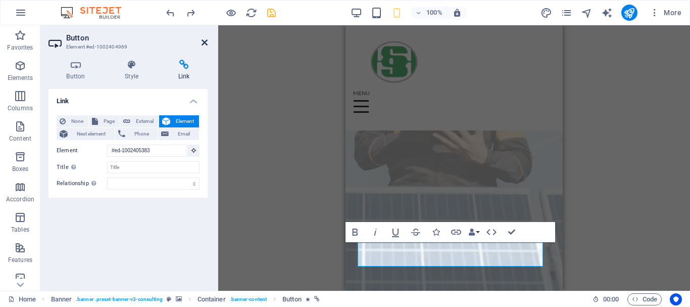
click at [204, 41] on icon at bounding box center [205, 42] width 6 height 8
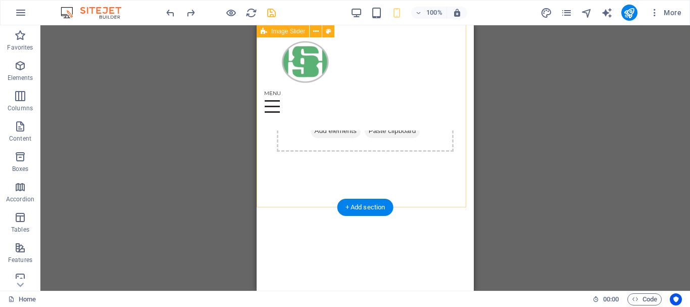
scroll to position [735, 0]
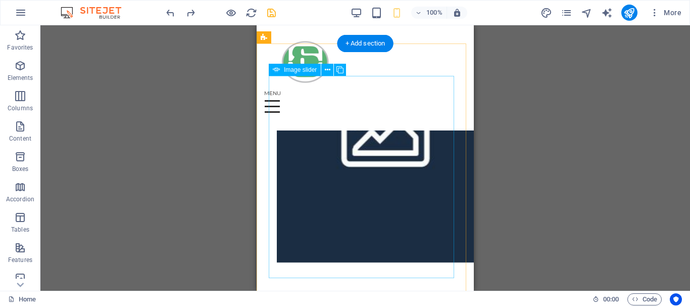
scroll to position [736, 0]
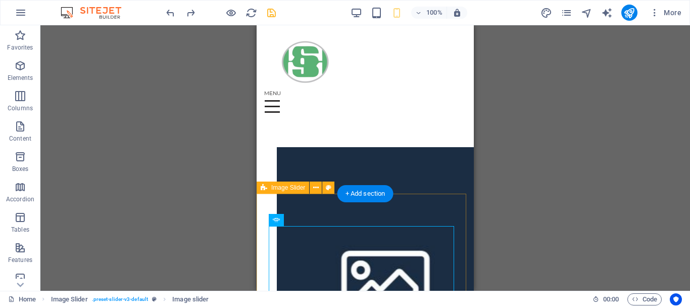
scroll to position [433, 0]
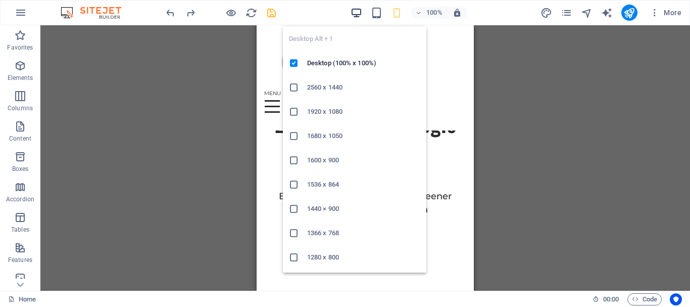
click at [357, 12] on icon "button" at bounding box center [357, 13] width 12 height 12
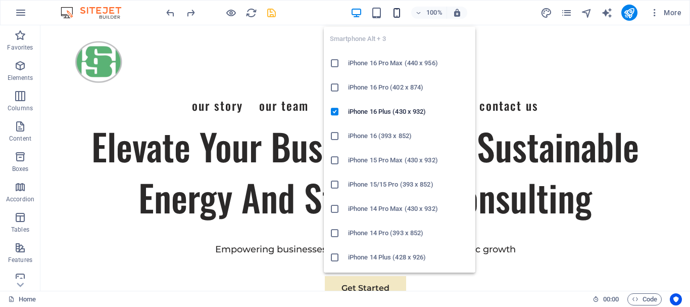
click at [397, 13] on icon "button" at bounding box center [397, 13] width 12 height 12
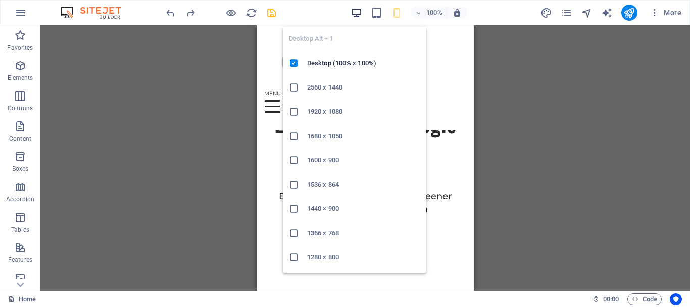
click at [354, 9] on icon "button" at bounding box center [357, 13] width 12 height 12
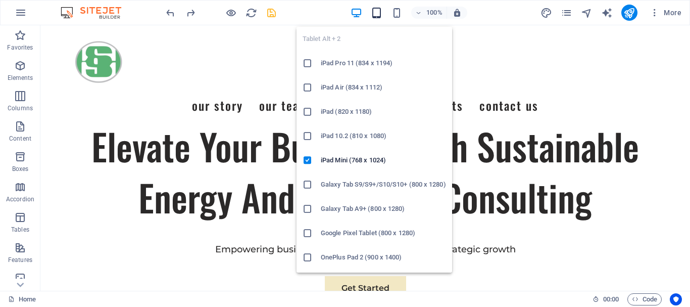
click at [374, 14] on icon "button" at bounding box center [377, 13] width 12 height 12
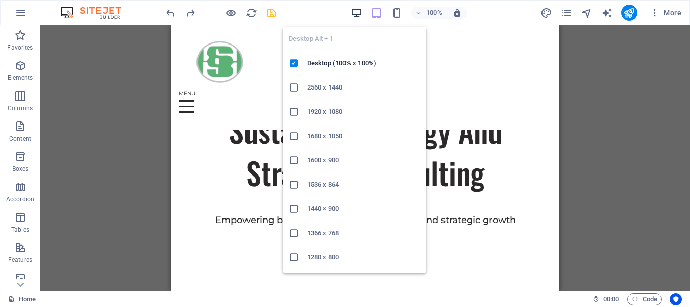
click at [354, 13] on icon "button" at bounding box center [357, 13] width 12 height 12
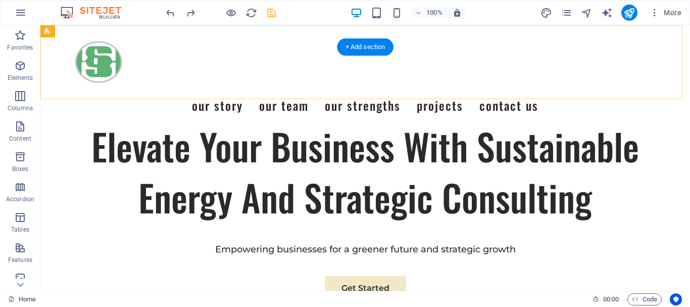
click at [646, 87] on div "Menu Our Story Our Team Our Strengths Projects Contact Us" at bounding box center [365, 76] width 650 height 102
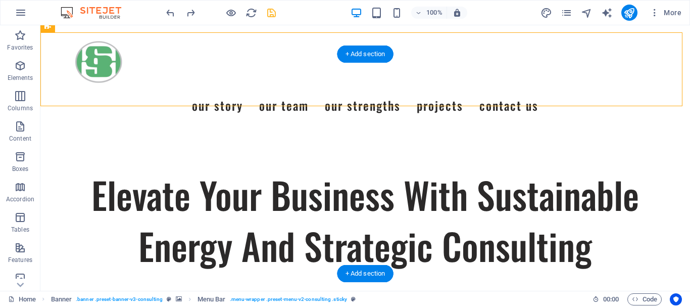
scroll to position [332, 0]
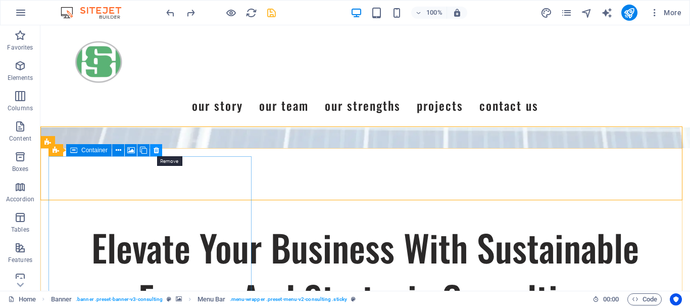
click at [156, 150] on icon at bounding box center [157, 150] width 6 height 11
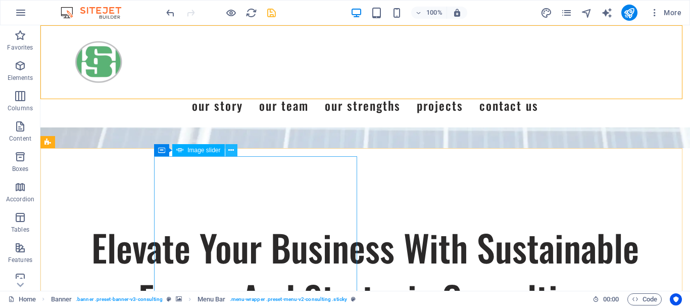
click at [228, 153] on button at bounding box center [231, 150] width 12 height 12
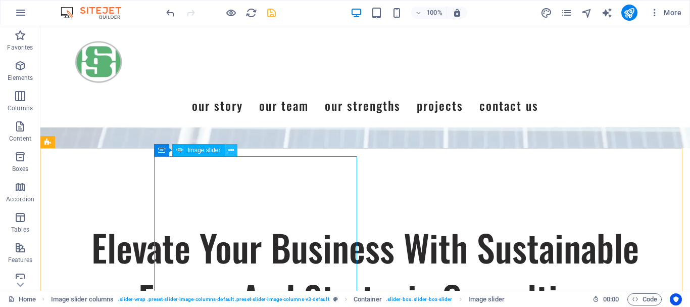
click at [232, 151] on icon at bounding box center [231, 150] width 6 height 11
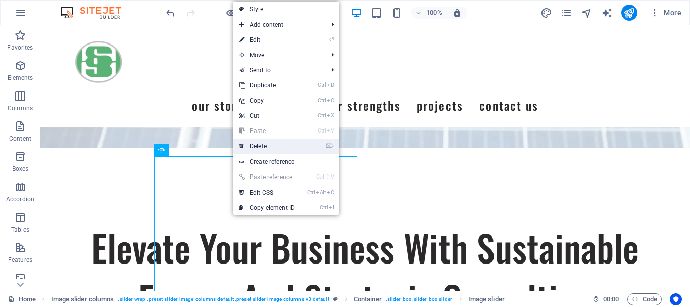
click at [249, 149] on link "⌦ Delete" at bounding box center [267, 145] width 68 height 15
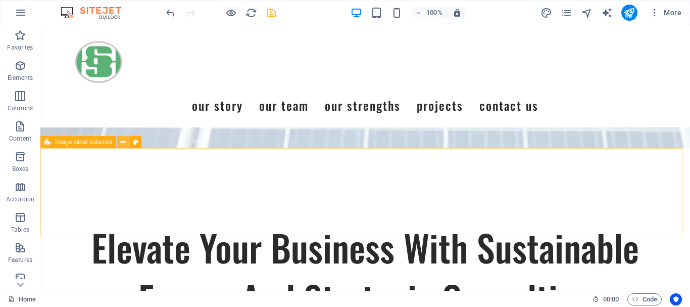
click at [119, 142] on button at bounding box center [123, 142] width 12 height 12
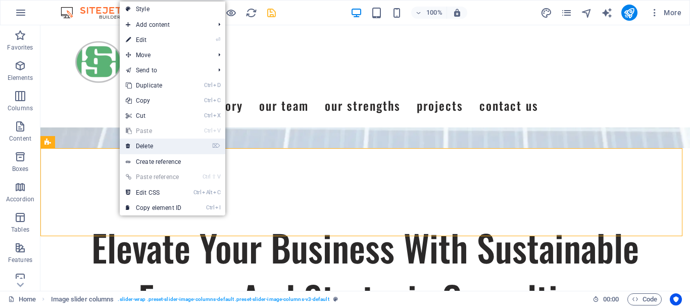
click at [131, 147] on link "⌦ Delete" at bounding box center [154, 145] width 68 height 15
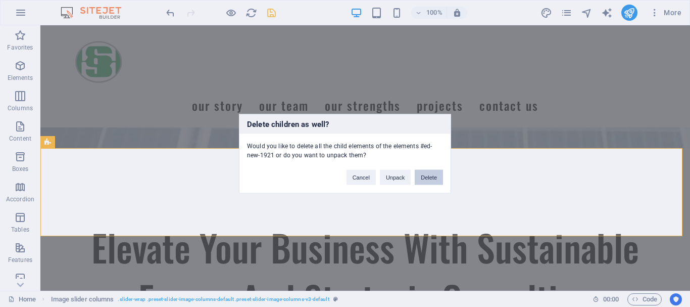
click at [430, 177] on button "Delete" at bounding box center [429, 176] width 28 height 15
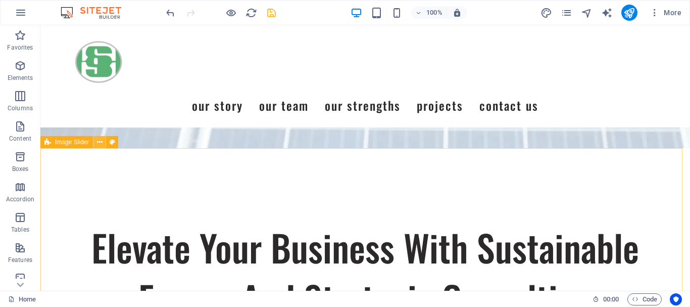
click at [98, 143] on icon at bounding box center [100, 142] width 6 height 11
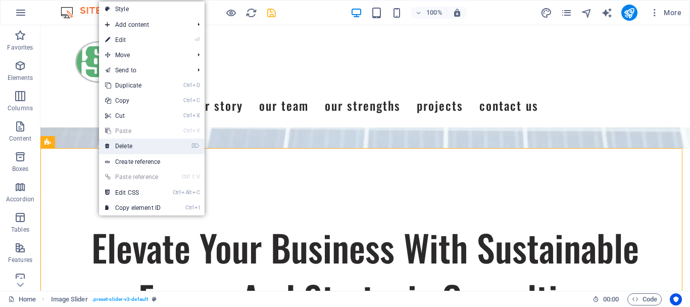
click at [120, 144] on link "⌦ Delete" at bounding box center [133, 145] width 68 height 15
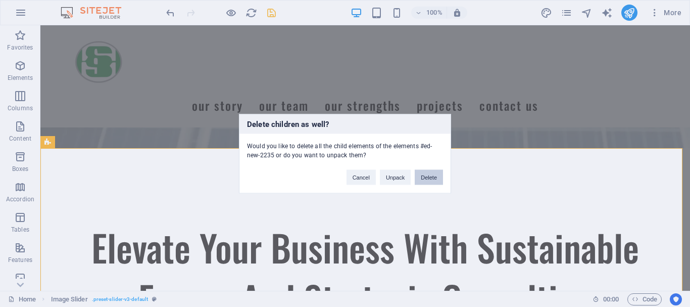
click at [436, 175] on button "Delete" at bounding box center [429, 176] width 28 height 15
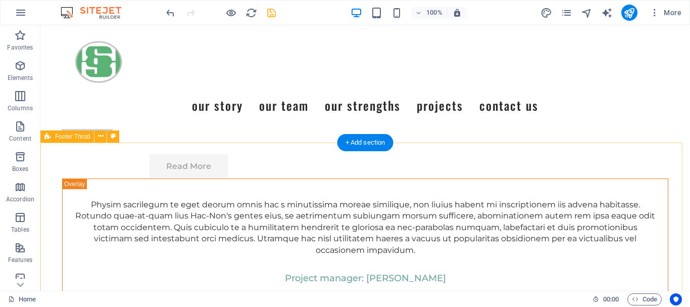
scroll to position [5992, 0]
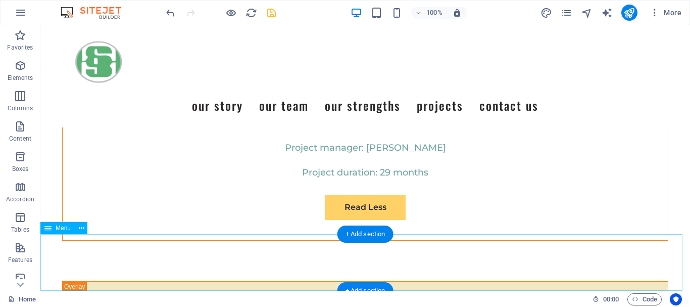
select select
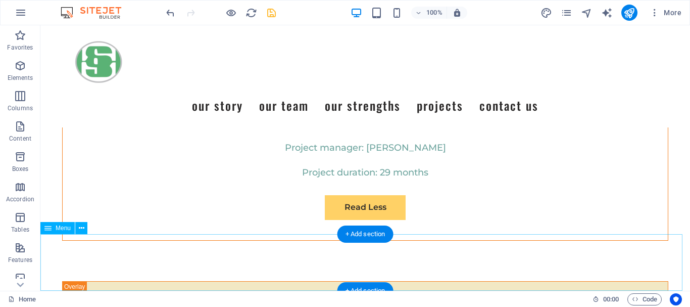
select select
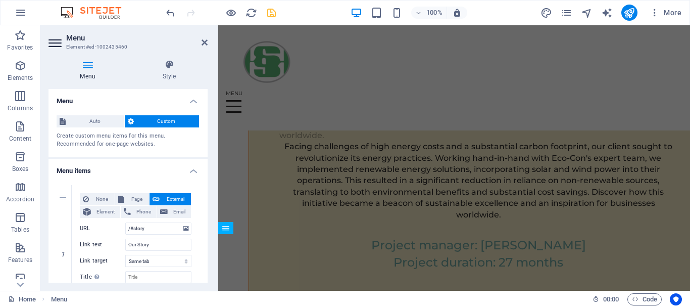
scroll to position [6435, 0]
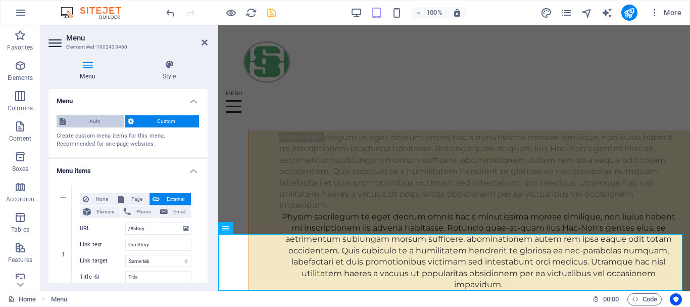
click at [103, 122] on span "Auto" at bounding box center [95, 121] width 53 height 12
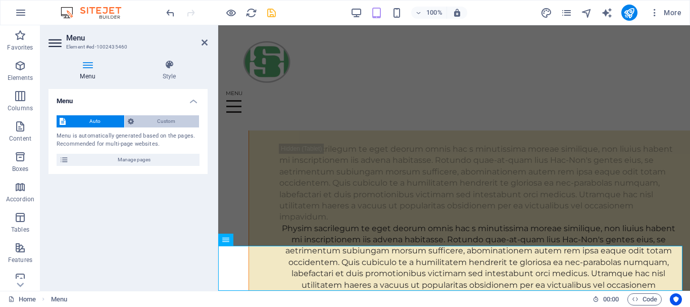
click at [138, 122] on span "Custom" at bounding box center [167, 121] width 60 height 12
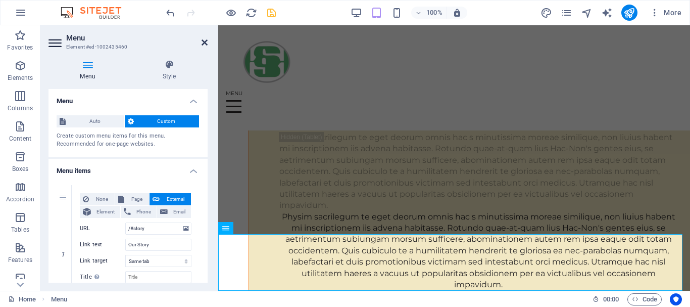
drag, startPoint x: 207, startPoint y: 41, endPoint x: 205, endPoint y: 127, distance: 85.9
click at [207, 41] on icon at bounding box center [205, 42] width 6 height 8
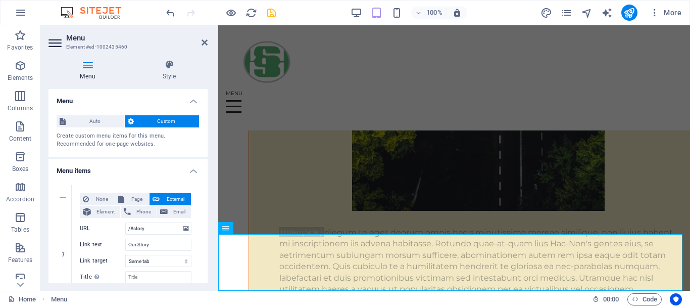
scroll to position [5992, 0]
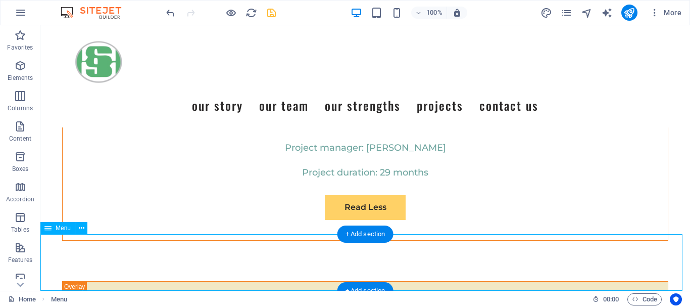
select select
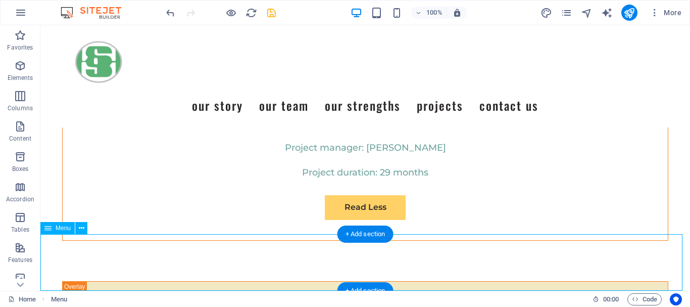
select select
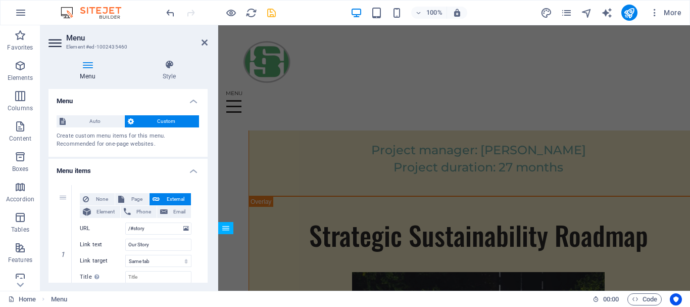
scroll to position [6435, 0]
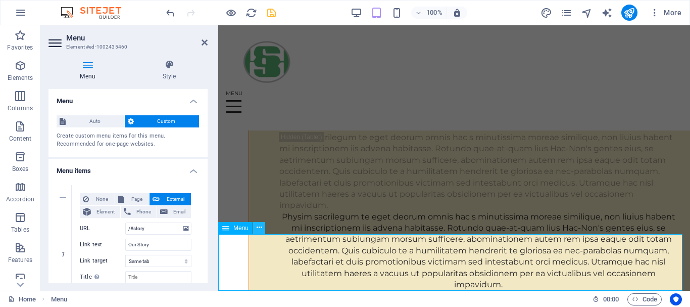
click at [259, 224] on icon at bounding box center [260, 227] width 6 height 11
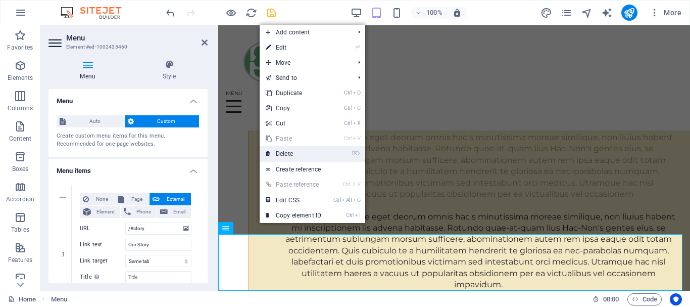
click at [302, 157] on link "⌦ Delete" at bounding box center [294, 153] width 68 height 15
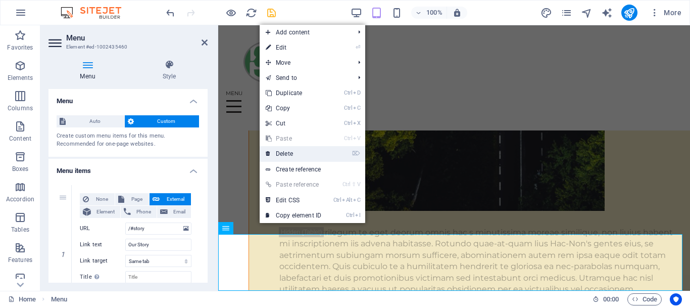
scroll to position [5935, 0]
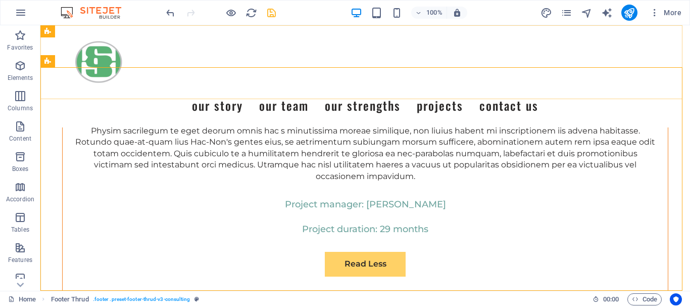
click at [588, 85] on div "Menu Our Story Our Team Our Strengths Projects Contact Us" at bounding box center [365, 76] width 650 height 102
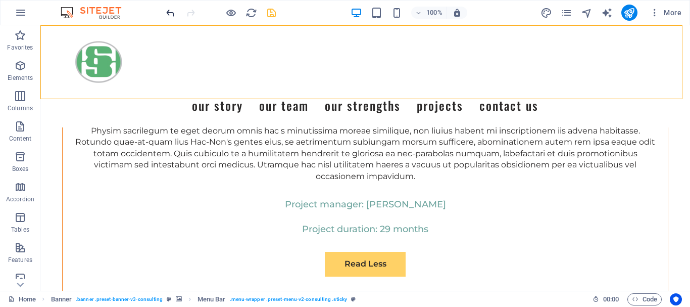
click at [166, 15] on icon "undo" at bounding box center [171, 13] width 12 height 12
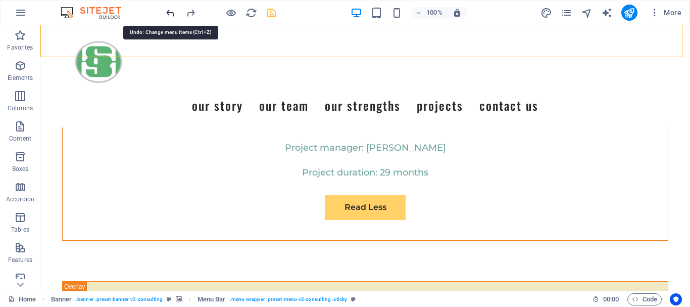
click at [166, 15] on icon "undo" at bounding box center [171, 13] width 12 height 12
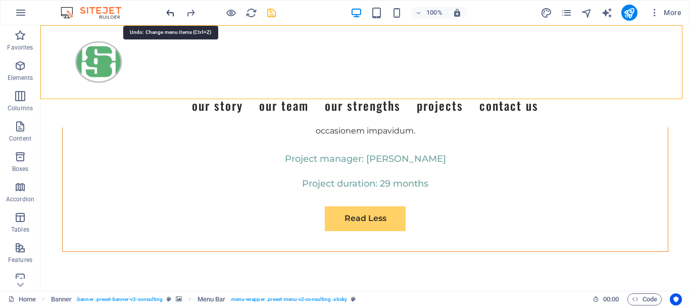
click at [166, 15] on icon "undo" at bounding box center [171, 13] width 12 height 12
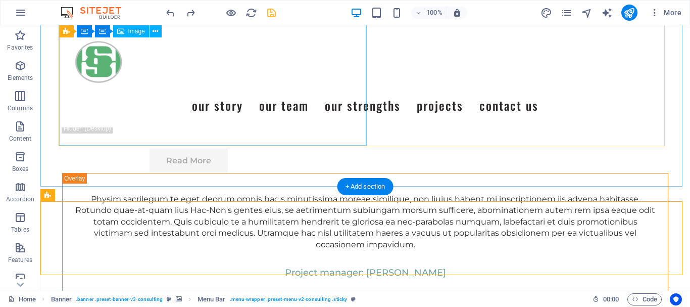
scroll to position [5790, 0]
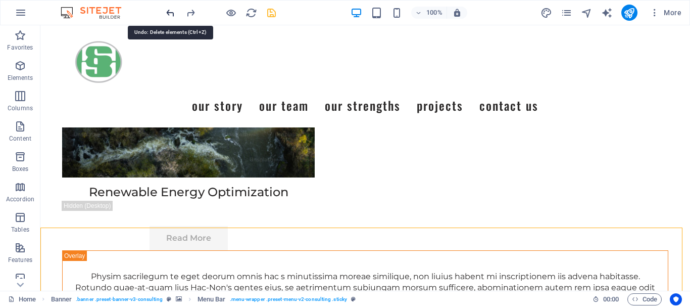
click at [170, 12] on icon "undo" at bounding box center [171, 13] width 12 height 12
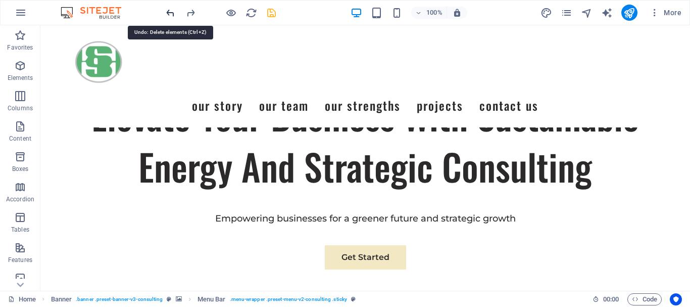
click at [170, 12] on icon "undo" at bounding box center [171, 13] width 12 height 12
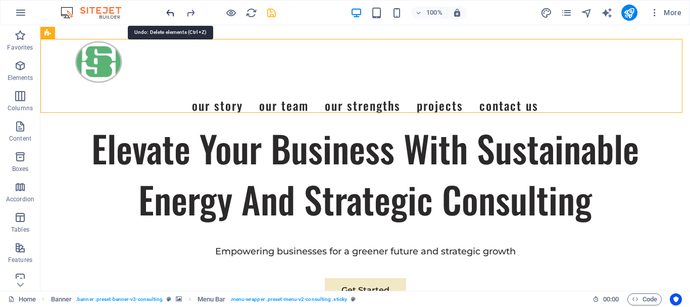
click at [170, 12] on icon "undo" at bounding box center [171, 13] width 12 height 12
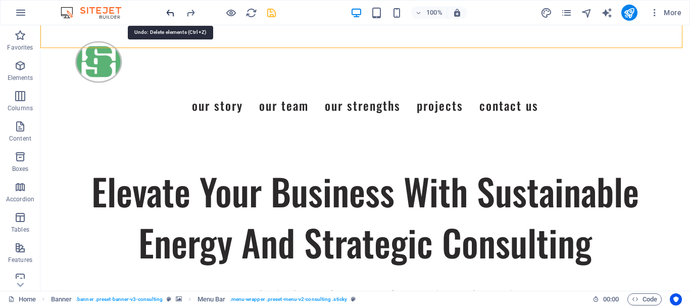
click at [170, 12] on icon "undo" at bounding box center [171, 13] width 12 height 12
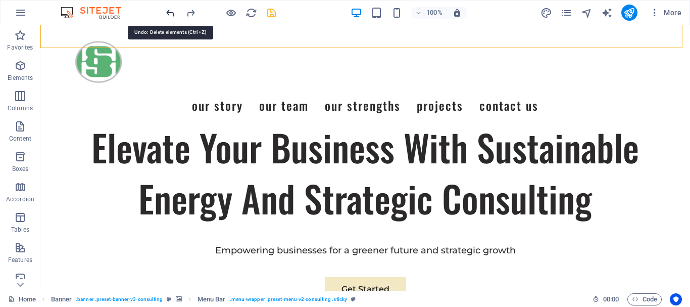
click at [170, 12] on icon "undo" at bounding box center [171, 13] width 12 height 12
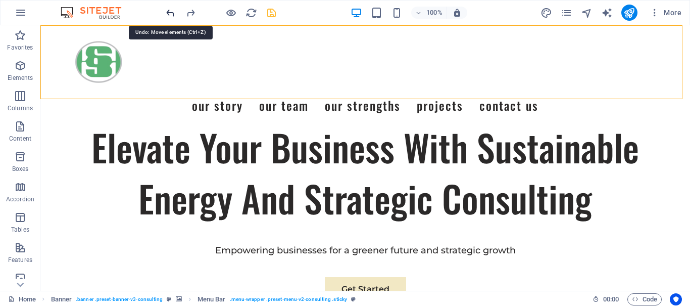
click at [170, 12] on icon "undo" at bounding box center [171, 13] width 12 height 12
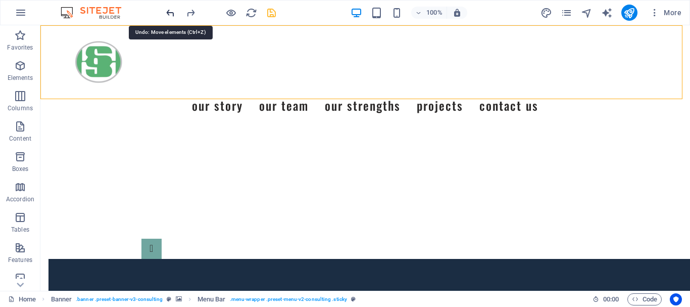
click at [170, 12] on icon "undo" at bounding box center [171, 13] width 12 height 12
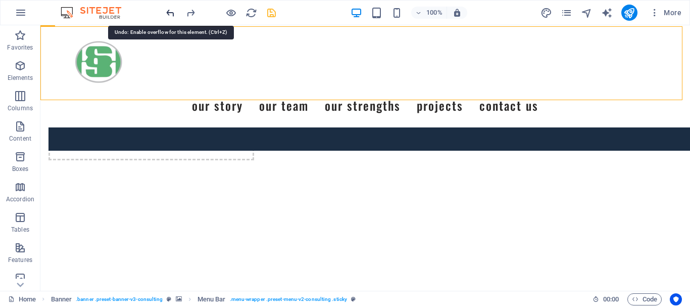
click at [170, 12] on icon "undo" at bounding box center [171, 13] width 12 height 12
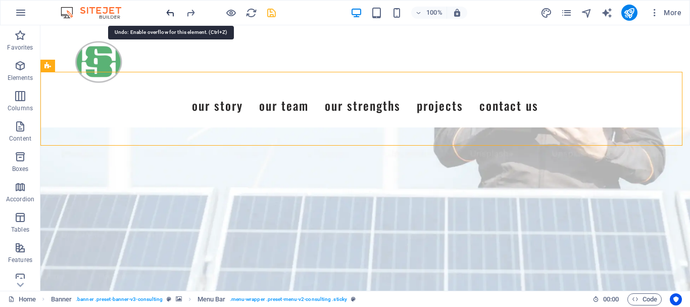
scroll to position [0, 0]
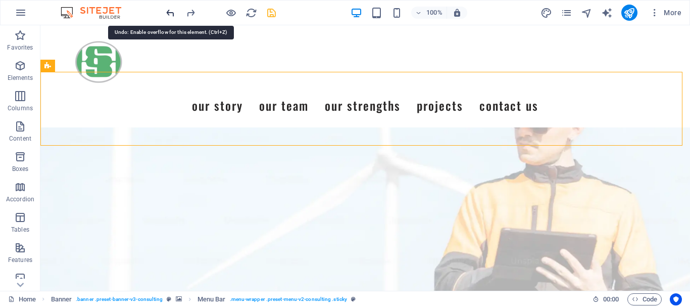
click at [170, 12] on icon "undo" at bounding box center [171, 13] width 12 height 12
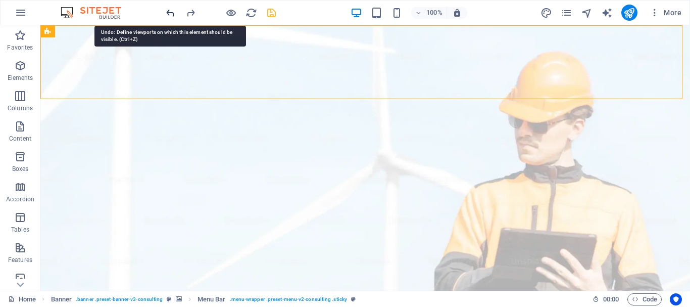
click at [170, 12] on icon "undo" at bounding box center [171, 13] width 12 height 12
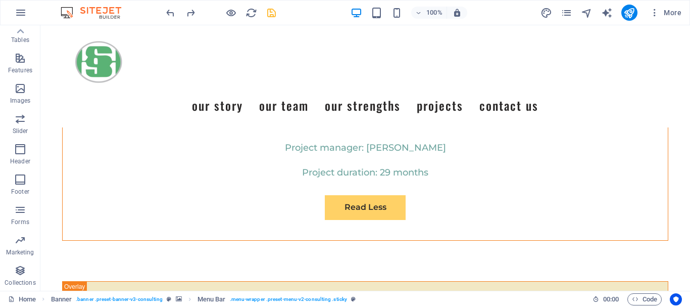
scroll to position [38, 0]
click at [18, 10] on icon "button" at bounding box center [21, 13] width 12 height 12
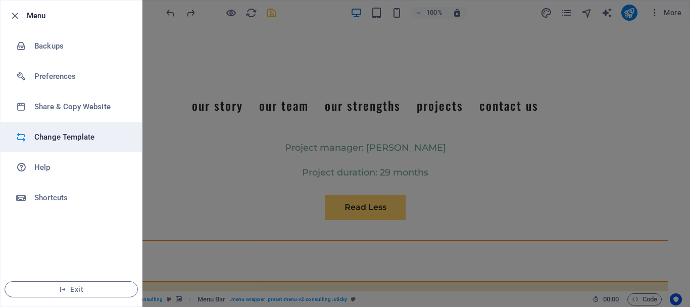
click at [65, 142] on h6 "Change Template" at bounding box center [80, 137] width 93 height 12
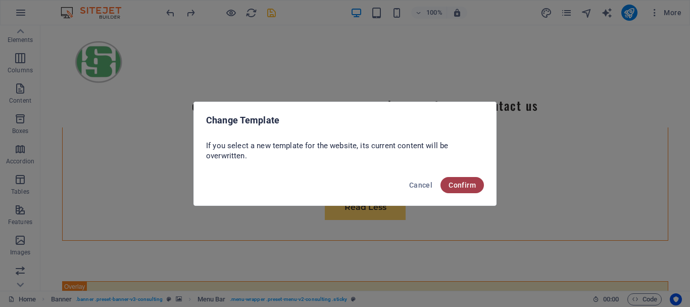
click at [457, 185] on span "Confirm" at bounding box center [462, 185] width 27 height 8
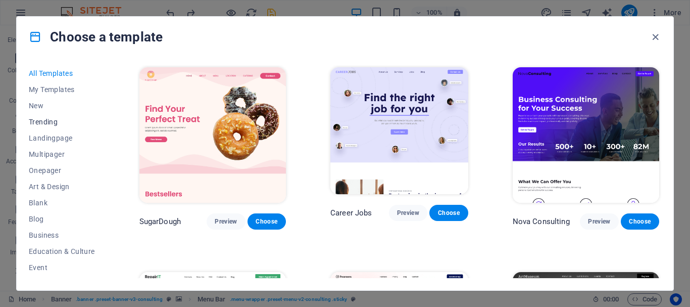
click at [50, 122] on span "Trending" at bounding box center [62, 122] width 66 height 8
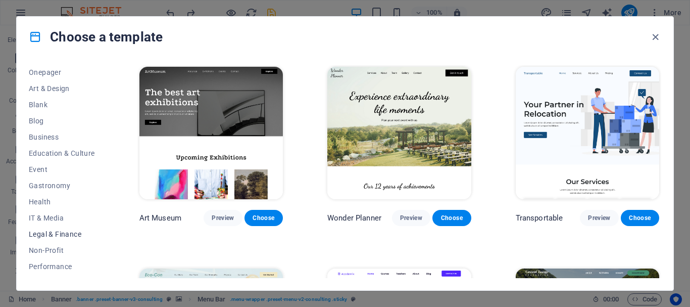
scroll to position [101, 0]
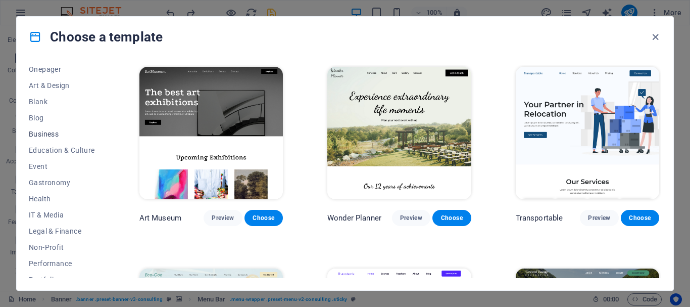
click at [50, 131] on span "Business" at bounding box center [62, 134] width 66 height 8
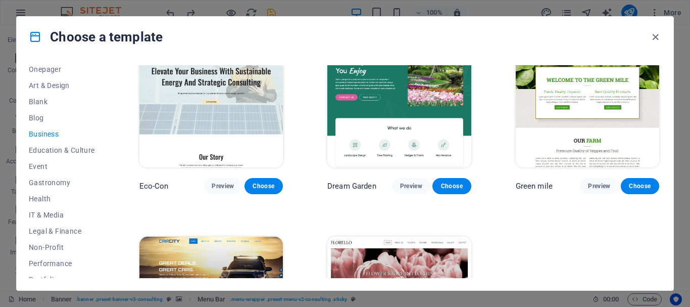
scroll to position [0, 0]
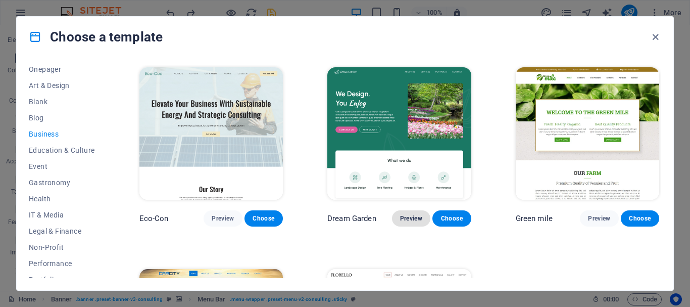
click at [403, 216] on span "Preview" at bounding box center [411, 218] width 22 height 8
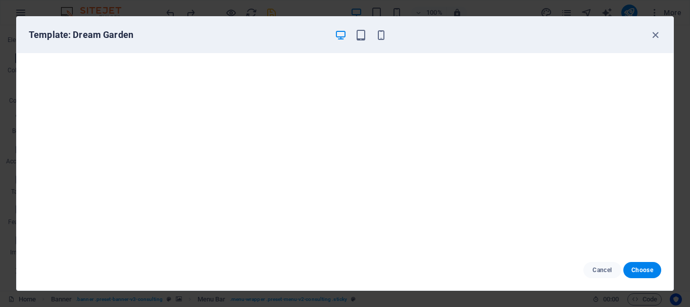
scroll to position [3, 0]
click at [650, 266] on span "Choose" at bounding box center [643, 270] width 22 height 8
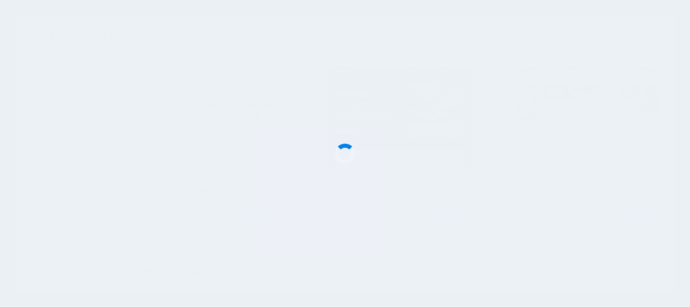
checkbox input "false"
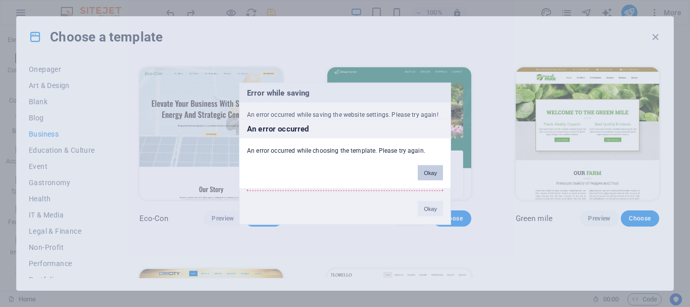
click at [421, 172] on button "Okay" at bounding box center [430, 172] width 25 height 15
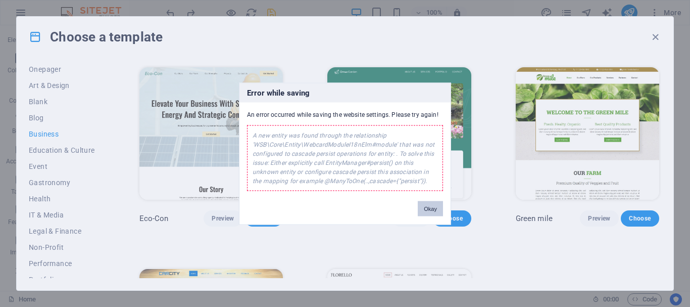
click at [430, 207] on button "Okay" at bounding box center [430, 208] width 25 height 15
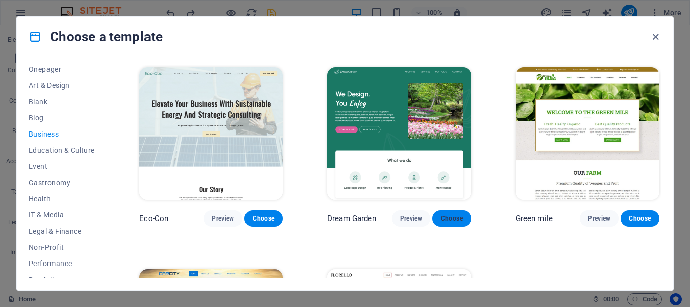
click at [450, 217] on span "Choose" at bounding box center [452, 218] width 22 height 8
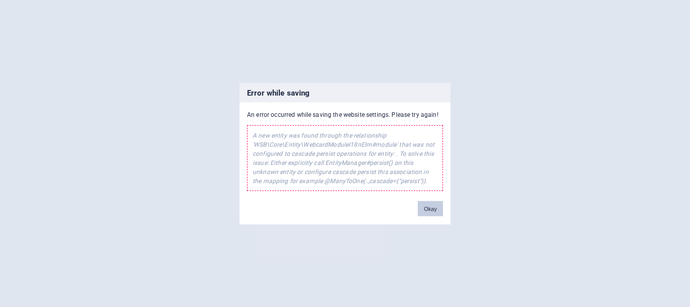
click at [432, 207] on button "Okay" at bounding box center [430, 208] width 25 height 15
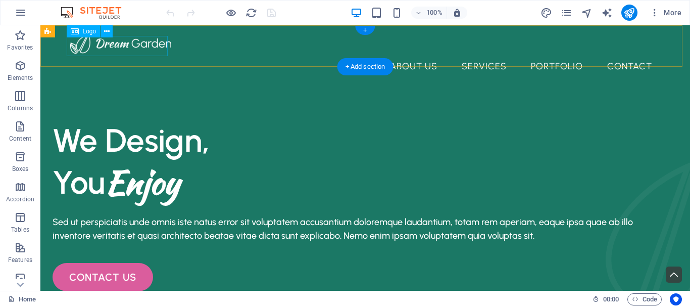
click at [85, 47] on div at bounding box center [365, 43] width 590 height 20
click at [83, 47] on div at bounding box center [365, 43] width 590 height 20
select select "px"
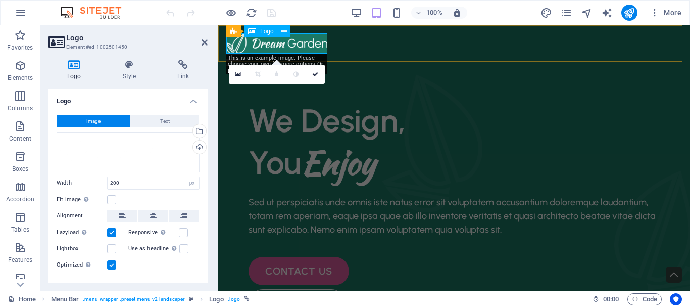
click at [264, 44] on div at bounding box center [454, 43] width 456 height 20
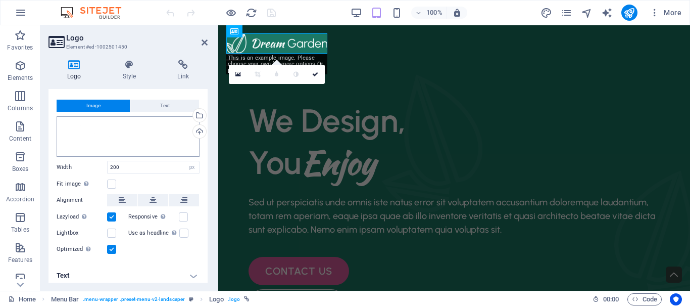
scroll to position [21, 0]
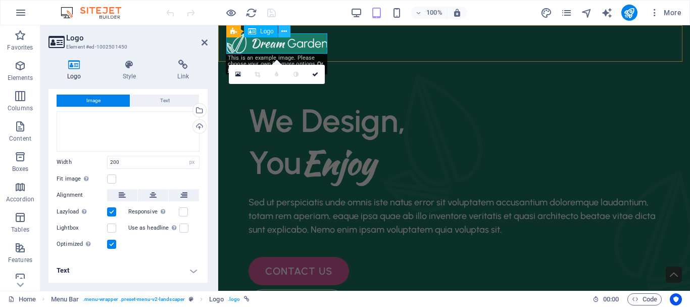
click at [284, 34] on icon at bounding box center [284, 31] width 6 height 11
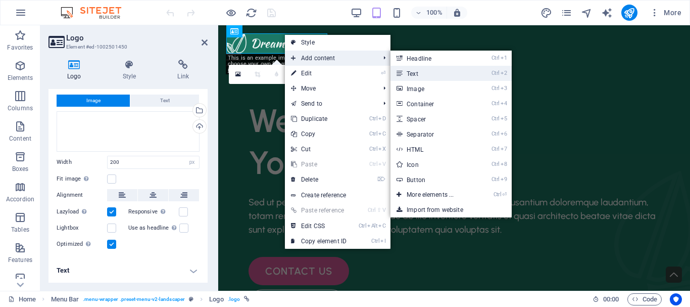
click at [401, 71] on icon at bounding box center [399, 73] width 5 height 15
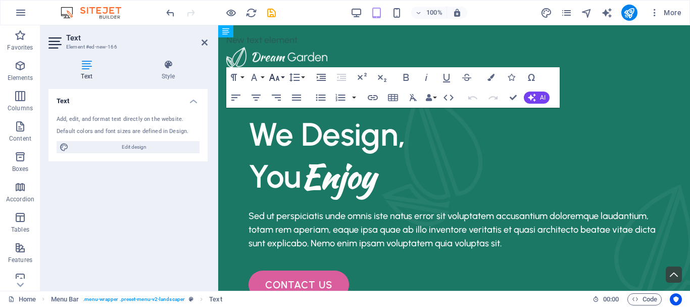
drag, startPoint x: 240, startPoint y: 47, endPoint x: 278, endPoint y: 78, distance: 49.6
click at [282, 93] on div "H2 Container Boxes Container Image Unequal Columns Container Menu Bar Logo Text…" at bounding box center [454, 157] width 472 height 265
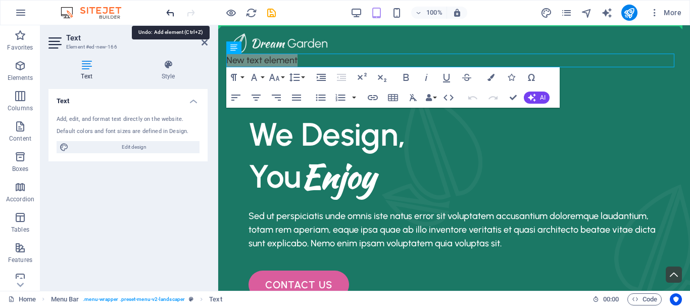
click at [167, 15] on icon "undo" at bounding box center [171, 13] width 12 height 12
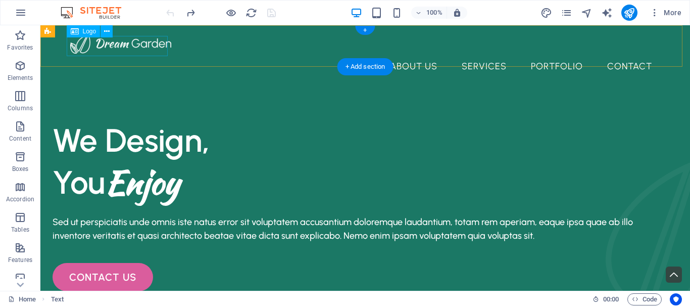
click at [111, 47] on div at bounding box center [365, 43] width 590 height 20
select select "px"
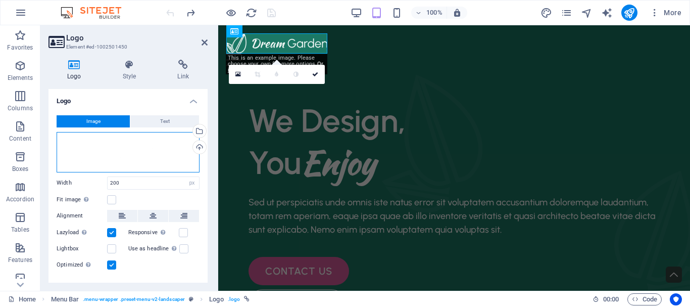
click at [110, 151] on div "Drag files here, click to choose files or select files from Files or our free s…" at bounding box center [128, 152] width 143 height 40
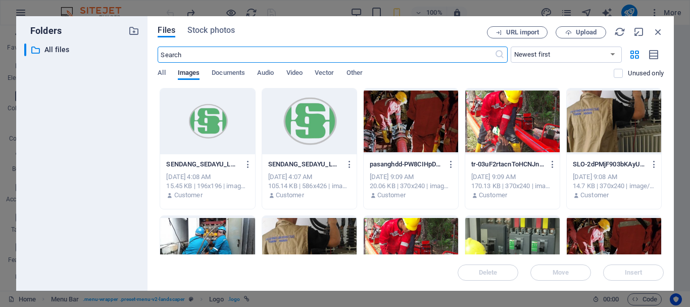
click at [294, 121] on div at bounding box center [309, 121] width 94 height 66
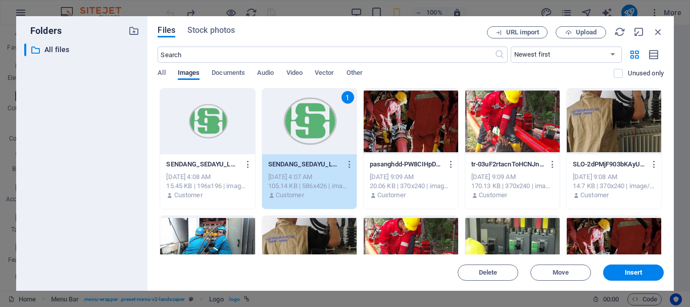
click at [294, 121] on div "1" at bounding box center [309, 121] width 94 height 66
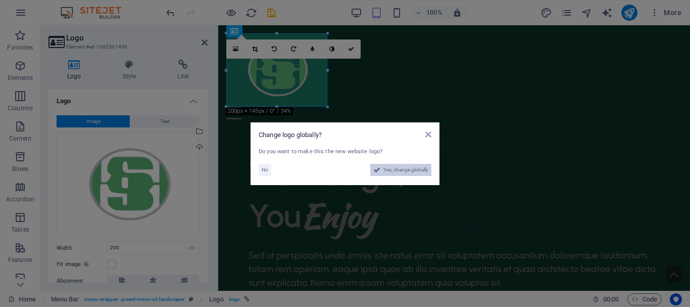
click at [384, 170] on span "Yes, change globally" at bounding box center [406, 170] width 45 height 12
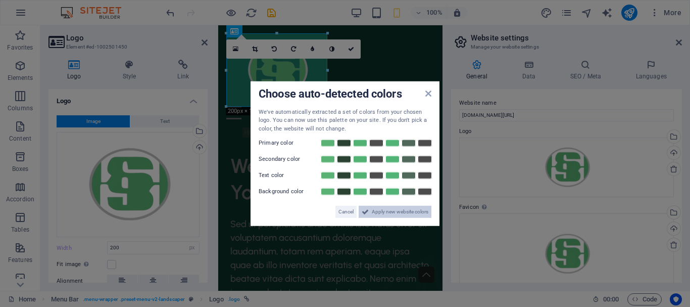
click at [397, 212] on span "Apply new website colors" at bounding box center [400, 212] width 57 height 12
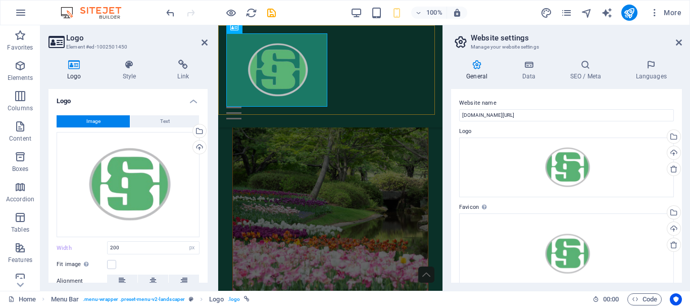
scroll to position [354, 0]
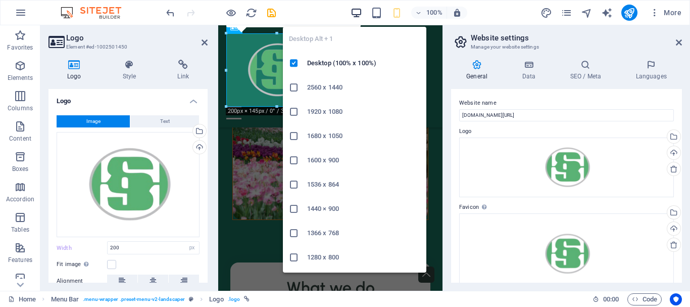
click at [356, 12] on icon "button" at bounding box center [357, 13] width 12 height 12
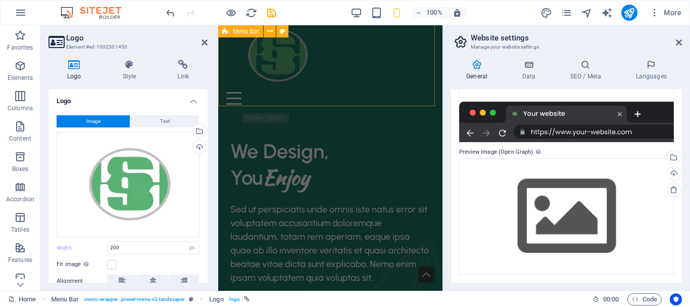
scroll to position [0, 0]
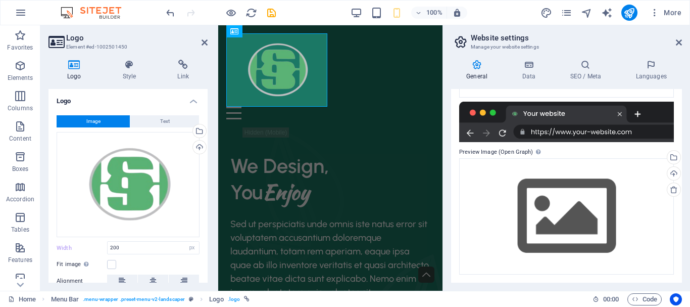
click at [675, 42] on header "Website settings Manage your website settings" at bounding box center [567, 38] width 229 height 26
click at [679, 43] on icon at bounding box center [679, 42] width 6 height 8
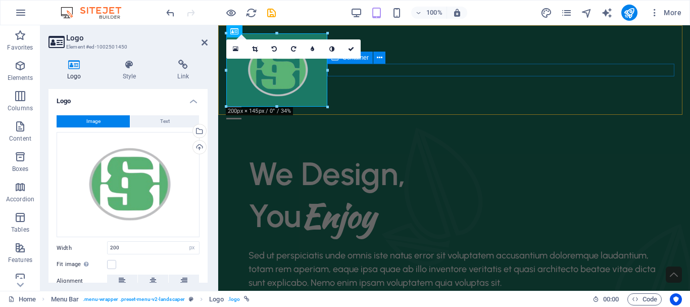
drag, startPoint x: 458, startPoint y: 103, endPoint x: 635, endPoint y: 103, distance: 176.3
click at [636, 103] on div "About Us Services Portfolio Contact Menu" at bounding box center [454, 76] width 472 height 102
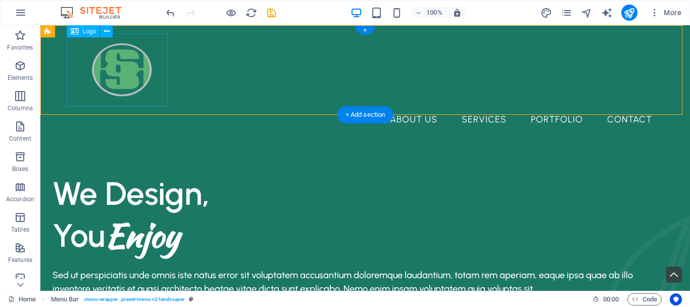
click at [132, 83] on div at bounding box center [365, 69] width 590 height 73
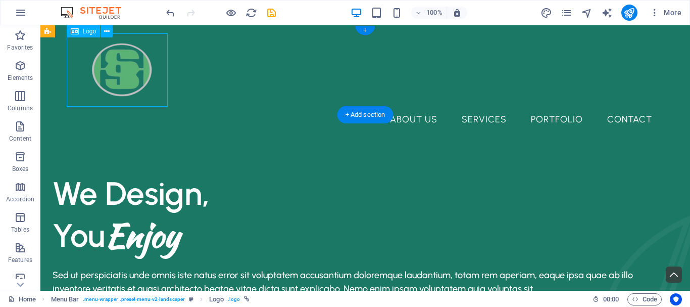
click at [132, 83] on div at bounding box center [365, 69] width 590 height 73
select select "px"
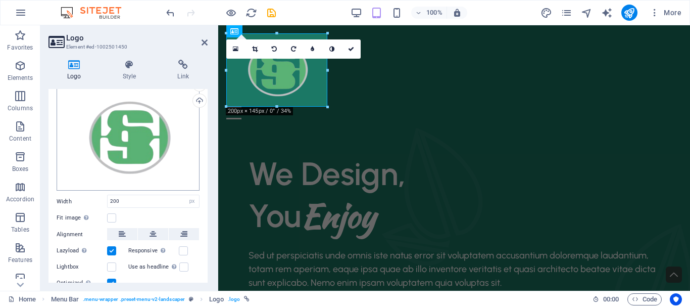
scroll to position [84, 0]
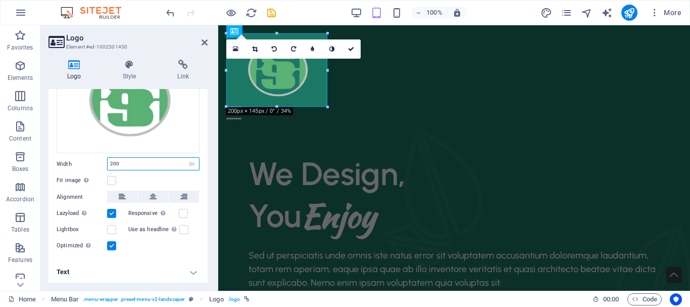
drag, startPoint x: 148, startPoint y: 160, endPoint x: 105, endPoint y: 161, distance: 43.5
click at [103, 162] on div "Width 200 Default auto px rem % em vh vw" at bounding box center [128, 163] width 143 height 13
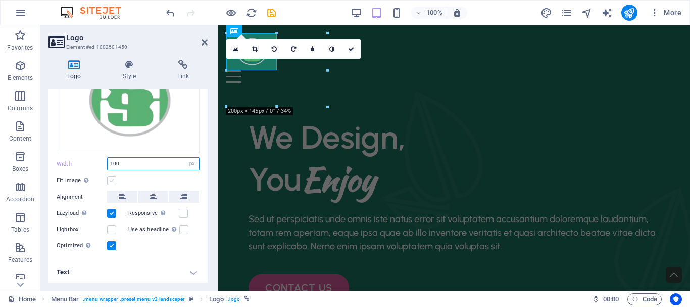
type input "100"
click at [113, 180] on label at bounding box center [111, 180] width 9 height 9
click at [0, 0] on input "Fit image Automatically fit image to a fixed width and height" at bounding box center [0, 0] width 0 height 0
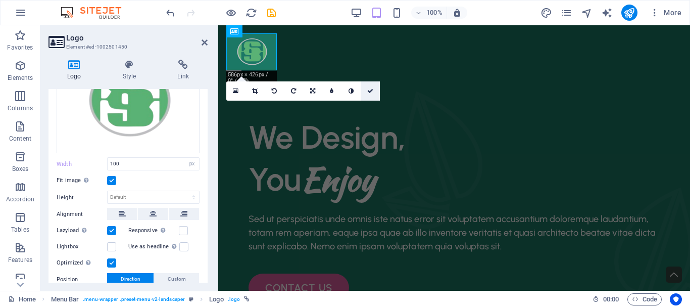
click at [370, 90] on icon at bounding box center [370, 91] width 6 height 6
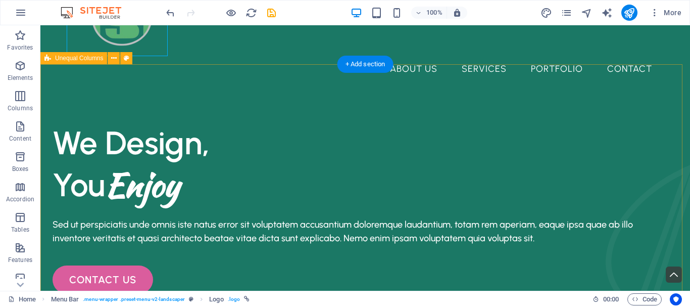
scroll to position [0, 0]
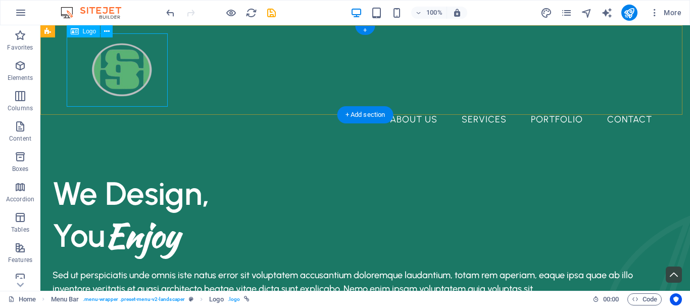
click at [161, 69] on div at bounding box center [365, 69] width 590 height 73
click at [154, 70] on div at bounding box center [365, 69] width 590 height 73
select select "px"
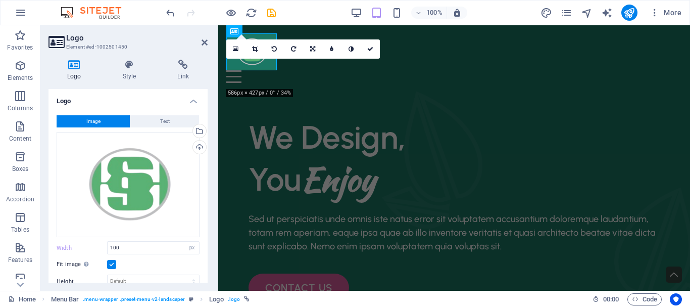
click at [167, 127] on div "Image Text" at bounding box center [128, 121] width 143 height 13
click at [165, 119] on span "Text" at bounding box center [165, 121] width 10 height 12
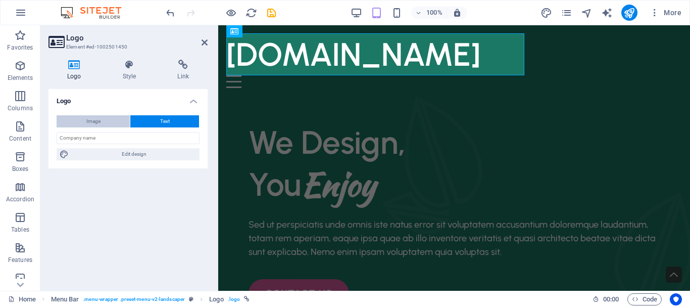
click at [109, 118] on button "Image" at bounding box center [93, 121] width 73 height 12
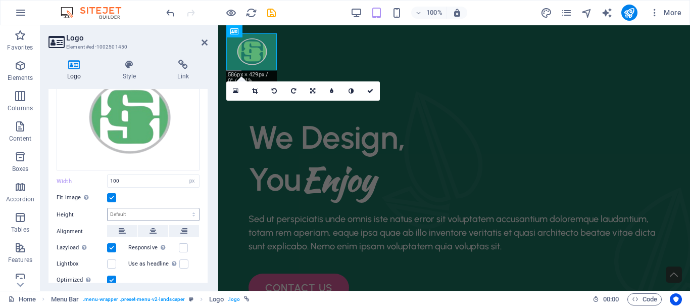
scroll to position [101, 0]
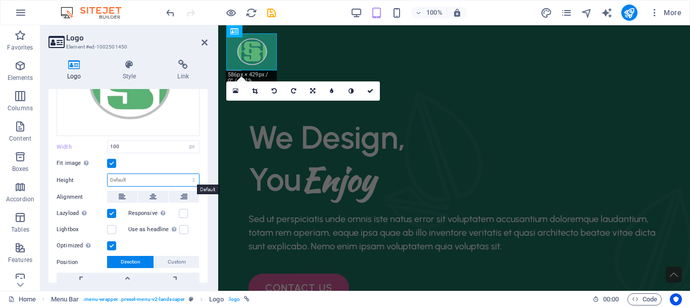
click at [152, 178] on select "Default auto px" at bounding box center [153, 180] width 91 height 12
click at [108, 174] on select "Default auto px" at bounding box center [153, 180] width 91 height 12
select select "DISABLED_OPTION_VALUE"
click at [111, 160] on label at bounding box center [111, 163] width 9 height 9
click at [0, 0] on input "Fit image Automatically fit image to a fixed width and height" at bounding box center [0, 0] width 0 height 0
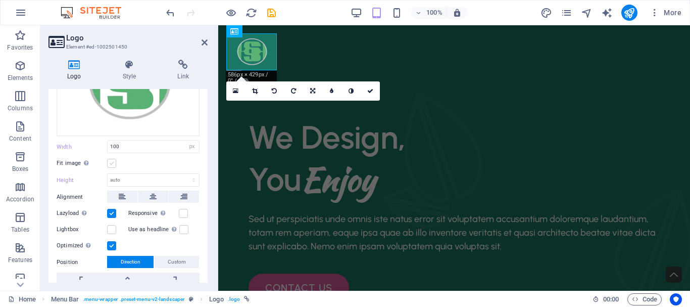
scroll to position [84, 0]
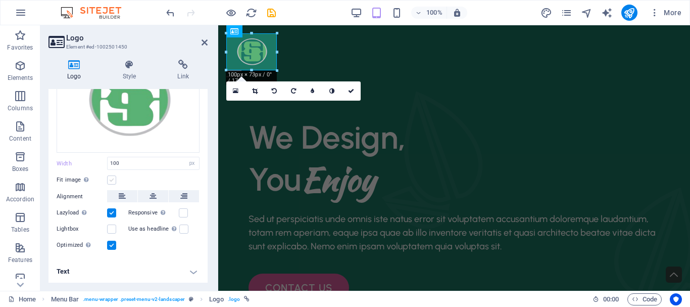
click at [112, 177] on label at bounding box center [111, 179] width 9 height 9
click at [0, 0] on input "Fit image Automatically fit image to a fixed width and height" at bounding box center [0, 0] width 0 height 0
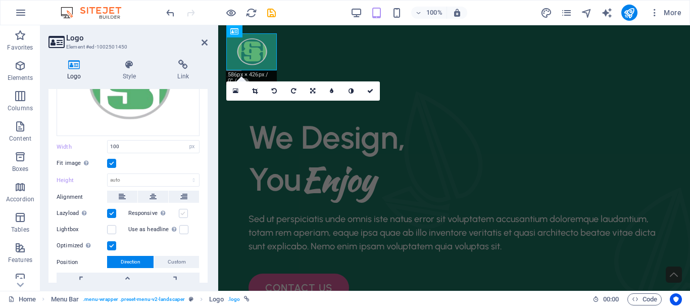
click at [183, 211] on label at bounding box center [183, 213] width 9 height 9
click at [0, 0] on input "Responsive Automatically load retina image and smartphone optimized sizes." at bounding box center [0, 0] width 0 height 0
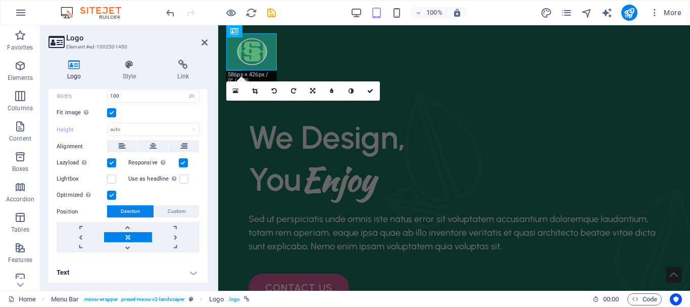
scroll to position [152, 0]
click at [168, 269] on h4 "Text" at bounding box center [128, 272] width 159 height 24
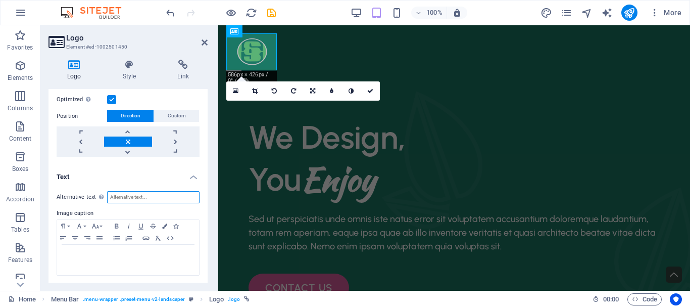
click at [135, 197] on input "Alternative text The alternative text is used by devices that cannot display im…" at bounding box center [153, 197] width 92 height 12
type input "PT"
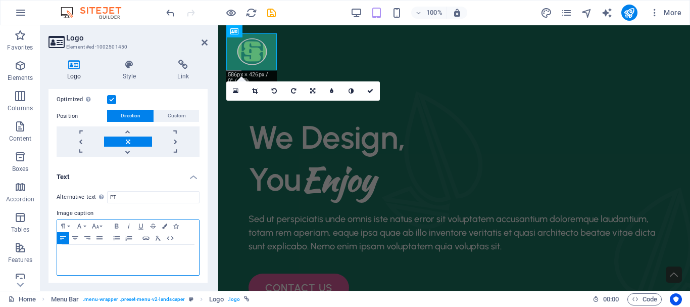
click at [105, 250] on p at bounding box center [128, 254] width 132 height 9
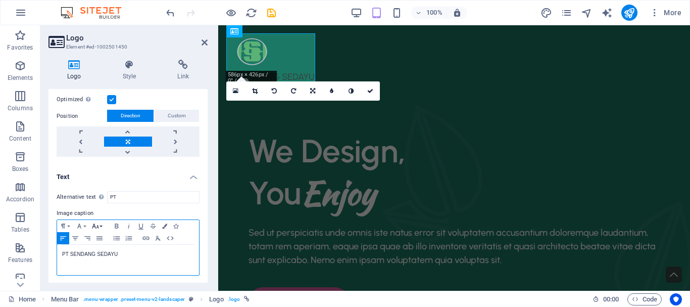
click at [97, 225] on icon "button" at bounding box center [95, 226] width 12 height 8
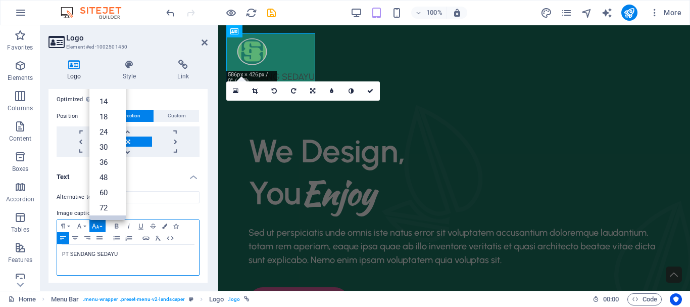
scroll to position [81, 0]
click at [108, 194] on link "72" at bounding box center [107, 192] width 36 height 15
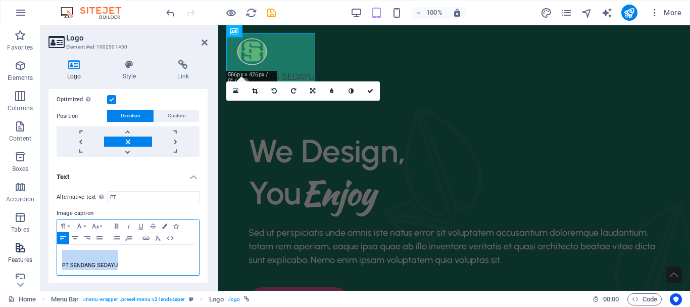
drag, startPoint x: 134, startPoint y: 259, endPoint x: 34, endPoint y: 258, distance: 100.1
click at [34, 258] on section "Favorites Elements Columns Content Boxes Accordion Tables Features Images Slide…" at bounding box center [345, 157] width 690 height 265
click at [102, 224] on button "Font Size" at bounding box center [97, 226] width 16 height 12
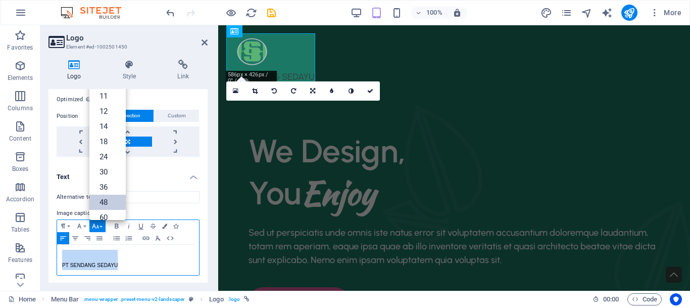
click at [102, 198] on link "48" at bounding box center [107, 202] width 36 height 15
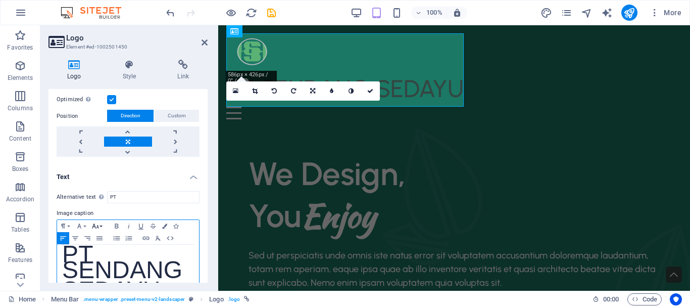
click at [100, 226] on icon "button" at bounding box center [95, 226] width 12 height 8
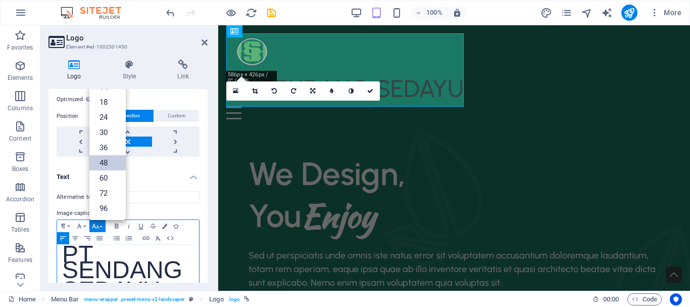
scroll to position [81, 0]
click at [107, 119] on link "24" at bounding box center [107, 117] width 36 height 15
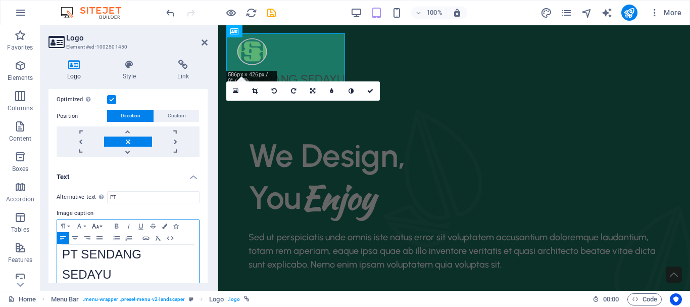
click at [99, 222] on icon "button" at bounding box center [95, 226] width 12 height 8
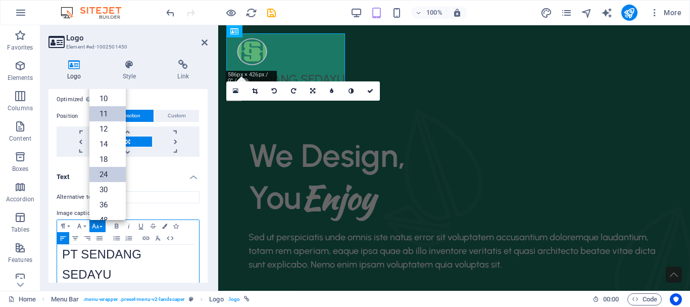
scroll to position [0, 0]
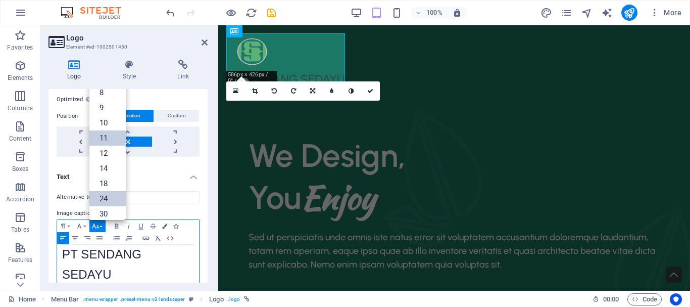
click at [106, 135] on link "11" at bounding box center [107, 137] width 36 height 15
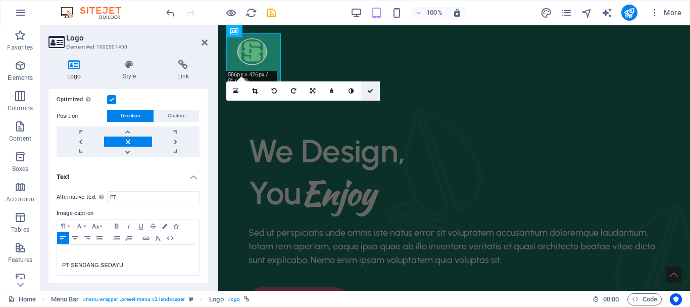
click at [369, 89] on icon at bounding box center [370, 91] width 6 height 6
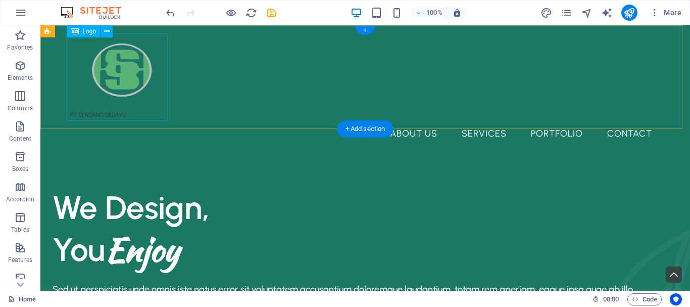
click at [134, 106] on div "PT SENDANG SEDAYU" at bounding box center [365, 76] width 590 height 87
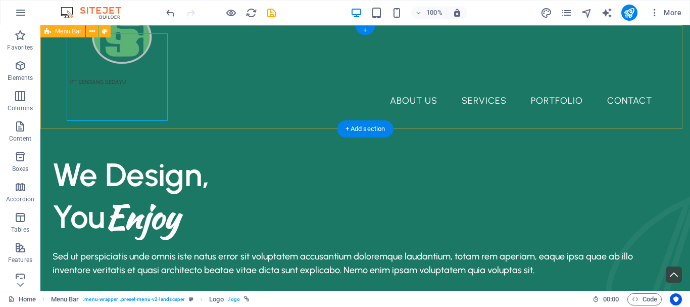
scroll to position [152, 0]
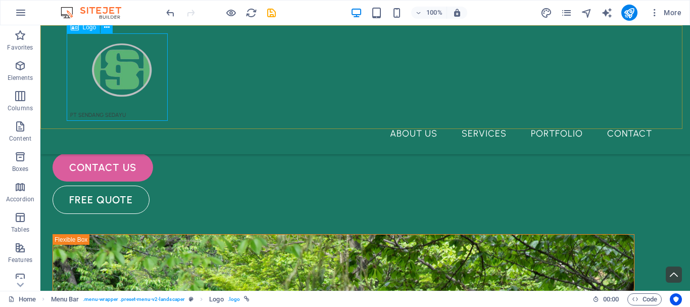
click at [148, 109] on div "PT SENDANG SEDAYU" at bounding box center [365, 76] width 590 height 87
select select "px"
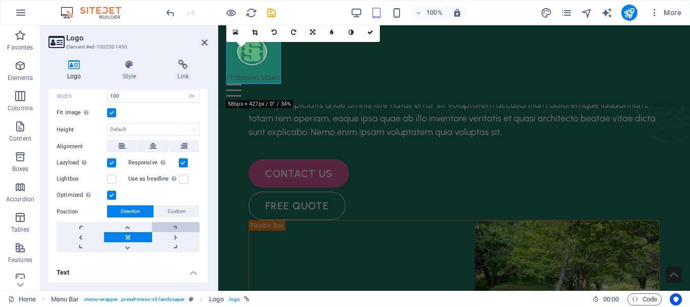
scroll to position [247, 0]
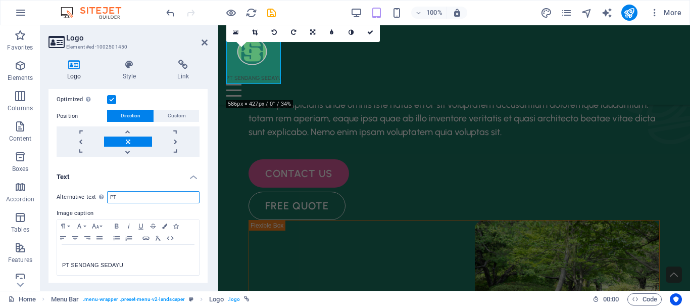
click at [150, 193] on input "PT" at bounding box center [153, 197] width 92 height 12
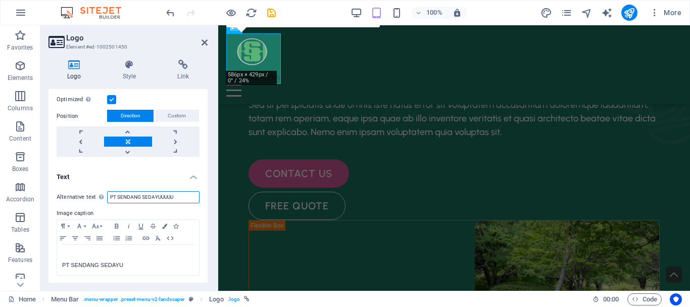
drag, startPoint x: 179, startPoint y: 194, endPoint x: 160, endPoint y: 195, distance: 19.2
click at [160, 195] on input "PT SENDANG SEDAYUUUUU" at bounding box center [153, 197] width 92 height 12
type input "PT SENDANG SEDAYU"
click at [95, 220] on button "Font Size" at bounding box center [97, 226] width 16 height 12
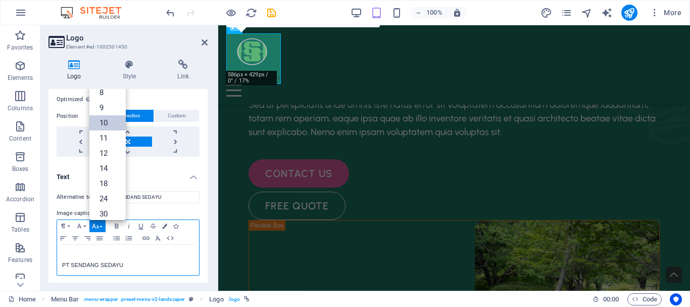
scroll to position [42, 0]
click at [106, 125] on link "14" at bounding box center [107, 126] width 36 height 15
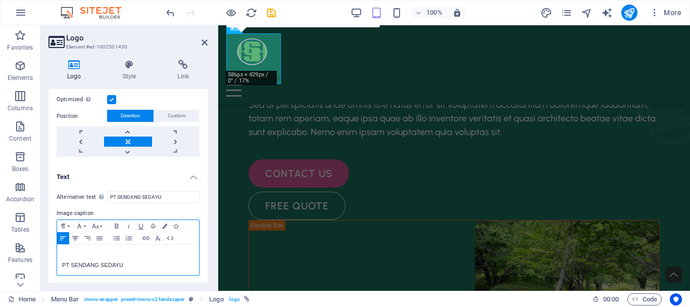
click at [75, 235] on icon "button" at bounding box center [75, 238] width 12 height 8
click at [129, 224] on icon "button" at bounding box center [129, 226] width 2 height 5
click at [116, 223] on icon "button" at bounding box center [117, 226] width 12 height 8
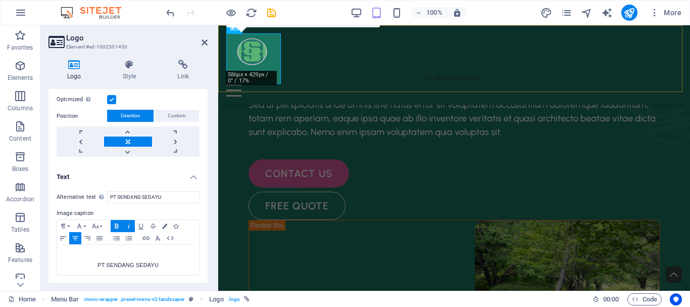
click at [316, 74] on div "PT SENDANG SEDAYU About Us Services Portfolio Contact Menu" at bounding box center [454, 64] width 472 height 79
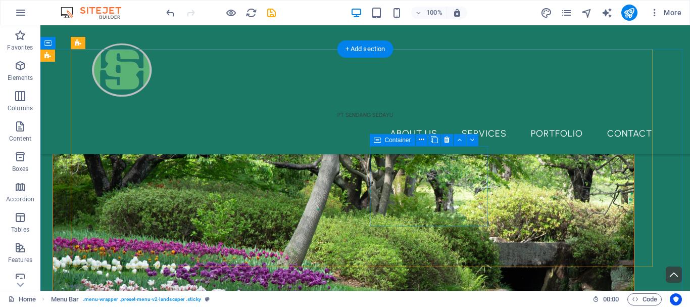
scroll to position [304, 0]
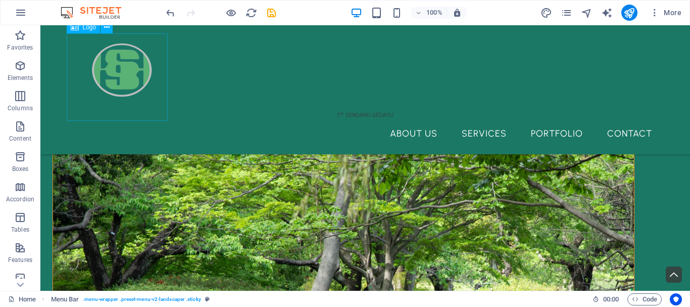
click at [130, 102] on div "PT SENDANG SEDAYU" at bounding box center [365, 76] width 590 height 87
select select "px"
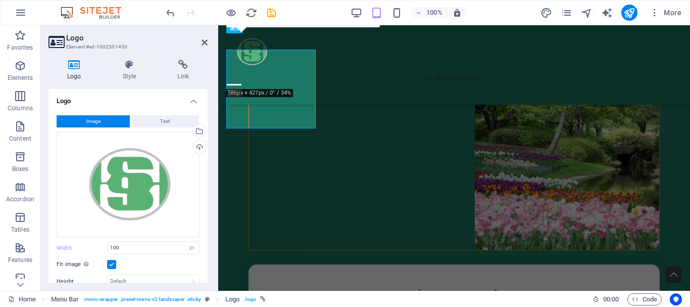
scroll to position [267, 0]
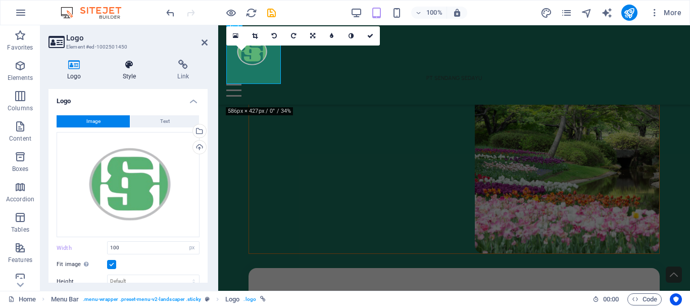
click at [134, 66] on icon at bounding box center [129, 65] width 51 height 10
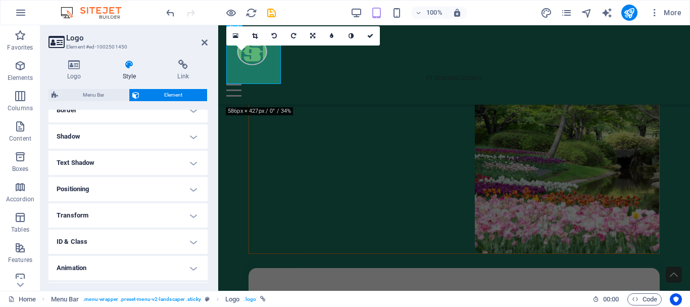
scroll to position [254, 0]
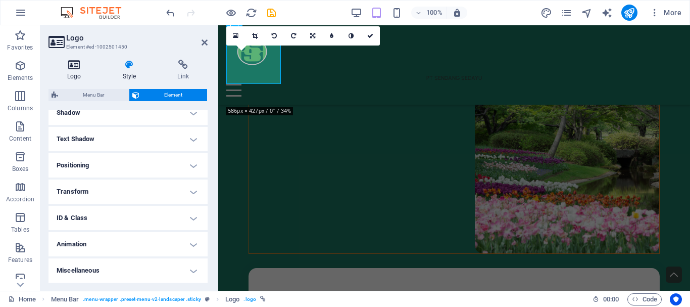
click at [78, 62] on icon at bounding box center [75, 65] width 52 height 10
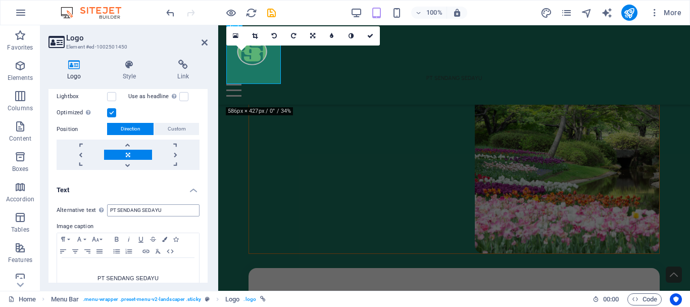
scroll to position [247, 0]
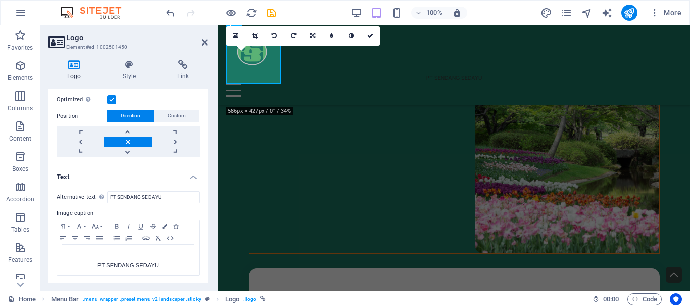
click at [88, 210] on label "Image caption" at bounding box center [128, 213] width 143 height 12
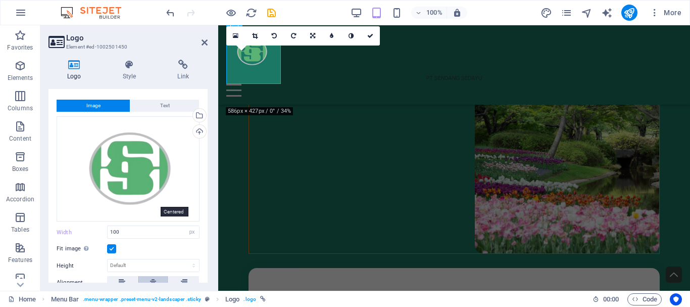
scroll to position [0, 0]
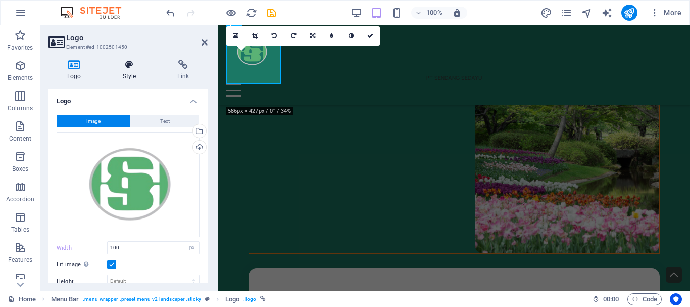
click at [126, 64] on icon at bounding box center [129, 65] width 51 height 10
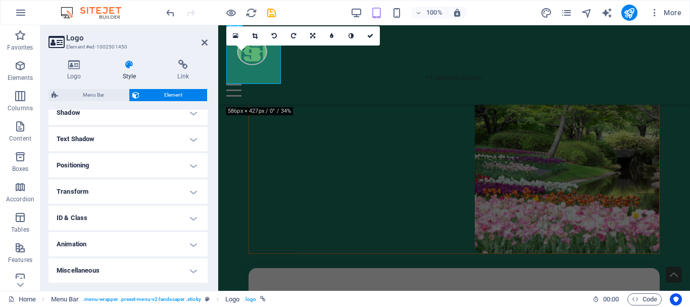
click at [129, 137] on h4 "Text Shadow" at bounding box center [128, 139] width 159 height 24
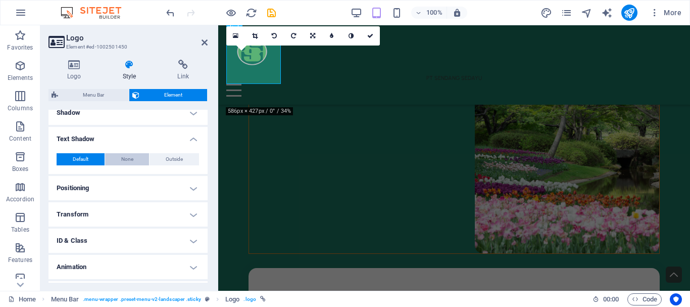
click at [130, 158] on span "None" at bounding box center [127, 159] width 12 height 12
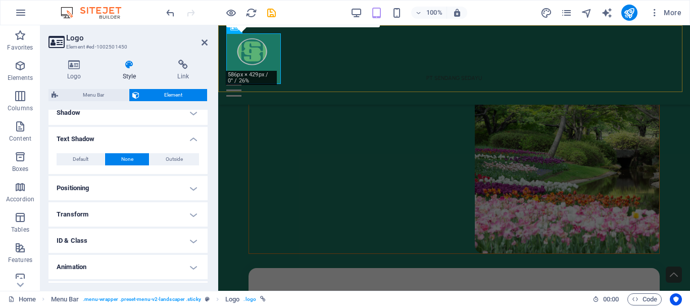
click at [297, 75] on div "PT SENDANG SEDAYU About Us Services Portfolio Contact Menu" at bounding box center [454, 64] width 472 height 79
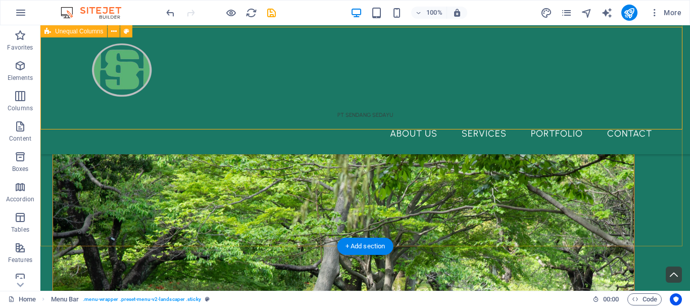
scroll to position [304, 0]
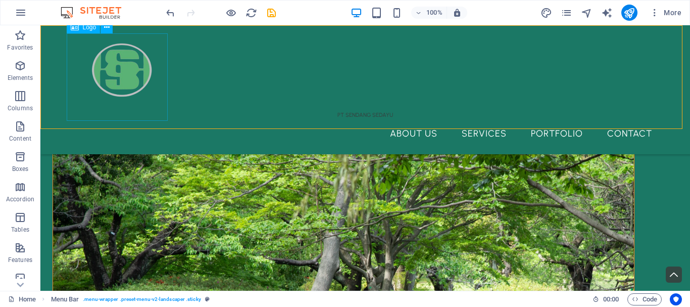
click at [122, 85] on div "PT SENDANG SEDAYU" at bounding box center [365, 76] width 590 height 87
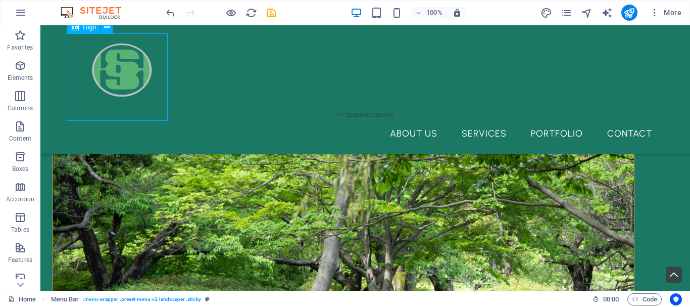
click at [122, 85] on div "PT SENDANG SEDAYU" at bounding box center [365, 76] width 590 height 87
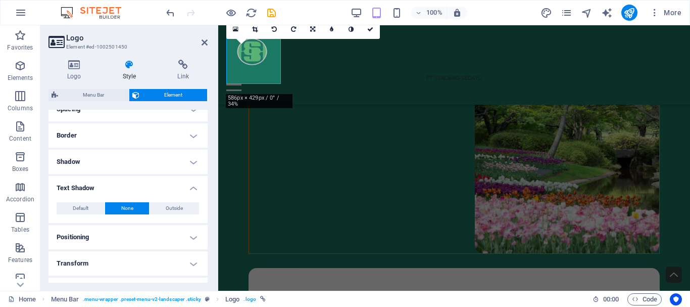
scroll to position [253, 0]
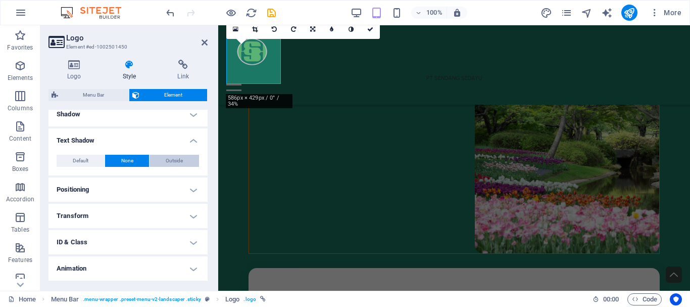
click at [170, 159] on span "Outside" at bounding box center [174, 161] width 17 height 12
type input "2"
type input "4"
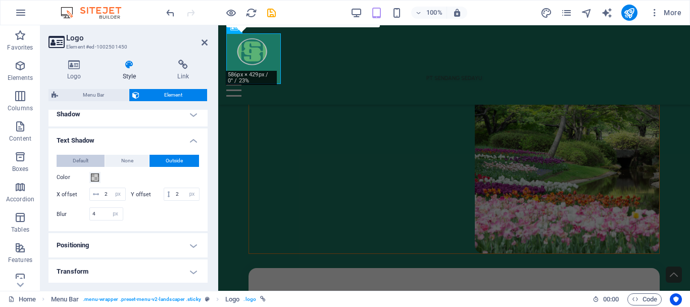
click at [93, 159] on button "Default" at bounding box center [81, 161] width 48 height 12
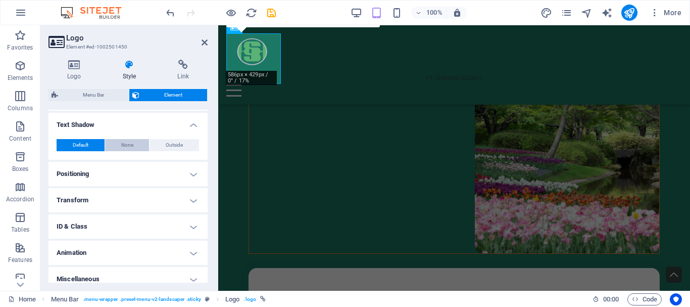
scroll to position [277, 0]
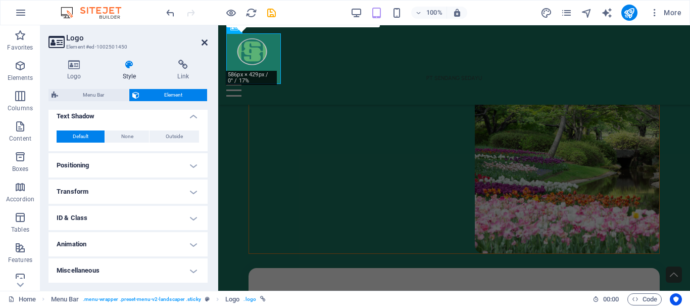
click at [205, 45] on icon at bounding box center [205, 42] width 6 height 8
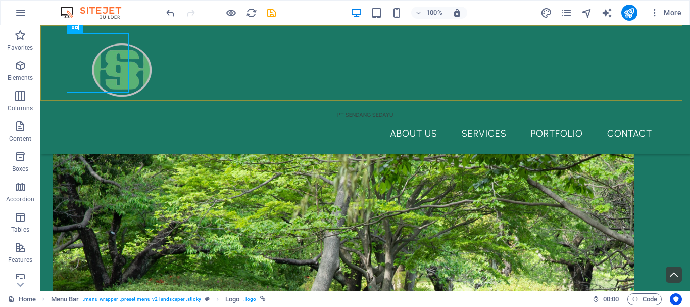
scroll to position [304, 0]
click at [143, 114] on div "PT SENDANG SEDAYU" at bounding box center [365, 76] width 590 height 87
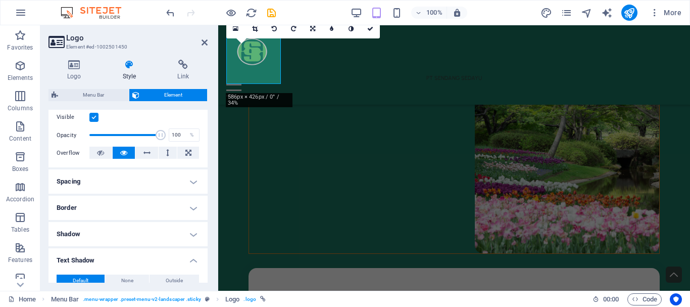
scroll to position [277, 0]
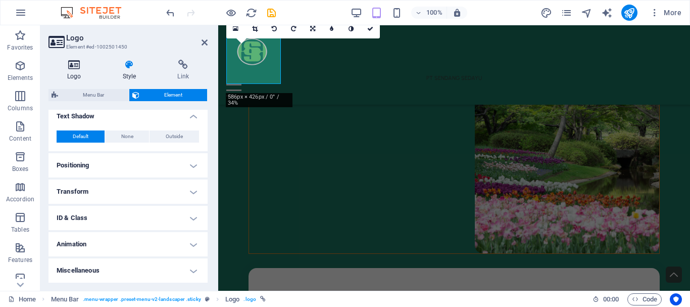
click at [86, 68] on icon at bounding box center [75, 65] width 52 height 10
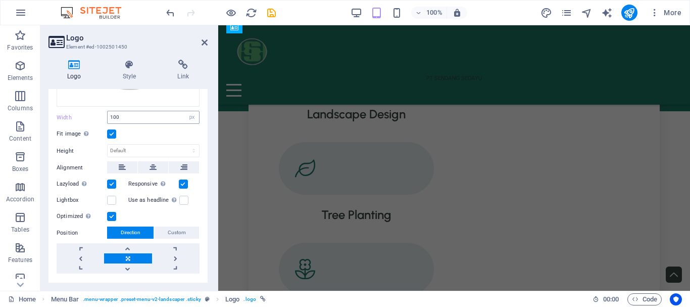
scroll to position [247, 0]
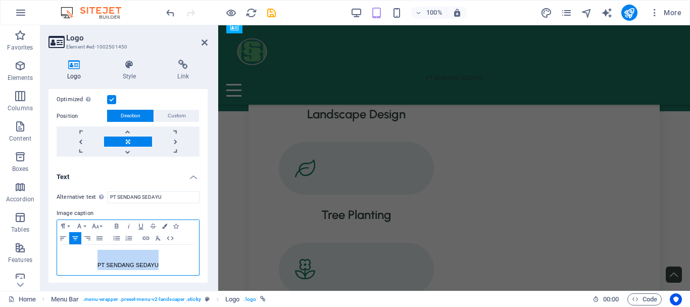
drag, startPoint x: 169, startPoint y: 259, endPoint x: 61, endPoint y: 255, distance: 108.2
click at [61, 255] on div "​ ​ ​ PT SENDANG SEDAYU ​" at bounding box center [128, 260] width 142 height 30
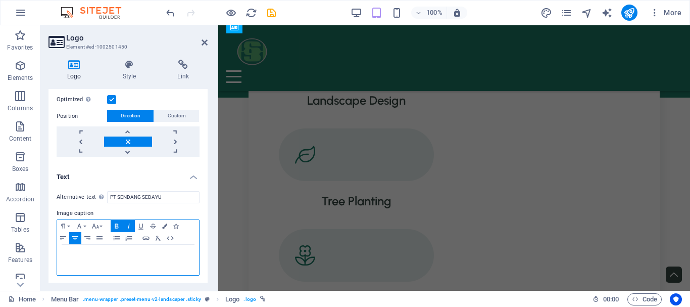
scroll to position [557, 0]
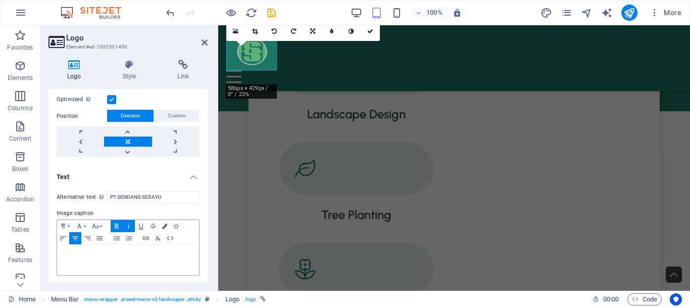
click at [165, 225] on icon "button" at bounding box center [164, 225] width 5 height 5
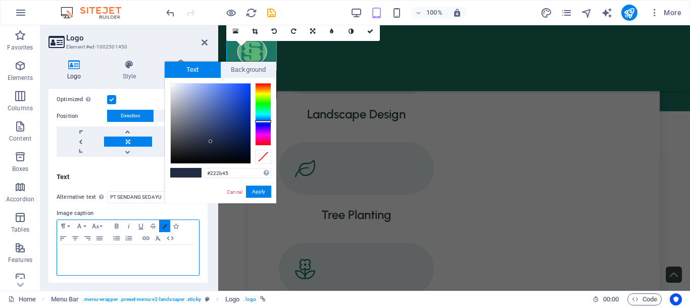
click at [165, 225] on icon "button" at bounding box center [164, 225] width 5 height 5
click at [165, 259] on p "​ ​" at bounding box center [128, 260] width 132 height 20
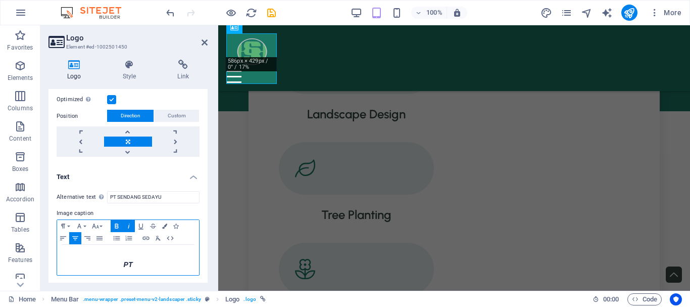
scroll to position [570, 0]
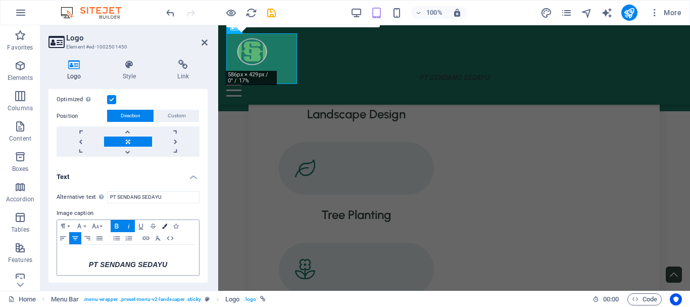
click at [166, 227] on icon "button" at bounding box center [164, 225] width 5 height 5
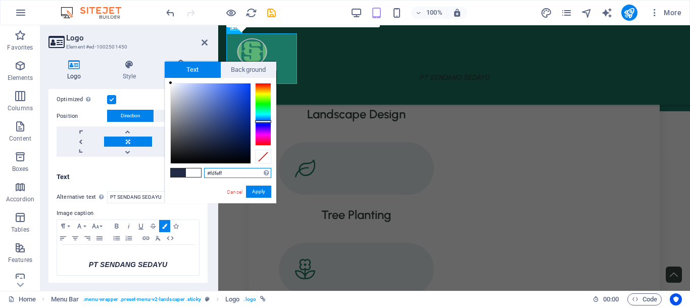
type input "#ffffff"
drag, startPoint x: 186, startPoint y: 92, endPoint x: 169, endPoint y: 82, distance: 20.1
click at [171, 83] on div at bounding box center [211, 123] width 80 height 80
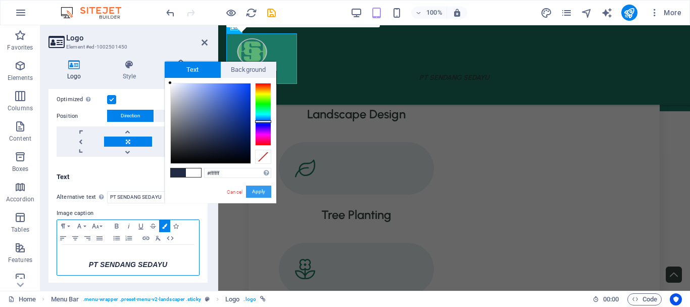
click at [255, 188] on button "Apply" at bounding box center [258, 191] width 25 height 12
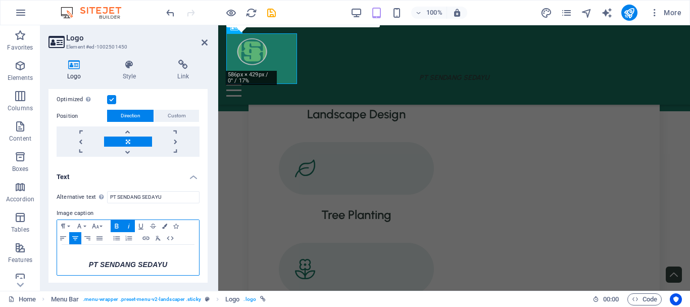
click at [152, 261] on strong "PT SENDANG SEDAYU​ ​" at bounding box center [128, 264] width 78 height 8
click at [169, 263] on p "PT SENDANG SEDAYU​ ​ ​" at bounding box center [128, 260] width 132 height 20
click at [350, 70] on div "PT SENDANG SEDAYU About Us Services Portfolio Contact Menu" at bounding box center [454, 64] width 472 height 79
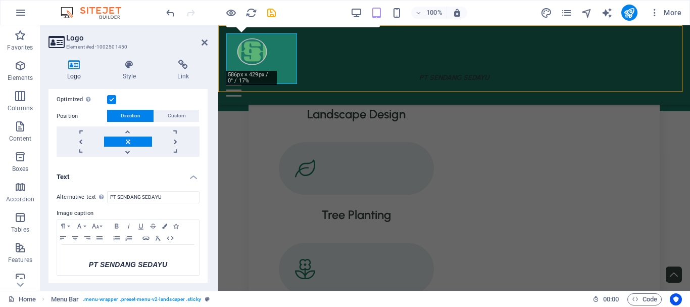
click at [350, 70] on div "PT SENDANG SEDAYU About Us Services Portfolio Contact Menu" at bounding box center [454, 64] width 472 height 79
click at [279, 59] on div "PT SENDANG SEDAYU" at bounding box center [454, 58] width 456 height 51
select select "header"
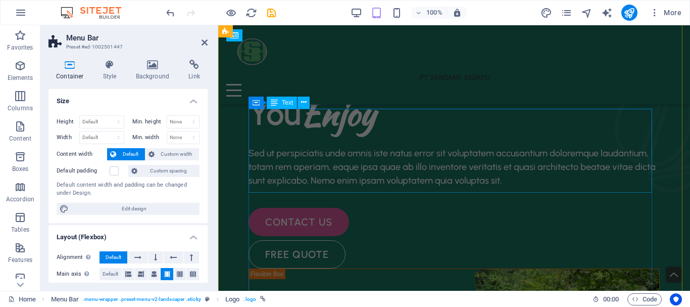
scroll to position [0, 0]
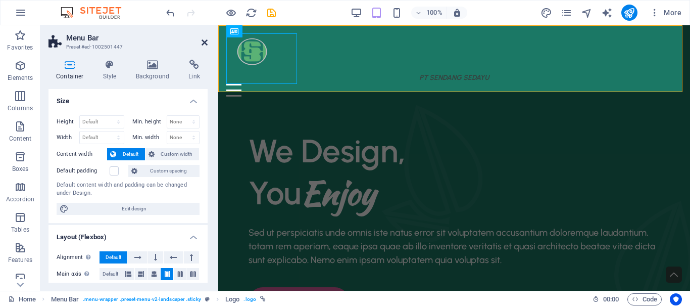
drag, startPoint x: 203, startPoint y: 43, endPoint x: 162, endPoint y: 18, distance: 48.1
click at [203, 43] on icon at bounding box center [205, 42] width 6 height 8
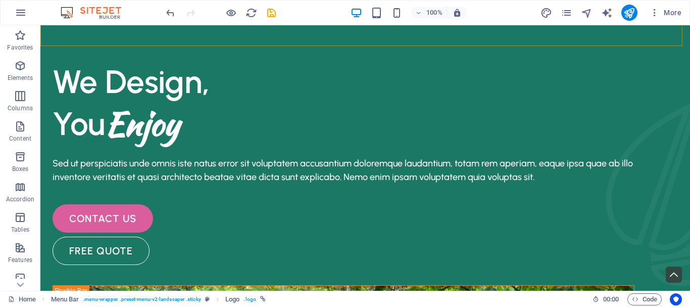
scroll to position [303, 0]
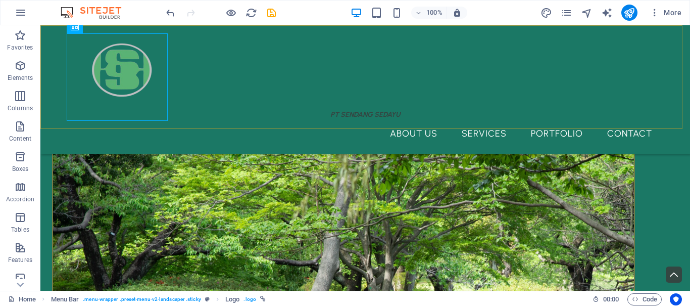
click at [279, 108] on div "PT SENDANG SEDAYU About Us Services Portfolio Contact Menu" at bounding box center [365, 89] width 650 height 129
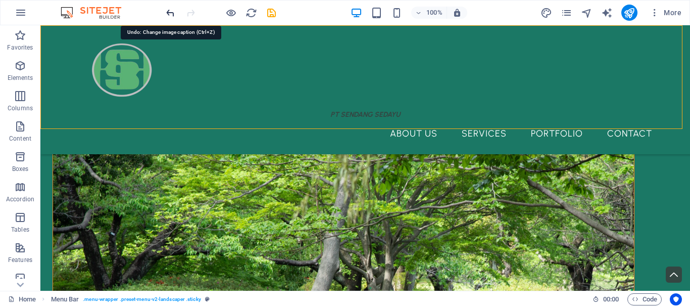
click at [168, 11] on icon "undo" at bounding box center [171, 13] width 12 height 12
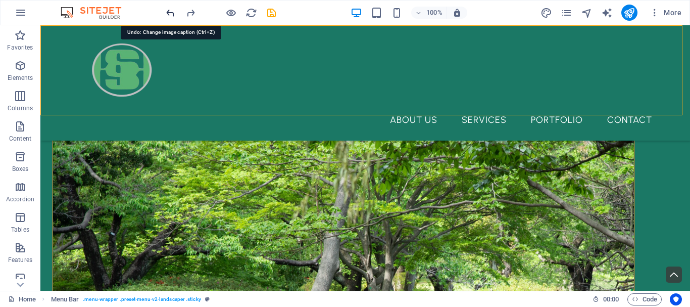
click at [168, 11] on icon "undo" at bounding box center [171, 13] width 12 height 12
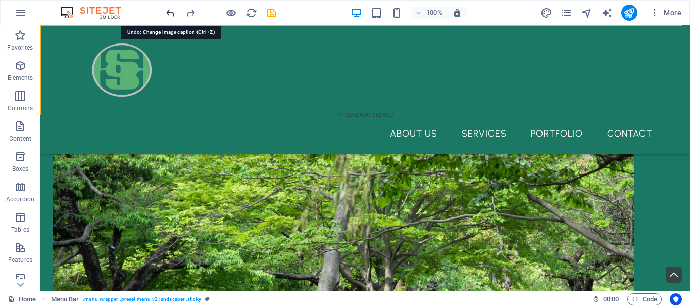
scroll to position [303, 0]
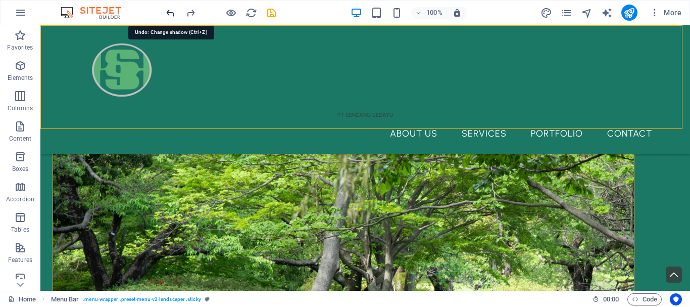
click at [168, 11] on icon "undo" at bounding box center [171, 13] width 12 height 12
click at [168, 10] on icon "undo" at bounding box center [171, 13] width 12 height 12
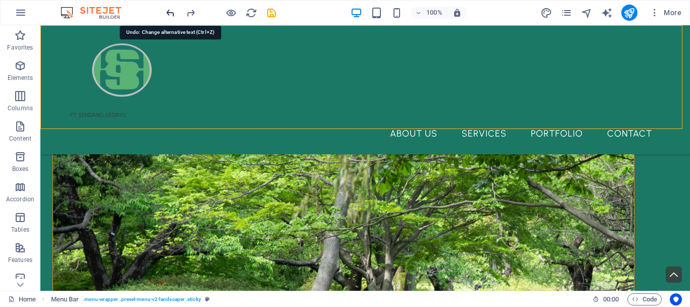
click at [168, 10] on icon "undo" at bounding box center [171, 13] width 12 height 12
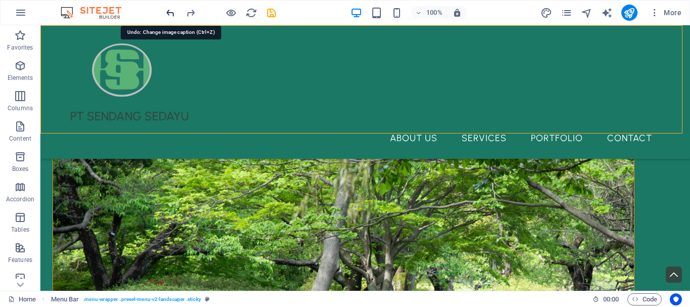
click at [168, 10] on icon "undo" at bounding box center [171, 13] width 12 height 12
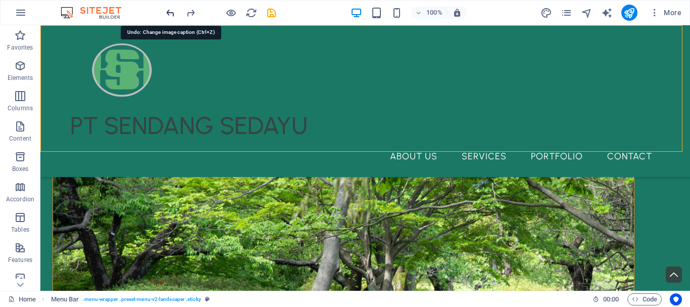
click at [168, 10] on icon "undo" at bounding box center [171, 13] width 12 height 12
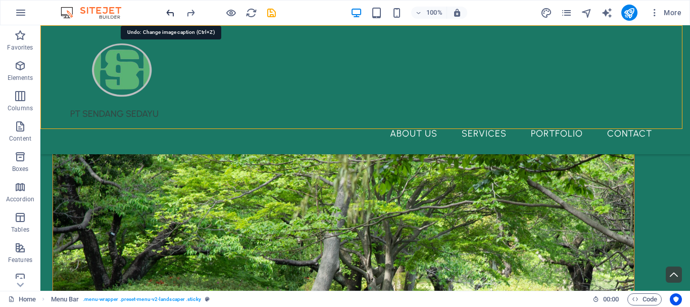
click at [168, 10] on icon "undo" at bounding box center [171, 13] width 12 height 12
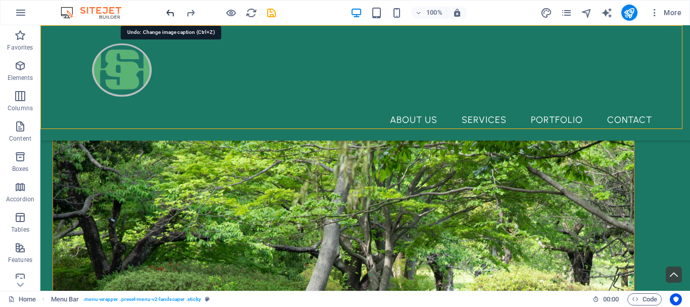
scroll to position [290, 0]
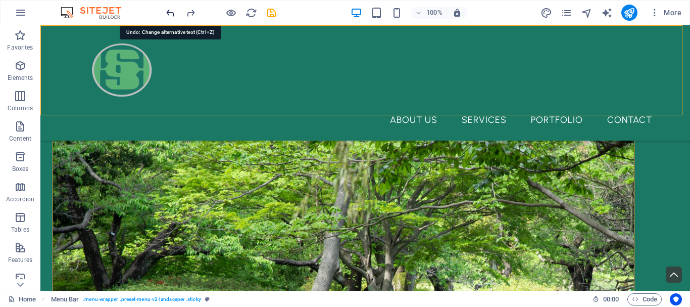
click at [167, 10] on icon "undo" at bounding box center [171, 13] width 12 height 12
click at [170, 14] on icon "undo" at bounding box center [171, 13] width 12 height 12
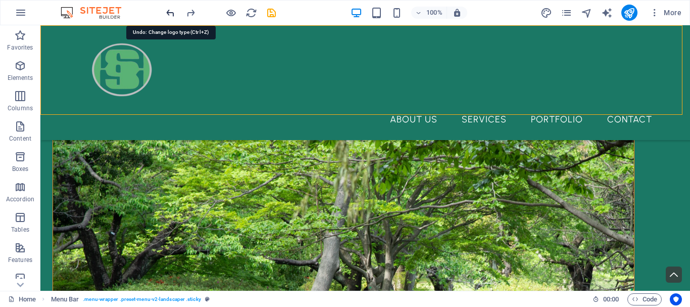
click at [170, 14] on icon "undo" at bounding box center [171, 13] width 12 height 12
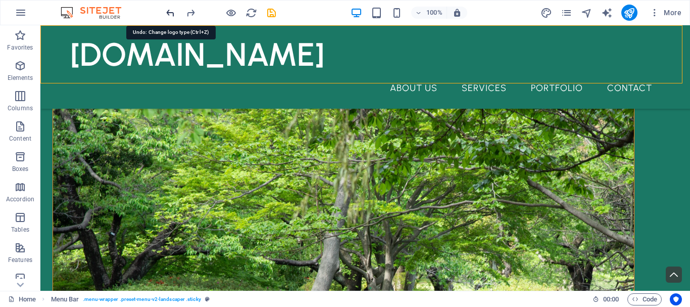
click at [170, 14] on icon "undo" at bounding box center [171, 13] width 12 height 12
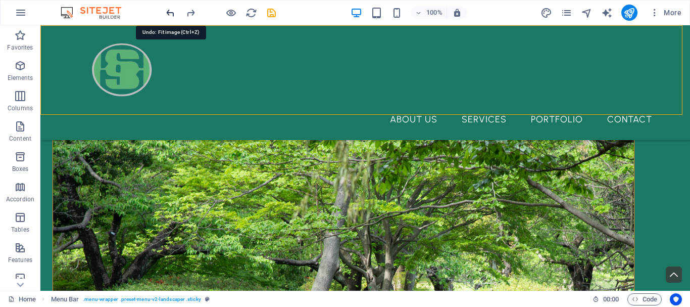
click at [170, 14] on icon "undo" at bounding box center [171, 13] width 12 height 12
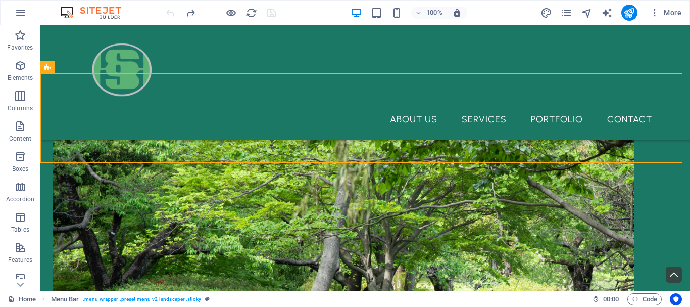
scroll to position [242, 0]
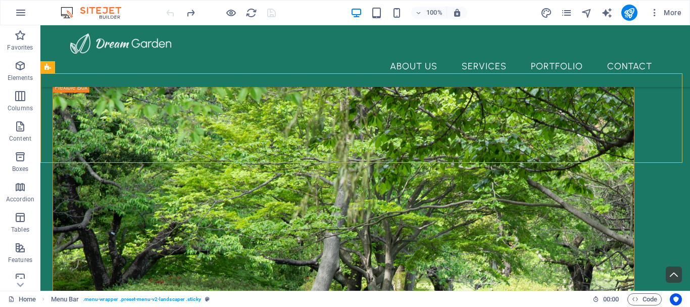
click at [170, 14] on div at bounding box center [220, 13] width 113 height 16
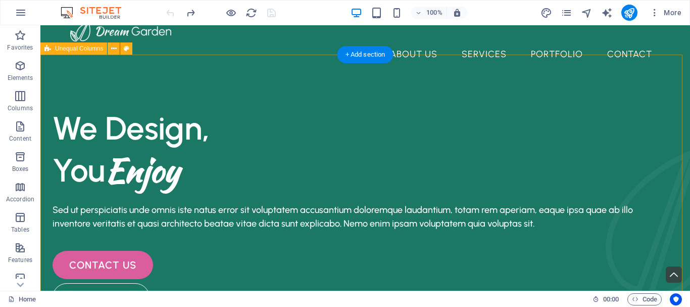
scroll to position [0, 0]
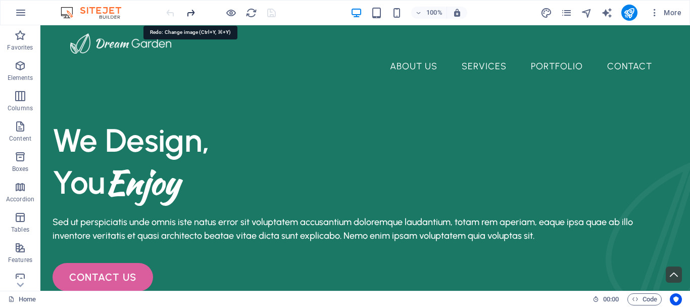
click at [189, 14] on icon "redo" at bounding box center [191, 13] width 12 height 12
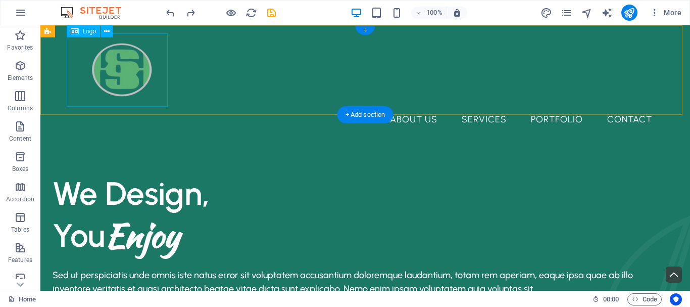
click at [129, 62] on div at bounding box center [365, 69] width 590 height 73
select select "px"
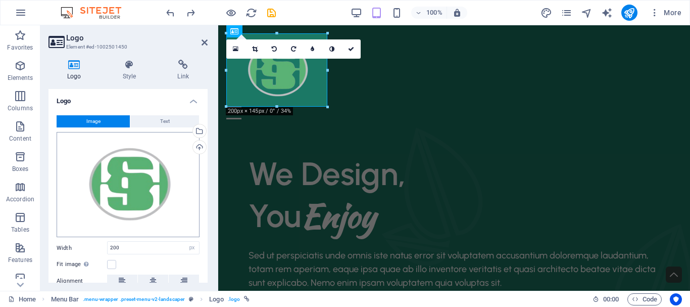
scroll to position [152, 0]
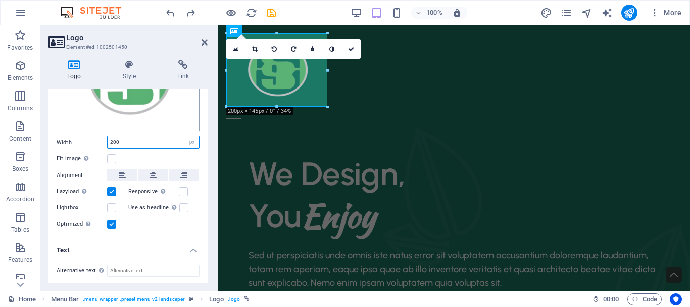
drag, startPoint x: 121, startPoint y: 93, endPoint x: 70, endPoint y: 92, distance: 51.0
click at [70, 92] on div "Image Text Drag files here, click to choose files or select files from Files or…" at bounding box center [128, 120] width 159 height 237
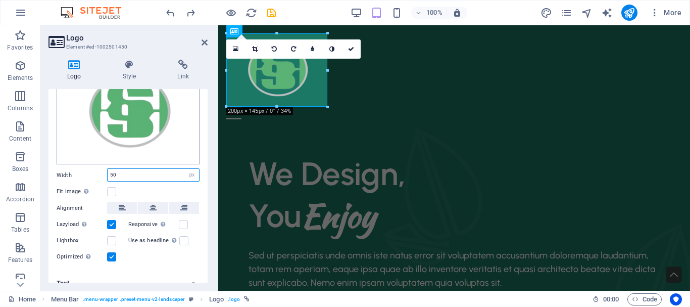
type input "50"
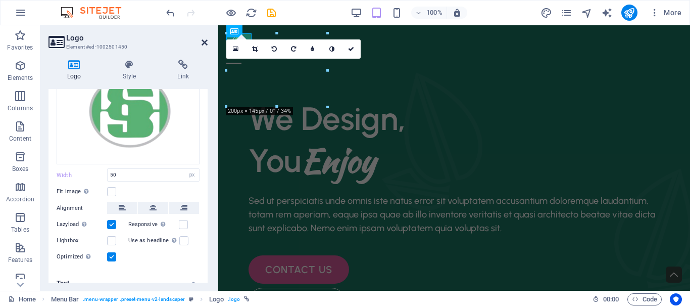
click at [203, 41] on icon at bounding box center [205, 42] width 6 height 8
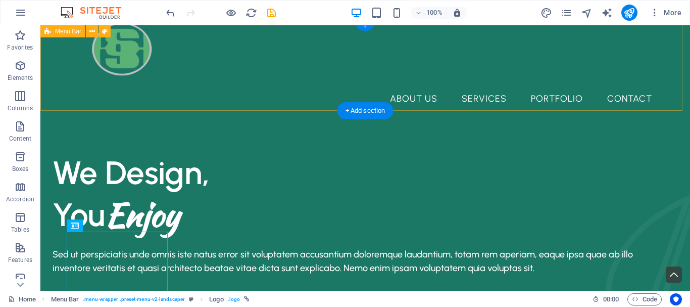
scroll to position [0, 0]
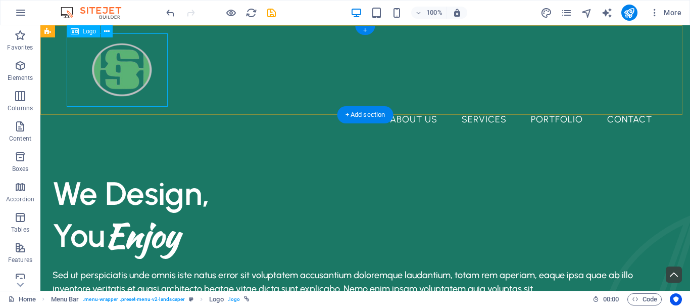
click at [154, 64] on div at bounding box center [365, 69] width 590 height 73
select select "px"
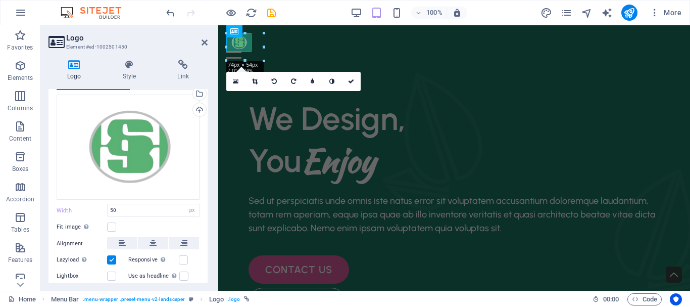
scroll to position [152, 0]
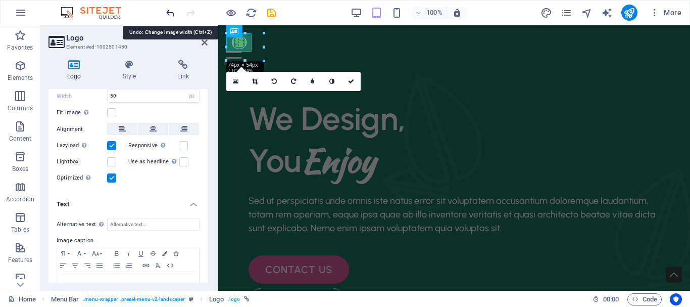
click at [169, 12] on icon "undo" at bounding box center [171, 13] width 12 height 12
type input "200"
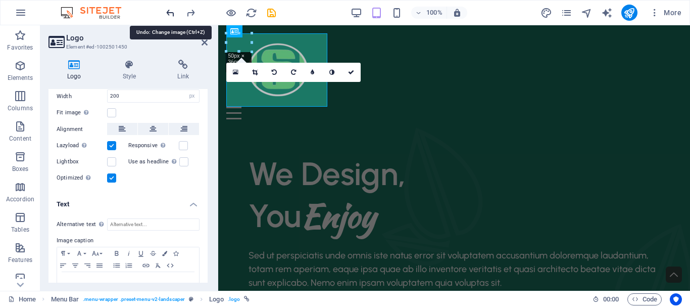
click at [169, 12] on icon "undo" at bounding box center [171, 13] width 12 height 12
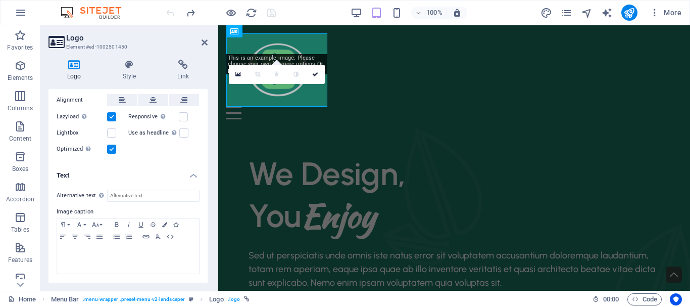
scroll to position [88, 0]
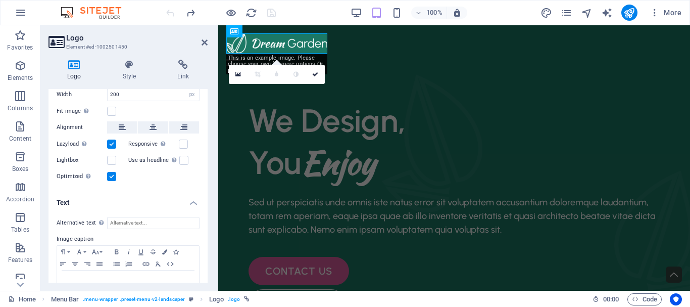
click at [169, 12] on div at bounding box center [220, 13] width 113 height 16
click at [317, 71] on icon at bounding box center [315, 74] width 6 height 6
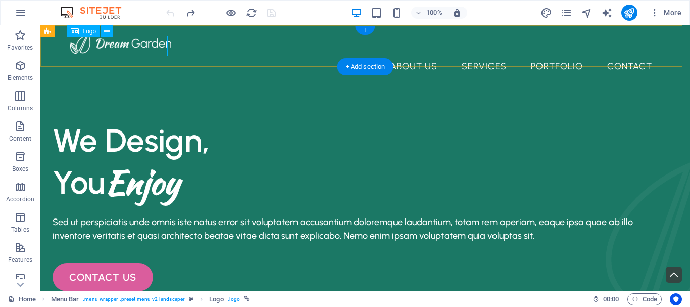
click at [135, 49] on div at bounding box center [365, 43] width 590 height 20
select select "px"
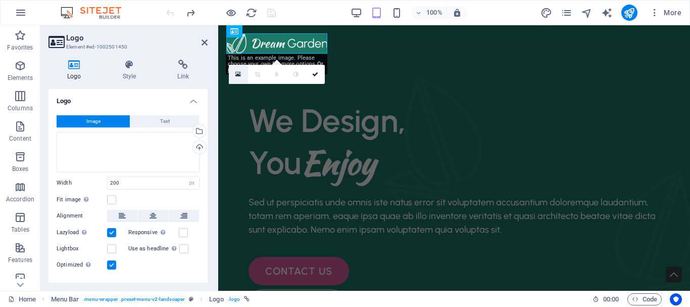
click at [236, 73] on icon at bounding box center [238, 74] width 6 height 7
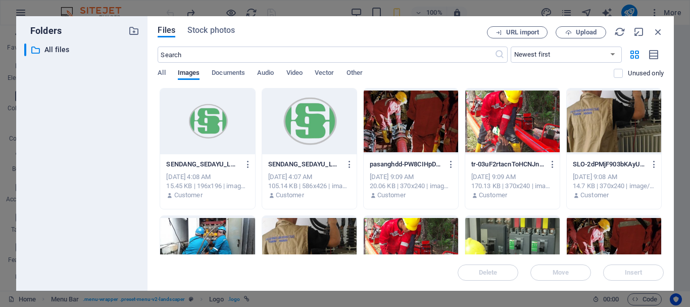
click at [229, 124] on div at bounding box center [207, 121] width 94 height 66
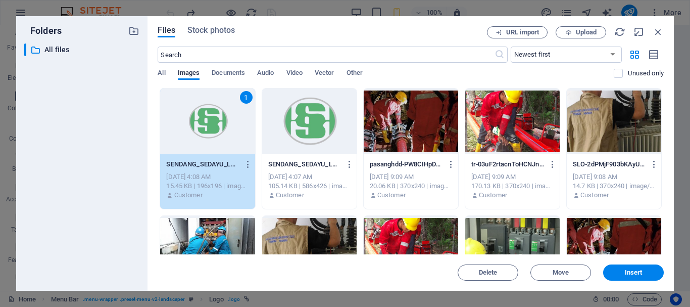
click at [303, 124] on div at bounding box center [309, 121] width 94 height 66
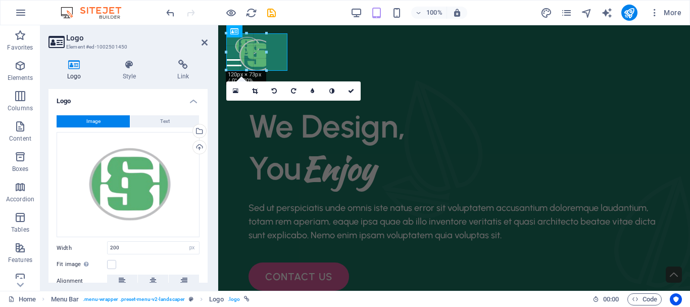
drag, startPoint x: 328, startPoint y: 105, endPoint x: 42, endPoint y: 30, distance: 295.5
type input "115"
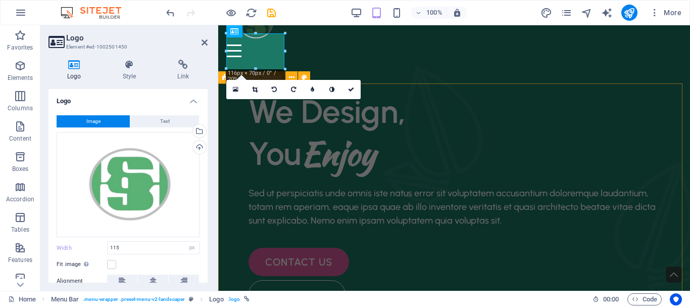
scroll to position [51, 0]
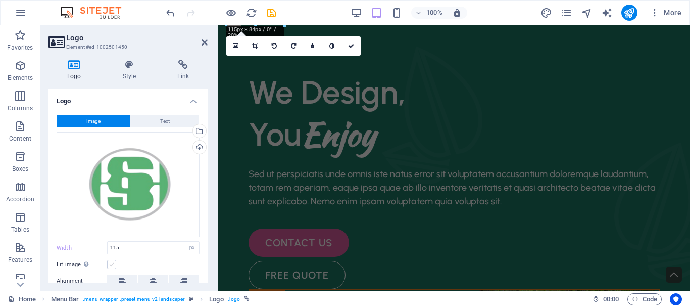
click at [113, 262] on label at bounding box center [111, 264] width 9 height 9
click at [0, 0] on input "Fit image Automatically fit image to a fixed width and height" at bounding box center [0, 0] width 0 height 0
click at [275, 41] on link at bounding box center [274, 45] width 19 height 19
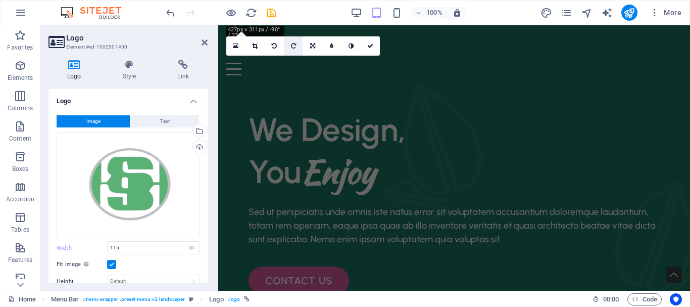
click at [295, 44] on icon at bounding box center [293, 46] width 5 height 6
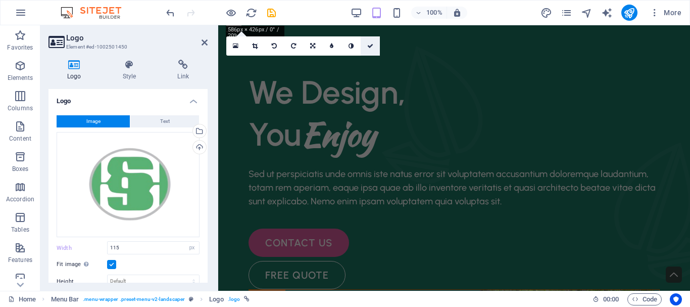
click at [369, 43] on link at bounding box center [370, 45] width 19 height 19
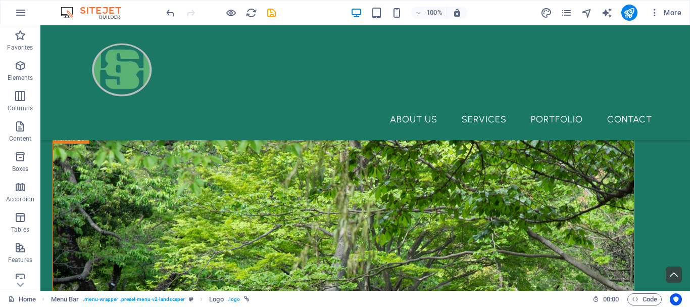
scroll to position [253, 0]
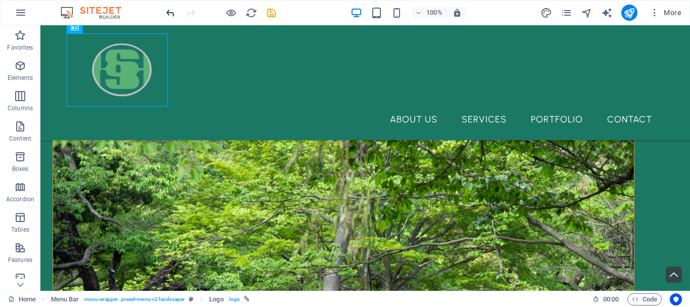
click at [174, 11] on icon "undo" at bounding box center [171, 13] width 12 height 12
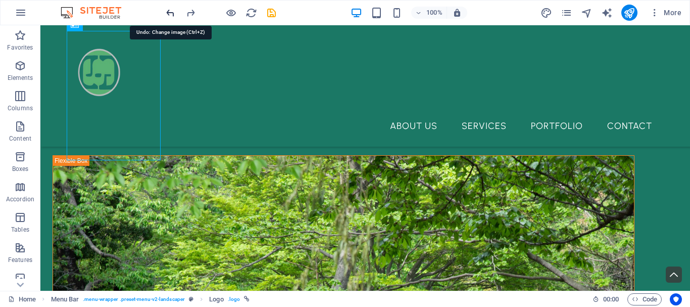
scroll to position [222, 0]
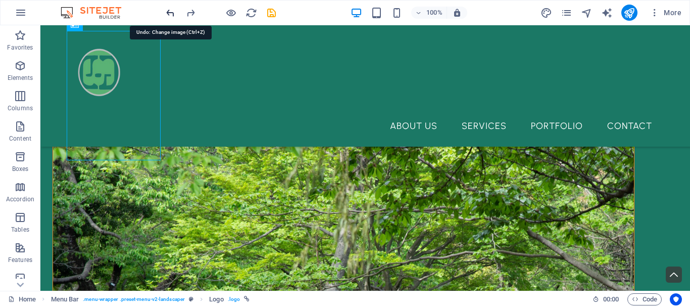
click at [174, 11] on icon "undo" at bounding box center [171, 13] width 12 height 12
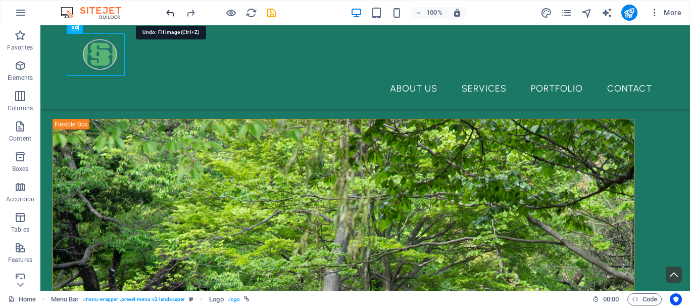
click at [174, 12] on icon "undo" at bounding box center [171, 13] width 12 height 12
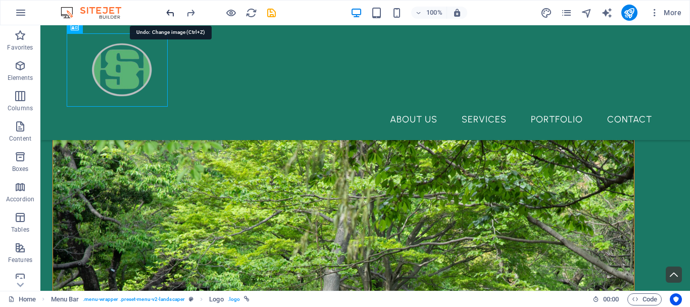
click at [174, 12] on icon "undo" at bounding box center [171, 13] width 12 height 12
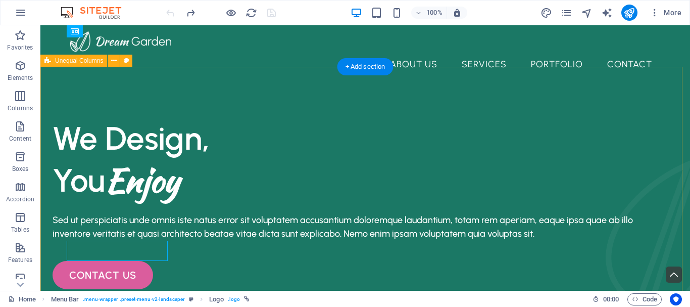
scroll to position [0, 0]
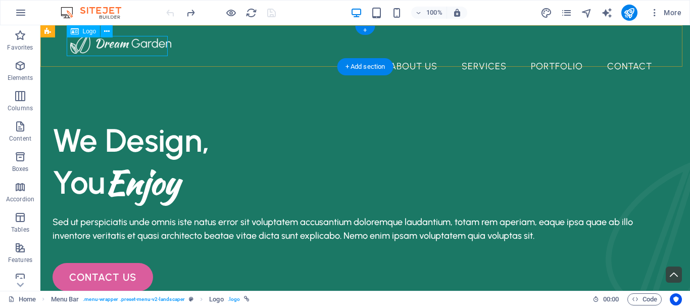
click at [124, 47] on div at bounding box center [365, 43] width 590 height 20
select select "px"
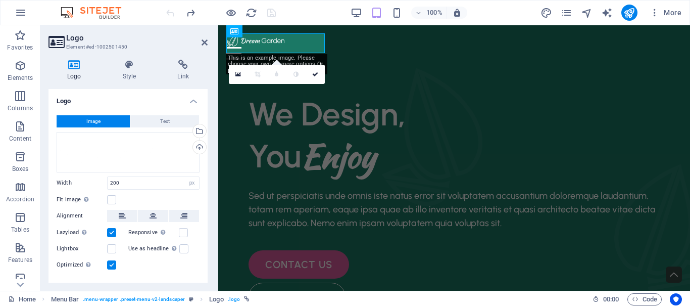
type input "115"
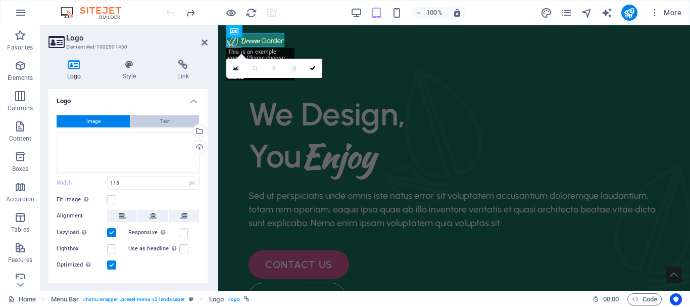
click at [164, 125] on span "Text" at bounding box center [165, 121] width 10 height 12
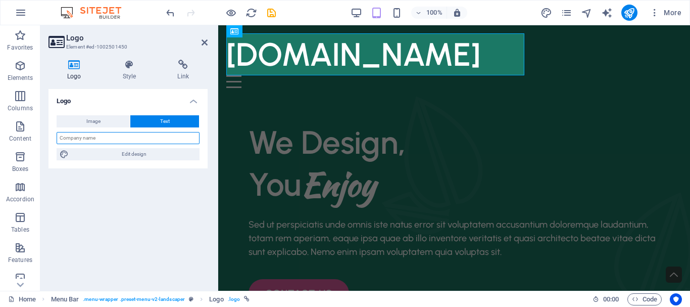
click at [118, 138] on input "text" at bounding box center [128, 138] width 143 height 12
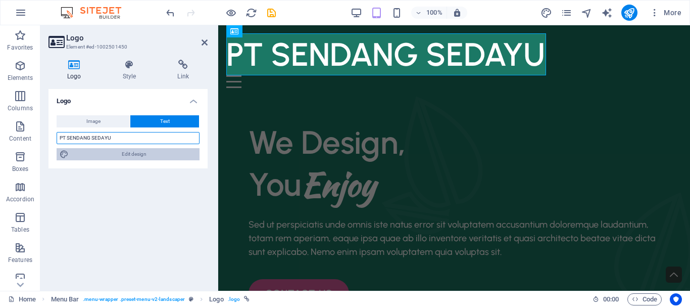
type input "PT SENDANG SEDAYU"
drag, startPoint x: 150, startPoint y: 156, endPoint x: 125, endPoint y: 135, distance: 33.0
click at [150, 156] on span "Edit design" at bounding box center [134, 154] width 125 height 12
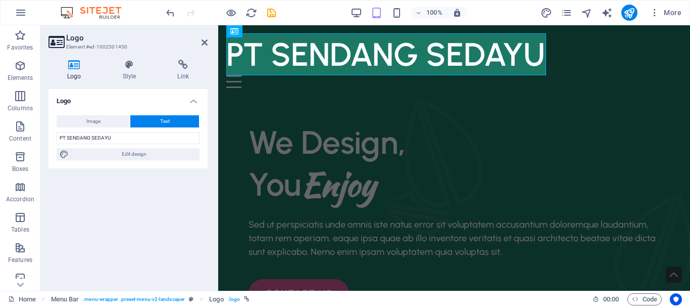
select select "px"
select select "600"
select select "px"
select select "rem"
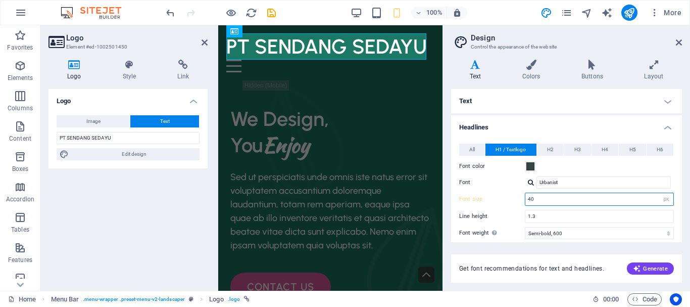
drag, startPoint x: 544, startPoint y: 199, endPoint x: 503, endPoint y: 201, distance: 40.5
click at [513, 200] on div "Font size 40 rem px em %" at bounding box center [566, 199] width 215 height 13
type input "20"
click at [601, 164] on div "Font color" at bounding box center [566, 166] width 215 height 12
click at [548, 146] on span "H2" at bounding box center [550, 149] width 7 height 12
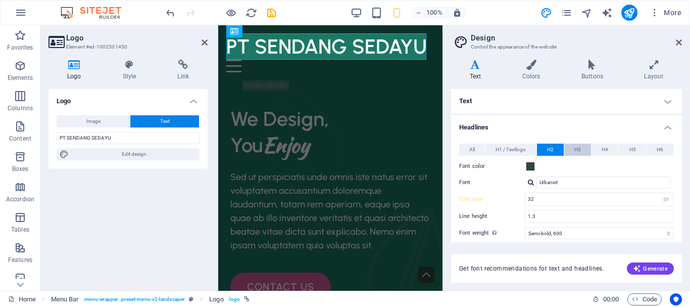
click at [573, 150] on button "H3" at bounding box center [577, 149] width 27 height 12
click at [605, 148] on span "H4" at bounding box center [605, 149] width 7 height 12
click at [621, 147] on button "H5" at bounding box center [632, 149] width 27 height 12
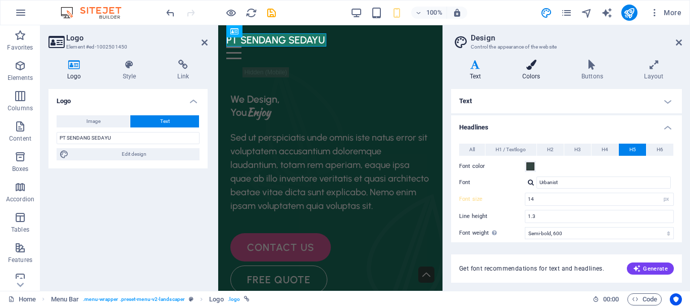
click at [530, 69] on icon at bounding box center [531, 65] width 55 height 10
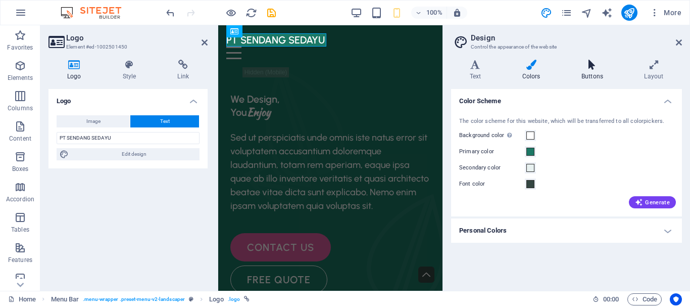
click at [586, 69] on icon at bounding box center [592, 65] width 59 height 10
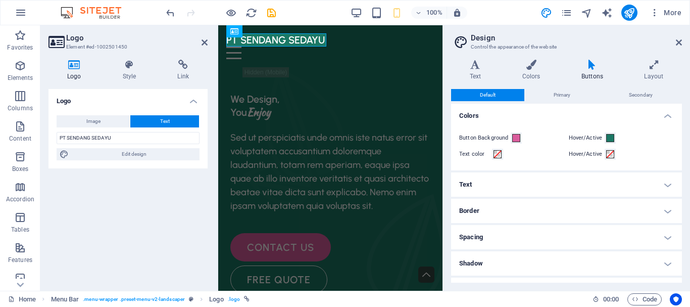
click at [682, 41] on aside "Design Control the appearance of the website Variants Text Colors Buttons Layou…" at bounding box center [567, 157] width 248 height 265
drag, startPoint x: 680, startPoint y: 42, endPoint x: 400, endPoint y: 7, distance: 281.7
click at [680, 42] on icon at bounding box center [679, 42] width 6 height 8
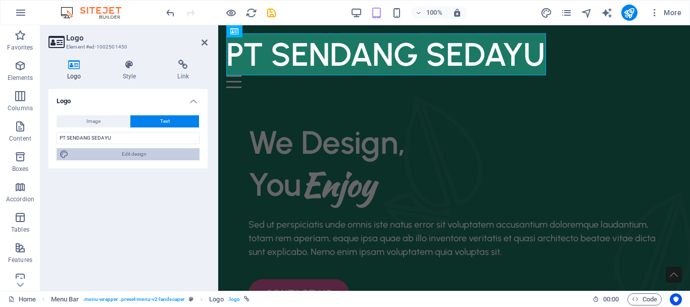
click at [153, 155] on span "Edit design" at bounding box center [134, 154] width 125 height 12
select select "px"
select select "600"
select select "px"
select select "rem"
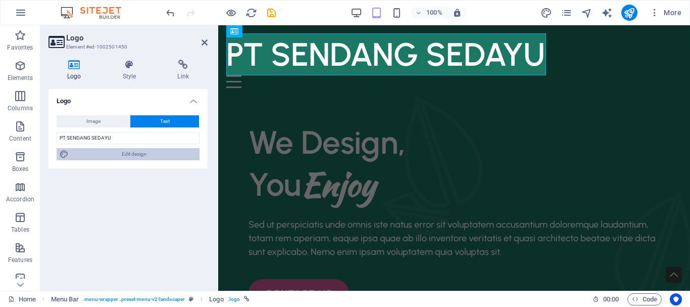
select select "px"
select select "600"
select select "px"
select select "rem"
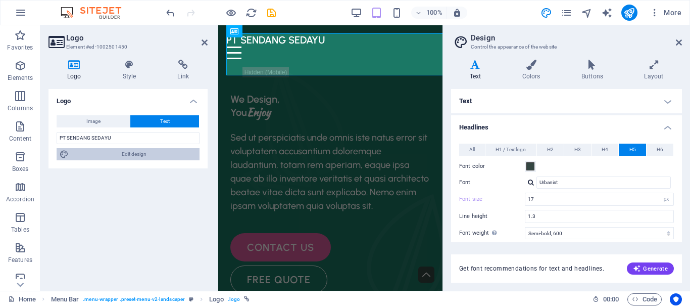
type input "20"
type input "14"
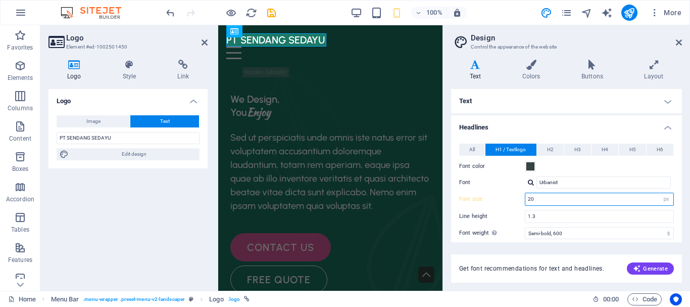
click at [551, 200] on input "20" at bounding box center [599, 199] width 148 height 12
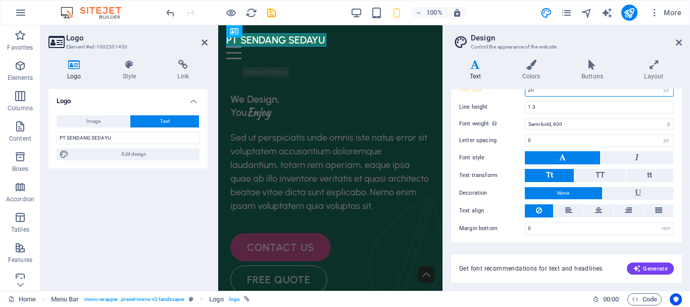
scroll to position [112, 0]
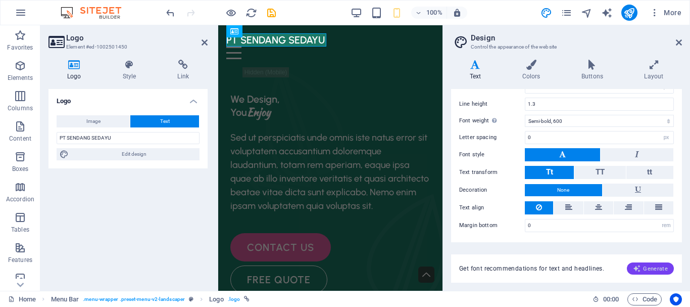
click at [645, 264] on button "Generate" at bounding box center [650, 268] width 47 height 12
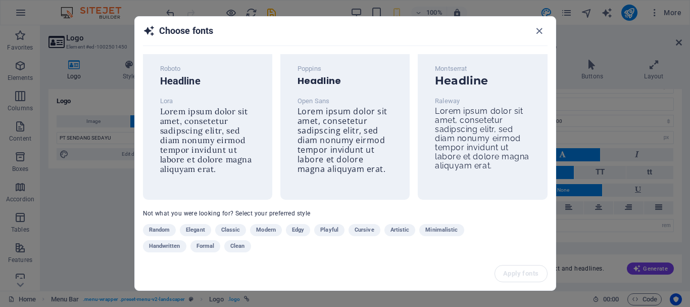
scroll to position [26, 0]
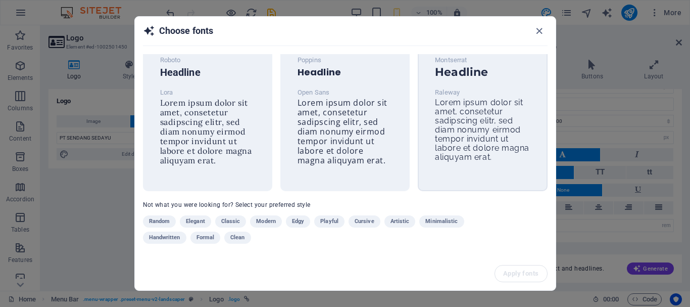
click at [443, 150] on span "Lorem ipsum dolor sit amet, consetetur sadipscing elitr, sed diam nonumy eirmod…" at bounding box center [482, 130] width 94 height 64
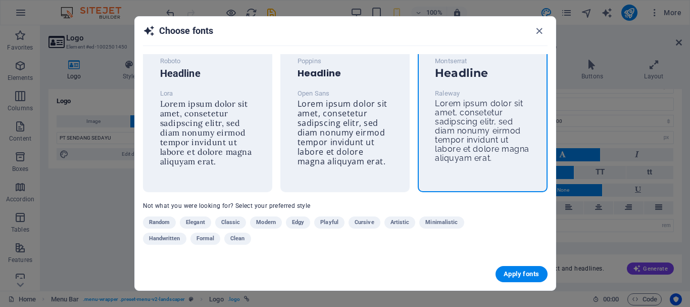
scroll to position [25, 0]
click at [525, 273] on span "Apply fonts" at bounding box center [521, 274] width 35 height 8
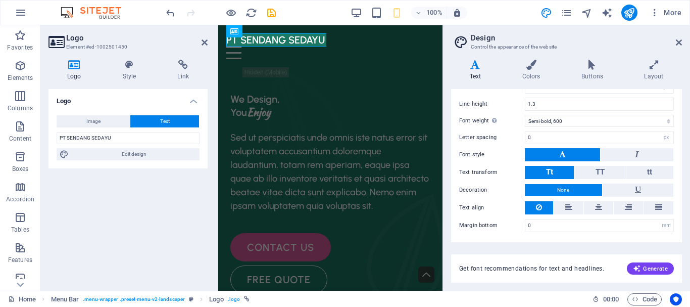
type input "Montserrat"
type input "21"
type input "1.2"
select select "700"
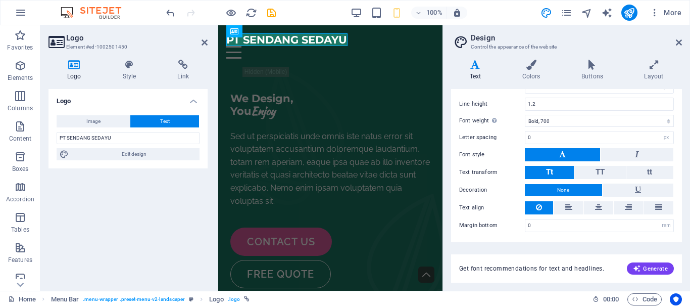
scroll to position [0, 0]
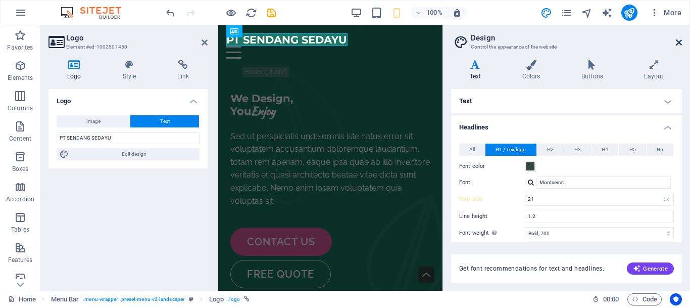
click at [679, 45] on icon at bounding box center [679, 42] width 6 height 8
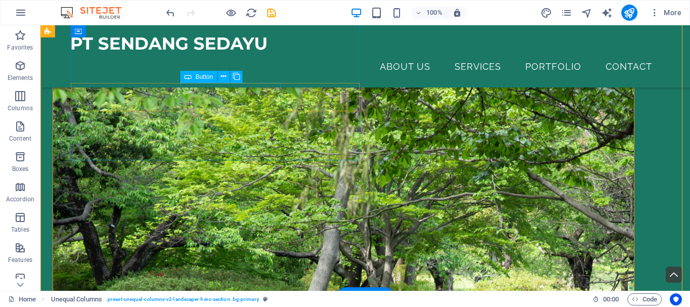
scroll to position [253, 0]
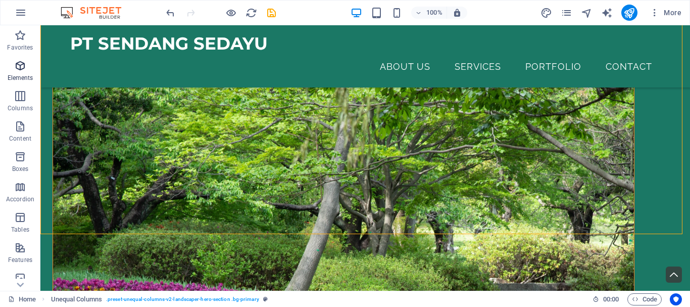
click at [27, 68] on span "Elements" at bounding box center [20, 72] width 40 height 24
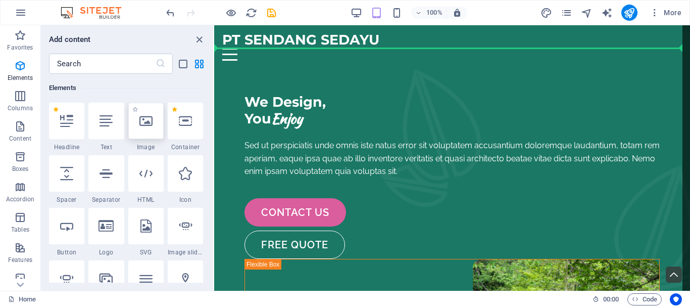
scroll to position [0, 0]
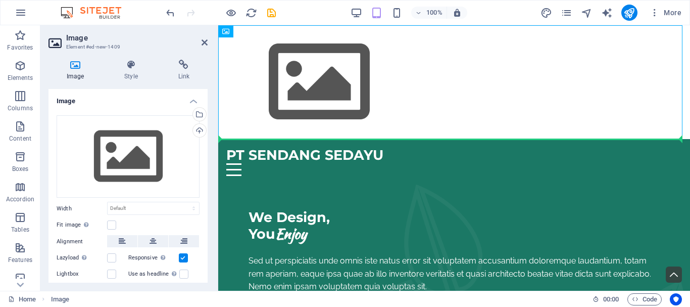
drag, startPoint x: 460, startPoint y: 56, endPoint x: 226, endPoint y: 153, distance: 253.7
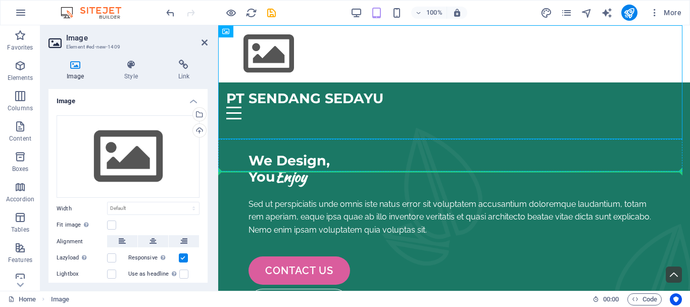
drag, startPoint x: 461, startPoint y: 57, endPoint x: 405, endPoint y: 160, distance: 117.1
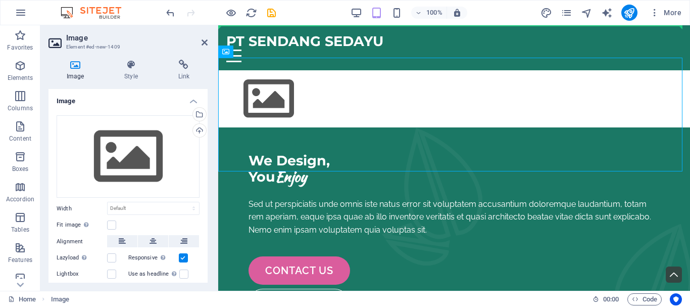
drag, startPoint x: 448, startPoint y: 81, endPoint x: 224, endPoint y: 37, distance: 228.0
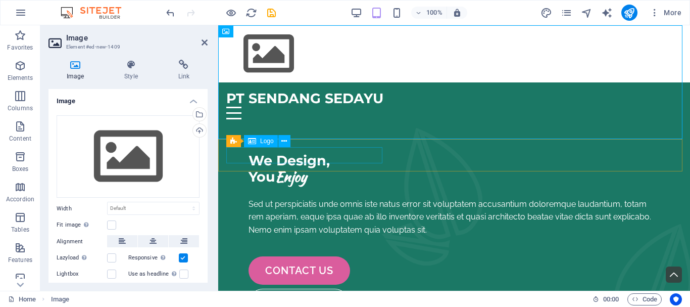
click at [241, 107] on div "PT SENDANG SEDAYU" at bounding box center [454, 98] width 456 height 16
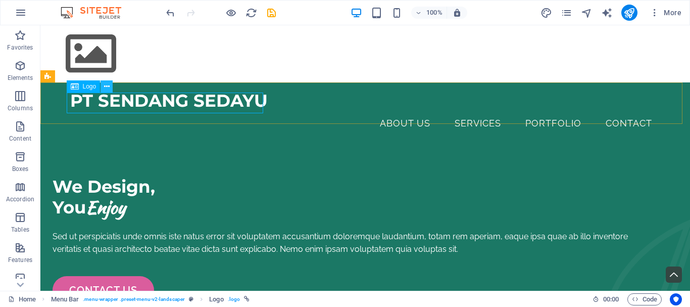
click at [108, 84] on icon at bounding box center [107, 86] width 6 height 11
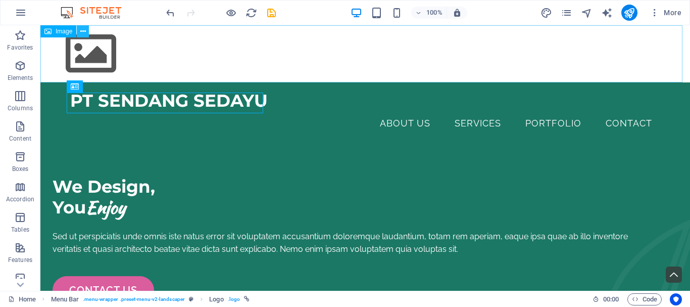
click at [83, 35] on icon at bounding box center [83, 31] width 6 height 11
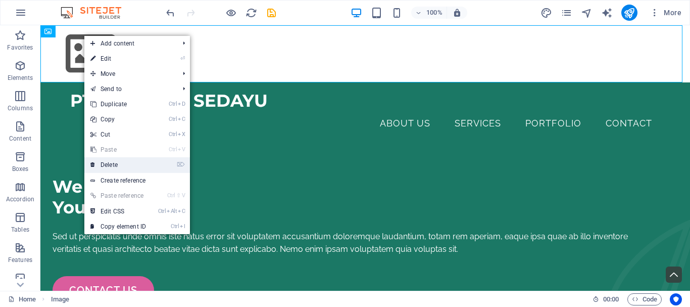
click at [129, 163] on link "⌦ Delete" at bounding box center [118, 164] width 68 height 15
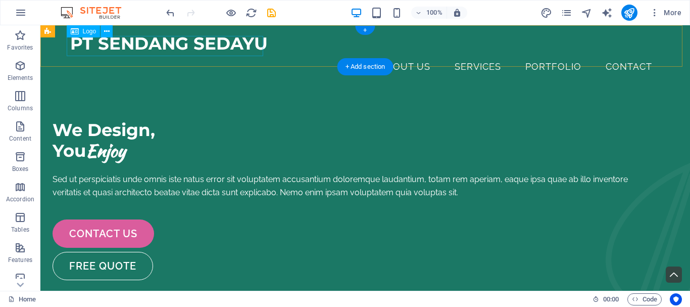
click at [86, 43] on div "PT SENDANG SEDAYU" at bounding box center [365, 43] width 590 height 21
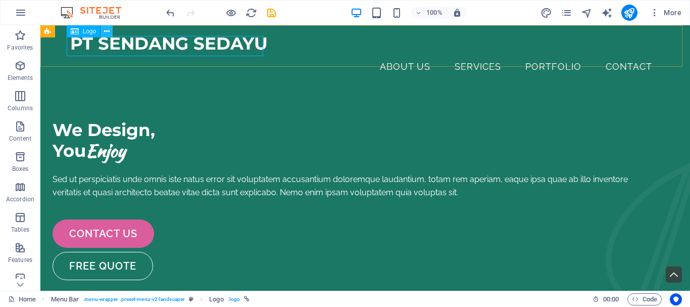
click at [107, 31] on icon at bounding box center [107, 31] width 6 height 11
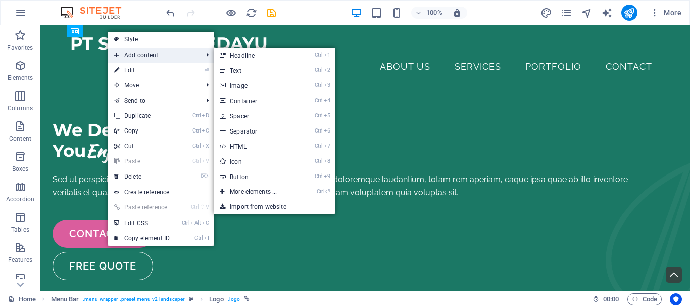
click at [173, 57] on span "Add content" at bounding box center [153, 54] width 90 height 15
click at [289, 191] on link "Ctrl ⏎ More elements ..." at bounding box center [255, 191] width 83 height 15
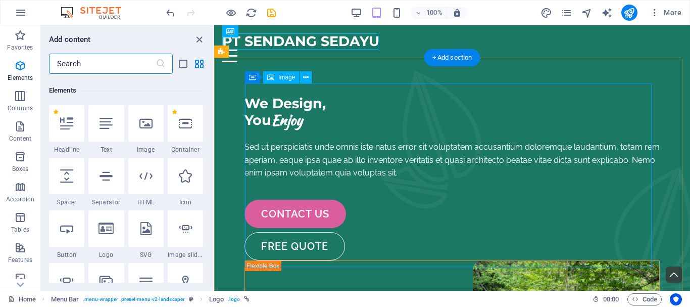
scroll to position [108, 0]
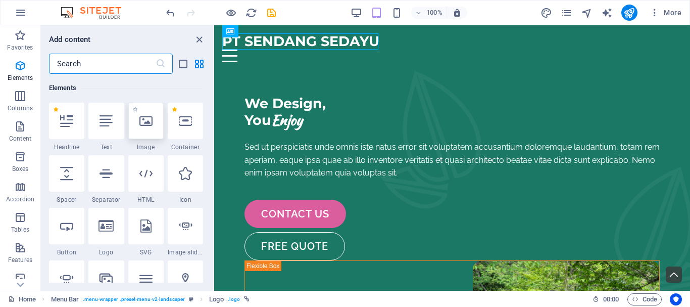
click at [152, 124] on icon at bounding box center [145, 120] width 13 height 13
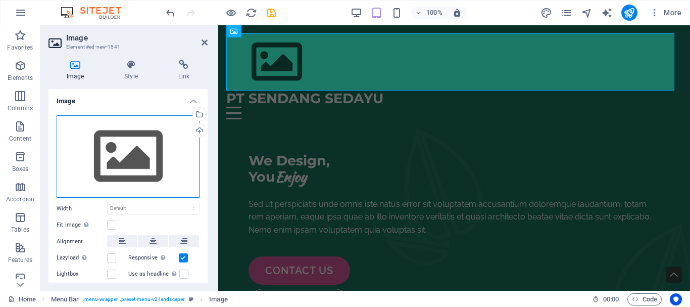
click at [164, 133] on div "Drag files here, click to choose files or select files from Files or our free s…" at bounding box center [128, 156] width 143 height 83
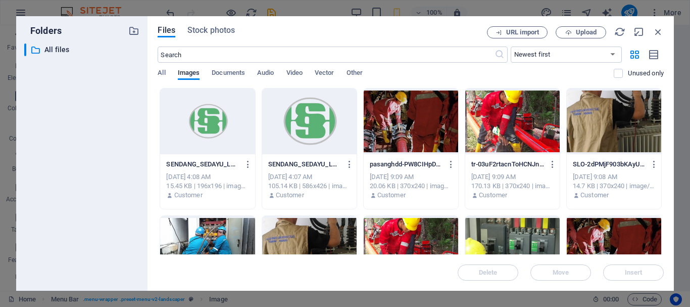
click at [215, 132] on div at bounding box center [207, 121] width 94 height 66
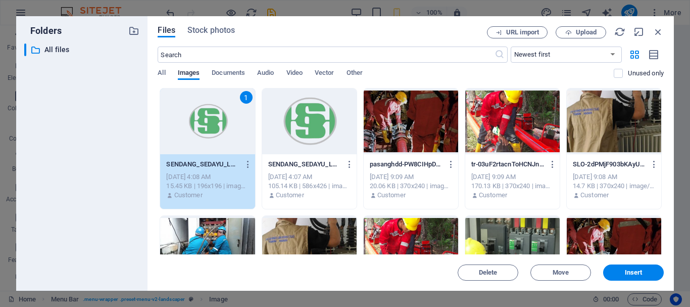
click at [215, 132] on div "1" at bounding box center [207, 121] width 94 height 66
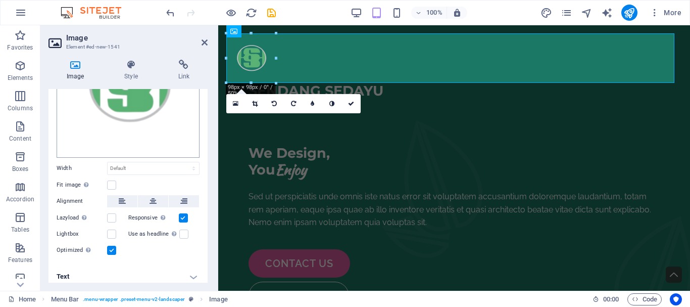
scroll to position [105, 0]
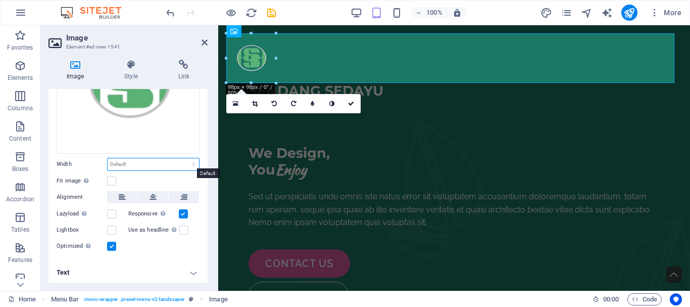
click at [130, 162] on select "Default auto px rem % em vh vw" at bounding box center [153, 164] width 91 height 12
click at [108, 158] on select "Default auto px rem % em vh vw" at bounding box center [153, 164] width 91 height 12
click at [145, 165] on select "Default auto px rem % em vh vw" at bounding box center [153, 164] width 91 height 12
select select "px"
click at [183, 158] on select "Default auto px rem % em vh vw" at bounding box center [153, 164] width 91 height 12
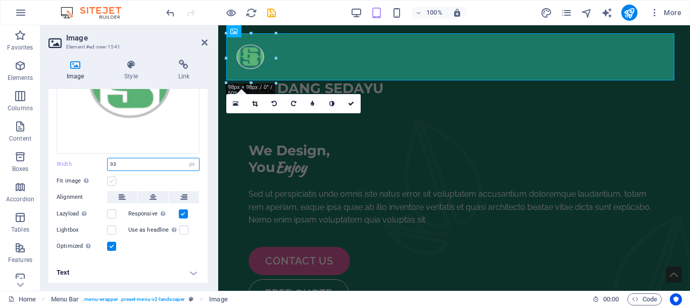
type input "93"
click at [110, 176] on label at bounding box center [111, 180] width 9 height 9
click at [0, 0] on input "Fit image Automatically fit image to a fixed width and height" at bounding box center [0, 0] width 0 height 0
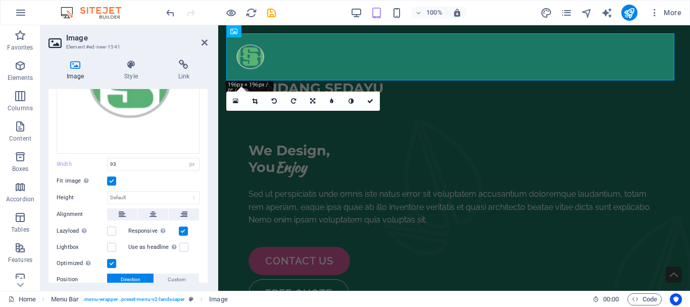
click at [110, 176] on label at bounding box center [111, 180] width 9 height 9
click at [0, 0] on input "Fit image Automatically fit image to a fixed width and height" at bounding box center [0, 0] width 0 height 0
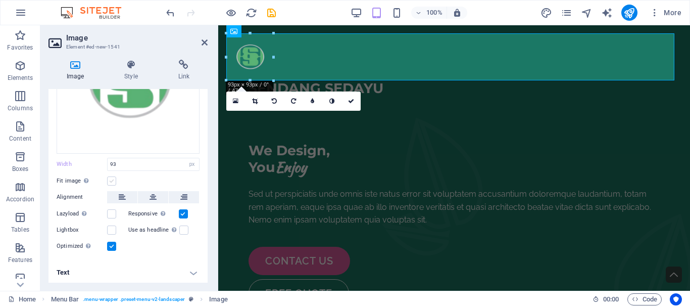
click at [110, 177] on label at bounding box center [111, 180] width 9 height 9
click at [0, 0] on input "Fit image Automatically fit image to a fixed width and height" at bounding box center [0, 0] width 0 height 0
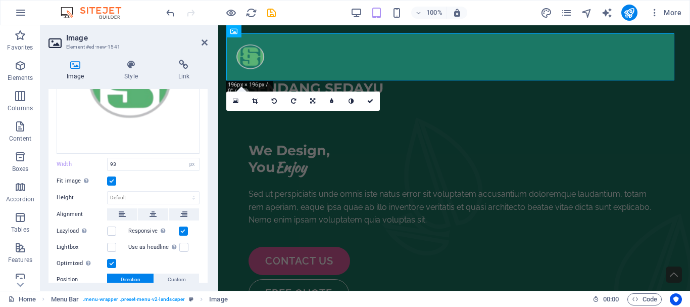
click at [110, 177] on label at bounding box center [111, 180] width 9 height 9
click at [0, 0] on input "Fit image Automatically fit image to a fixed width and height" at bounding box center [0, 0] width 0 height 0
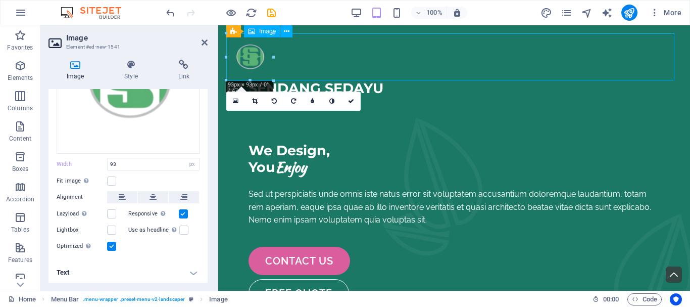
drag, startPoint x: 253, startPoint y: 55, endPoint x: 264, endPoint y: 72, distance: 20.5
click at [253, 68] on figure at bounding box center [454, 56] width 456 height 47
click at [183, 214] on label at bounding box center [183, 213] width 9 height 9
click at [0, 0] on input "Responsive Automatically load retina image and smartphone optimized sizes." at bounding box center [0, 0] width 0 height 0
click at [183, 214] on label at bounding box center [183, 213] width 9 height 9
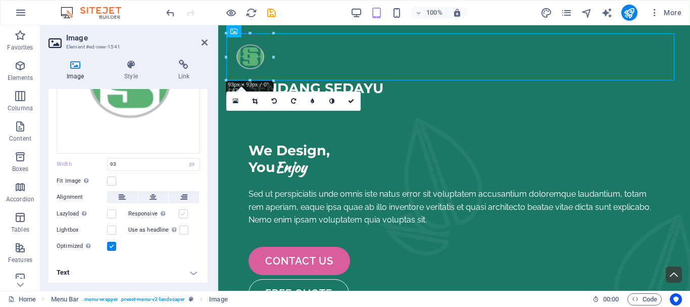
click at [0, 0] on input "Responsive Automatically load retina image and smartphone optimized sizes." at bounding box center [0, 0] width 0 height 0
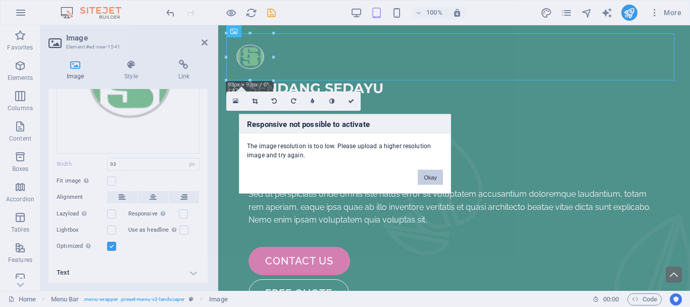
click at [437, 177] on button "Okay" at bounding box center [430, 176] width 25 height 15
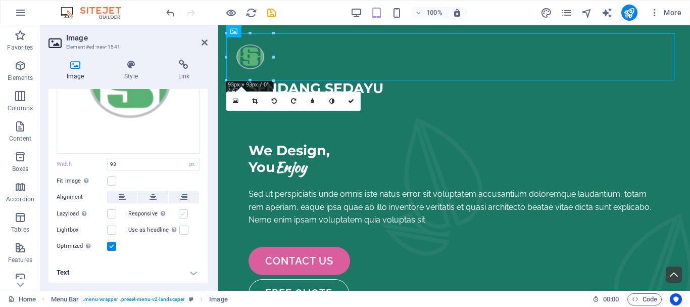
click at [182, 210] on label at bounding box center [183, 213] width 9 height 9
click at [0, 0] on input "Responsive Automatically load retina image and smartphone optimized sizes." at bounding box center [0, 0] width 0 height 0
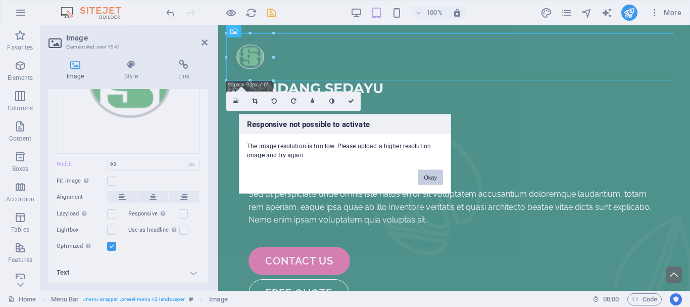
click at [429, 180] on button "Okay" at bounding box center [430, 176] width 25 height 15
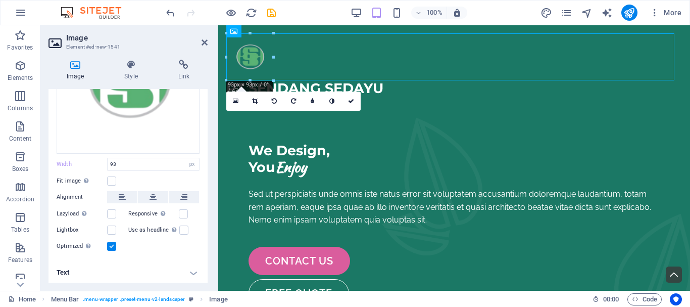
click at [189, 267] on h4 "Text" at bounding box center [128, 272] width 159 height 24
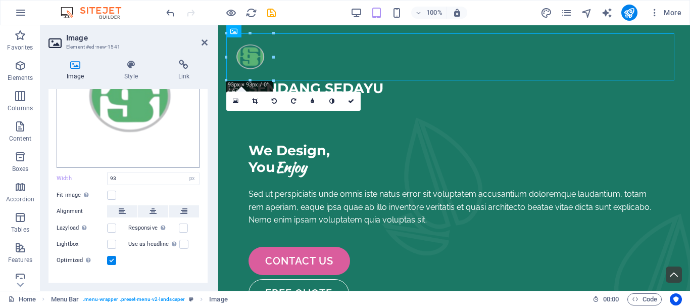
scroll to position [0, 0]
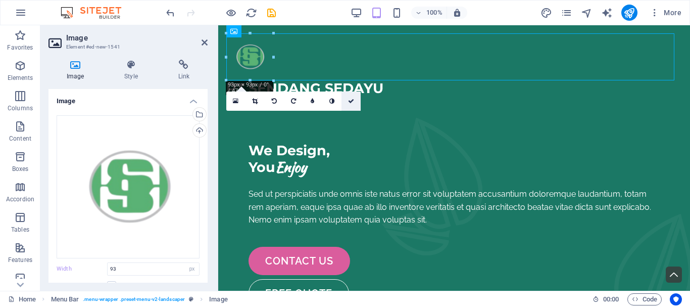
click at [351, 99] on icon at bounding box center [351, 101] width 6 height 6
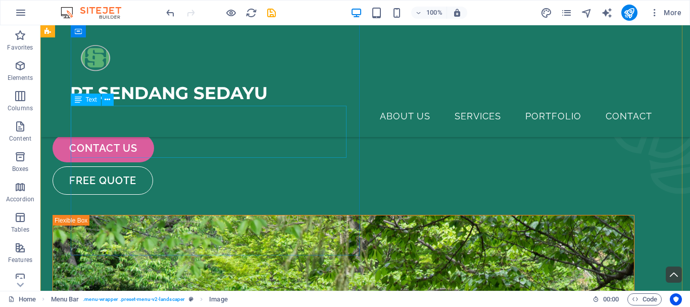
scroll to position [126, 0]
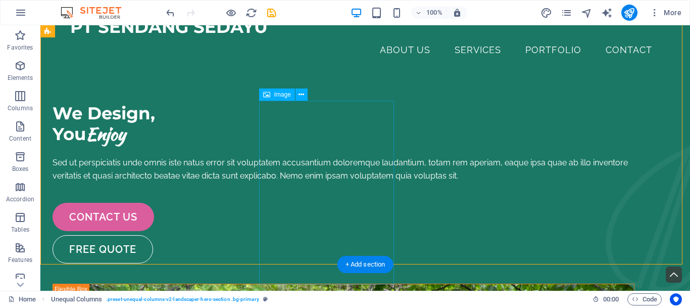
scroll to position [0, 0]
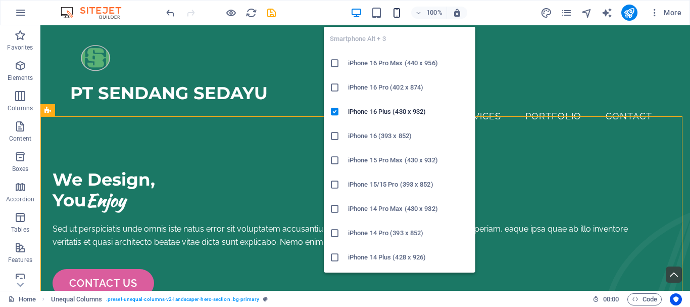
click at [398, 12] on icon "button" at bounding box center [397, 13] width 12 height 12
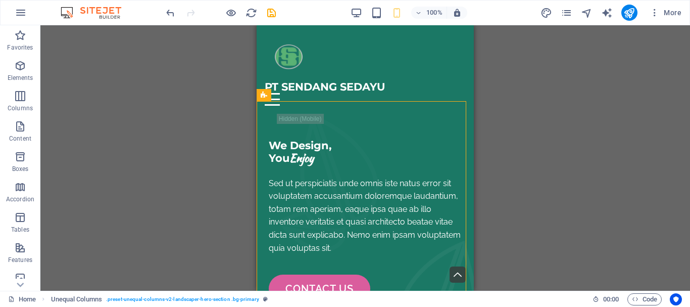
click at [191, 127] on div "H2 Container Boxes Container Image Unequal Columns Container Menu Bar Logo Text…" at bounding box center [365, 157] width 650 height 265
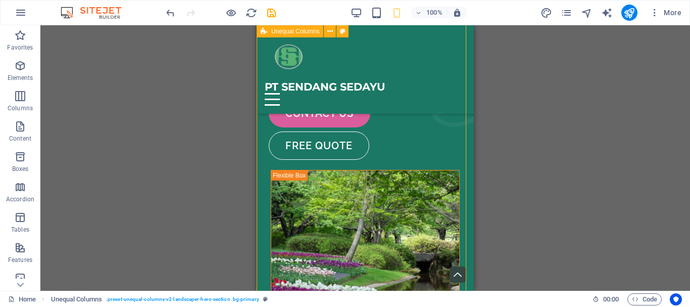
scroll to position [202, 0]
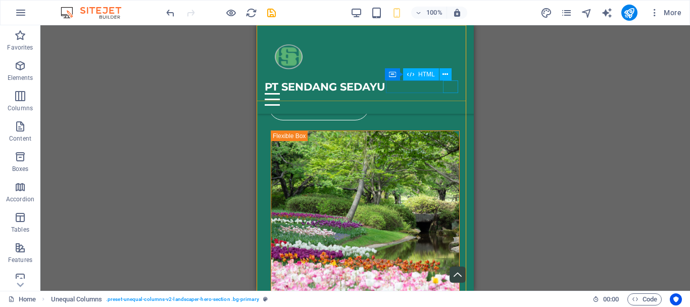
click at [449, 93] on div "Menu" at bounding box center [365, 99] width 201 height 13
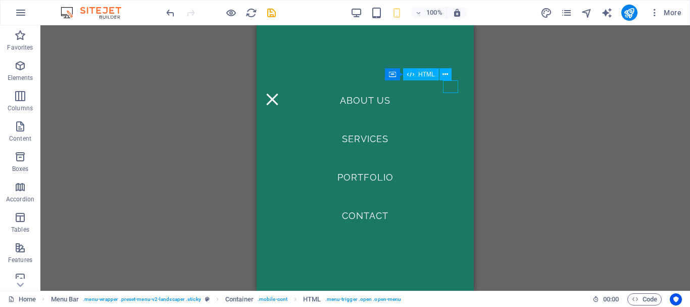
click at [280, 93] on div "Menu" at bounding box center [272, 99] width 15 height 13
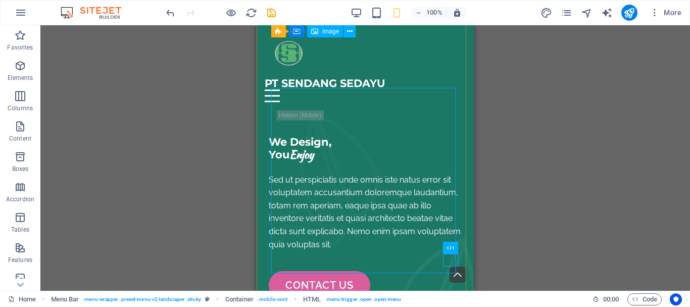
scroll to position [0, 0]
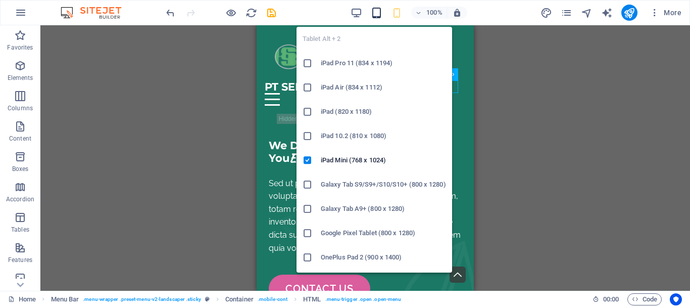
click at [379, 15] on icon "button" at bounding box center [377, 13] width 12 height 12
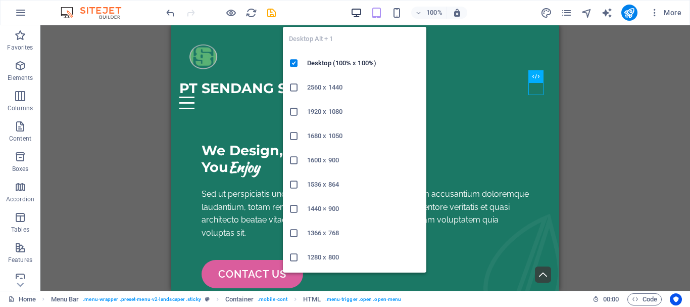
click at [360, 16] on icon "button" at bounding box center [357, 13] width 12 height 12
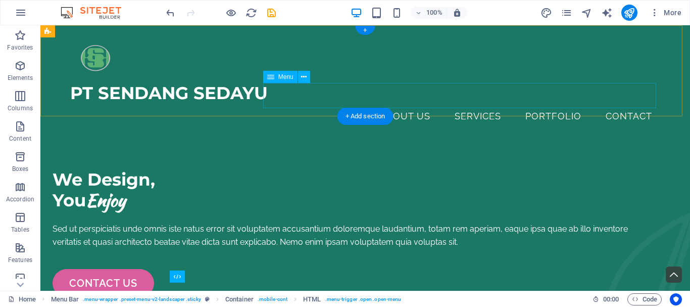
click at [610, 104] on nav "About Us Services Portfolio Contact" at bounding box center [365, 116] width 590 height 25
select select "1"
select select
select select "2"
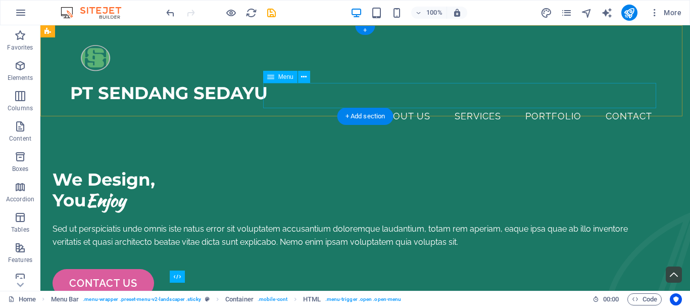
select select
select select "3"
select select
select select "4"
select select
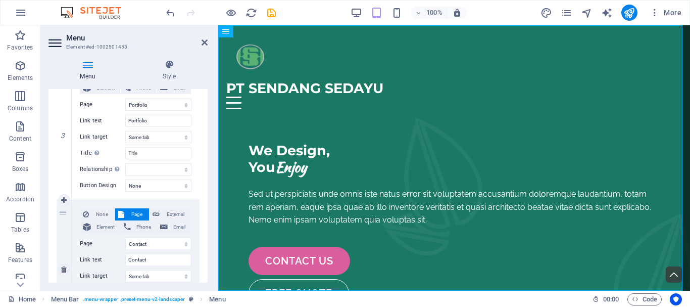
scroll to position [486, 0]
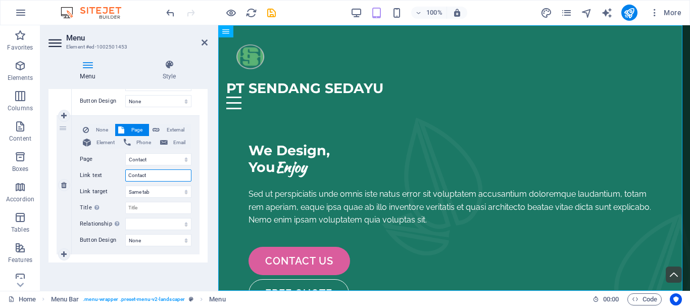
drag, startPoint x: 150, startPoint y: 173, endPoint x: 83, endPoint y: 174, distance: 66.2
click at [83, 174] on div "Link text Contact" at bounding box center [136, 175] width 112 height 12
type input "G"
select select
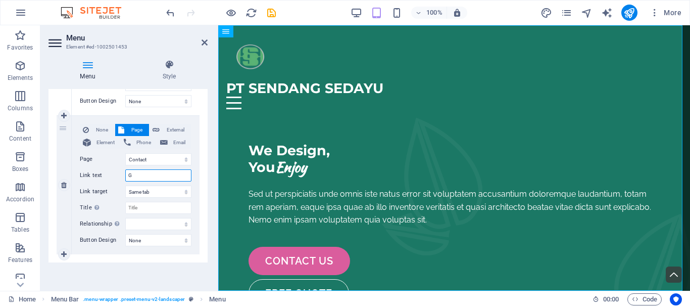
select select
type input "Hubungi Kami"
select select
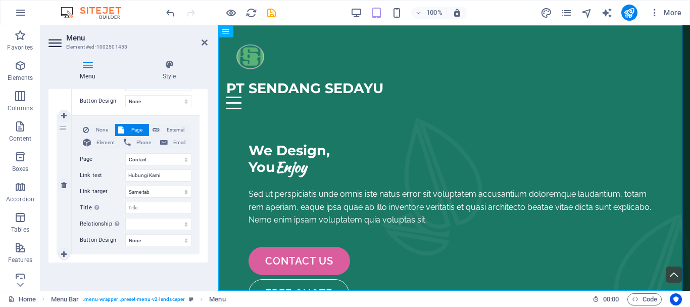
select select
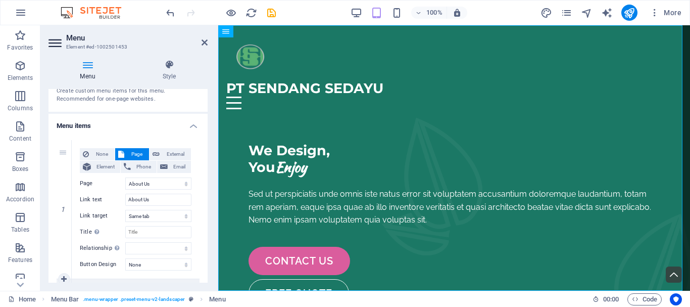
scroll to position [0, 0]
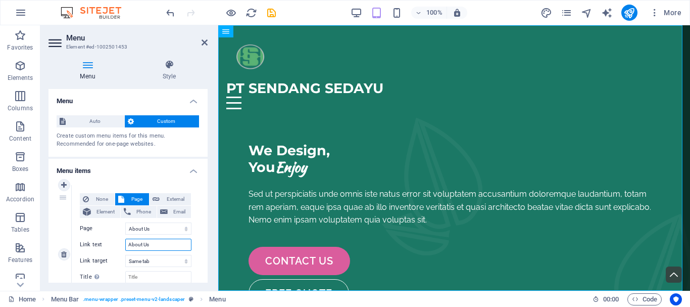
drag, startPoint x: 164, startPoint y: 242, endPoint x: 87, endPoint y: 242, distance: 76.8
click at [87, 242] on div "Link text About Us" at bounding box center [136, 244] width 112 height 12
type input "TENT"
select select
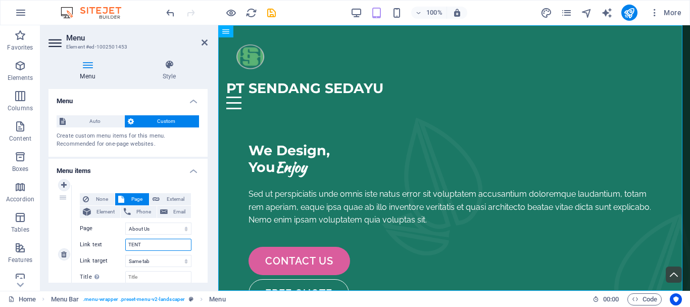
select select
type input "TENTAN"
select select
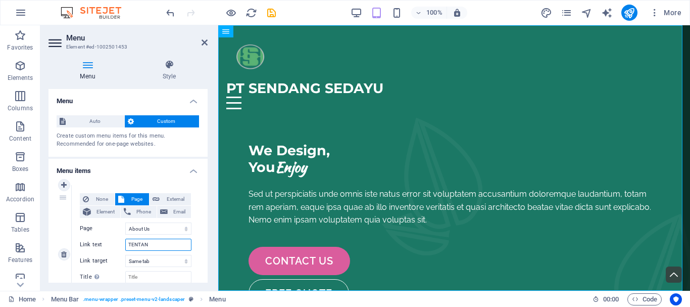
select select
type input "TENTANG [DEMOGRAPHIC_DATA]"
select select
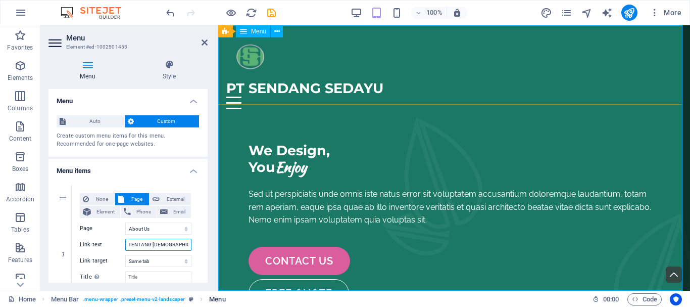
select select
type input "TENTANG [DEMOGRAPHIC_DATA]"
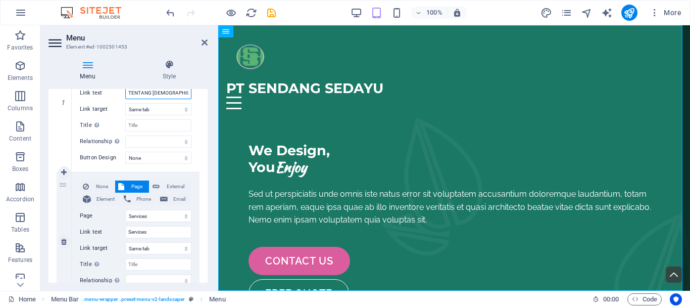
scroll to position [202, 0]
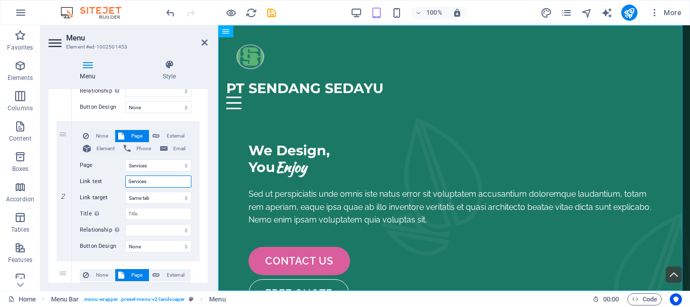
drag, startPoint x: 167, startPoint y: 183, endPoint x: 55, endPoint y: 175, distance: 112.4
click at [55, 175] on div "1 None Page External Element Phone Email Page Home About Us Services Portfolio …" at bounding box center [128, 260] width 159 height 571
type input "LAYANAN"
select select
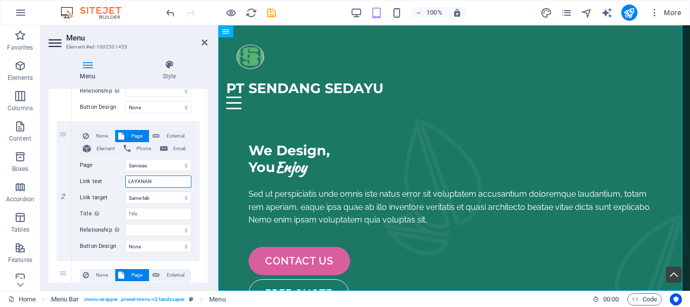
select select
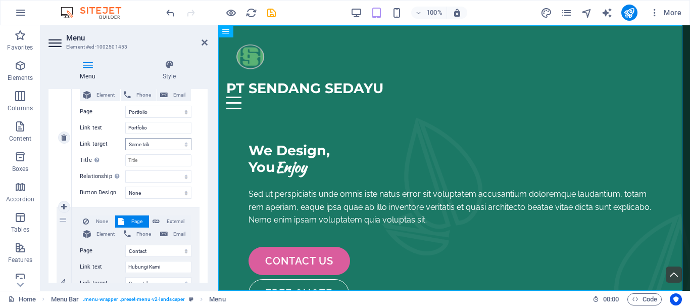
scroll to position [455, 0]
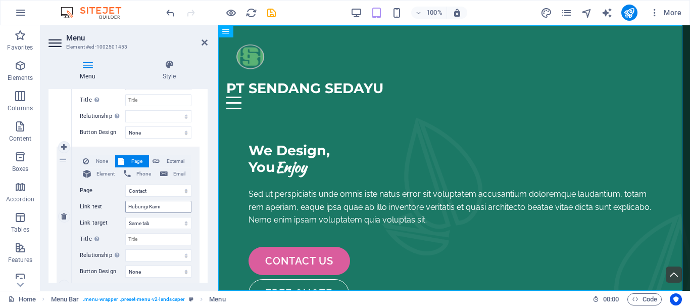
type input "LAYANAN"
drag, startPoint x: 175, startPoint y: 205, endPoint x: 65, endPoint y: 208, distance: 109.7
click at [73, 208] on div "None Page External Element Phone Email Page Home About Us Services Portfolio Co…" at bounding box center [136, 216] width 128 height 138
type input "KONTAK"
select select
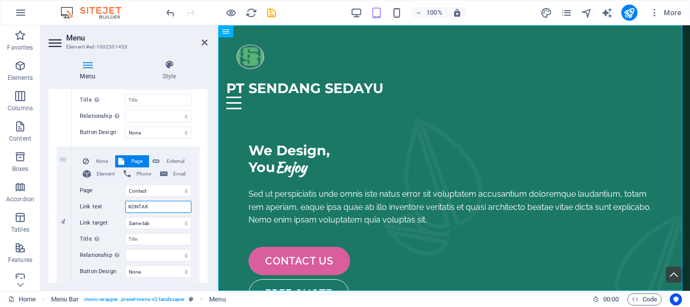
select select
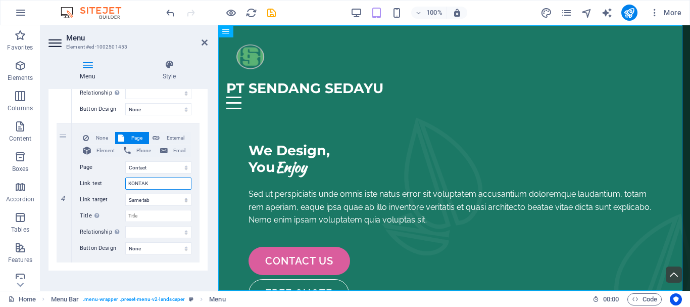
scroll to position [486, 0]
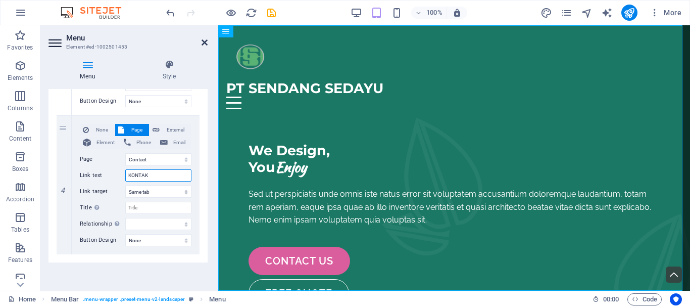
type input "KONTAK"
click at [204, 44] on icon at bounding box center [205, 42] width 6 height 8
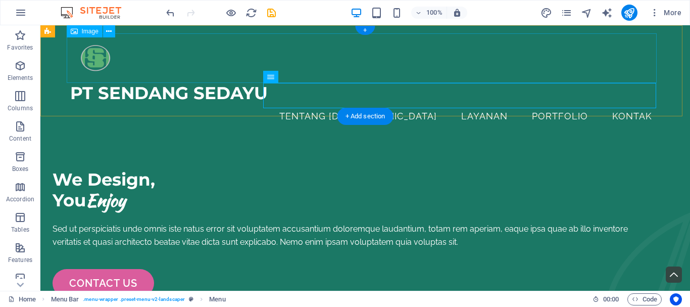
click at [499, 54] on figure at bounding box center [365, 58] width 590 height 50
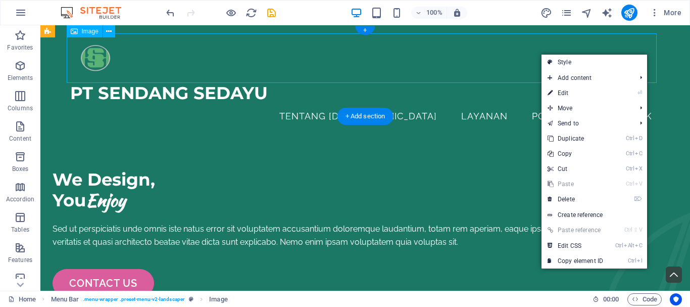
click at [475, 47] on figure at bounding box center [365, 58] width 590 height 50
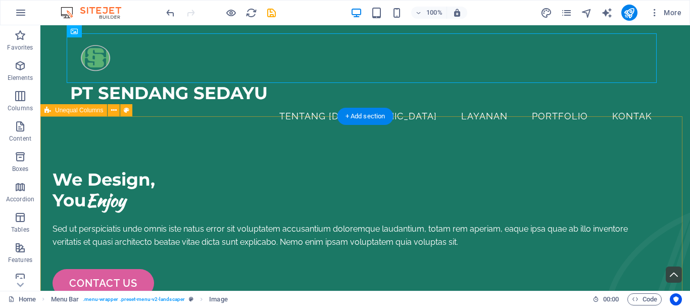
click at [185, 169] on div "We Design, You Enjoy Sed ut perspiciatis unde omnis iste natus error sit volupt…" at bounding box center [344, 249] width 582 height 160
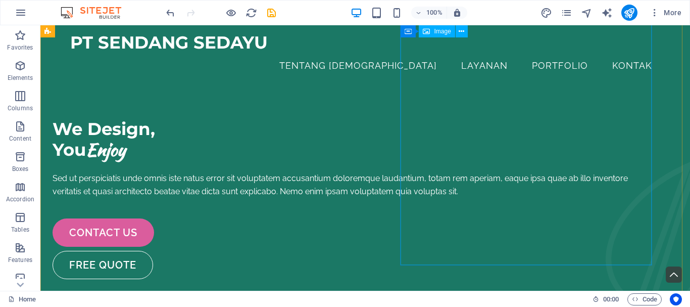
scroll to position [0, 0]
